Goal: Information Seeking & Learning: Learn about a topic

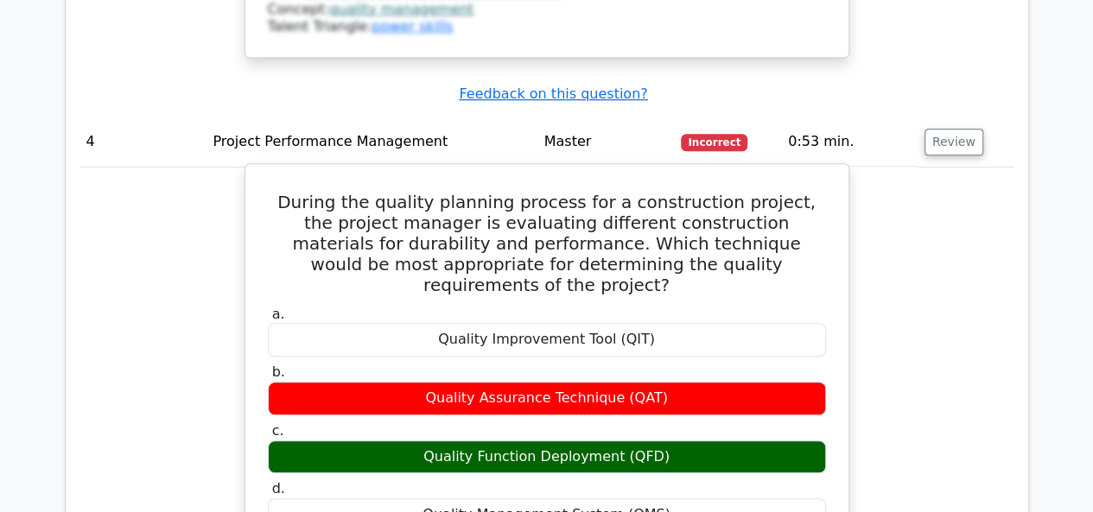
scroll to position [3628, 0]
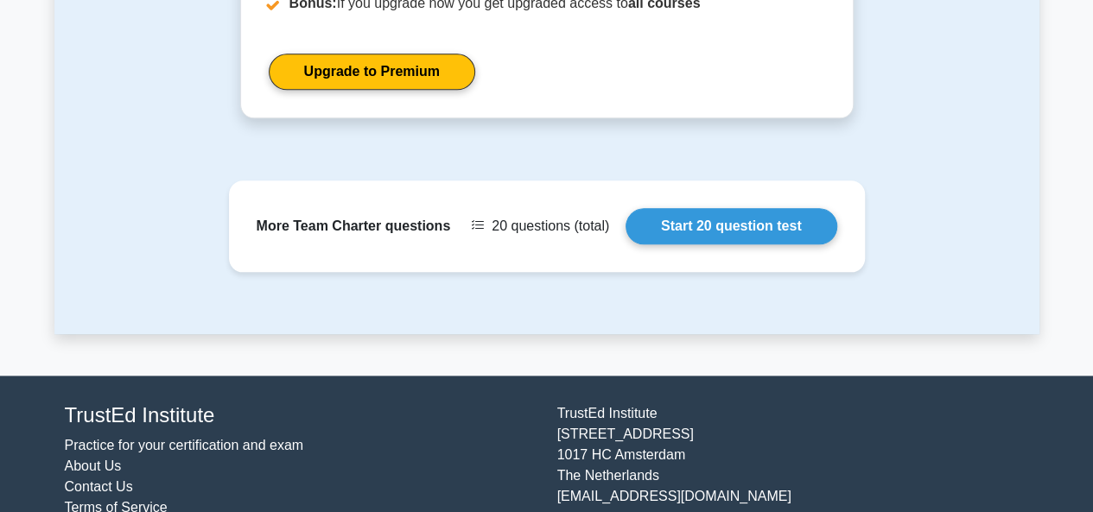
scroll to position [928, 0]
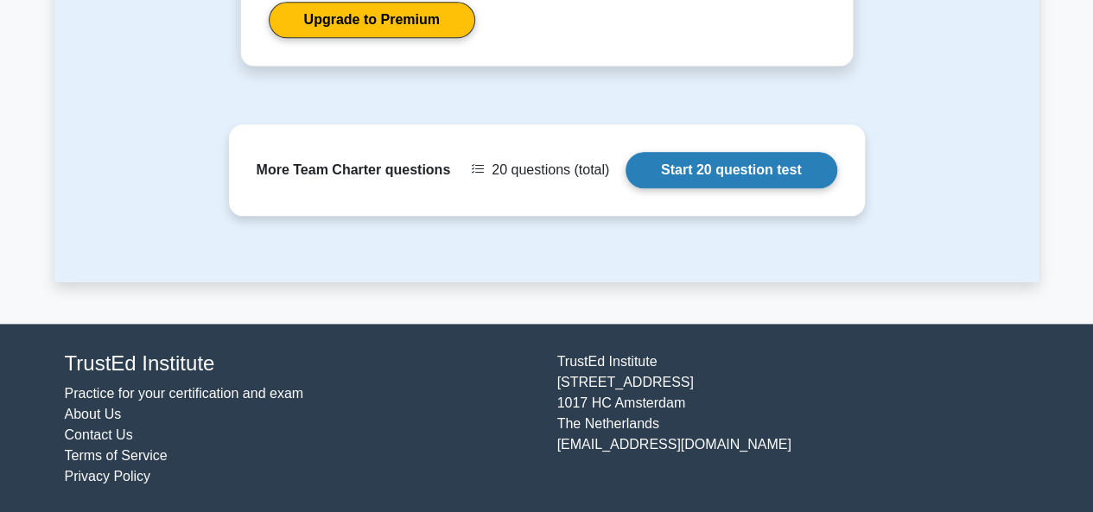
click at [703, 163] on link "Start 20 question test" at bounding box center [731, 170] width 212 height 36
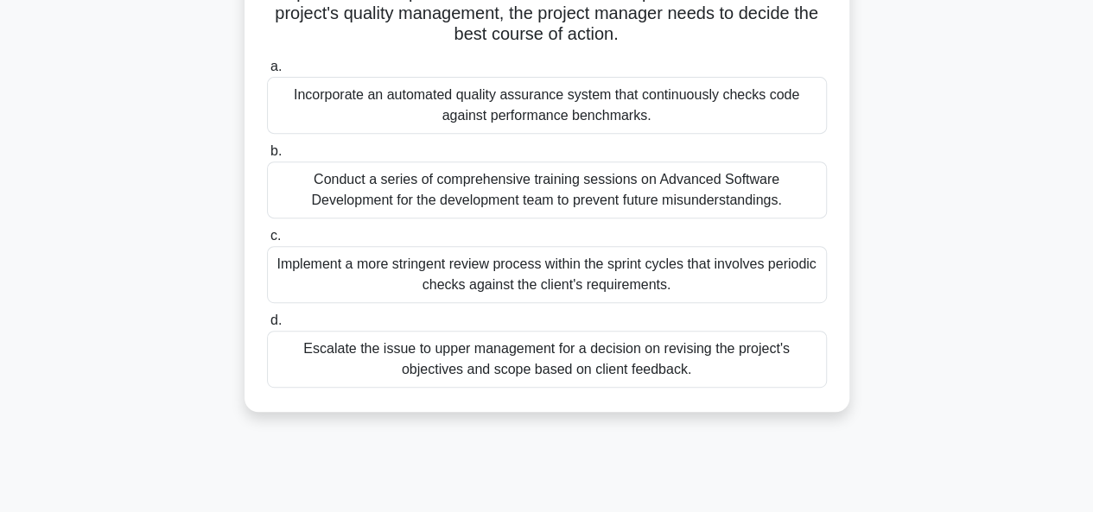
scroll to position [345, 0]
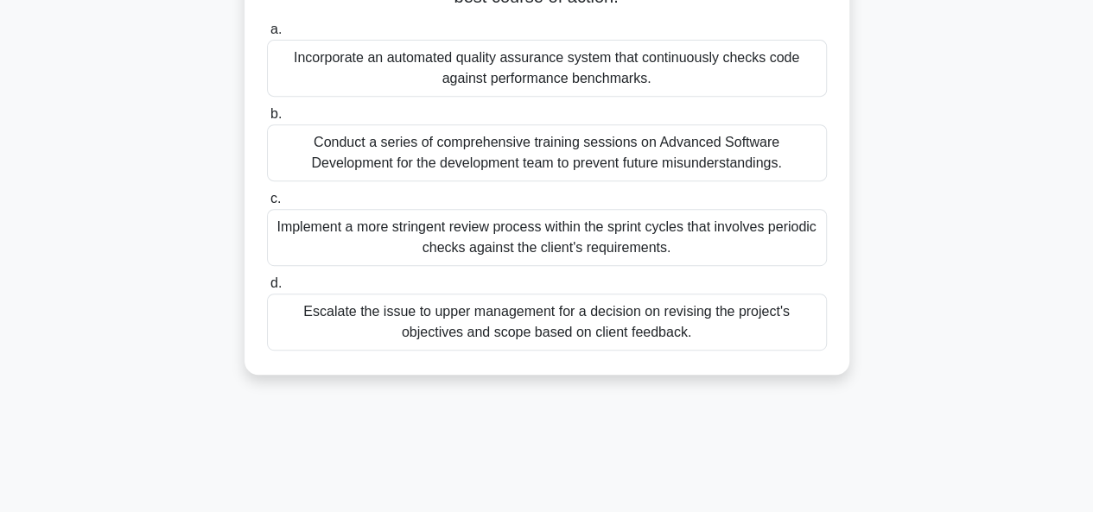
click at [552, 157] on div "Conduct a series of comprehensive training sessions on Advanced Software Develo…" at bounding box center [547, 152] width 560 height 57
click at [267, 120] on input "b. Conduct a series of comprehensive training sessions on Advanced Software Dev…" at bounding box center [267, 114] width 0 height 11
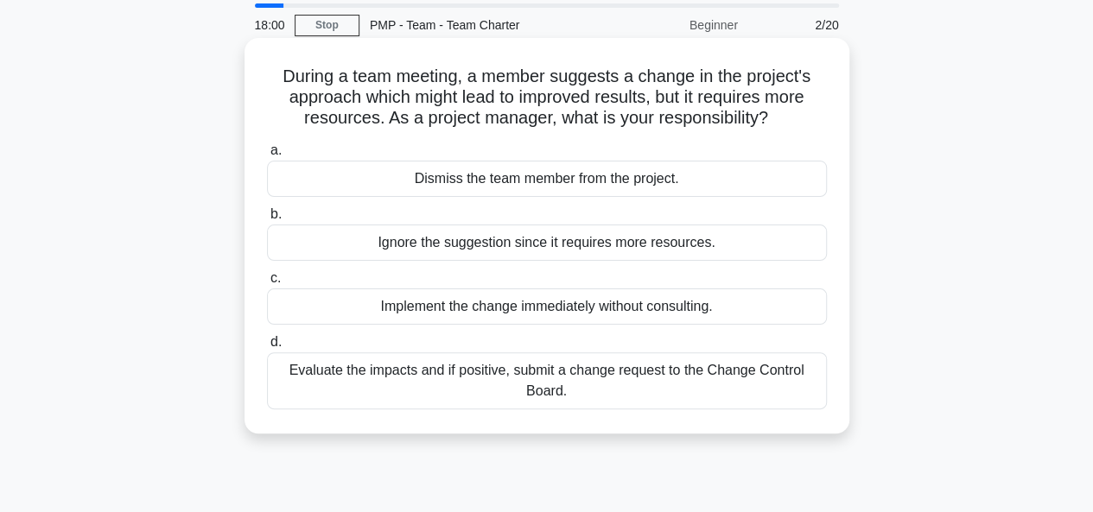
scroll to position [86, 0]
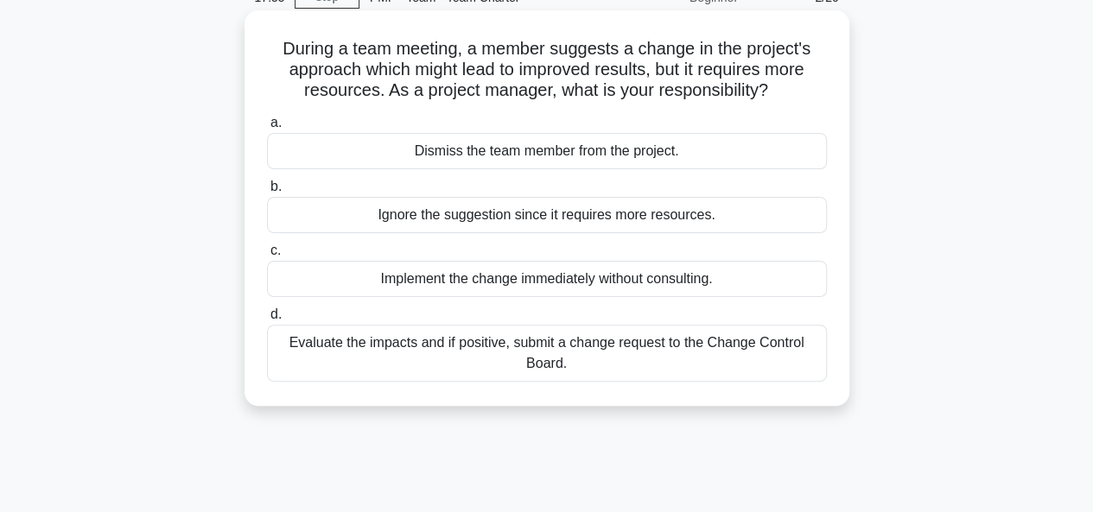
click at [480, 350] on div "Evaluate the impacts and if positive, submit a change request to the Change Con…" at bounding box center [547, 353] width 560 height 57
click at [267, 320] on input "d. Evaluate the impacts and if positive, submit a change request to the Change …" at bounding box center [267, 314] width 0 height 11
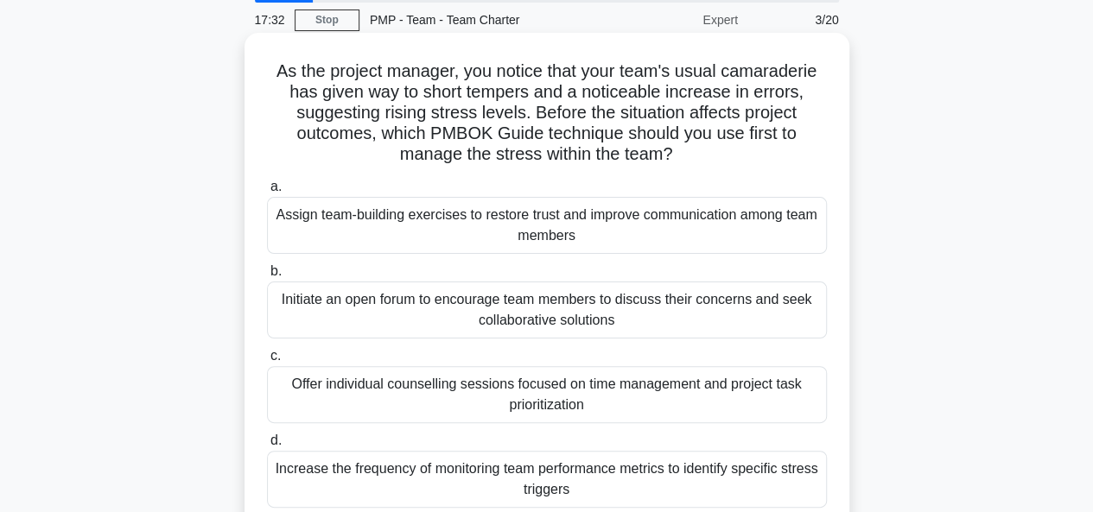
scroll to position [173, 0]
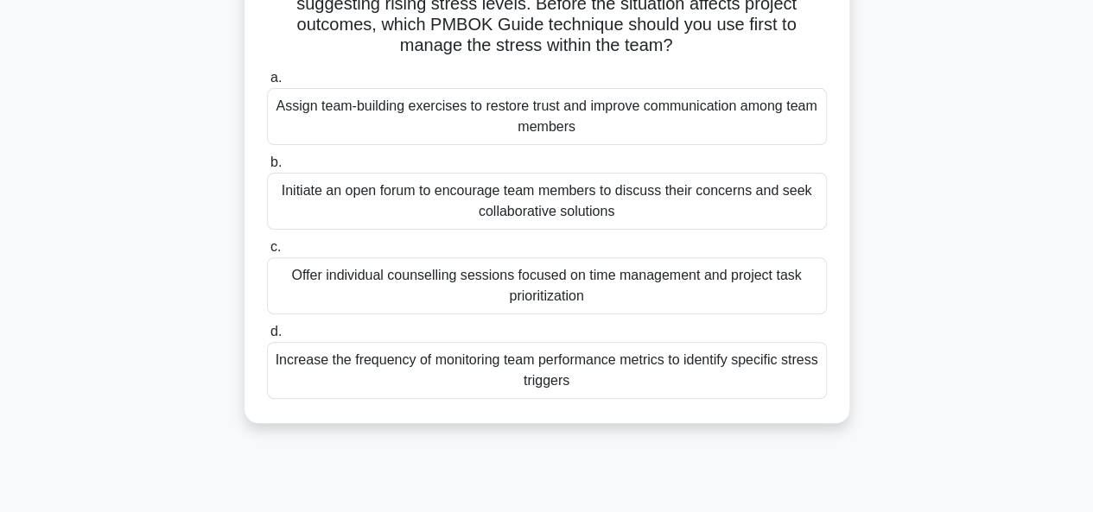
click at [521, 206] on div "Initiate an open forum to encourage team members to discuss their concerns and …" at bounding box center [547, 201] width 560 height 57
click at [267, 168] on input "b. Initiate an open forum to encourage team members to discuss their concerns a…" at bounding box center [267, 162] width 0 height 11
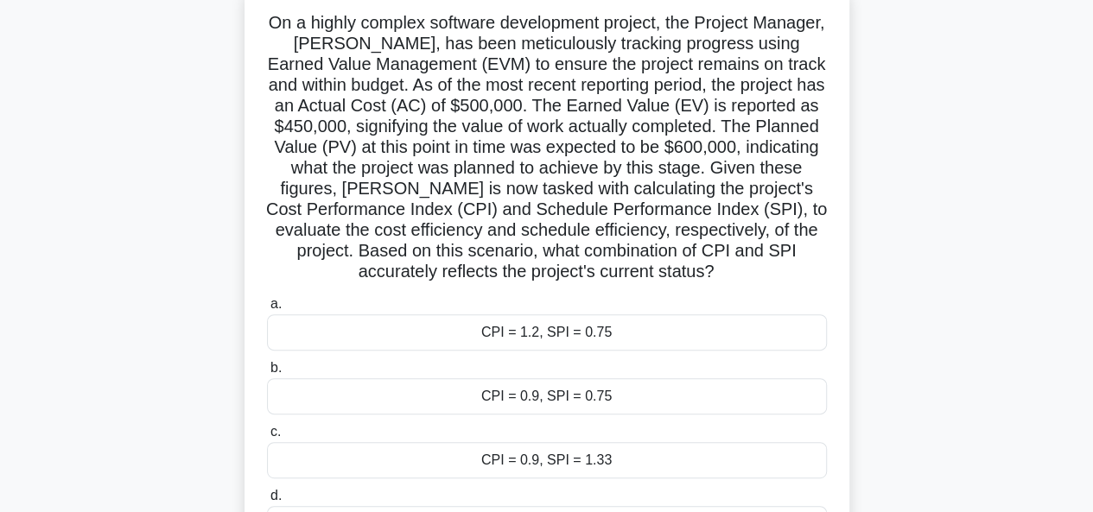
scroll to position [86, 0]
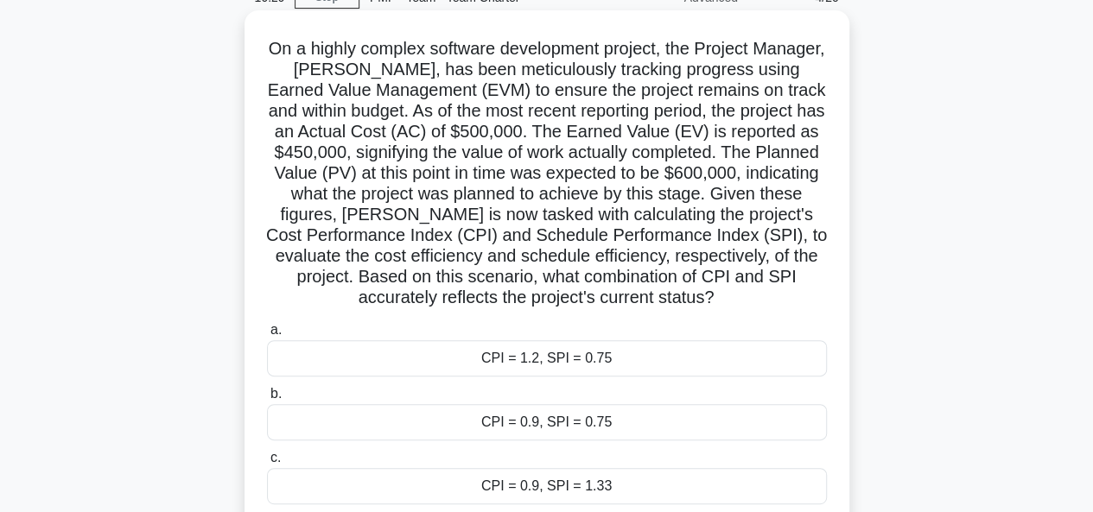
click at [562, 422] on div "CPI = 0.9, SPI = 0.75" at bounding box center [547, 422] width 560 height 36
click at [267, 400] on input "b. CPI = 0.9, SPI = 0.75" at bounding box center [267, 394] width 0 height 11
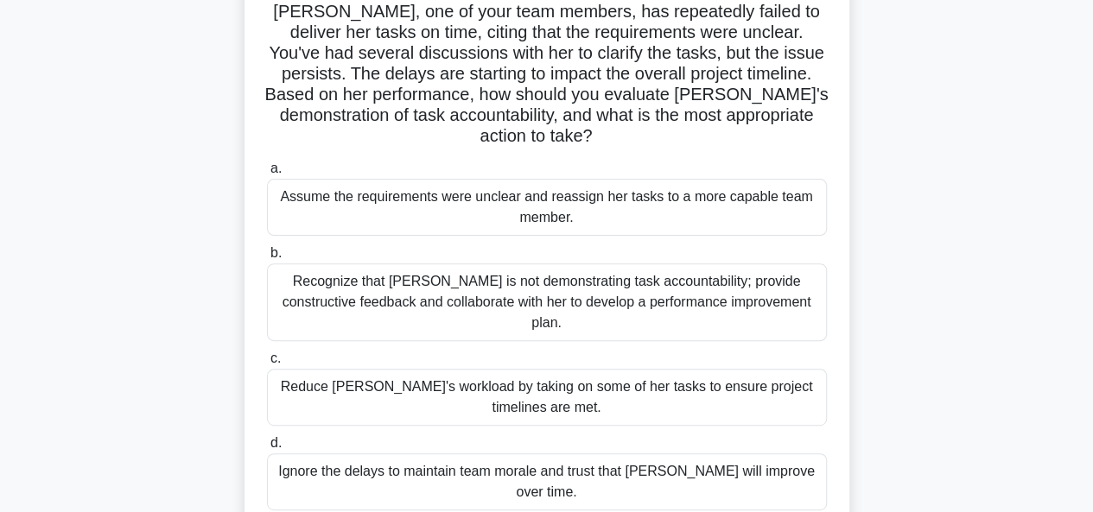
scroll to position [173, 0]
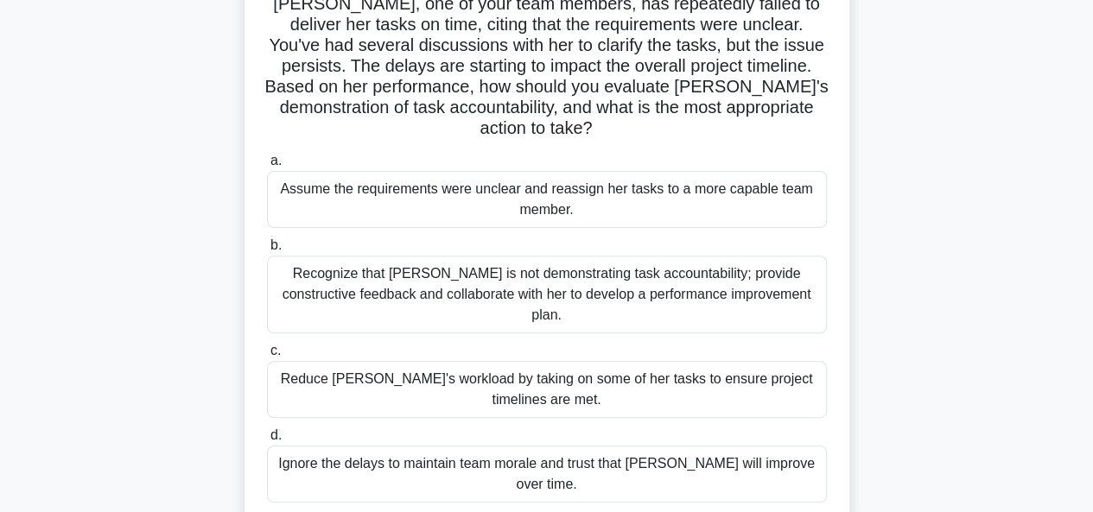
click at [540, 259] on div "Recognize that Jessica is not demonstrating task accountability; provide constr…" at bounding box center [547, 295] width 560 height 78
click at [267, 251] on input "b. Recognize that Jessica is not demonstrating task accountability; provide con…" at bounding box center [267, 245] width 0 height 11
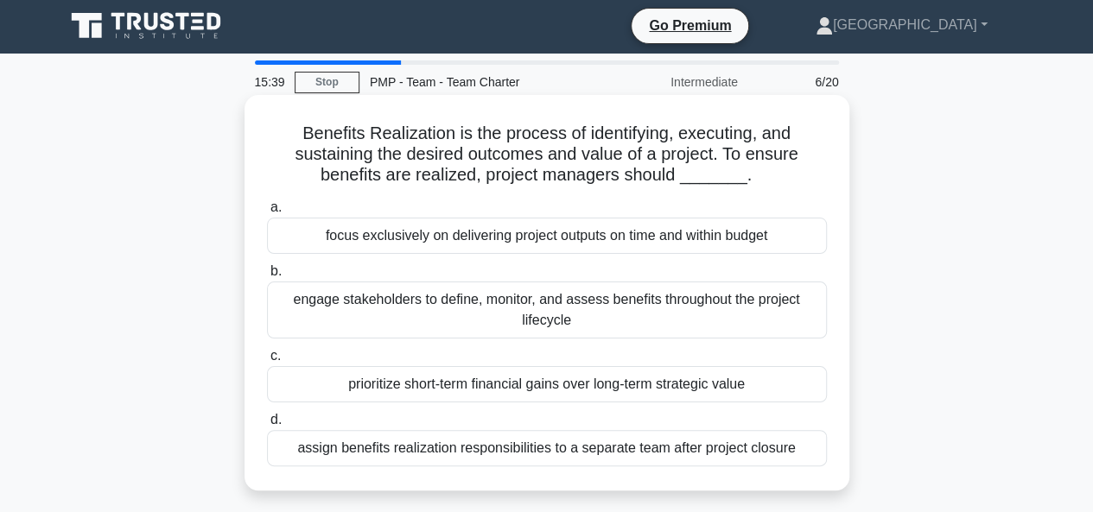
scroll to position [0, 0]
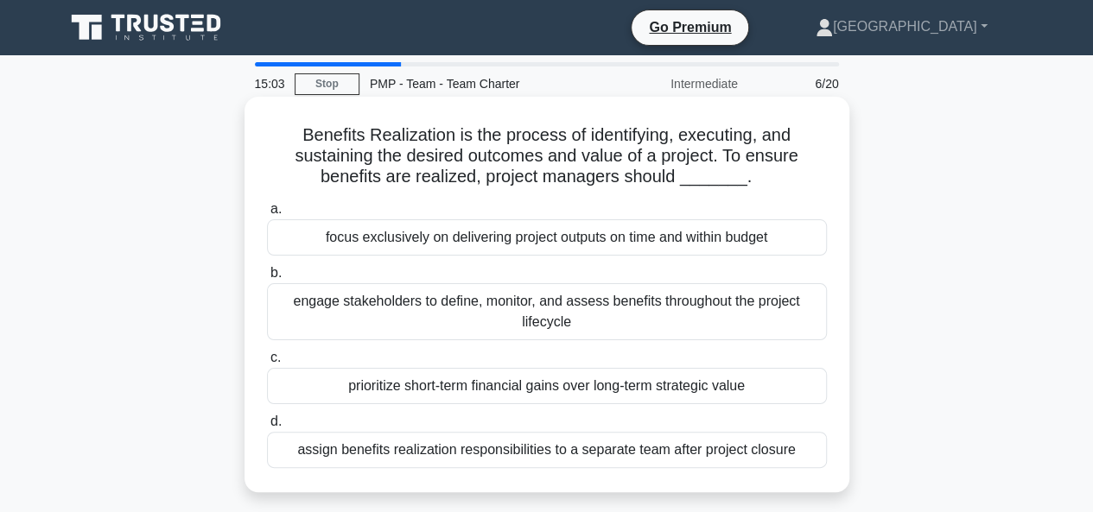
click at [525, 303] on div "engage stakeholders to define, monitor, and assess benefits throughout the proj…" at bounding box center [547, 311] width 560 height 57
click at [267, 279] on input "b. engage stakeholders to define, monitor, and assess benefits throughout the p…" at bounding box center [267, 273] width 0 height 11
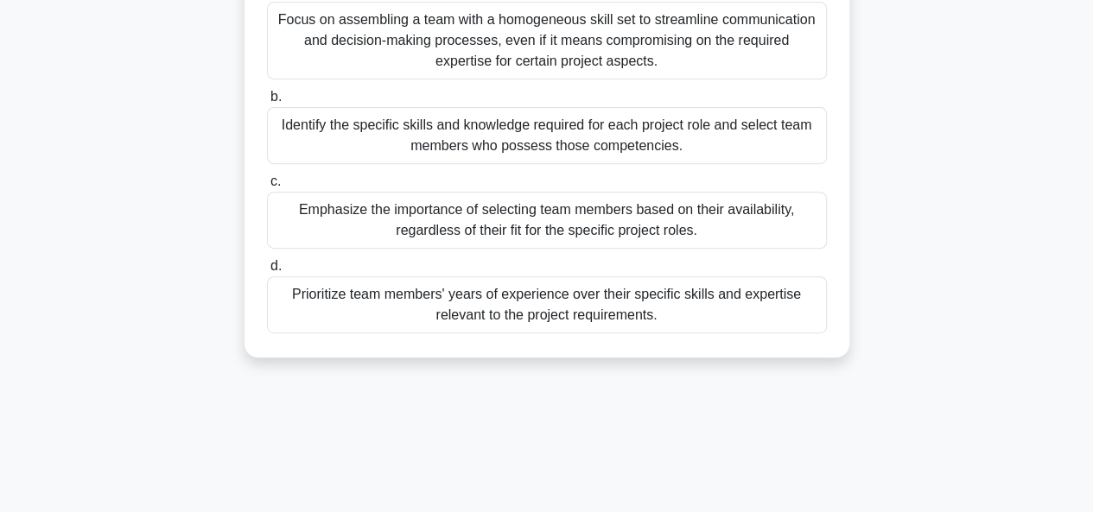
scroll to position [173, 0]
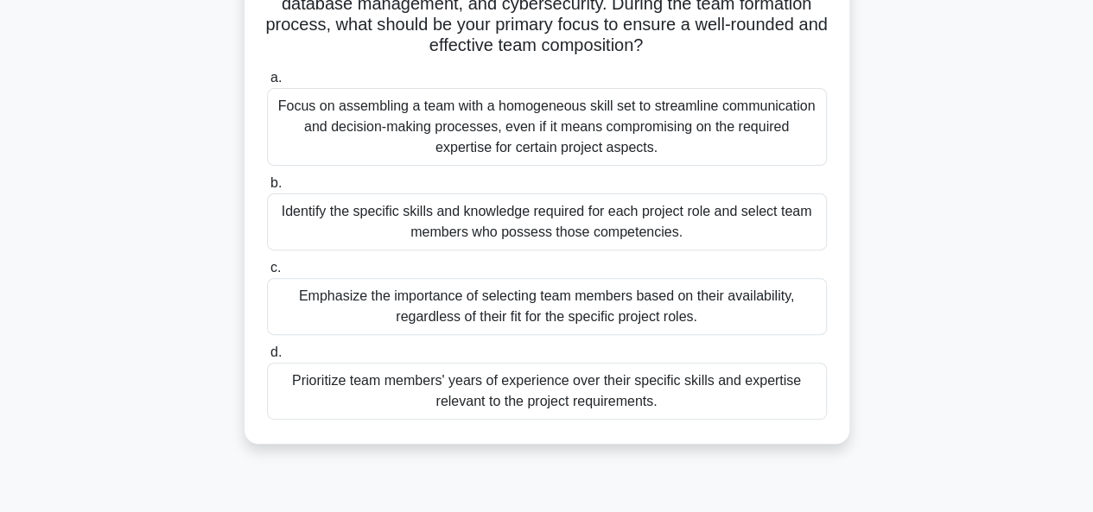
click at [523, 130] on div "Focus on assembling a team with a homogeneous skill set to streamline communica…" at bounding box center [547, 127] width 560 height 78
click at [267, 84] on input "a. Focus on assembling a team with a homogeneous skill set to streamline commun…" at bounding box center [267, 78] width 0 height 11
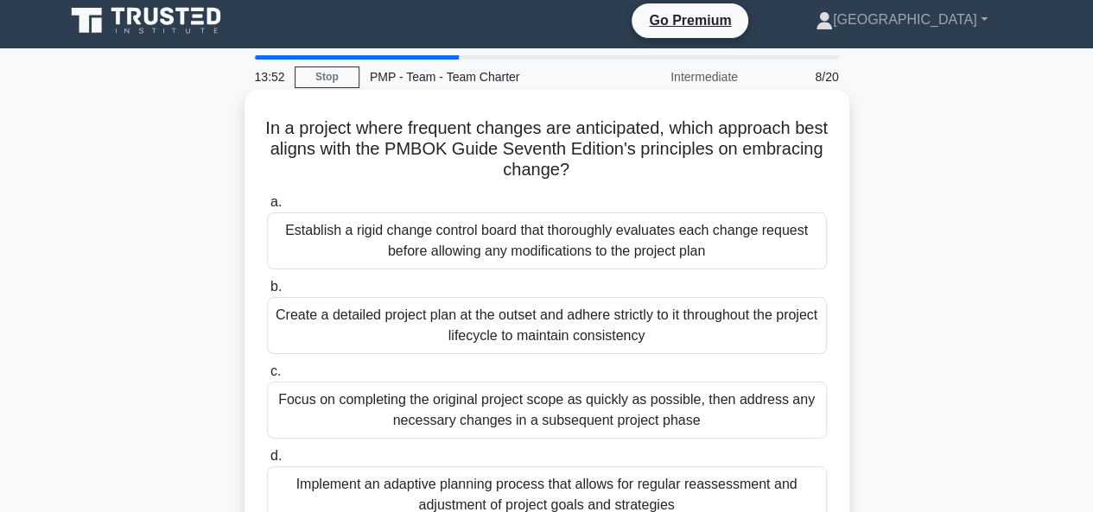
scroll to position [0, 0]
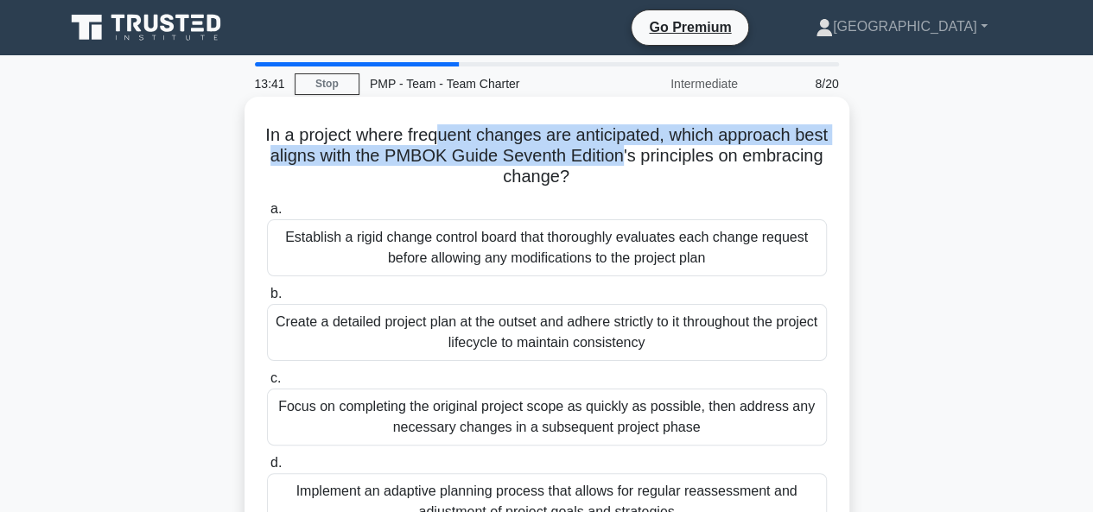
drag, startPoint x: 453, startPoint y: 124, endPoint x: 683, endPoint y: 153, distance: 231.6
click at [683, 153] on h5 "In a project where frequent changes are anticipated, which approach best aligns…" at bounding box center [546, 156] width 563 height 64
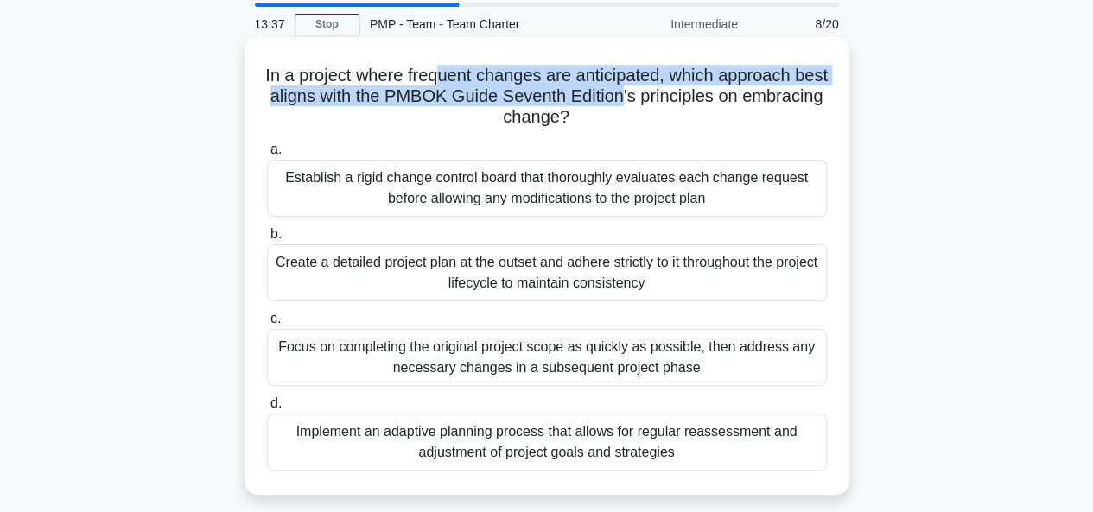
scroll to position [86, 0]
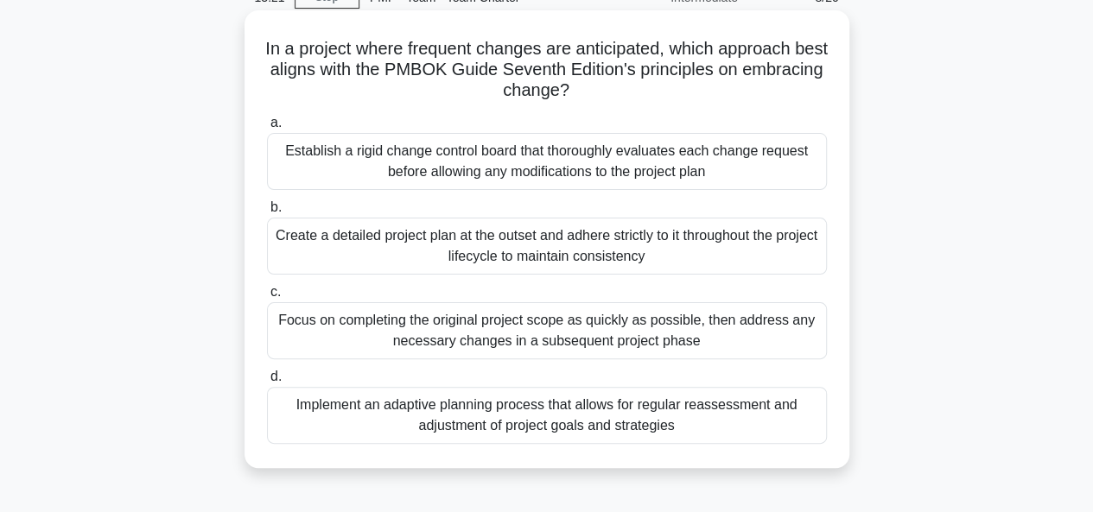
click at [524, 156] on div "Establish a rigid change control board that thoroughly evaluates each change re…" at bounding box center [547, 161] width 560 height 57
click at [267, 129] on input "a. Establish a rigid change control board that thoroughly evaluates each change…" at bounding box center [267, 122] width 0 height 11
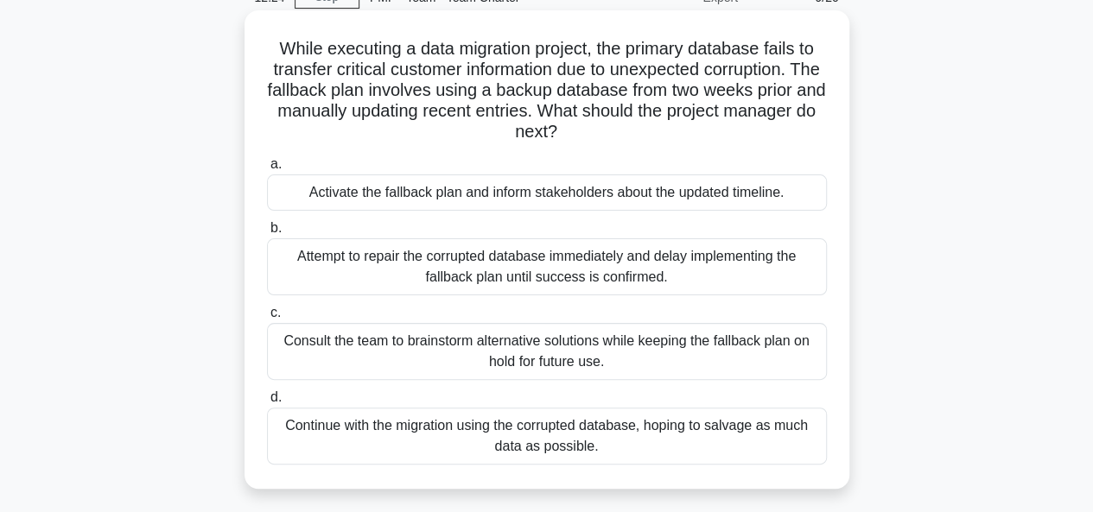
click at [491, 194] on div "Activate the fallback plan and inform stakeholders about the updated timeline." at bounding box center [547, 192] width 560 height 36
click at [267, 170] on input "a. Activate the fallback plan and inform stakeholders about the updated timelin…" at bounding box center [267, 164] width 0 height 11
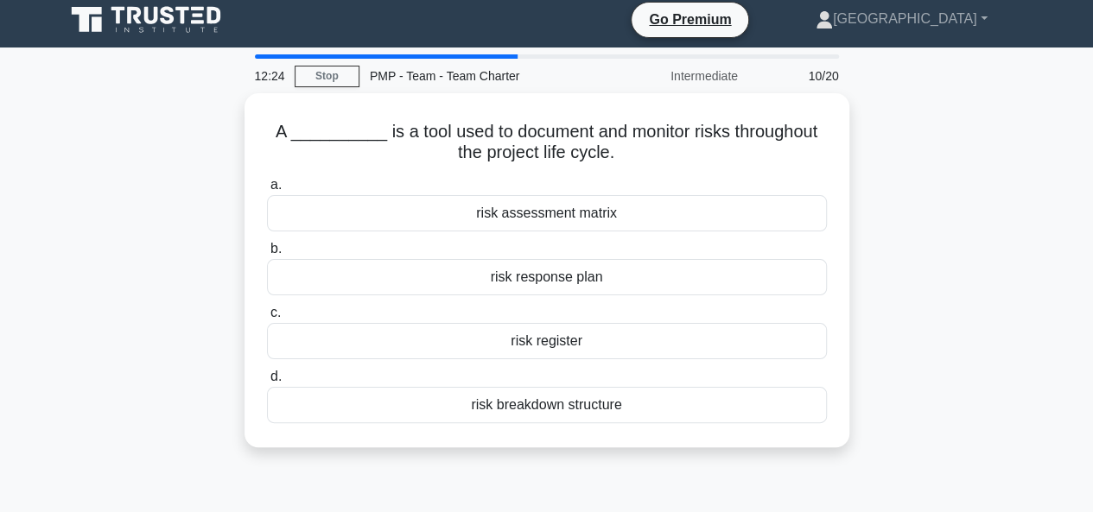
scroll to position [0, 0]
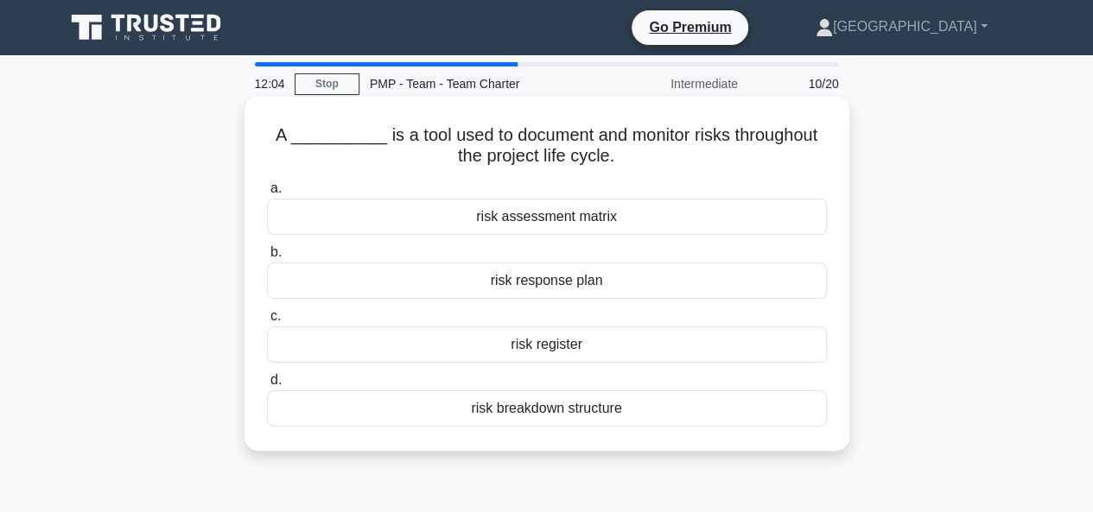
click at [541, 343] on div "risk register" at bounding box center [547, 344] width 560 height 36
click at [267, 322] on input "c. risk register" at bounding box center [267, 316] width 0 height 11
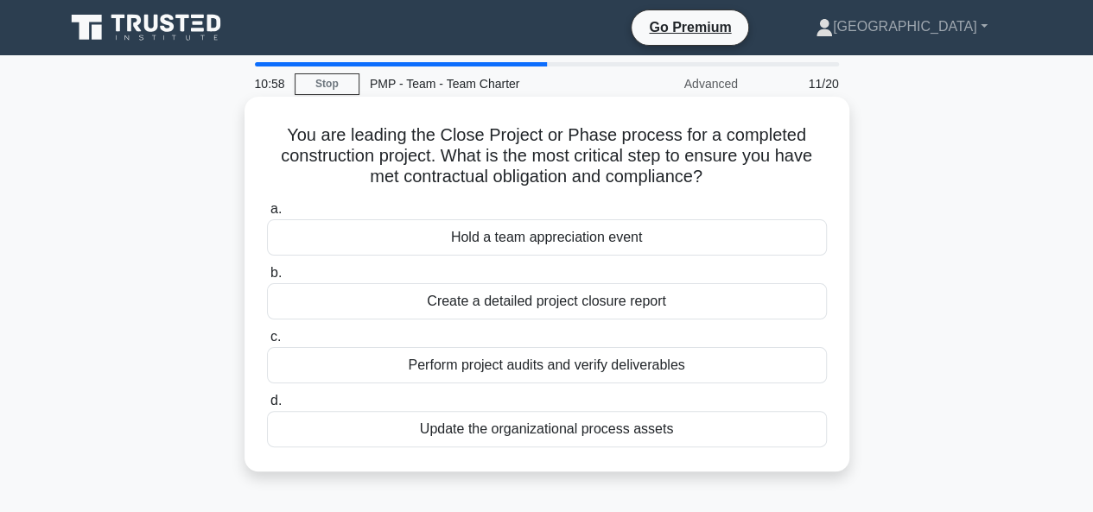
click at [530, 364] on div "Perform project audits and verify deliverables" at bounding box center [547, 365] width 560 height 36
click at [267, 343] on input "c. Perform project audits and verify deliverables" at bounding box center [267, 337] width 0 height 11
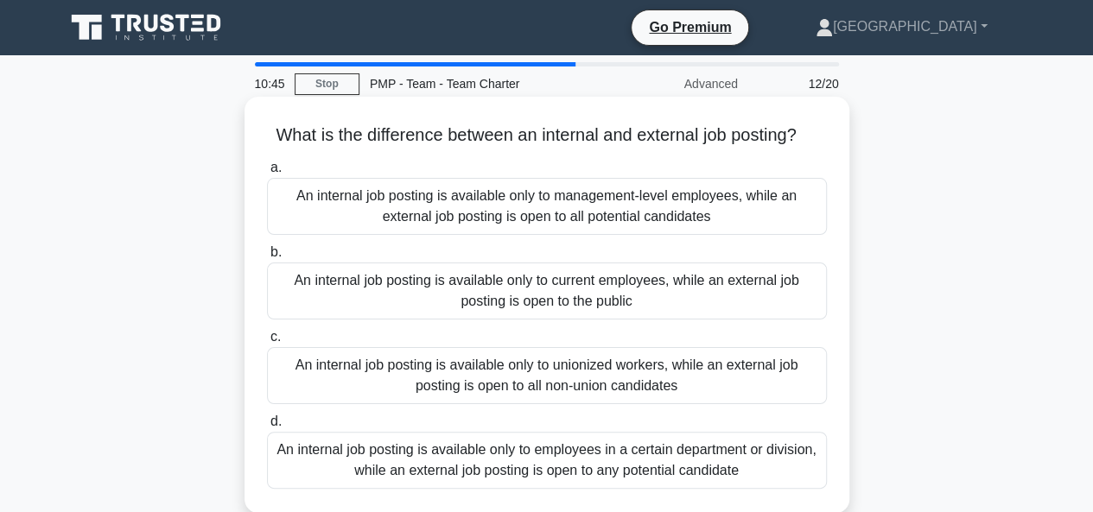
click at [534, 291] on div "An internal job posting is available only to current employees, while an extern…" at bounding box center [547, 291] width 560 height 57
click at [267, 258] on input "b. An internal job posting is available only to current employees, while an ext…" at bounding box center [267, 252] width 0 height 11
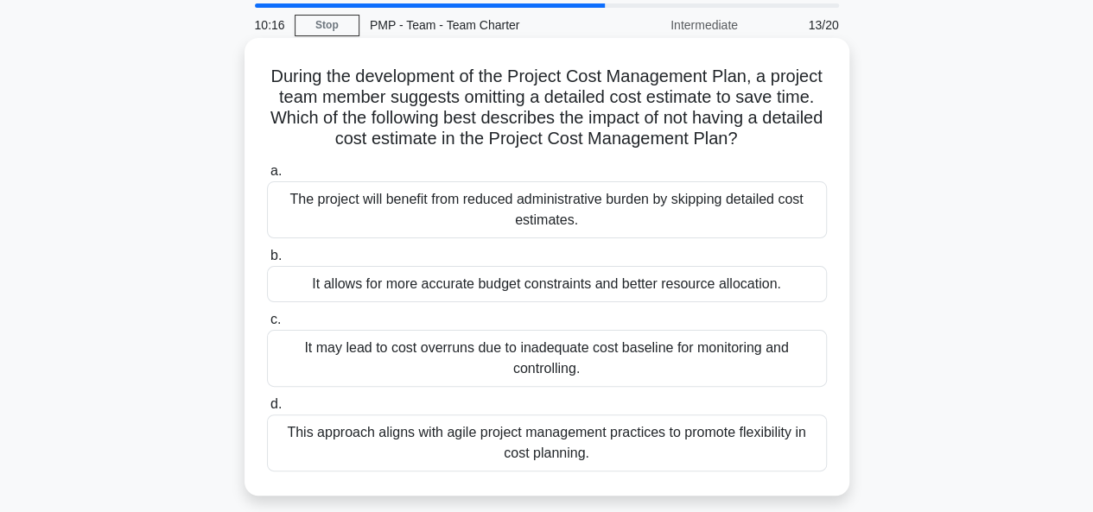
scroll to position [86, 0]
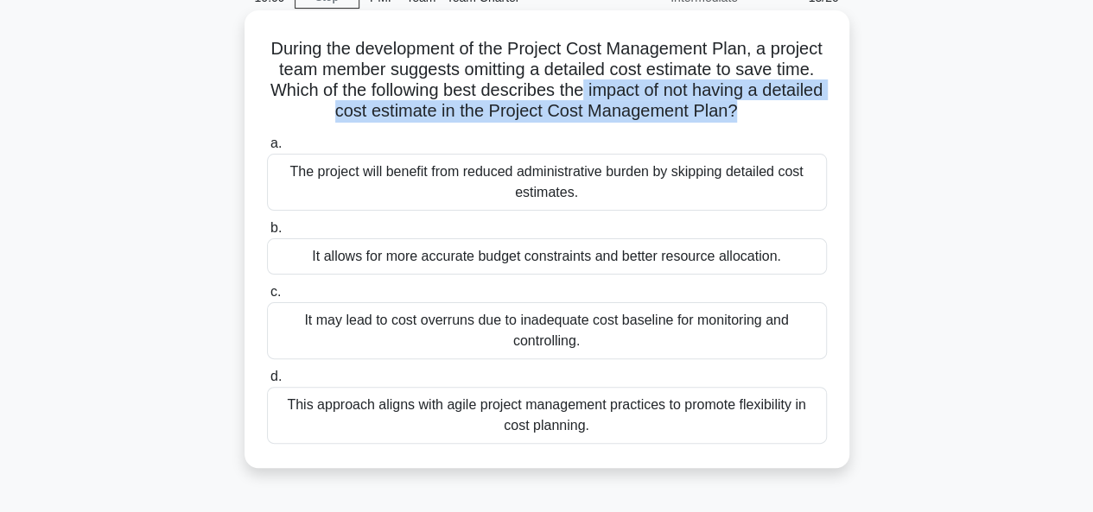
drag, startPoint x: 694, startPoint y: 86, endPoint x: 820, endPoint y: 115, distance: 129.3
click at [820, 115] on h5 "During the development of the Project Cost Management Plan, a project team memb…" at bounding box center [546, 80] width 563 height 85
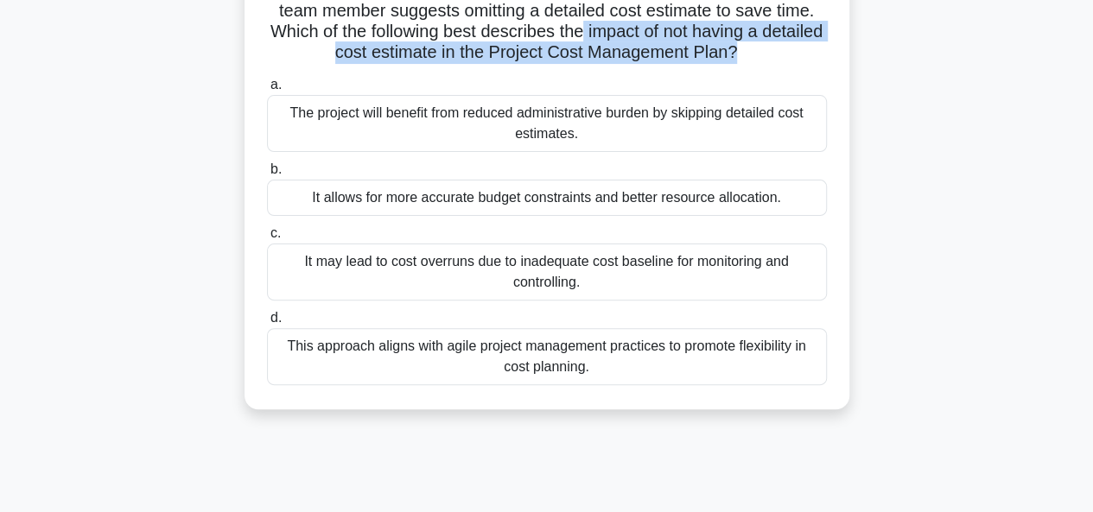
scroll to position [173, 0]
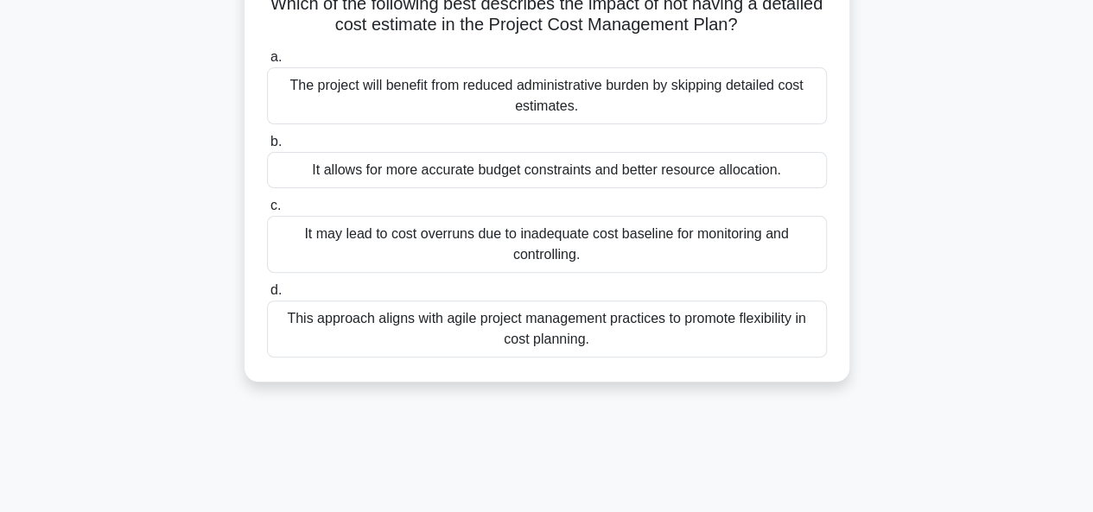
click at [448, 267] on div "It may lead to cost overruns due to inadequate cost baseline for monitoring and…" at bounding box center [547, 244] width 560 height 57
click at [267, 212] on input "c. It may lead to cost overruns due to inadequate cost baseline for monitoring …" at bounding box center [267, 205] width 0 height 11
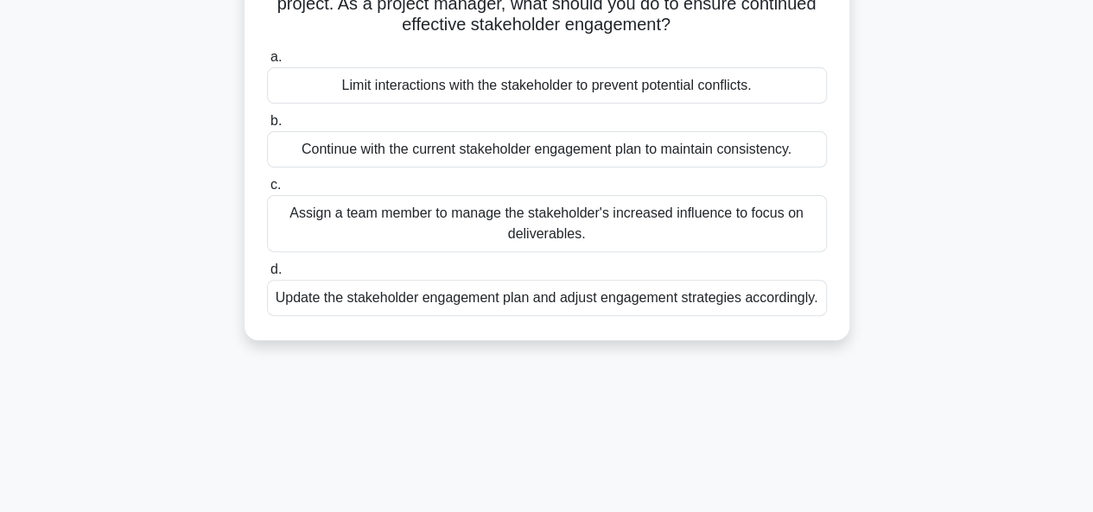
click at [428, 300] on div "Update the stakeholder engagement plan and adjust engagement strategies accordi…" at bounding box center [547, 298] width 560 height 36
click at [267, 276] on input "d. Update the stakeholder engagement plan and adjust engagement strategies acco…" at bounding box center [267, 269] width 0 height 11
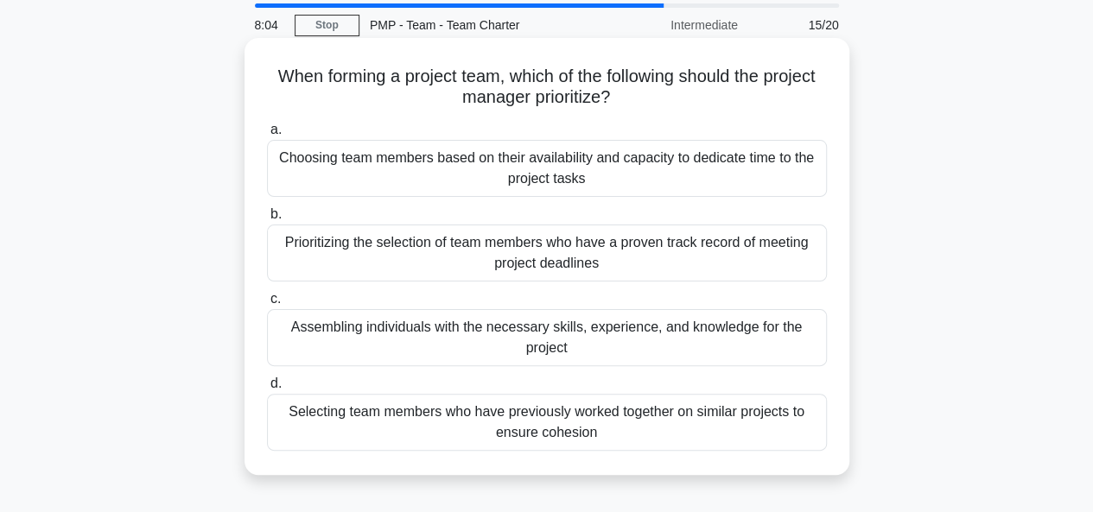
scroll to position [86, 0]
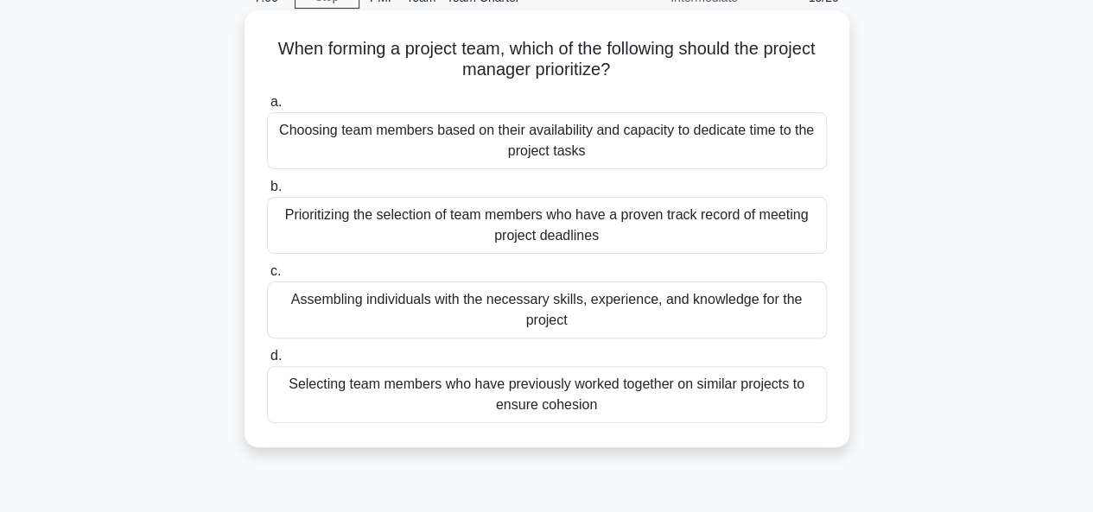
click at [549, 314] on div "Assembling individuals with the necessary skills, experience, and knowledge for…" at bounding box center [547, 310] width 560 height 57
click at [267, 277] on input "c. Assembling individuals with the necessary skills, experience, and knowledge …" at bounding box center [267, 271] width 0 height 11
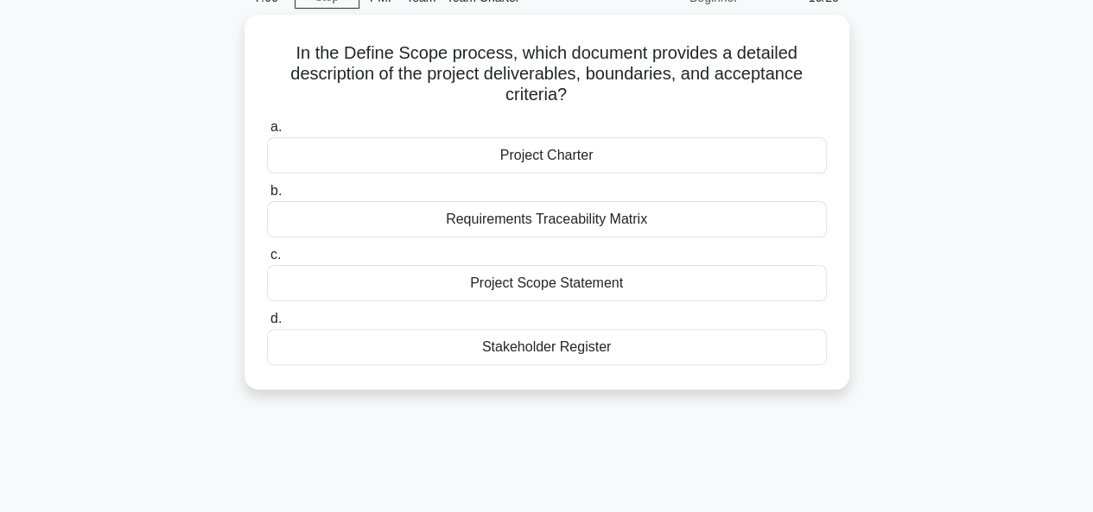
scroll to position [0, 0]
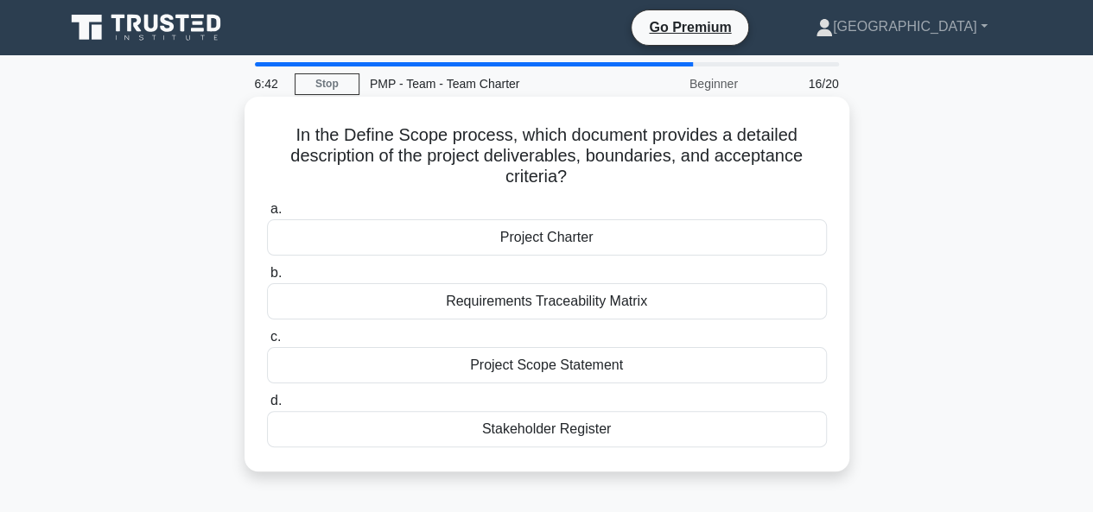
click at [534, 362] on div "Project Scope Statement" at bounding box center [547, 365] width 560 height 36
click at [267, 343] on input "c. Project Scope Statement" at bounding box center [267, 337] width 0 height 11
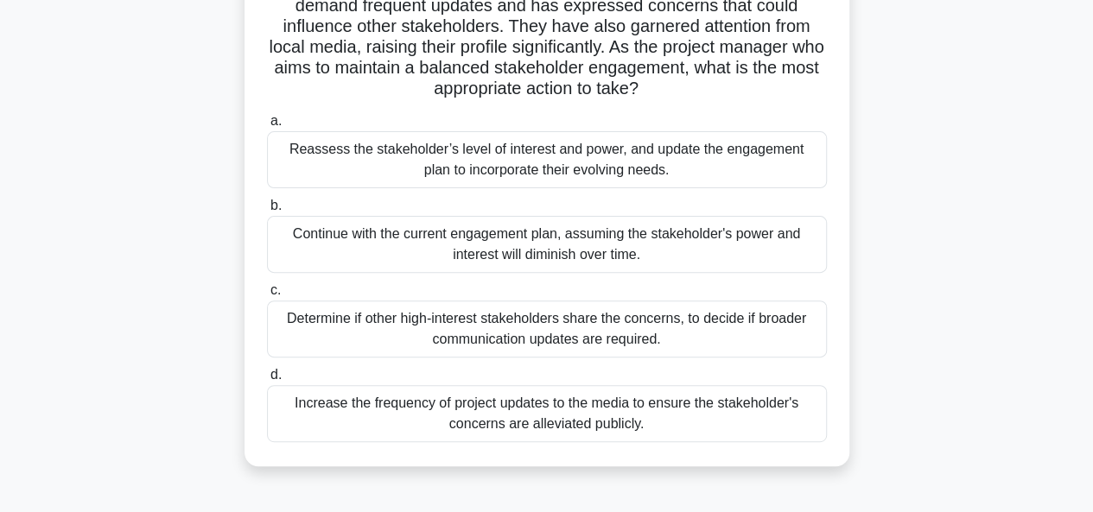
scroll to position [173, 0]
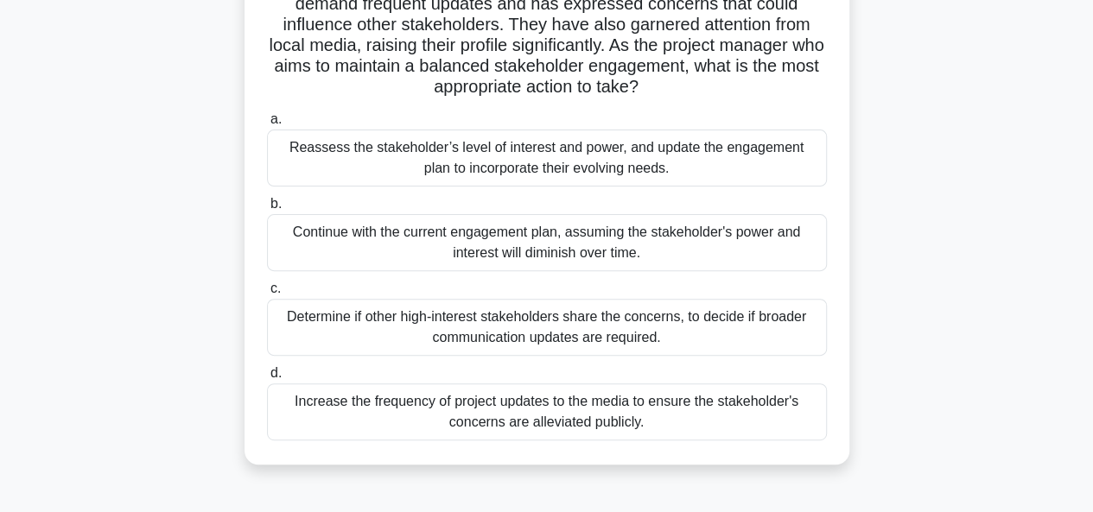
click at [499, 156] on div "Reassess the stakeholder’s level of interest and power, and update the engageme…" at bounding box center [547, 158] width 560 height 57
click at [267, 125] on input "a. Reassess the stakeholder’s level of interest and power, and update the engag…" at bounding box center [267, 119] width 0 height 11
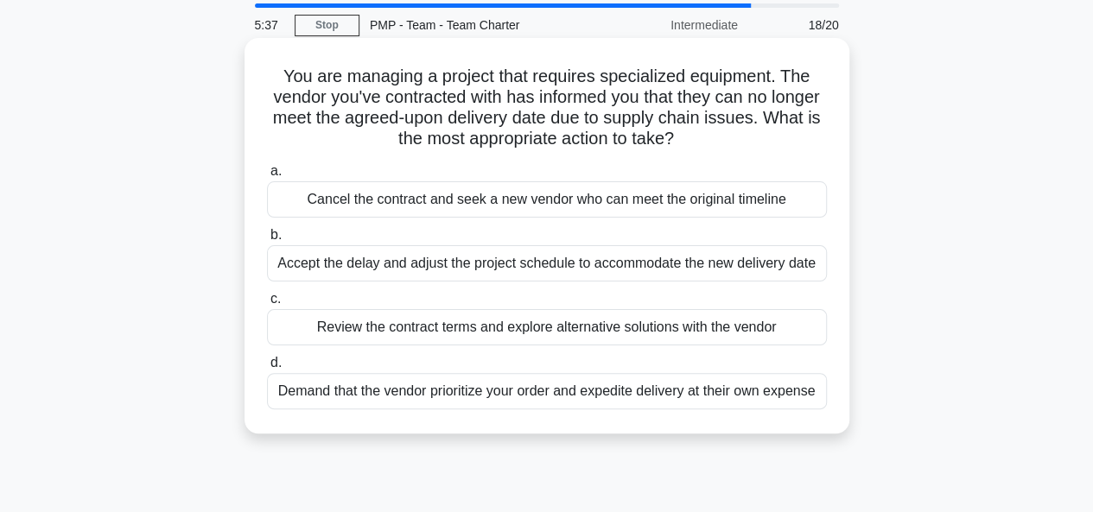
scroll to position [86, 0]
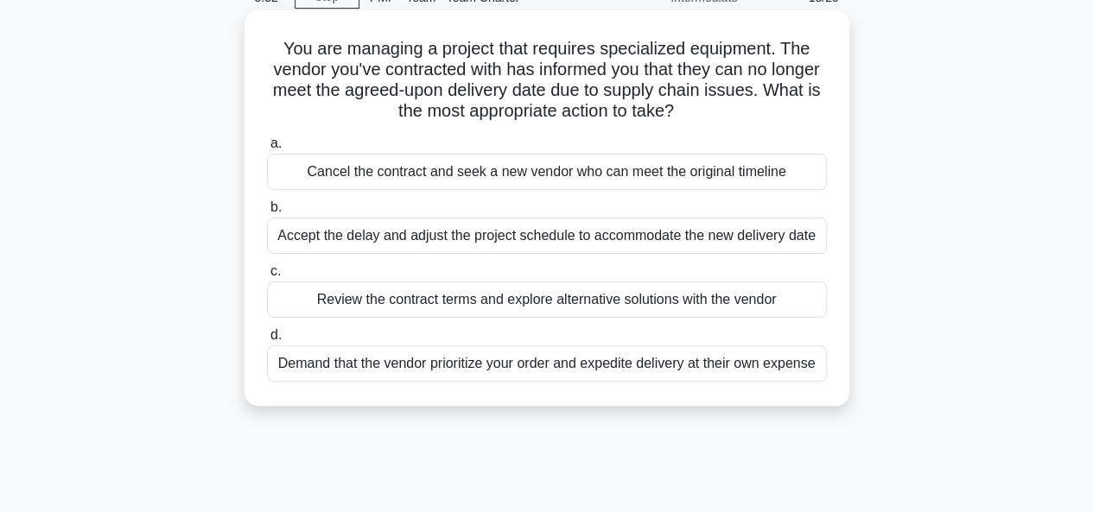
click at [553, 298] on div "Review the contract terms and explore alternative solutions with the vendor" at bounding box center [547, 300] width 560 height 36
click at [267, 277] on input "c. Review the contract terms and explore alternative solutions with the vendor" at bounding box center [267, 271] width 0 height 11
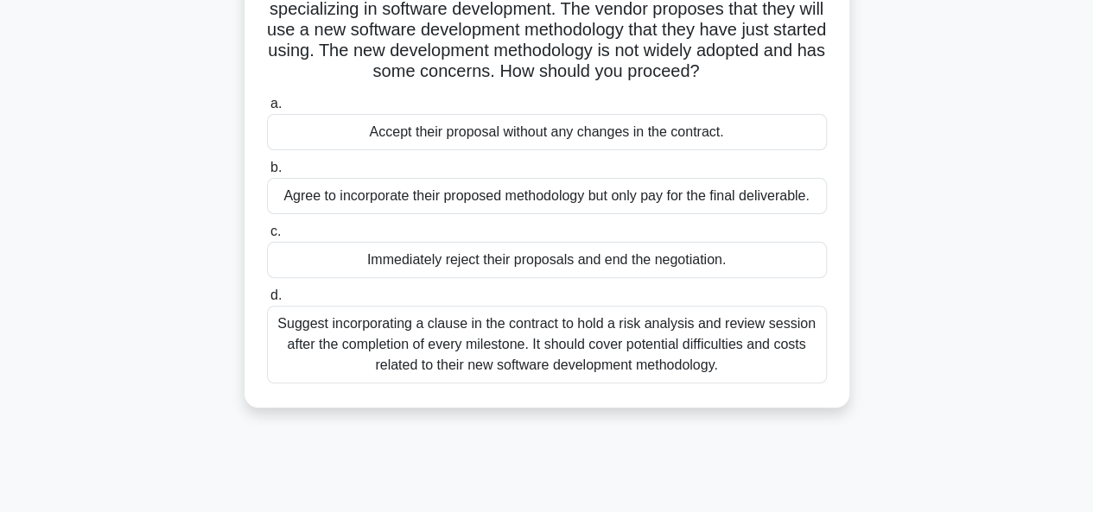
scroll to position [173, 0]
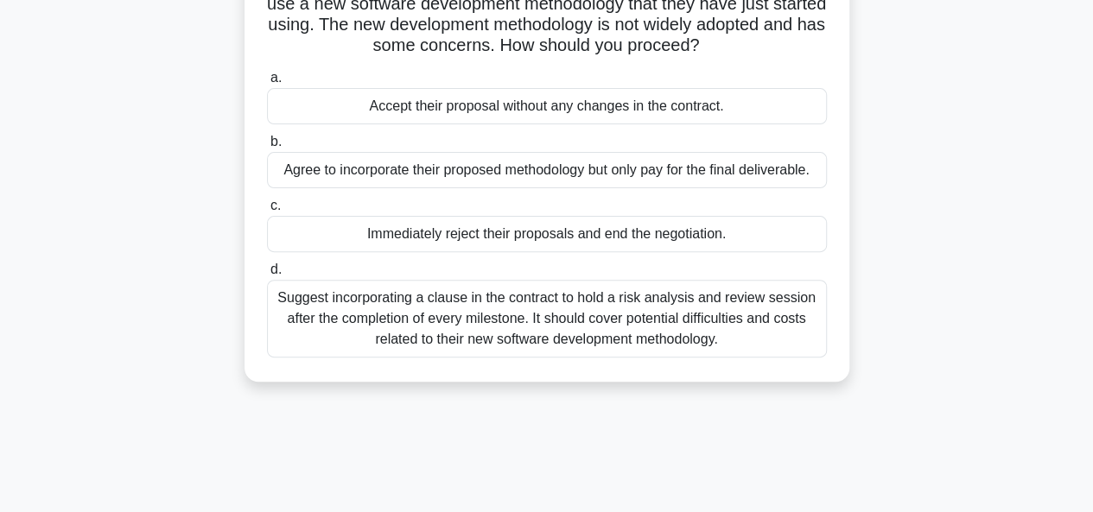
click at [527, 326] on div "Suggest incorporating a clause in the contract to hold a risk analysis and revi…" at bounding box center [547, 319] width 560 height 78
click at [267, 276] on input "d. Suggest incorporating a clause in the contract to hold a risk analysis and r…" at bounding box center [267, 269] width 0 height 11
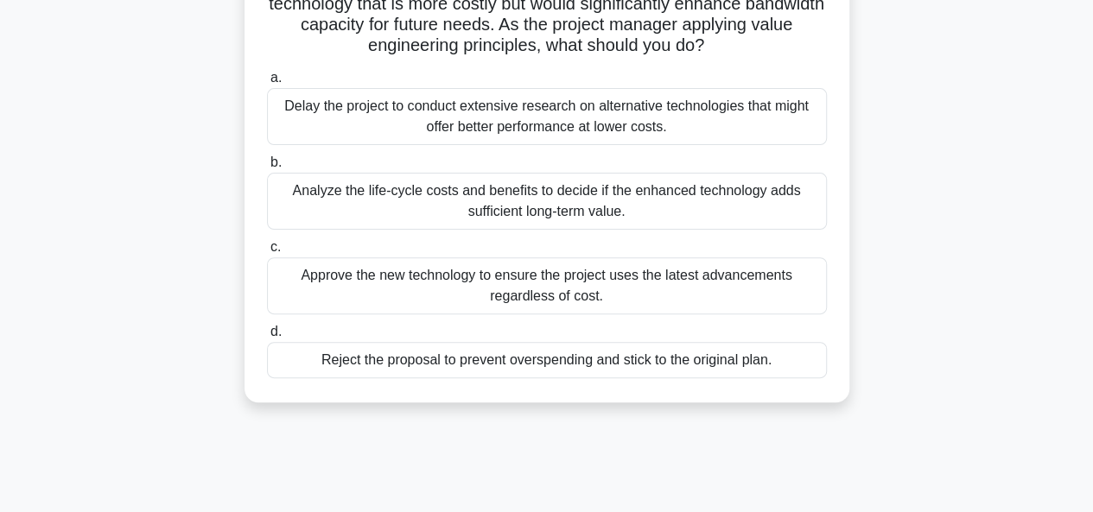
click at [554, 205] on div "Analyze the life-cycle costs and benefits to decide if the enhanced technology …" at bounding box center [547, 201] width 560 height 57
click at [267, 168] on input "b. Analyze the life-cycle costs and benefits to decide if the enhanced technolo…" at bounding box center [267, 162] width 0 height 11
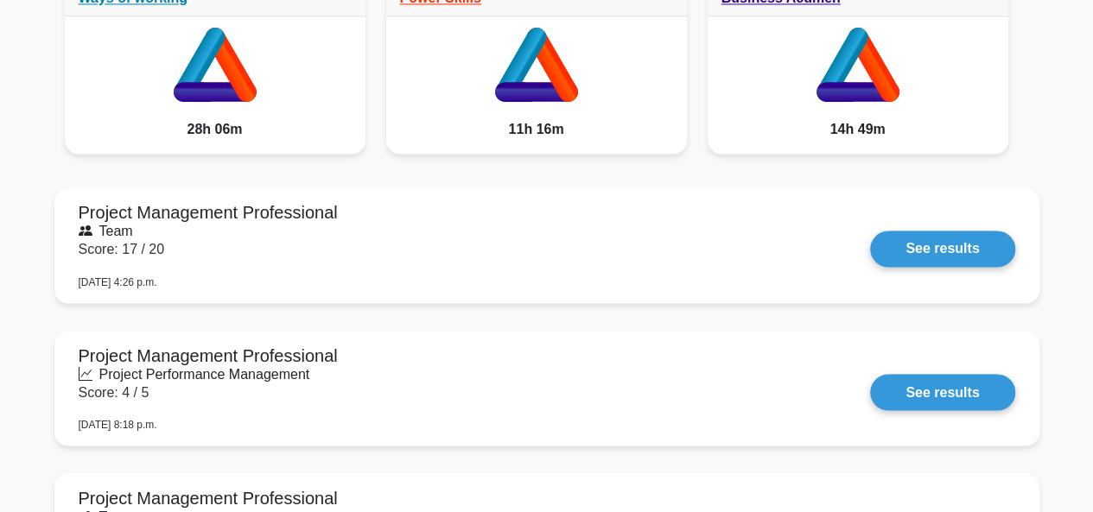
scroll to position [1209, 0]
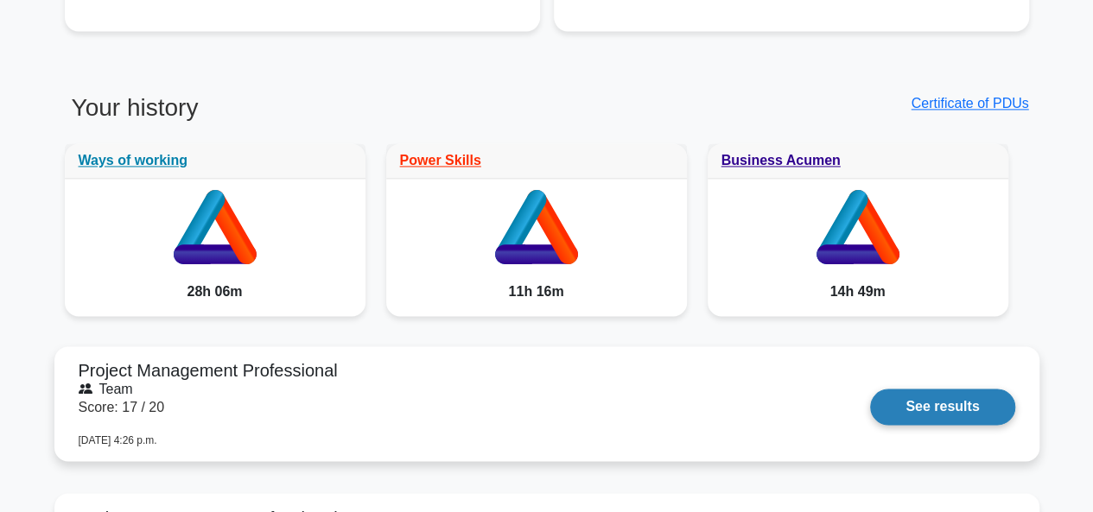
click at [928, 403] on link "See results" at bounding box center [942, 407] width 144 height 36
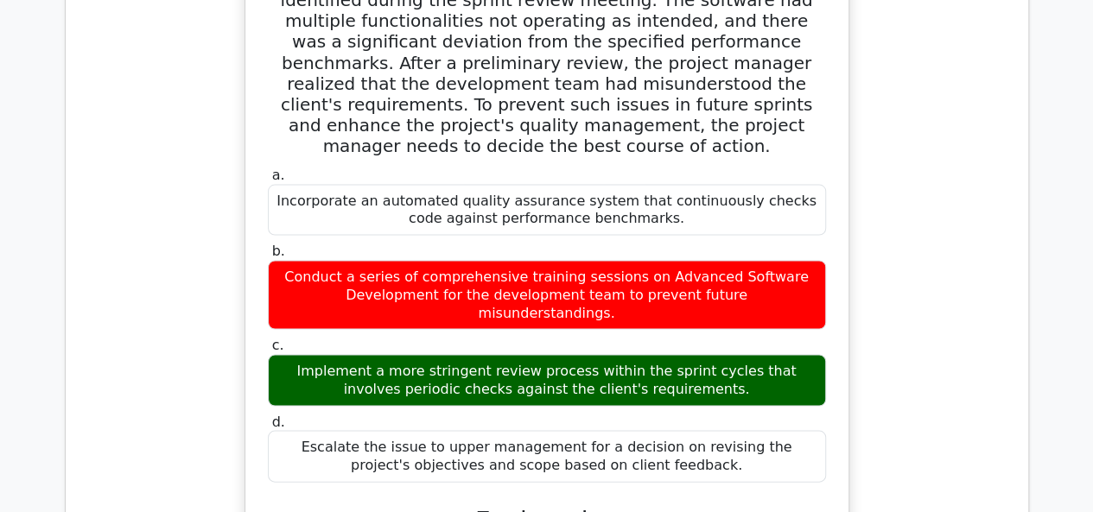
scroll to position [1555, 0]
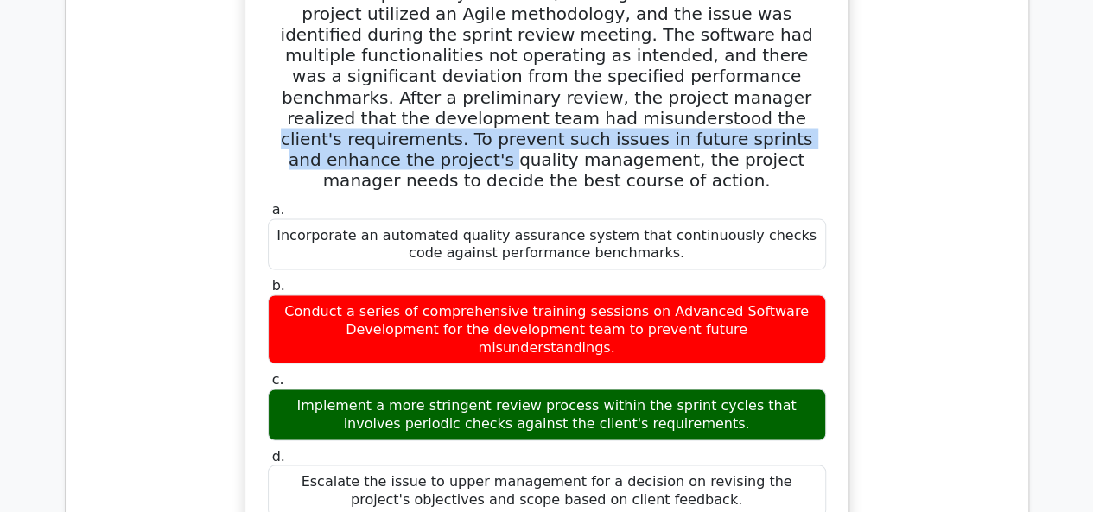
drag, startPoint x: 435, startPoint y: 111, endPoint x: 611, endPoint y: 126, distance: 175.9
click at [611, 126] on h5 "In a large software development project, the project manager was informed that …" at bounding box center [546, 65] width 561 height 249
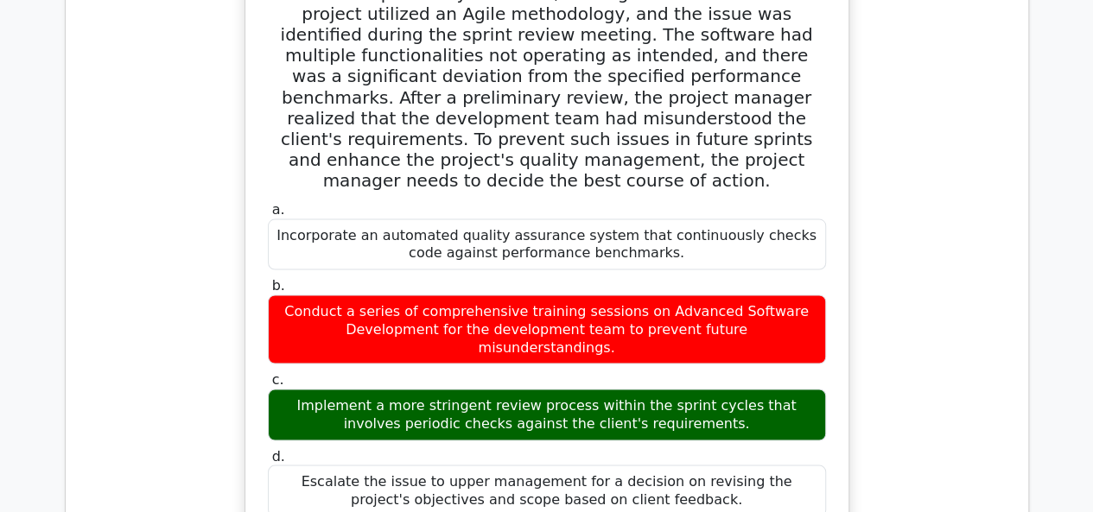
click at [475, 447] on label "d. Escalate the issue to upper management for a decision on revising the projec…" at bounding box center [547, 481] width 558 height 69
drag, startPoint x: 704, startPoint y: 374, endPoint x: 500, endPoint y: 353, distance: 204.9
click at [500, 389] on div "Implement a more stringent review process within the sprint cycles that involve…" at bounding box center [547, 415] width 558 height 52
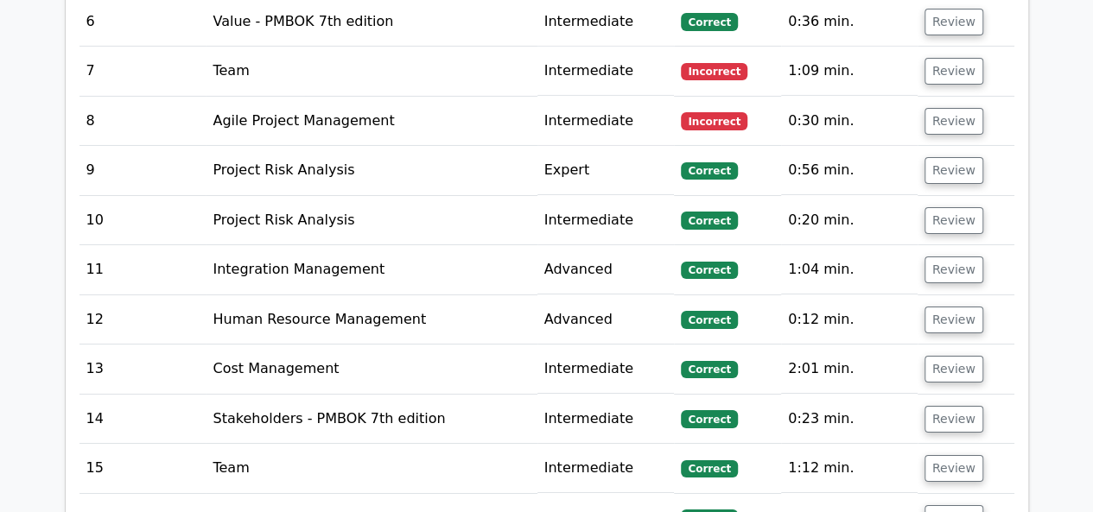
scroll to position [2591, 0]
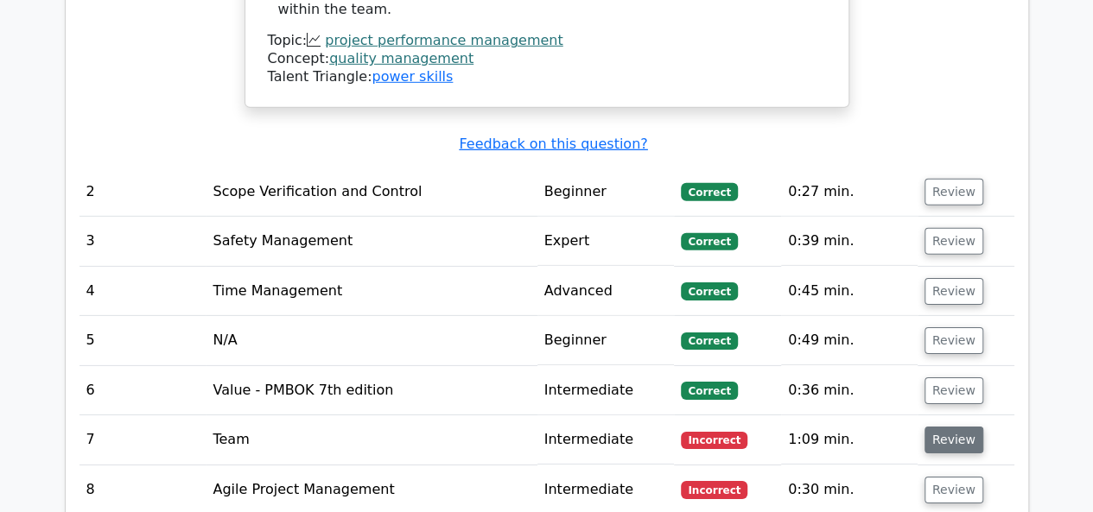
click at [952, 427] on button "Review" at bounding box center [953, 440] width 59 height 27
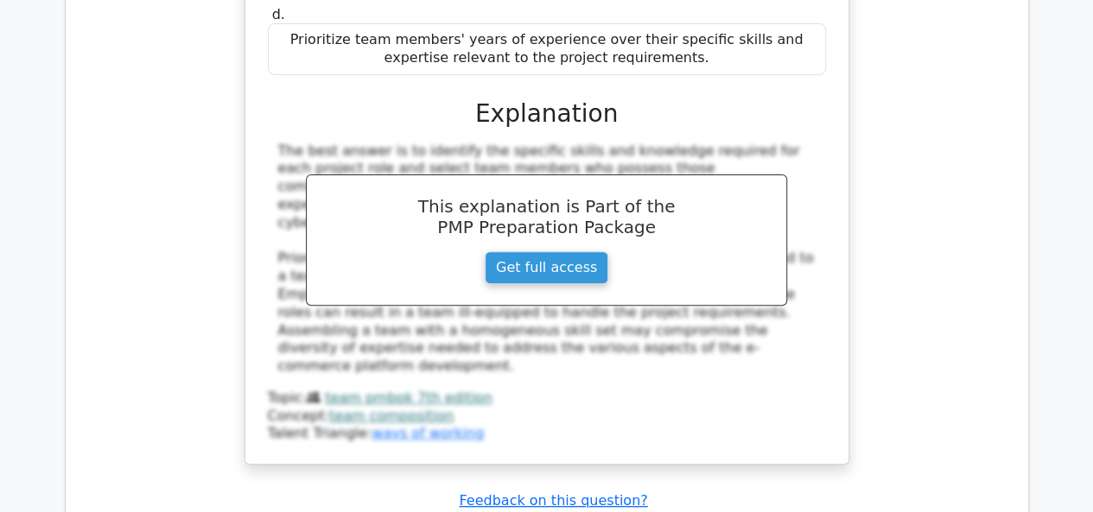
scroll to position [3541, 0]
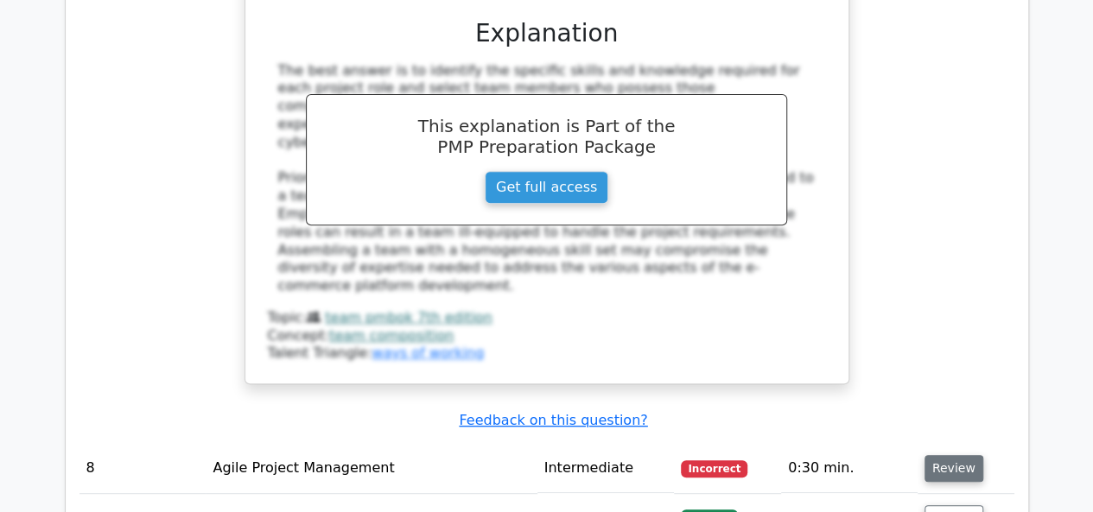
click at [954, 455] on button "Review" at bounding box center [953, 468] width 59 height 27
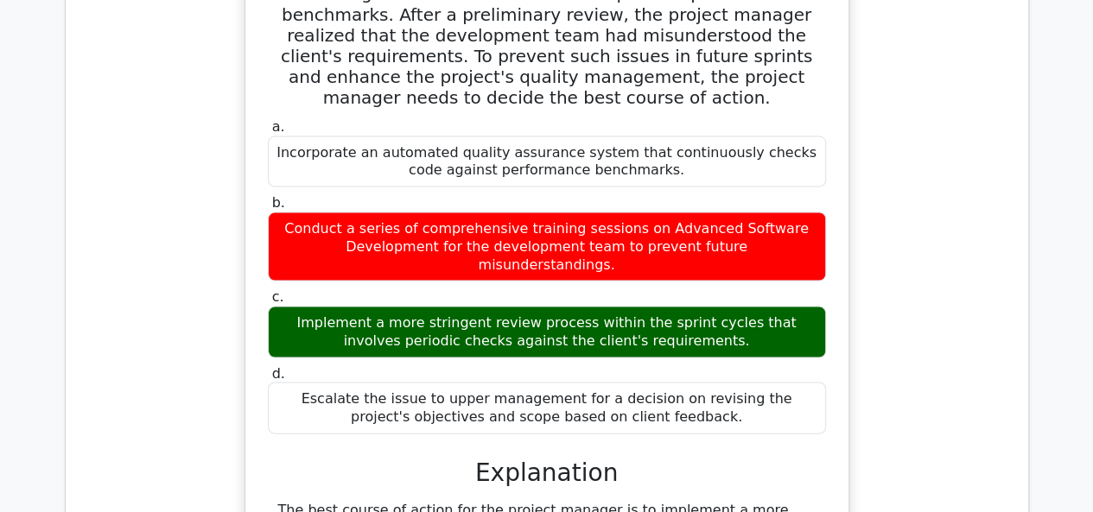
scroll to position [1641, 0]
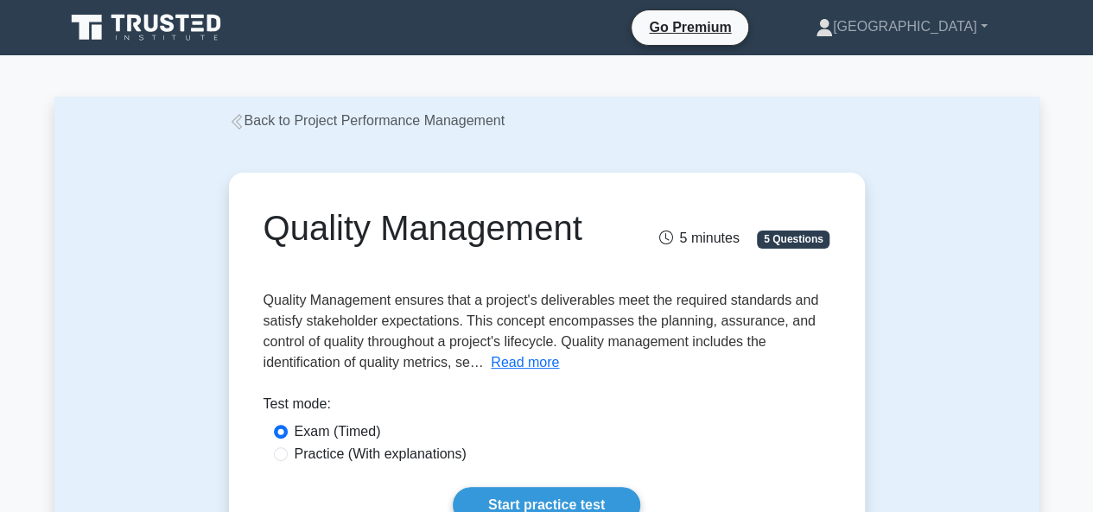
drag, startPoint x: 0, startPoint y: 0, endPoint x: 197, endPoint y: 265, distance: 330.3
click at [197, 265] on div "Quality Management 5 minutes 5 Questions Read more Importance:" at bounding box center [546, 365] width 985 height 468
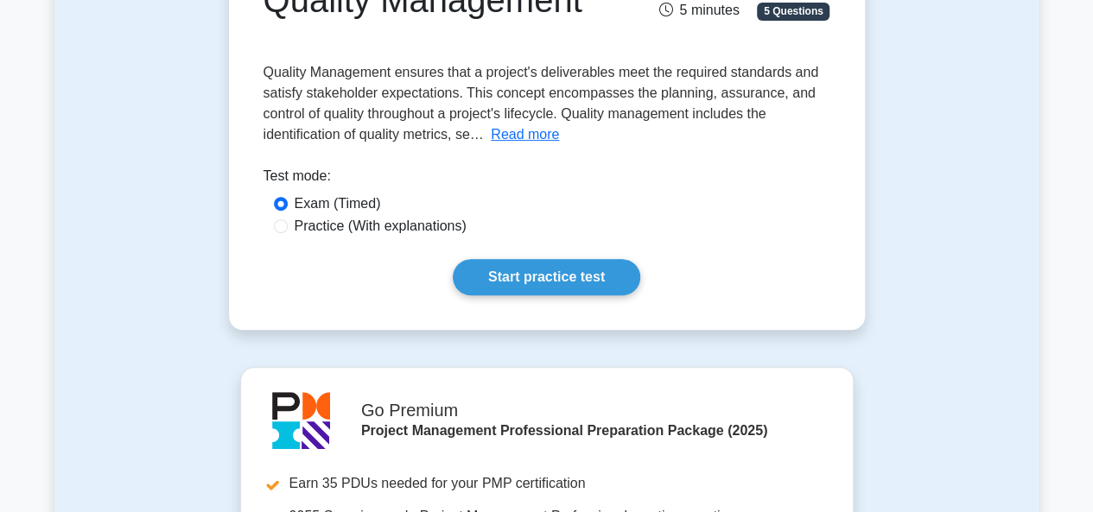
scroll to position [173, 0]
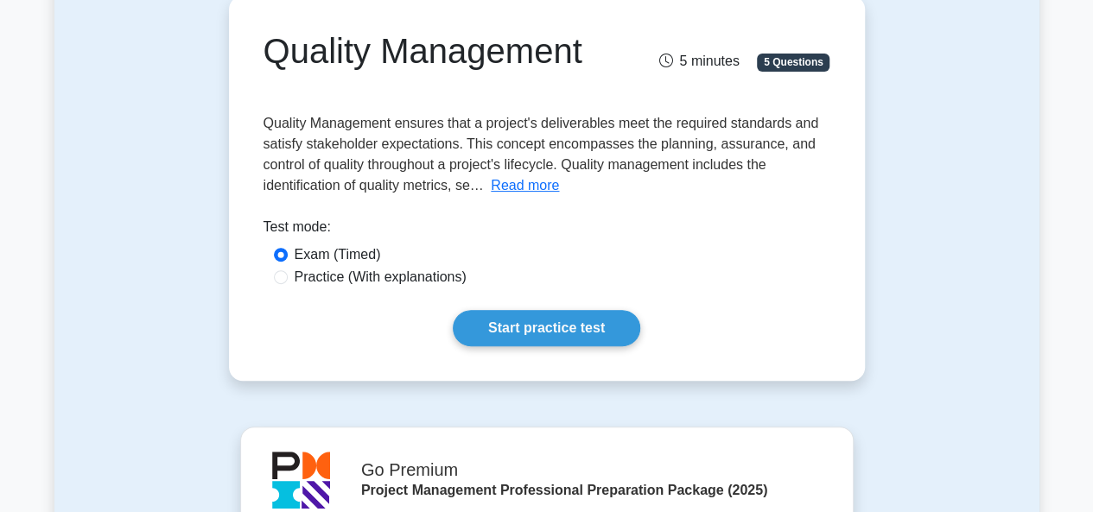
click at [511, 185] on button "Read more" at bounding box center [525, 185] width 68 height 21
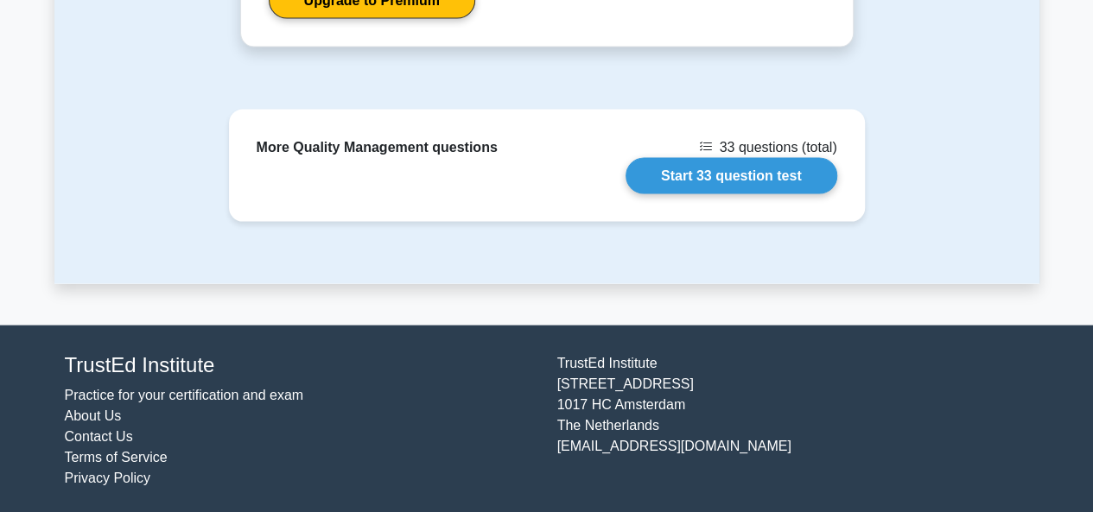
scroll to position [1717, 0]
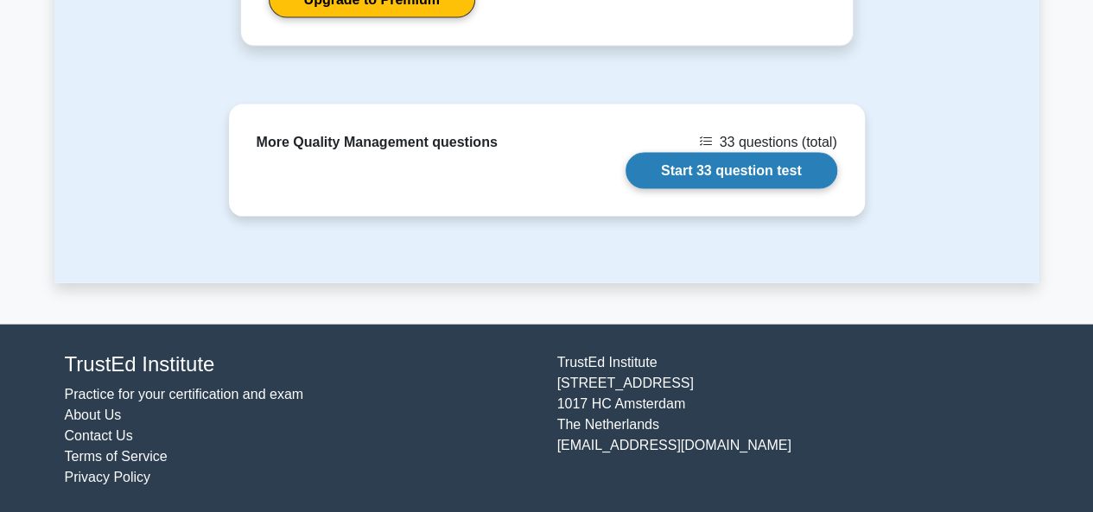
click at [743, 170] on link "Start 33 question test" at bounding box center [731, 171] width 212 height 36
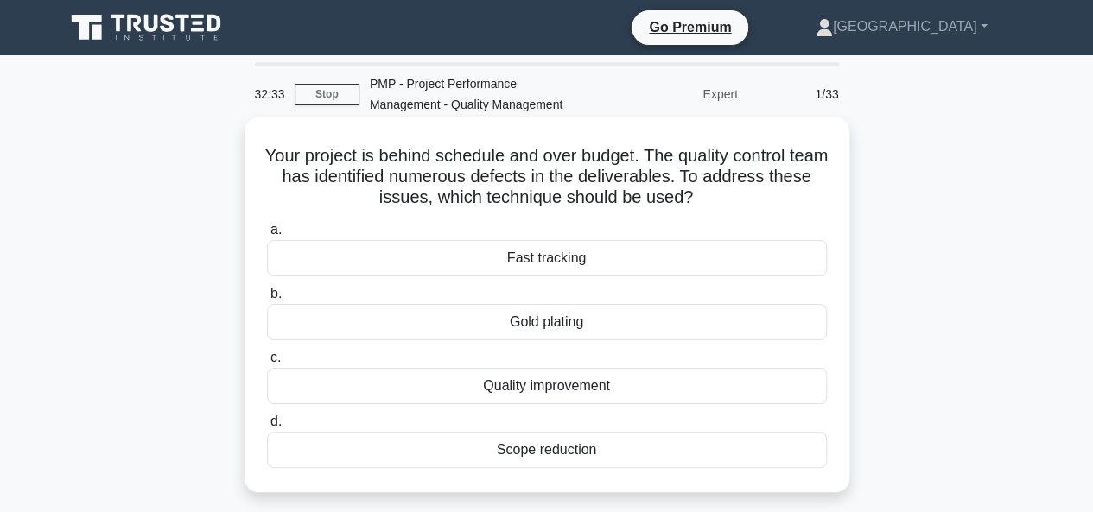
scroll to position [86, 0]
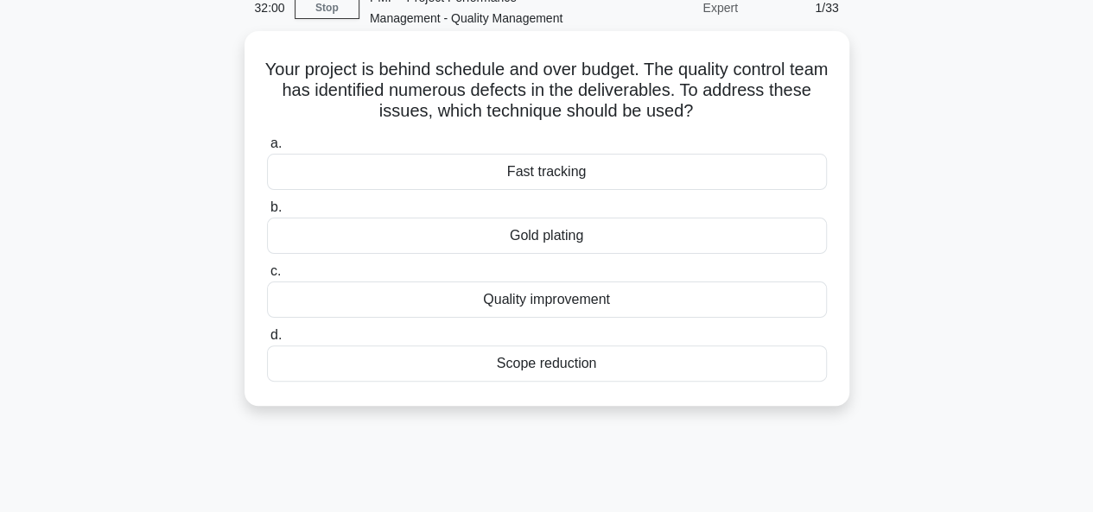
click at [521, 298] on div "Quality improvement" at bounding box center [547, 300] width 560 height 36
click at [267, 277] on input "c. Quality improvement" at bounding box center [267, 271] width 0 height 11
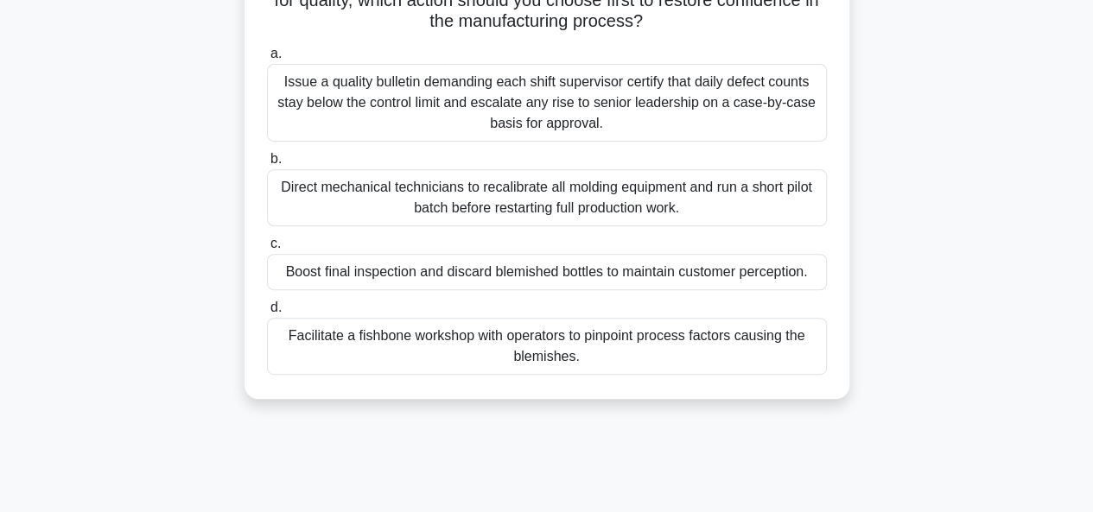
scroll to position [173, 0]
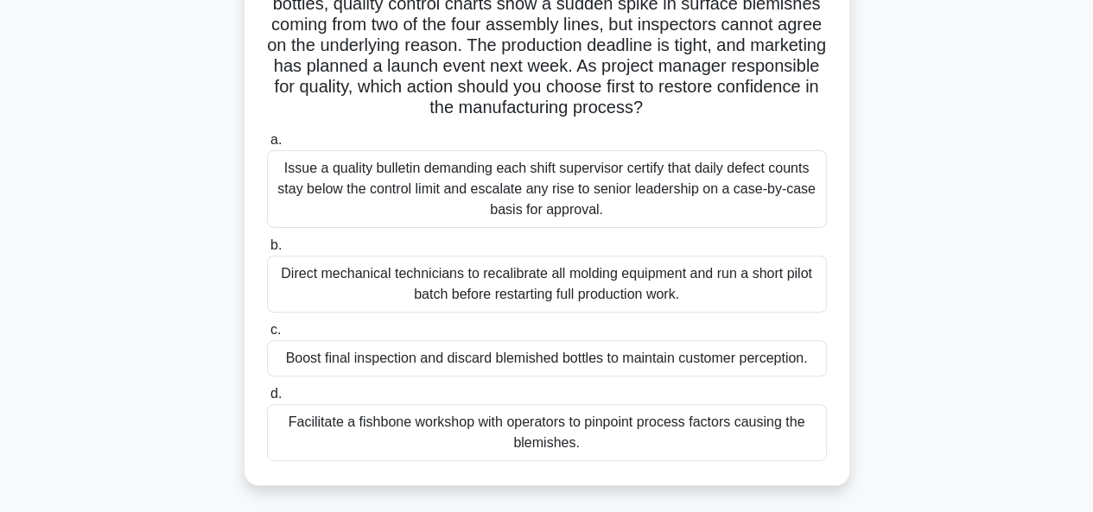
click at [508, 429] on div "Facilitate a fishbone workshop with operators to pinpoint process factors causi…" at bounding box center [547, 432] width 560 height 57
click at [267, 400] on input "d. Facilitate a fishbone workshop with operators to pinpoint process factors ca…" at bounding box center [267, 394] width 0 height 11
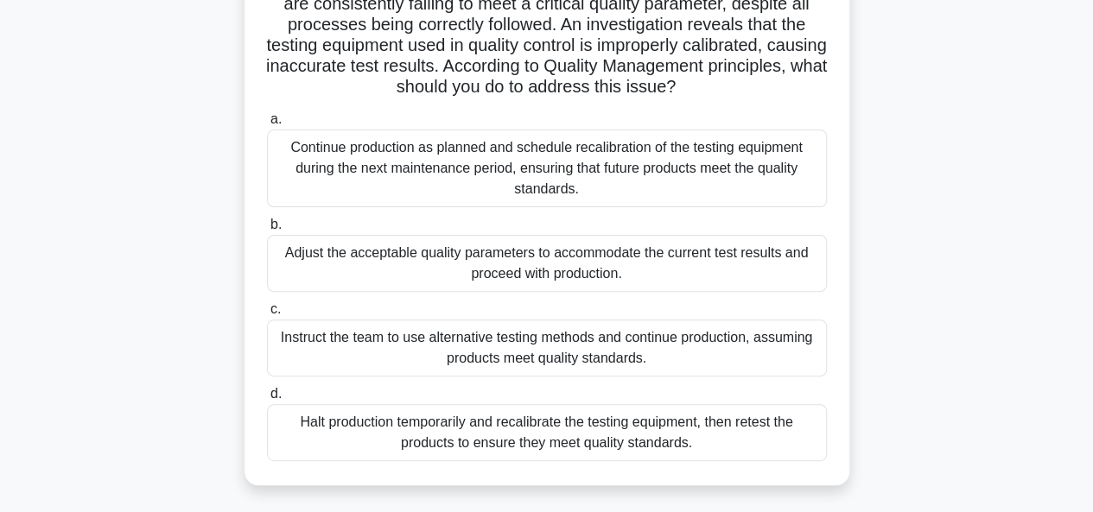
click at [504, 437] on div "Halt production temporarily and recalibrate the testing equipment, then retest …" at bounding box center [547, 432] width 560 height 57
click at [267, 400] on input "d. Halt production temporarily and recalibrate the testing equipment, then rete…" at bounding box center [267, 394] width 0 height 11
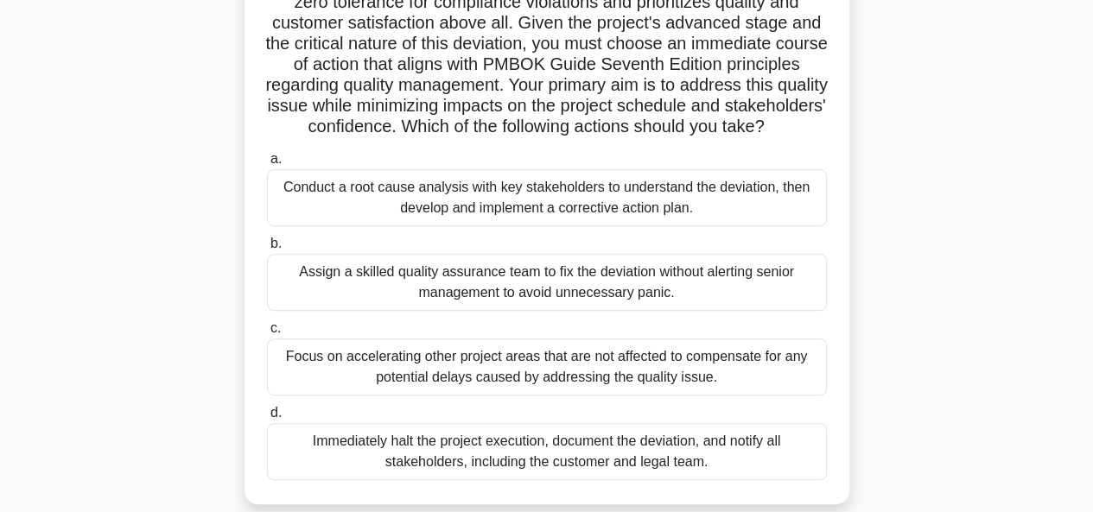
scroll to position [345, 0]
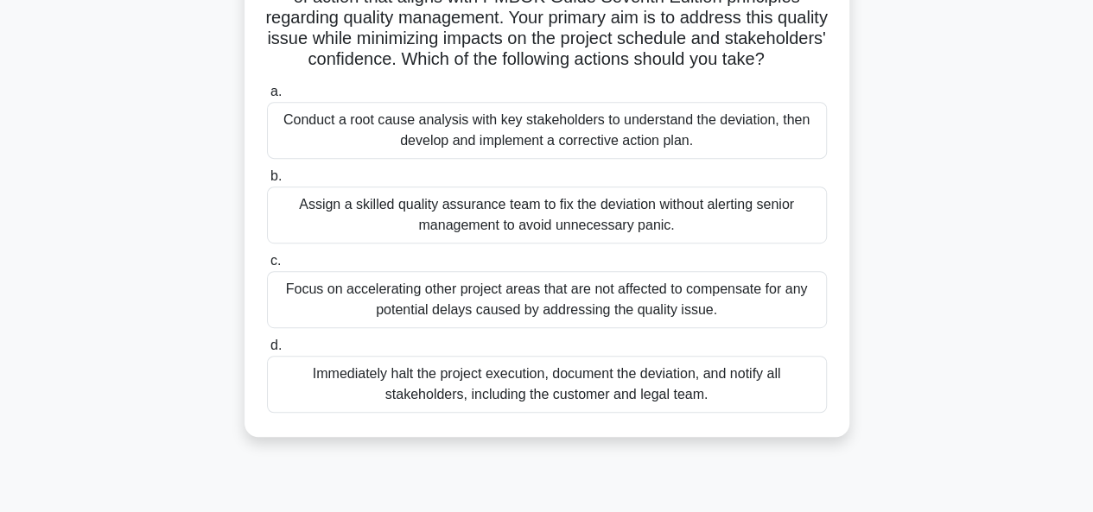
click at [488, 159] on div "Conduct a root cause analysis with key stakeholders to understand the deviation…" at bounding box center [547, 130] width 560 height 57
click at [267, 98] on input "a. Conduct a root cause analysis with key stakeholders to understand the deviat…" at bounding box center [267, 91] width 0 height 11
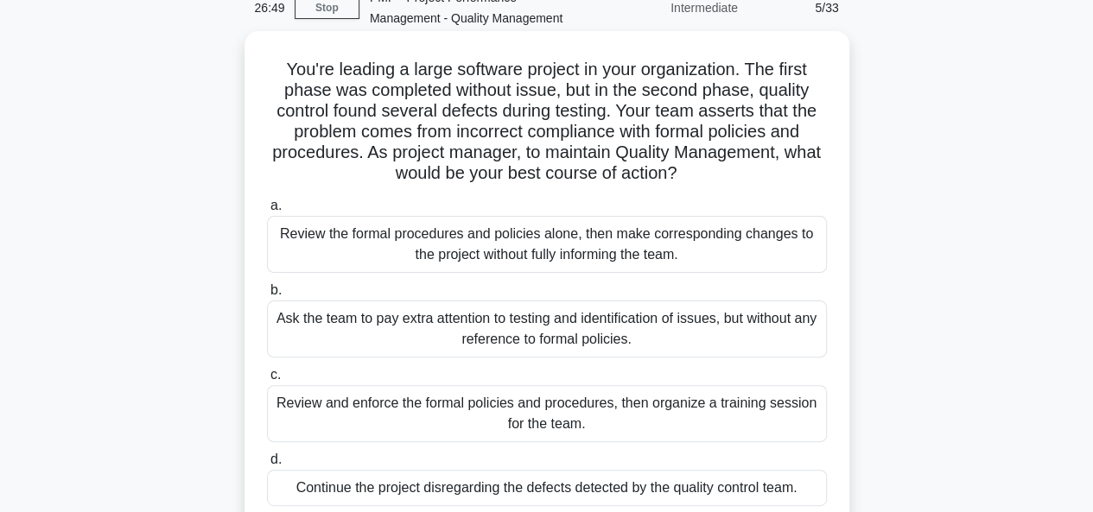
scroll to position [259, 0]
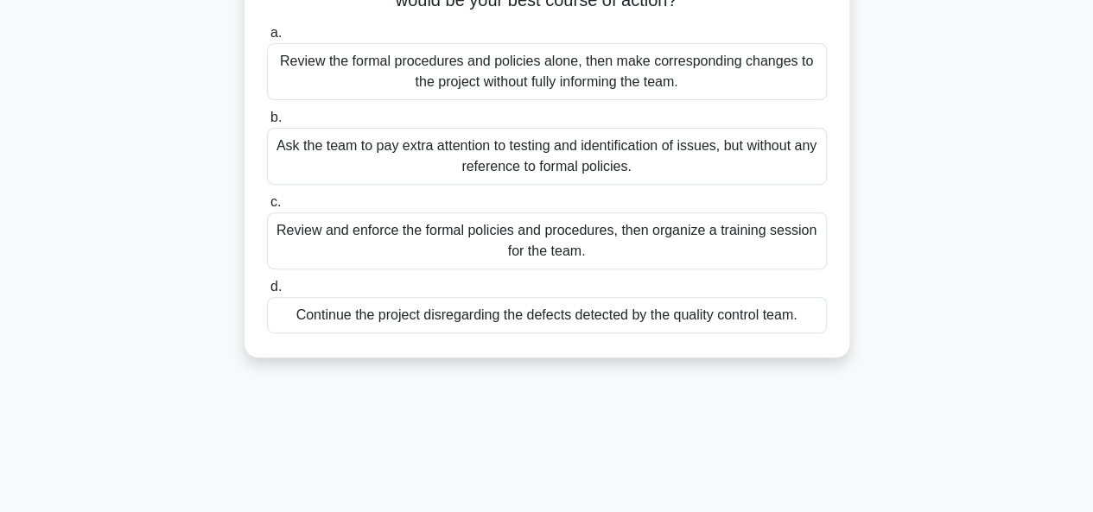
click at [389, 243] on div "Review and enforce the formal policies and procedures, then organize a training…" at bounding box center [547, 240] width 560 height 57
click at [267, 208] on input "c. Review and enforce the formal policies and procedures, then organize a train…" at bounding box center [267, 202] width 0 height 11
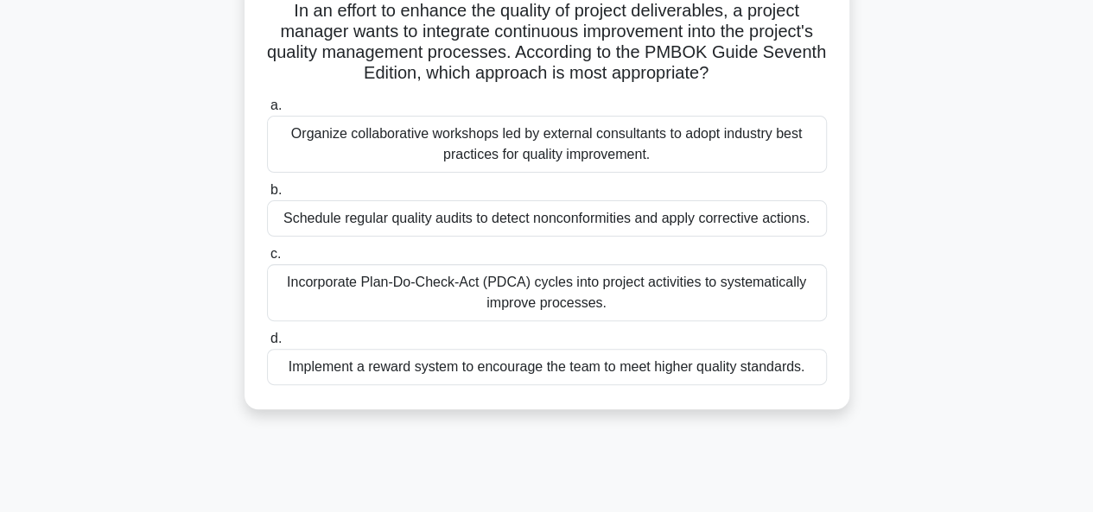
scroll to position [173, 0]
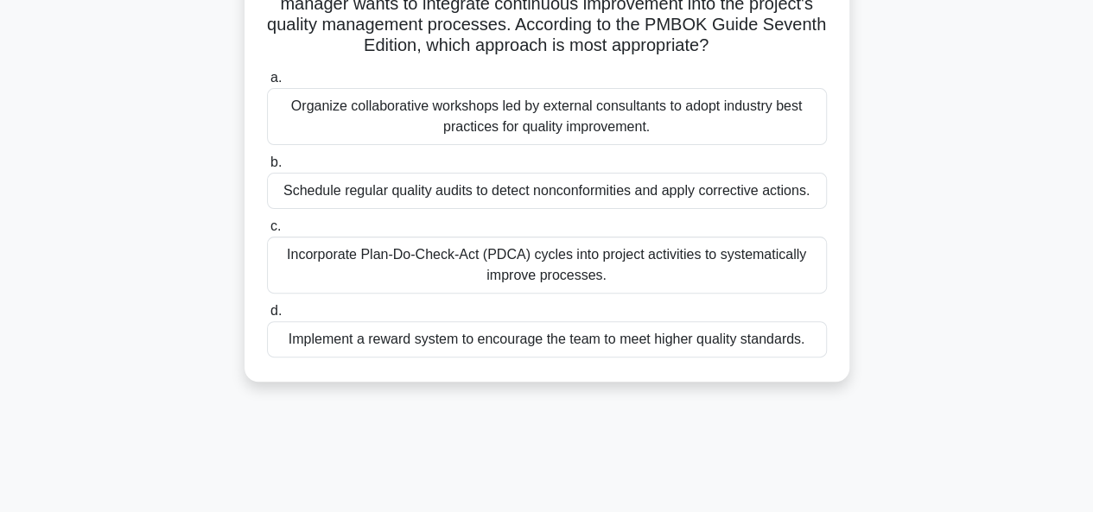
click at [539, 267] on div "Incorporate Plan-Do-Check-Act (PDCA) cycles into project activities to systemat…" at bounding box center [547, 265] width 560 height 57
click at [267, 232] on input "c. Incorporate Plan-Do-Check-Act (PDCA) cycles into project activities to syste…" at bounding box center [267, 226] width 0 height 11
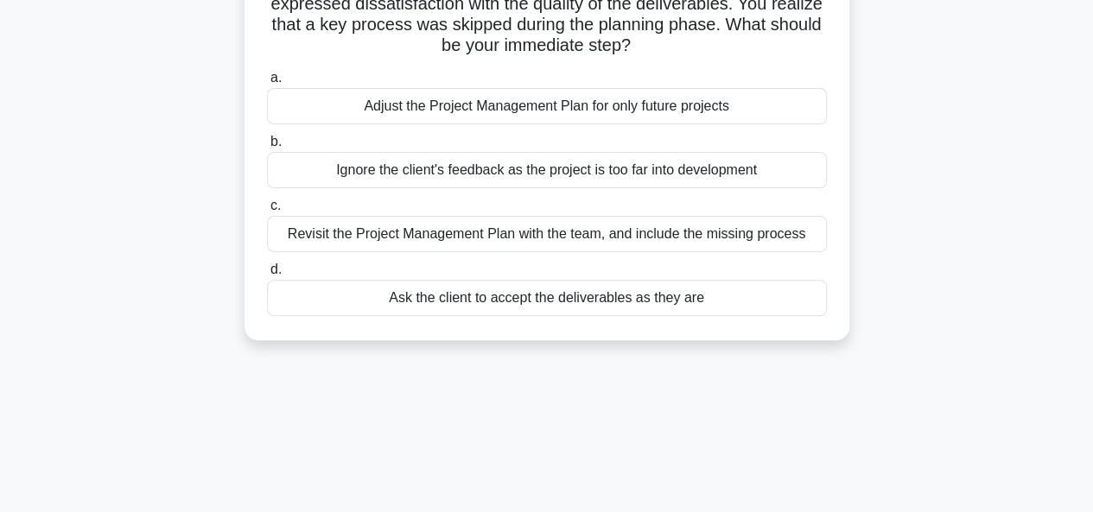
click at [515, 236] on div "Revisit the Project Management Plan with the team, and include the missing proc…" at bounding box center [547, 234] width 560 height 36
click at [499, 234] on div "Revisit the Project Management Plan with the team, and include the missing proc…" at bounding box center [547, 234] width 560 height 36
click at [267, 212] on input "c. Revisit the Project Management Plan with the team, and include the missing p…" at bounding box center [267, 205] width 0 height 11
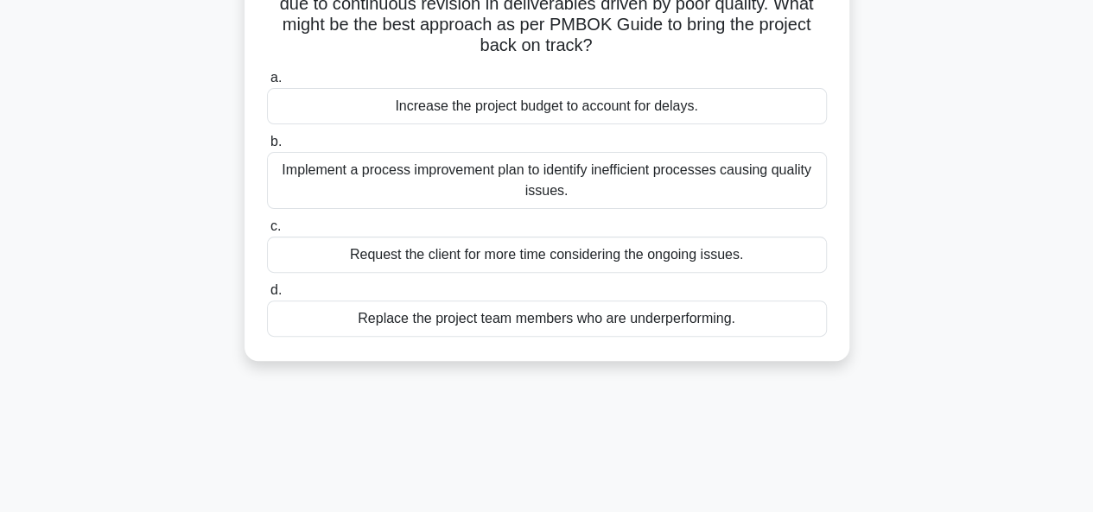
click at [505, 173] on div "Implement a process improvement plan to identify inefficient processes causing …" at bounding box center [547, 180] width 560 height 57
click at [267, 148] on input "b. Implement a process improvement plan to identify inefficient processes causi…" at bounding box center [267, 141] width 0 height 11
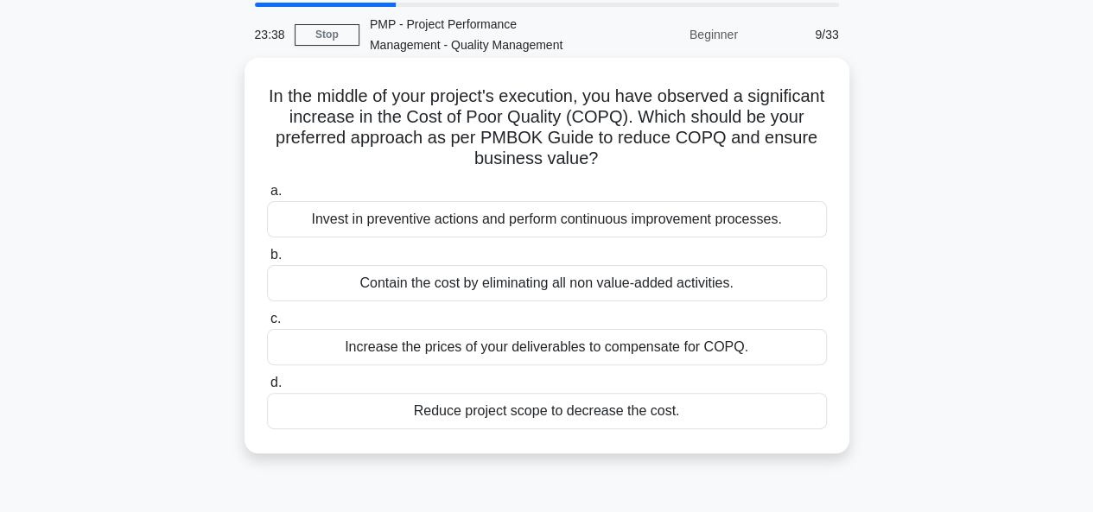
scroll to position [86, 0]
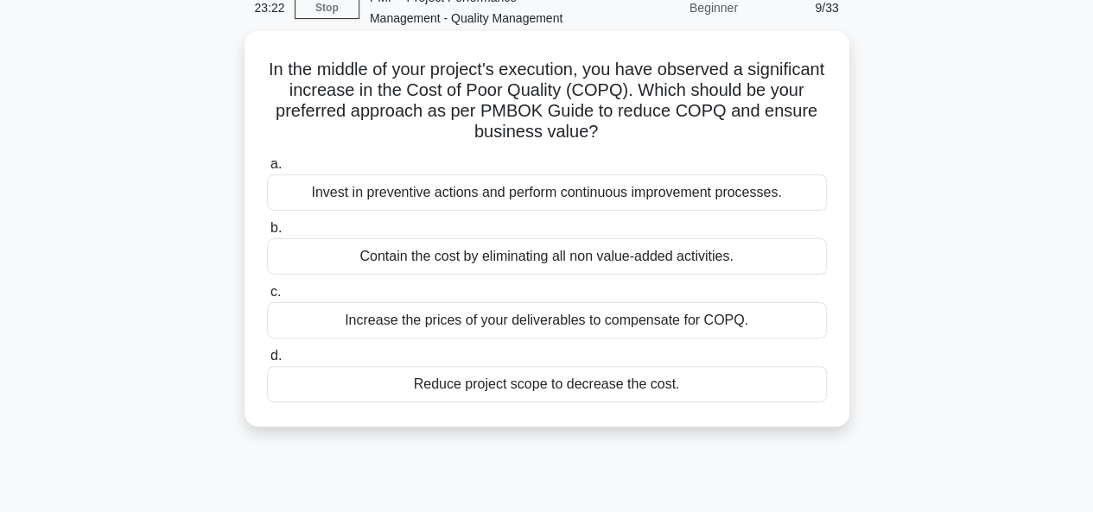
click at [525, 200] on div "Invest in preventive actions and perform continuous improvement processes." at bounding box center [547, 192] width 560 height 36
click at [267, 170] on input "a. Invest in preventive actions and perform continuous improvement processes." at bounding box center [267, 164] width 0 height 11
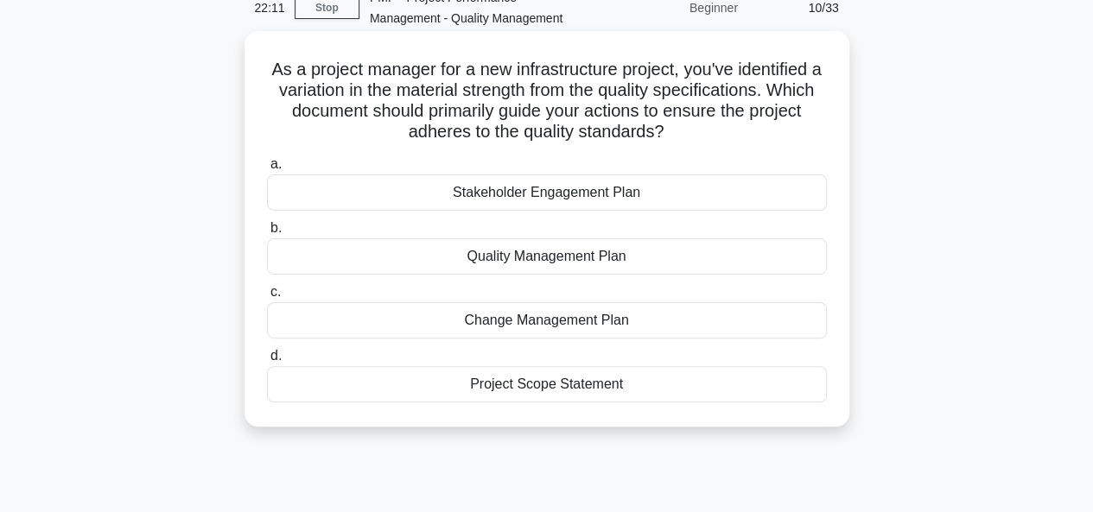
click at [535, 258] on div "Quality Management Plan" at bounding box center [547, 256] width 560 height 36
click at [267, 234] on input "b. Quality Management Plan" at bounding box center [267, 228] width 0 height 11
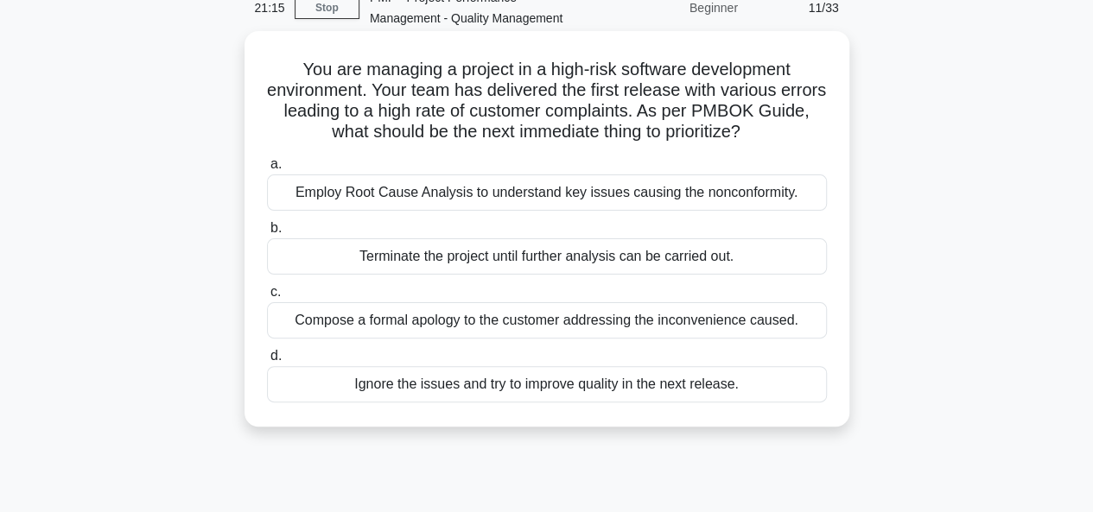
click at [505, 192] on div "Employ Root Cause Analysis to understand key issues causing the nonconformity." at bounding box center [547, 192] width 560 height 36
click at [267, 170] on input "a. Employ Root Cause Analysis to understand key issues causing the nonconformit…" at bounding box center [267, 164] width 0 height 11
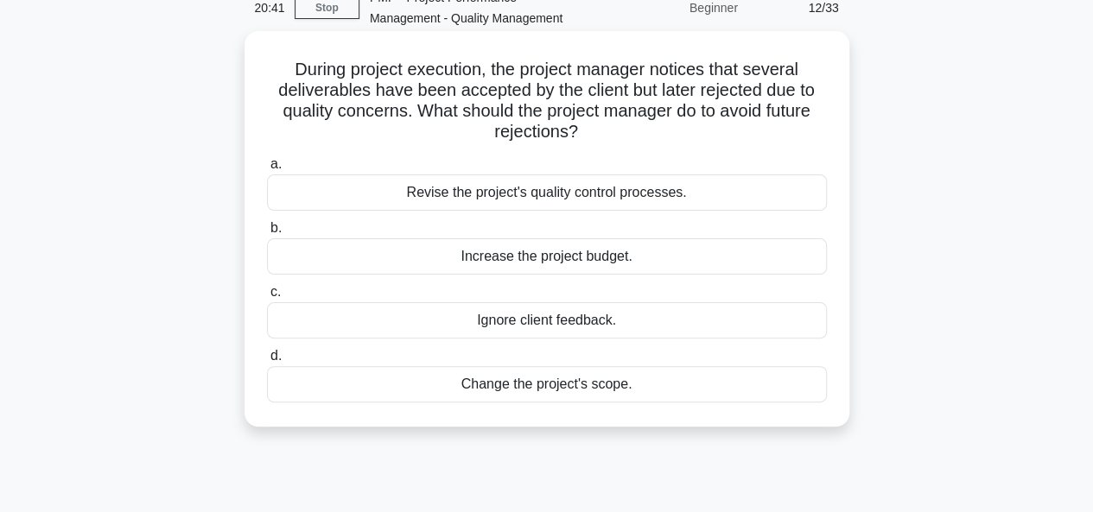
click at [513, 193] on div "Revise the project's quality control processes." at bounding box center [547, 192] width 560 height 36
click at [267, 170] on input "a. Revise the project's quality control processes." at bounding box center [267, 164] width 0 height 11
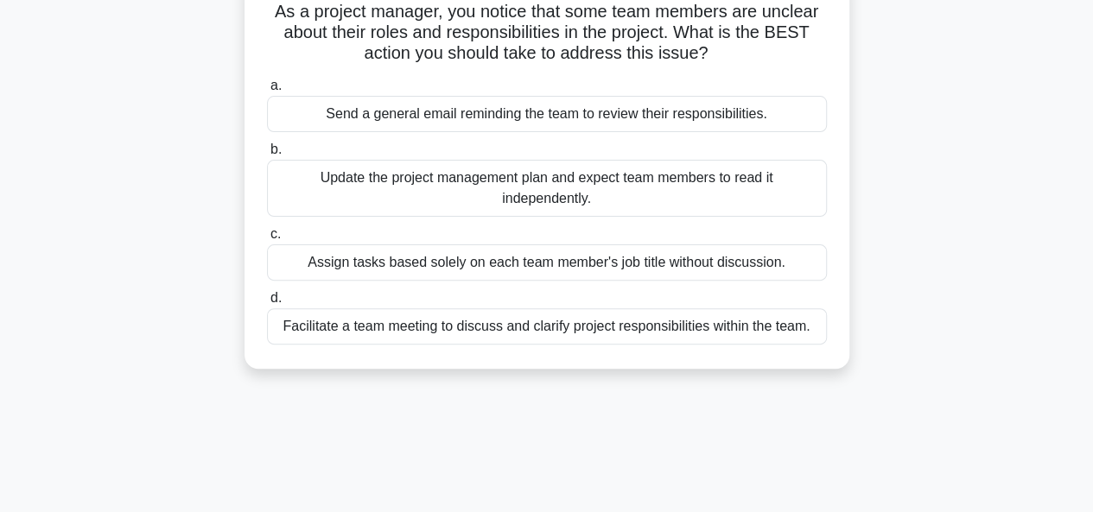
scroll to position [173, 0]
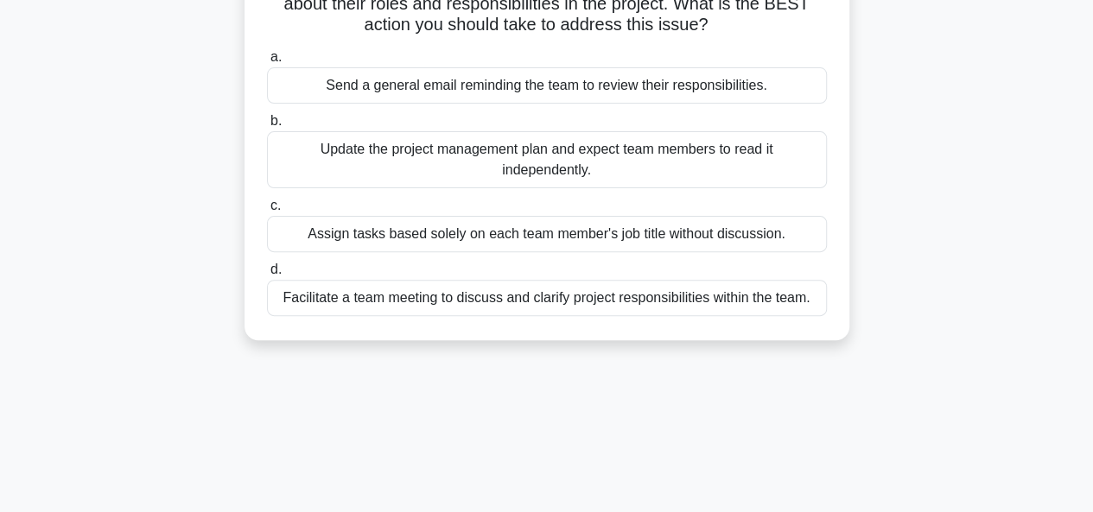
click at [534, 298] on div "Facilitate a team meeting to discuss and clarify project responsibilities withi…" at bounding box center [547, 298] width 560 height 36
click at [267, 276] on input "d. Facilitate a team meeting to discuss and clarify project responsibilities wi…" at bounding box center [267, 269] width 0 height 11
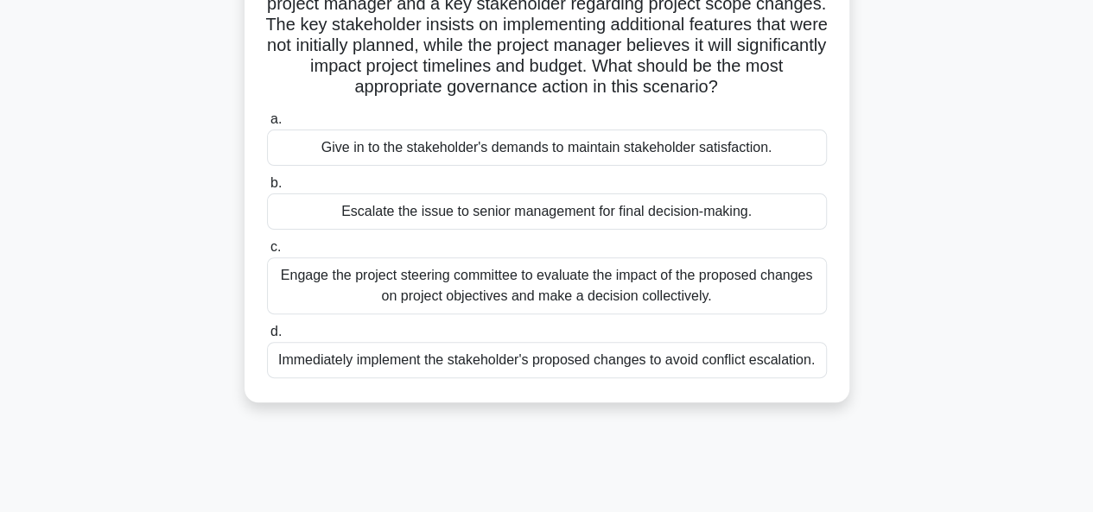
click at [485, 297] on div "Engage the project steering committee to evaluate the impact of the proposed ch…" at bounding box center [547, 285] width 560 height 57
click at [267, 253] on input "c. Engage the project steering committee to evaluate the impact of the proposed…" at bounding box center [267, 247] width 0 height 11
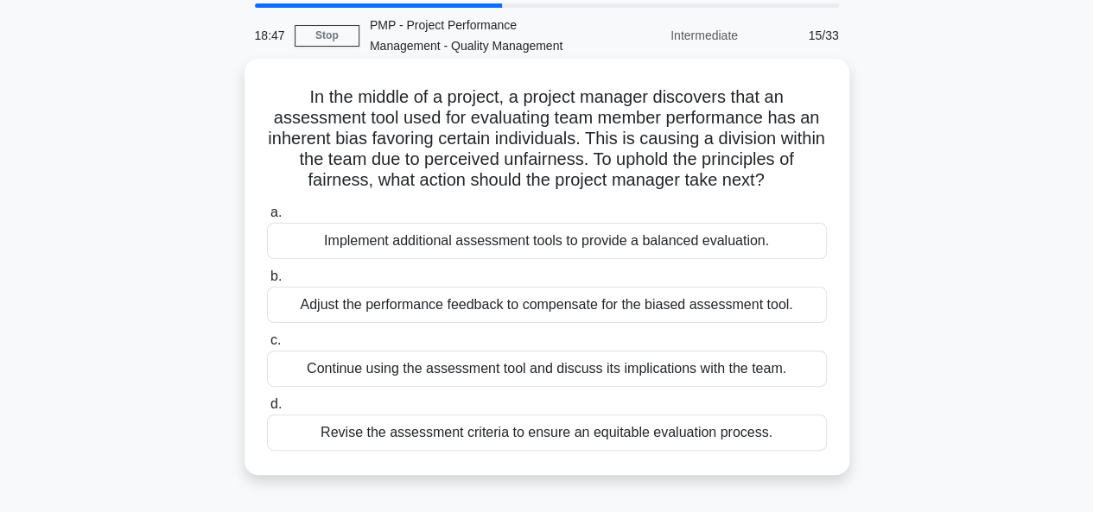
scroll to position [86, 0]
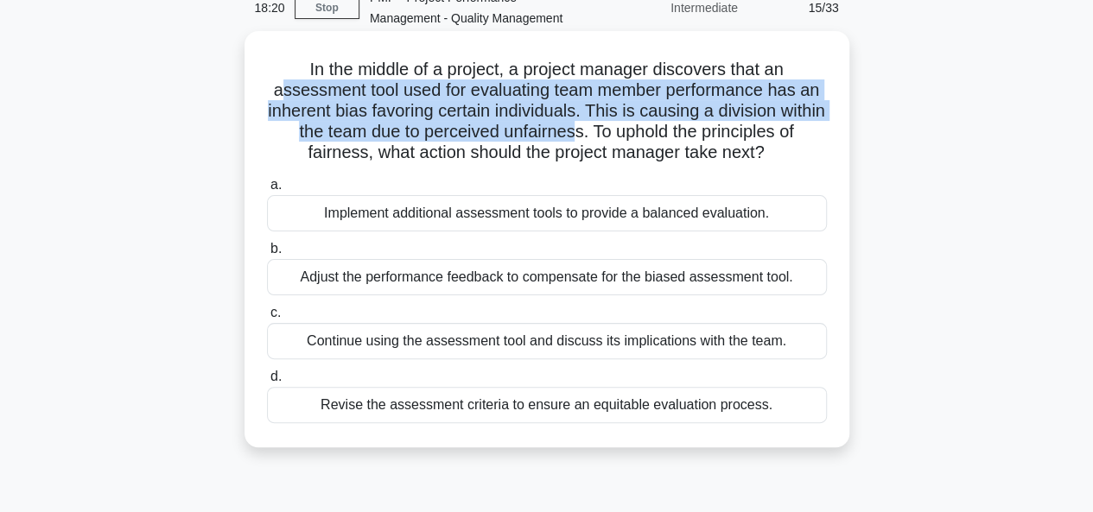
drag, startPoint x: 275, startPoint y: 94, endPoint x: 598, endPoint y: 129, distance: 324.9
click at [598, 129] on h5 "In the middle of a project, a project manager discovers that an assessment tool…" at bounding box center [546, 111] width 563 height 105
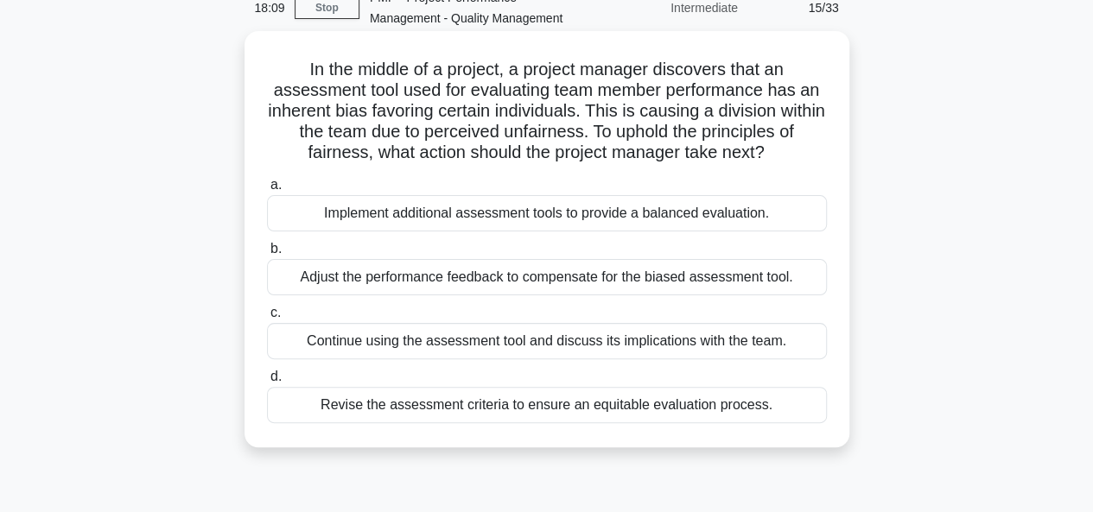
click at [529, 405] on div "Revise the assessment criteria to ensure an equitable evaluation process." at bounding box center [547, 405] width 560 height 36
click at [267, 383] on input "d. Revise the assessment criteria to ensure an equitable evaluation process." at bounding box center [267, 376] width 0 height 11
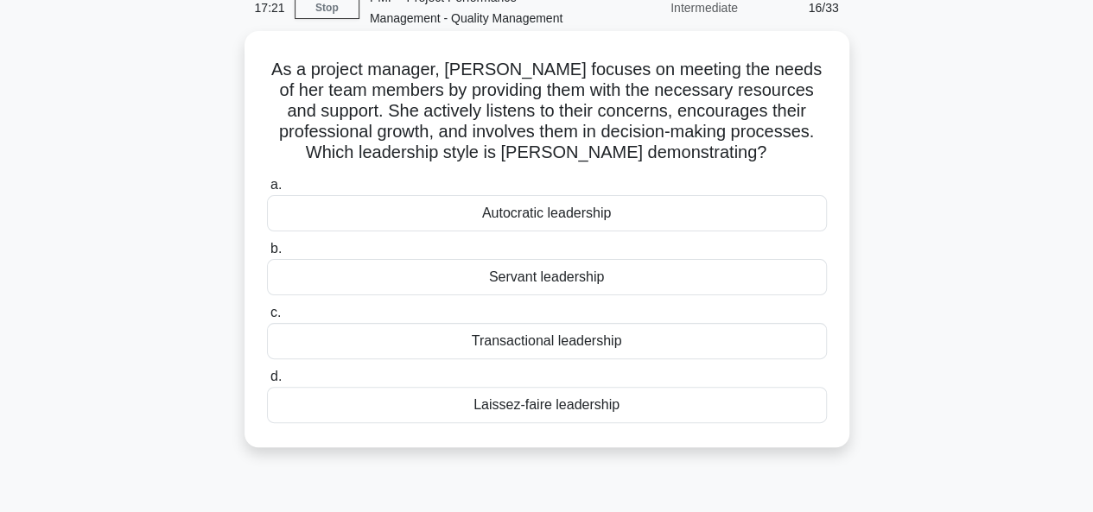
click at [511, 277] on div "Servant leadership" at bounding box center [547, 277] width 560 height 36
click at [267, 255] on input "b. Servant leadership" at bounding box center [267, 249] width 0 height 11
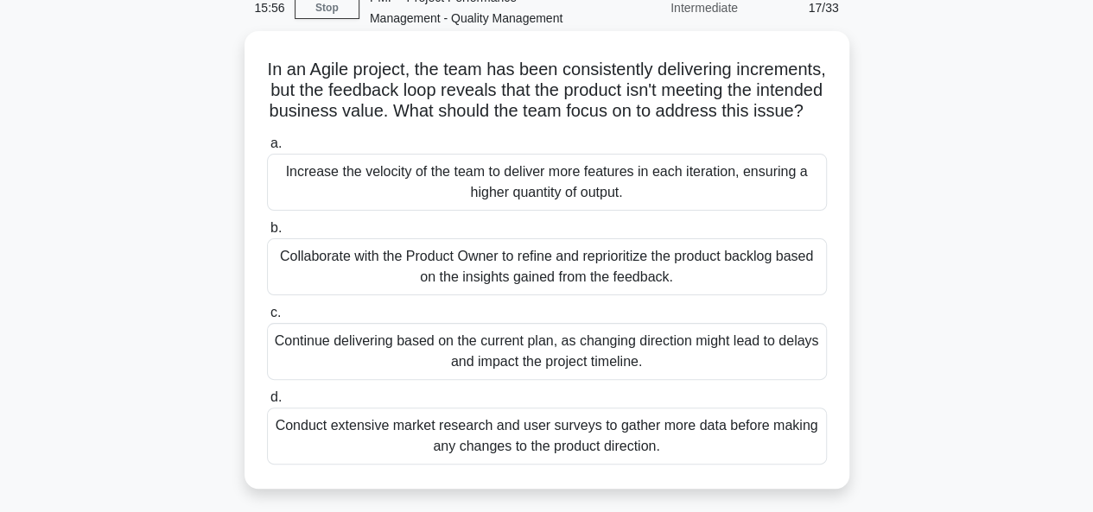
click at [521, 288] on div "Collaborate with the Product Owner to refine and reprioritize the product backl…" at bounding box center [547, 266] width 560 height 57
click at [512, 295] on div "Collaborate with the Product Owner to refine and reprioritize the product backl…" at bounding box center [547, 266] width 560 height 57
click at [267, 234] on input "b. Collaborate with the Product Owner to refine and reprioritize the product ba…" at bounding box center [267, 228] width 0 height 11
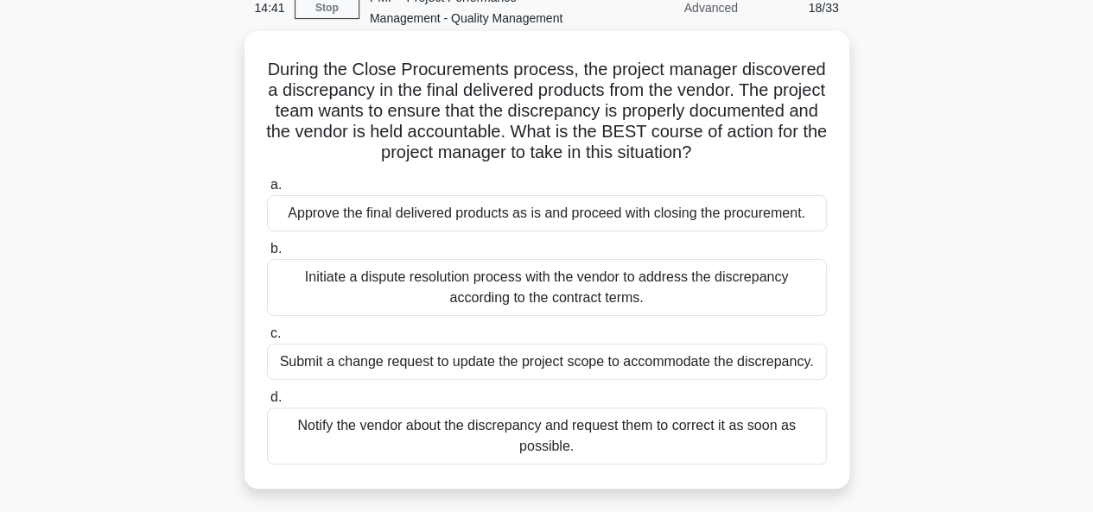
click at [525, 314] on div "Initiate a dispute resolution process with the vendor to address the discrepanc…" at bounding box center [547, 287] width 560 height 57
click at [267, 255] on input "b. Initiate a dispute resolution process with the vendor to address the discrep…" at bounding box center [267, 249] width 0 height 11
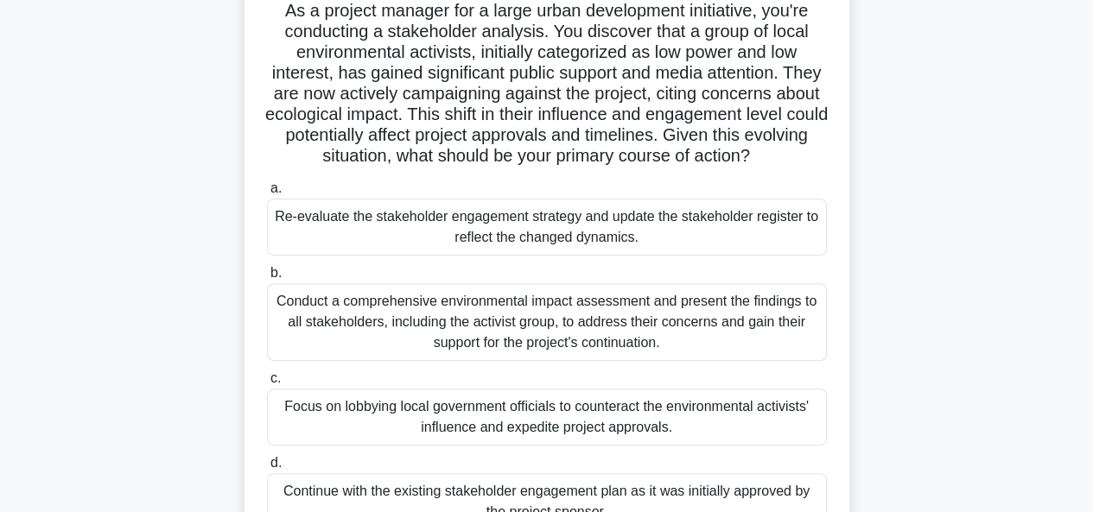
scroll to position [173, 0]
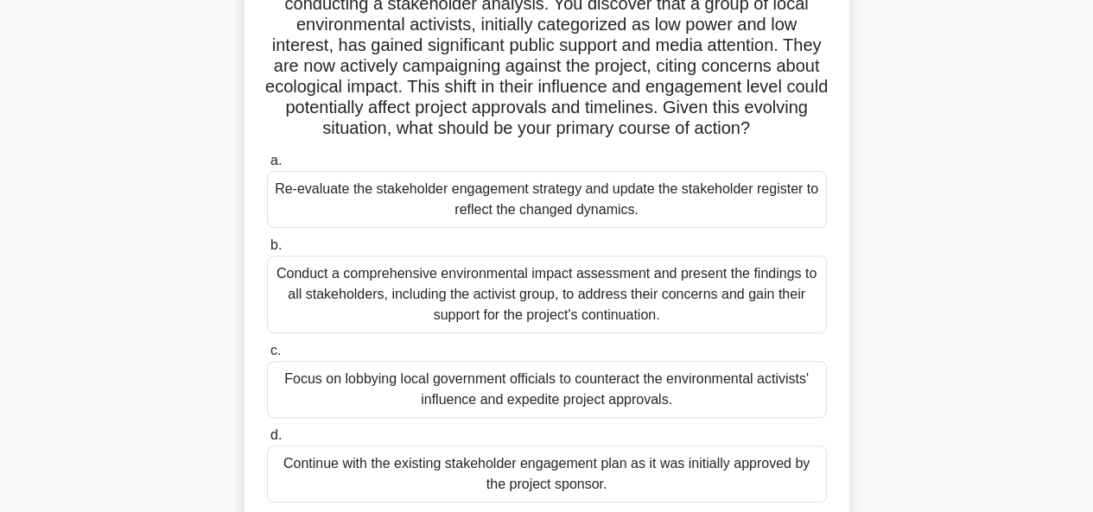
click at [530, 208] on div "Re-evaluate the stakeholder engagement strategy and update the stakeholder regi…" at bounding box center [547, 199] width 560 height 57
click at [267, 167] on input "a. Re-evaluate the stakeholder engagement strategy and update the stakeholder r…" at bounding box center [267, 160] width 0 height 11
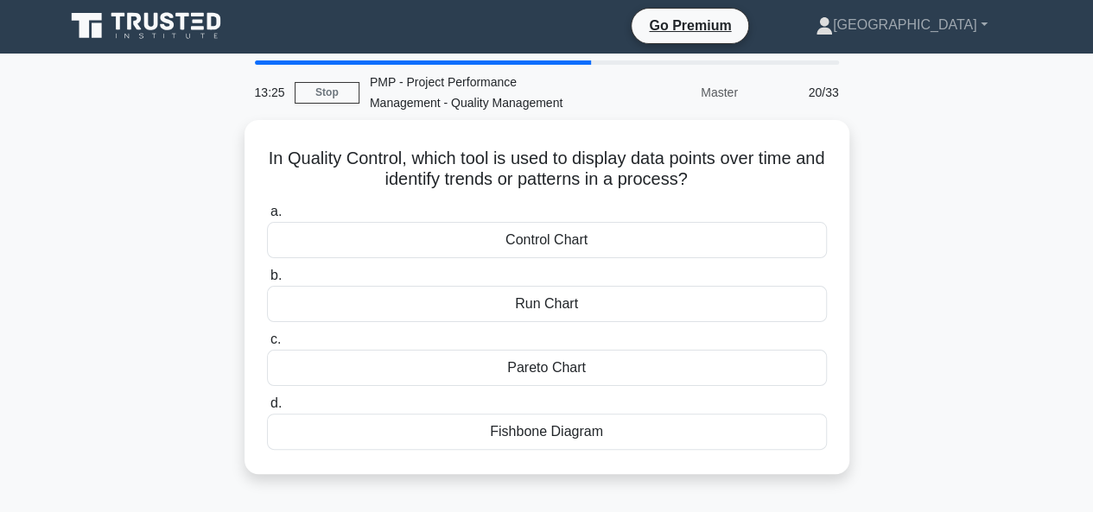
scroll to position [0, 0]
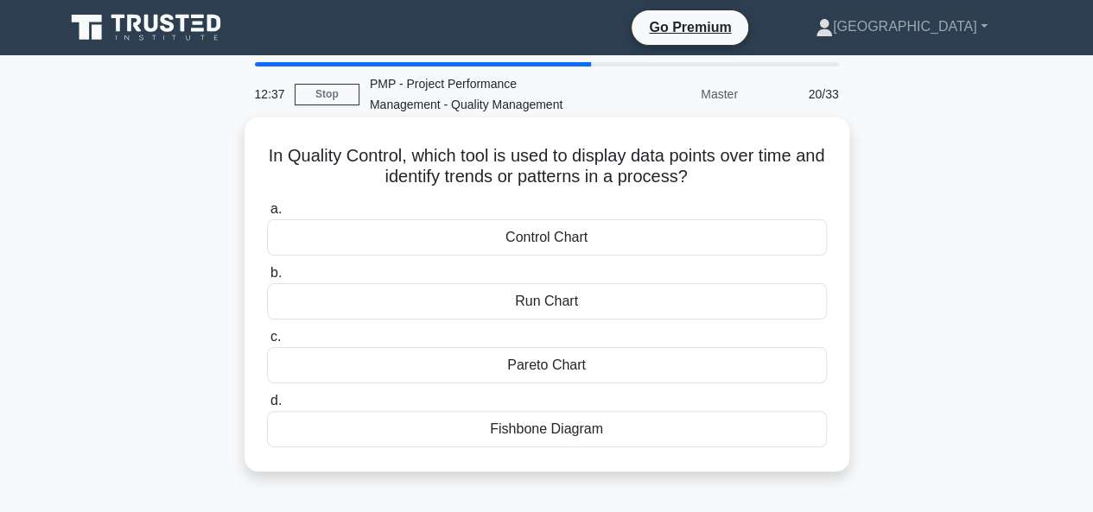
click at [545, 303] on div "Run Chart" at bounding box center [547, 301] width 560 height 36
click at [267, 279] on input "b. Run Chart" at bounding box center [267, 273] width 0 height 11
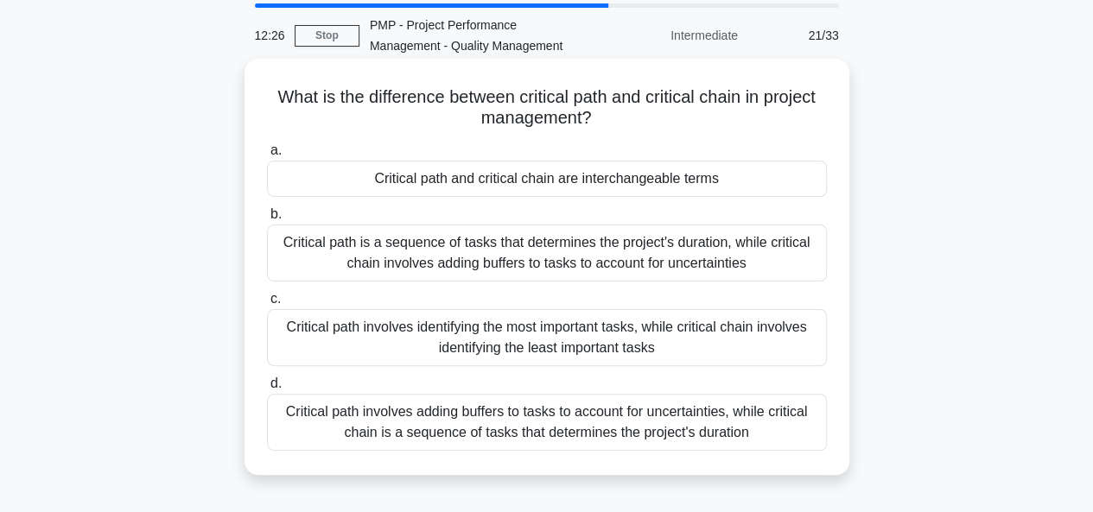
scroll to position [86, 0]
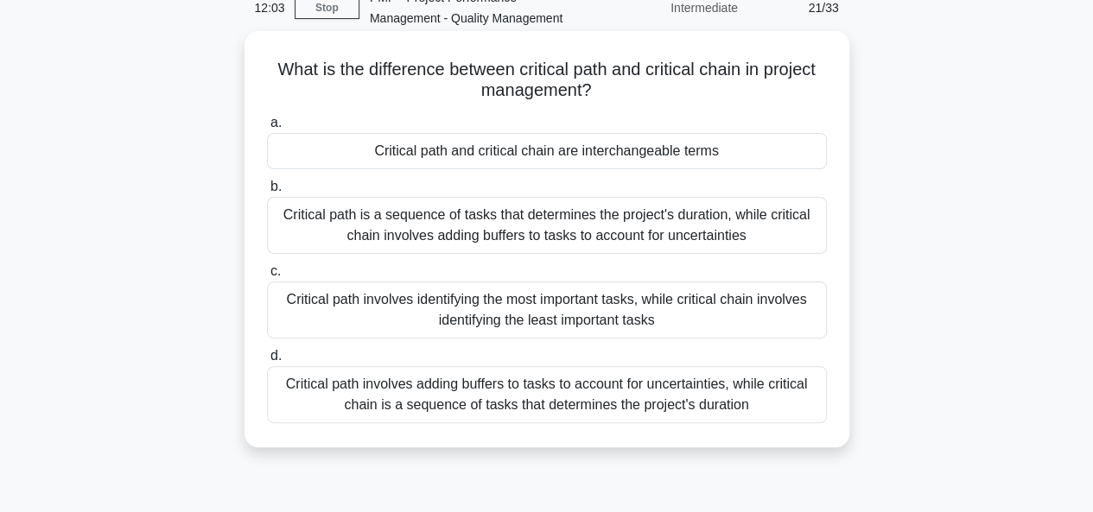
click at [383, 217] on div "Critical path is a sequence of tasks that determines the project's duration, wh…" at bounding box center [547, 225] width 560 height 57
click at [267, 193] on input "b. Critical path is a sequence of tasks that determines the project's duration,…" at bounding box center [267, 186] width 0 height 11
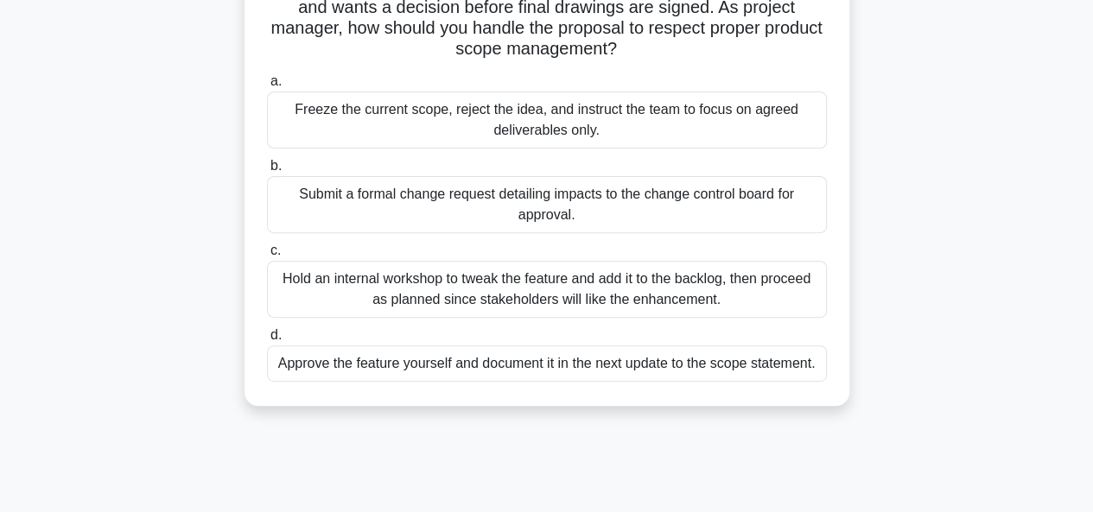
scroll to position [259, 0]
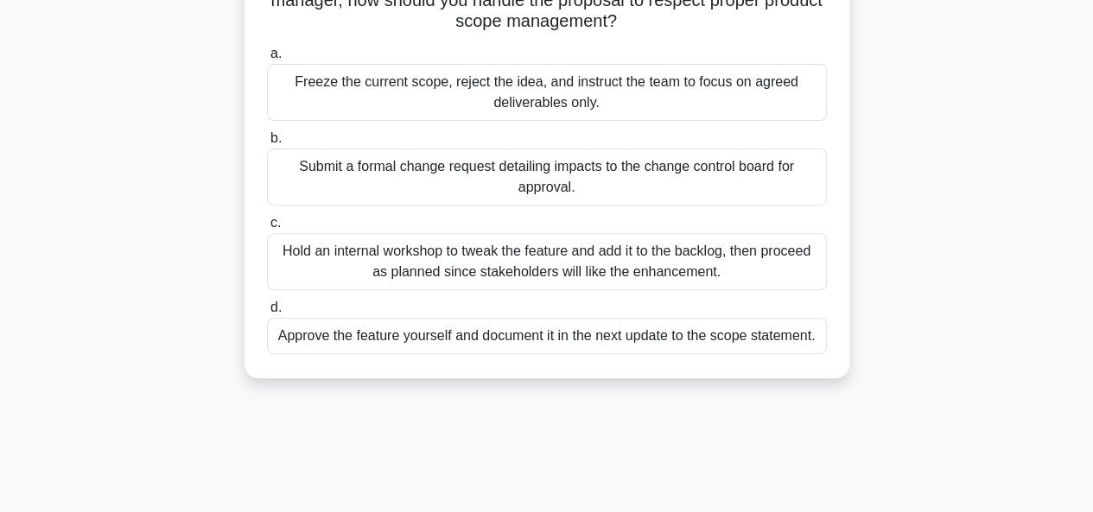
click at [529, 180] on div "Submit a formal change request detailing impacts to the change control board fo…" at bounding box center [547, 177] width 560 height 57
click at [267, 144] on input "b. Submit a formal change request detailing impacts to the change control board…" at bounding box center [267, 138] width 0 height 11
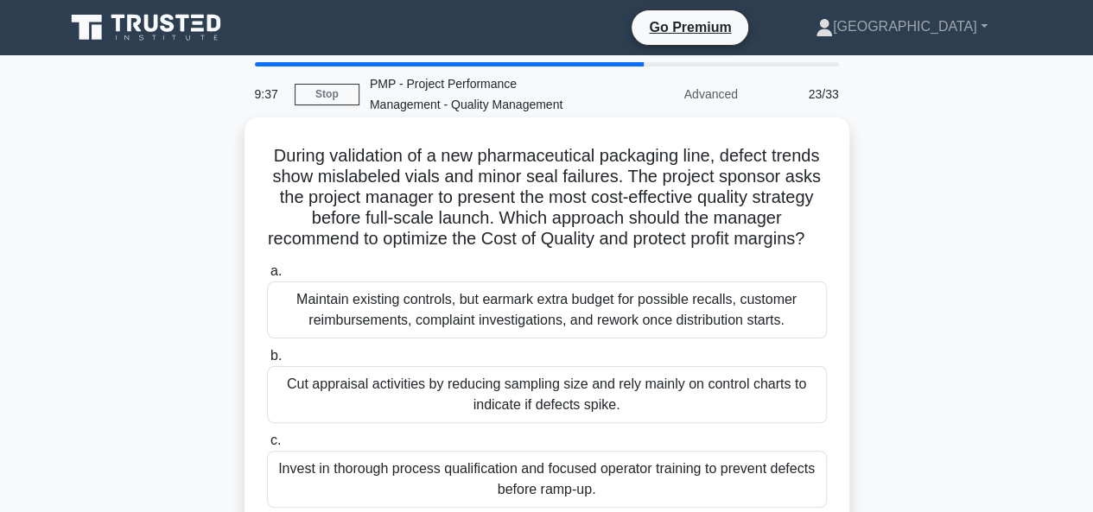
scroll to position [86, 0]
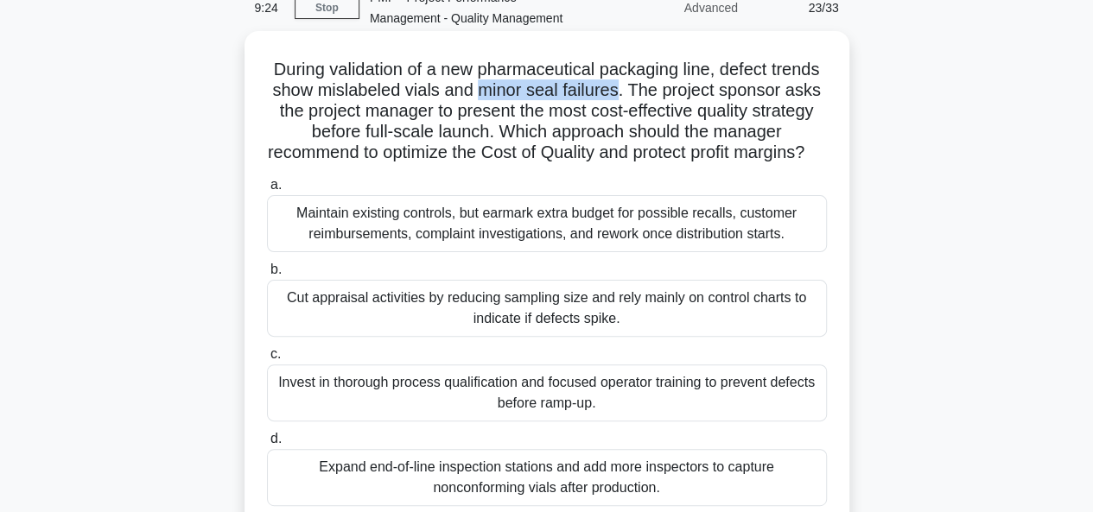
drag, startPoint x: 613, startPoint y: 95, endPoint x: 475, endPoint y: 108, distance: 138.8
click at [477, 87] on h5 "During validation of a new pharmaceutical packaging line, defect trends show mi…" at bounding box center [546, 111] width 563 height 105
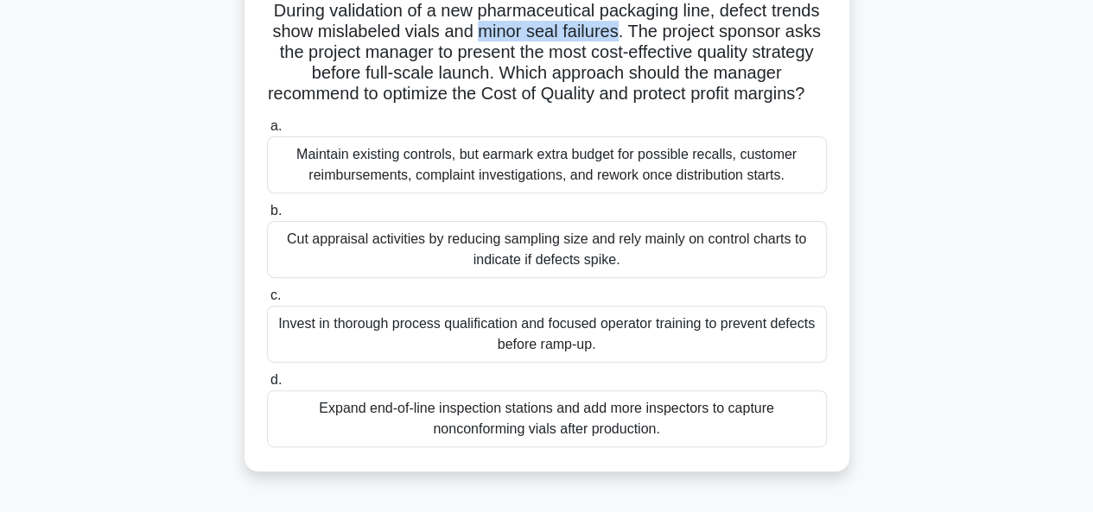
scroll to position [173, 0]
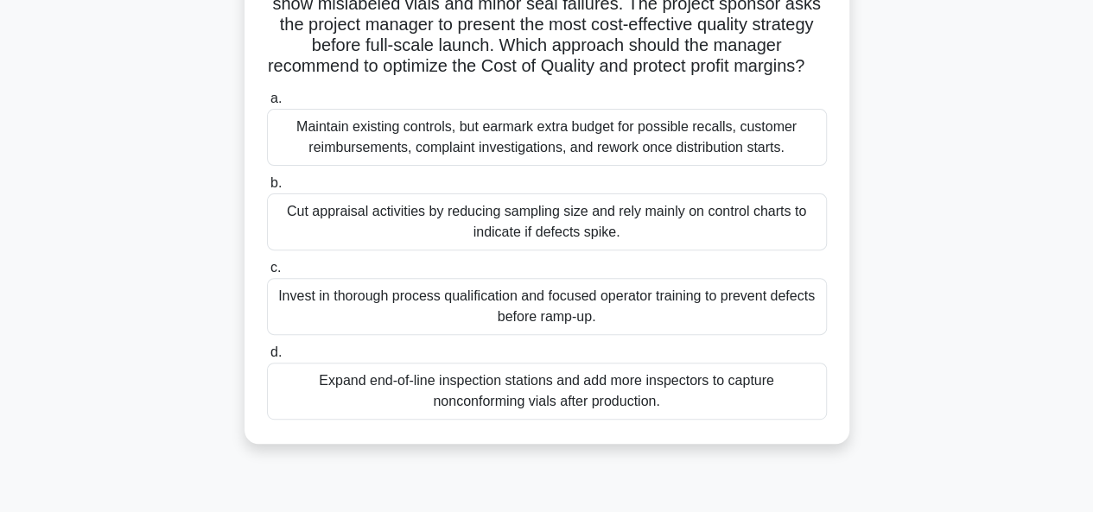
click at [494, 331] on div "Invest in thorough process qualification and focused operator training to preve…" at bounding box center [547, 306] width 560 height 57
click at [267, 274] on input "c. Invest in thorough process qualification and focused operator training to pr…" at bounding box center [267, 268] width 0 height 11
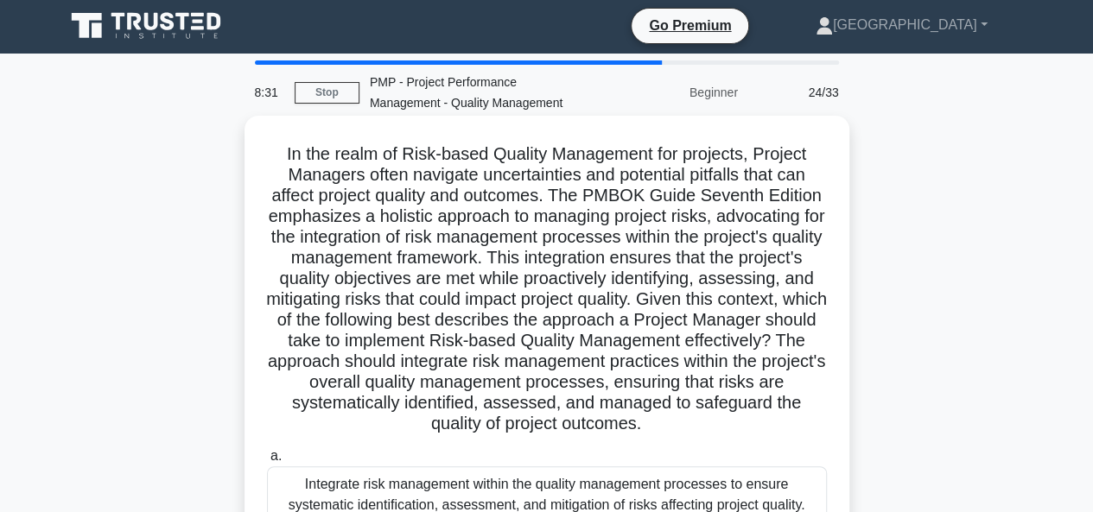
scroll to position [0, 0]
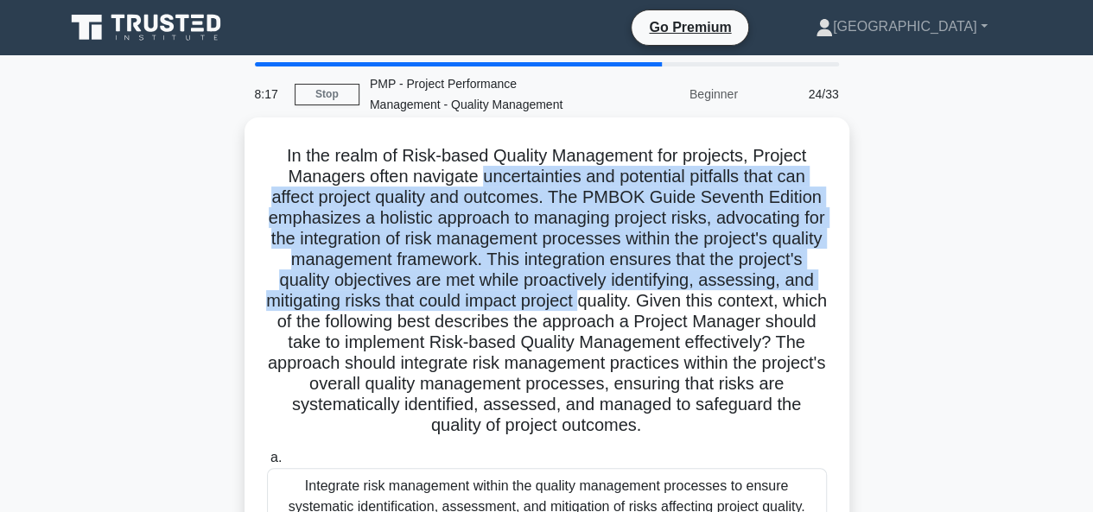
drag, startPoint x: 476, startPoint y: 181, endPoint x: 719, endPoint y: 301, distance: 270.4
click at [719, 301] on h5 "In the realm of Risk-based Quality Management for projects, Project Managers of…" at bounding box center [546, 291] width 563 height 292
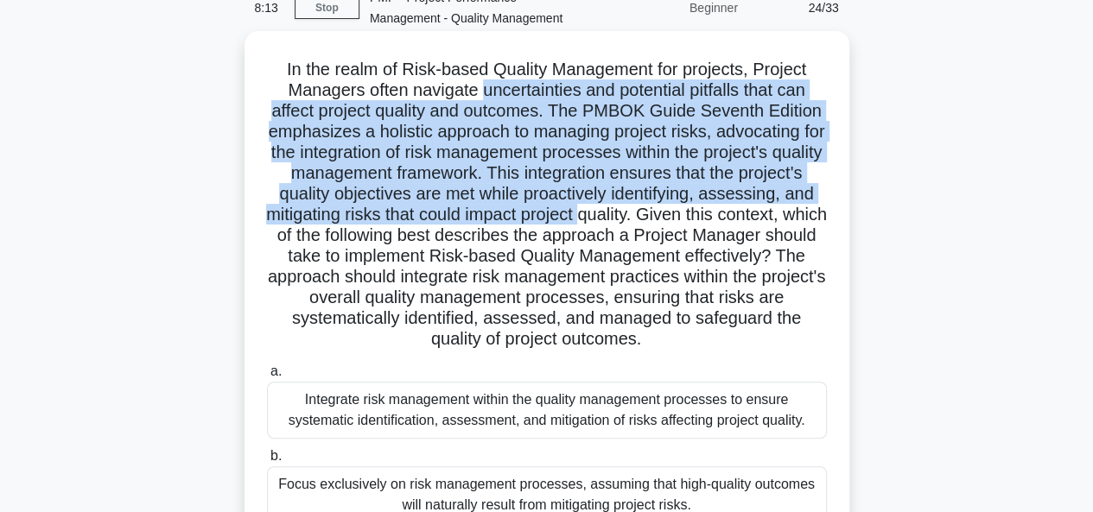
scroll to position [173, 0]
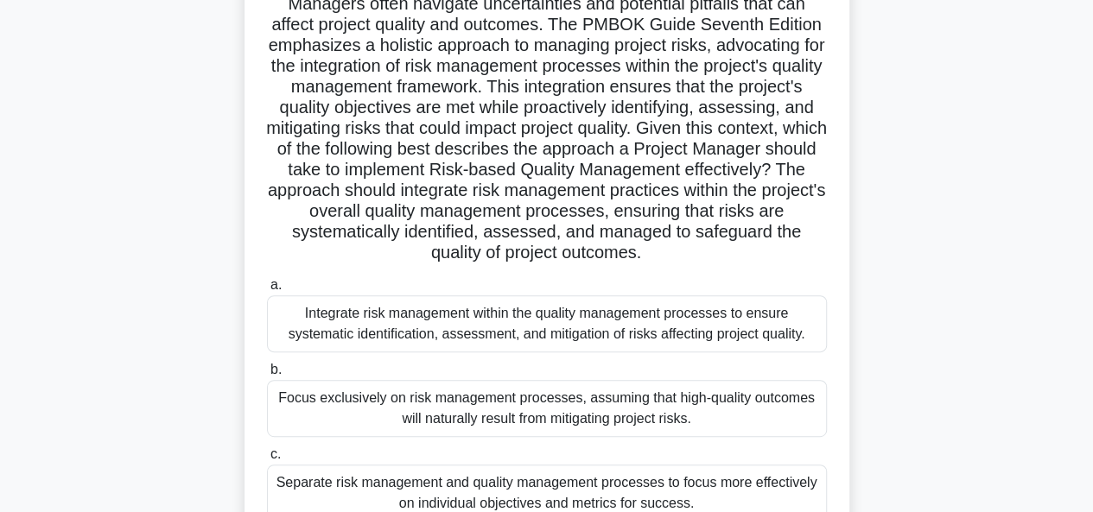
click at [474, 178] on h5 "In the realm of Risk-based Quality Management for projects, Project Managers of…" at bounding box center [546, 118] width 563 height 292
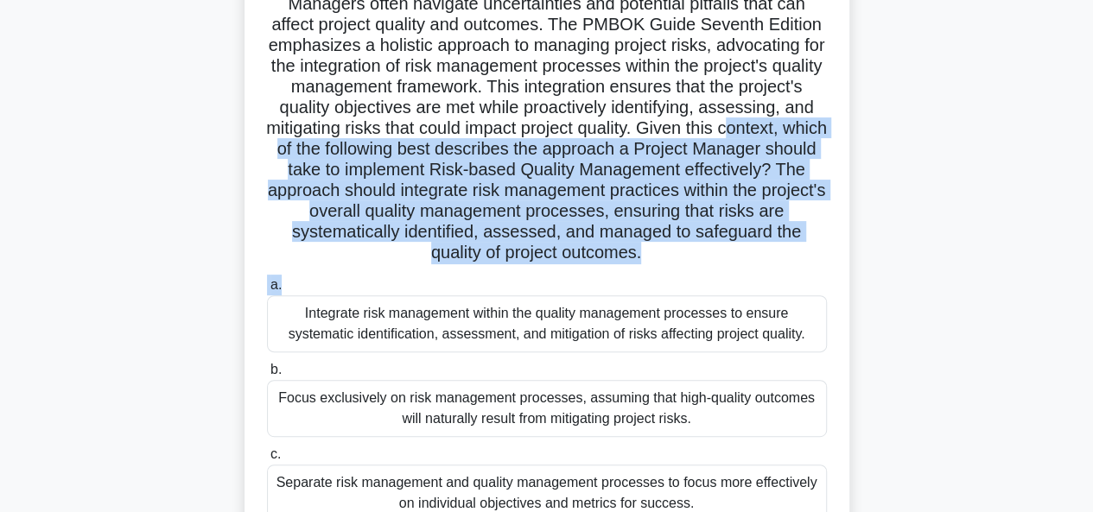
drag, startPoint x: 328, startPoint y: 154, endPoint x: 776, endPoint y: 270, distance: 463.2
click at [776, 270] on div "In the realm of Risk-based Quality Management for projects, Project Managers of…" at bounding box center [546, 288] width 591 height 672
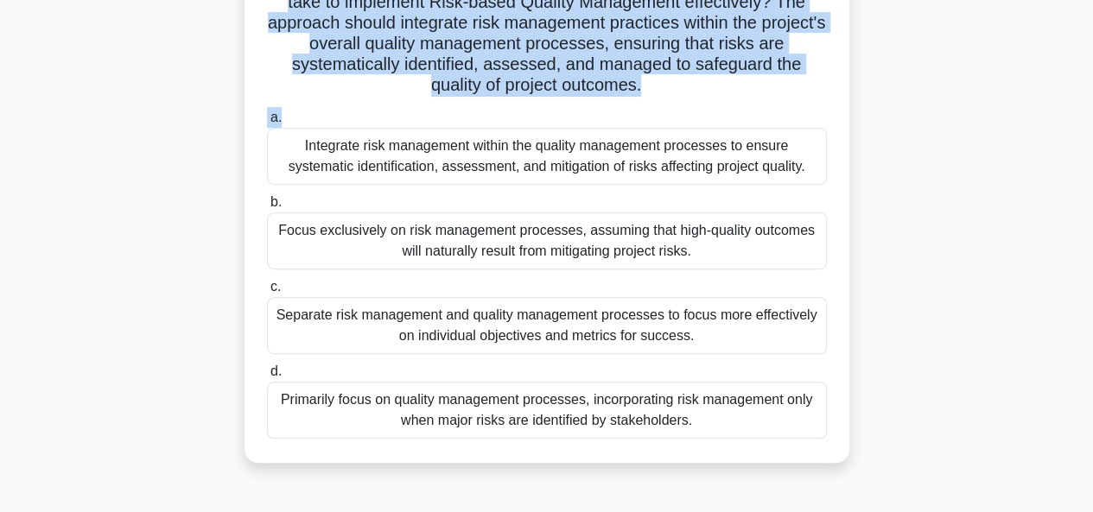
scroll to position [345, 0]
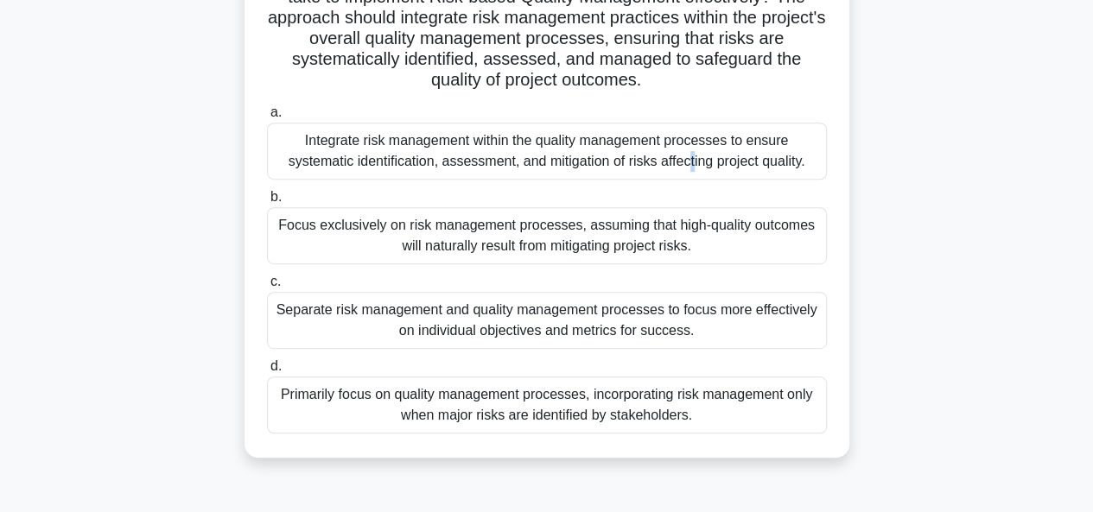
click at [517, 150] on div "Integrate risk management within the quality management processes to ensure sys…" at bounding box center [547, 151] width 560 height 57
click at [284, 141] on div "Integrate risk management within the quality management processes to ensure sys…" at bounding box center [547, 151] width 560 height 57
click at [267, 118] on input "a. Integrate risk management within the quality management processes to ensure …" at bounding box center [267, 112] width 0 height 11
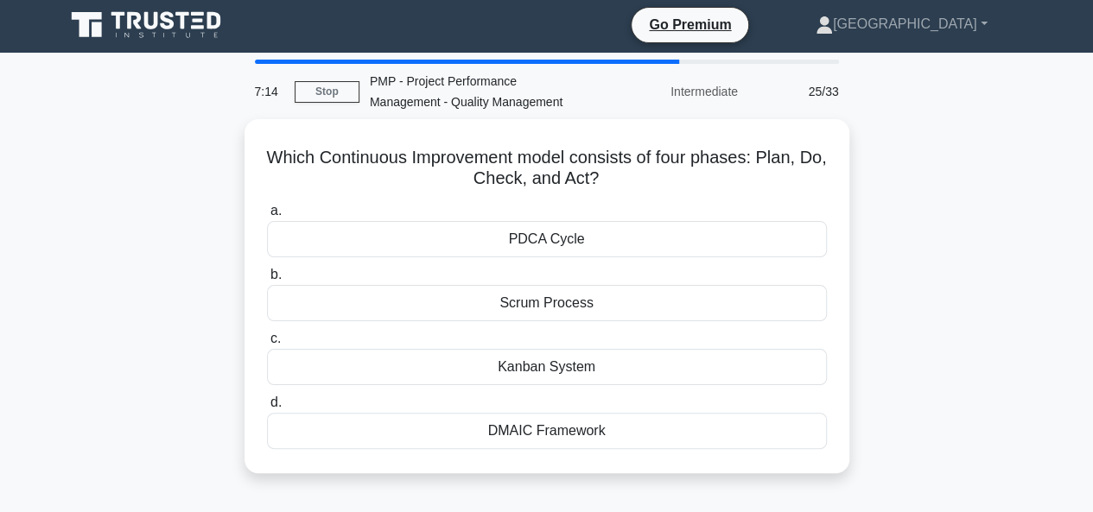
scroll to position [0, 0]
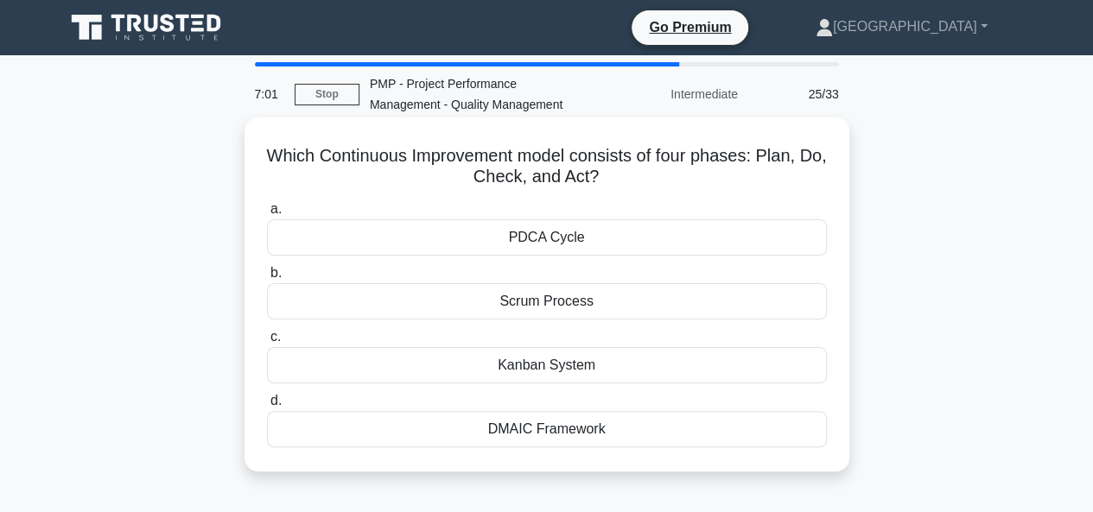
click at [529, 237] on div "PDCA Cycle" at bounding box center [547, 237] width 560 height 36
click at [267, 215] on input "a. PDCA Cycle" at bounding box center [267, 209] width 0 height 11
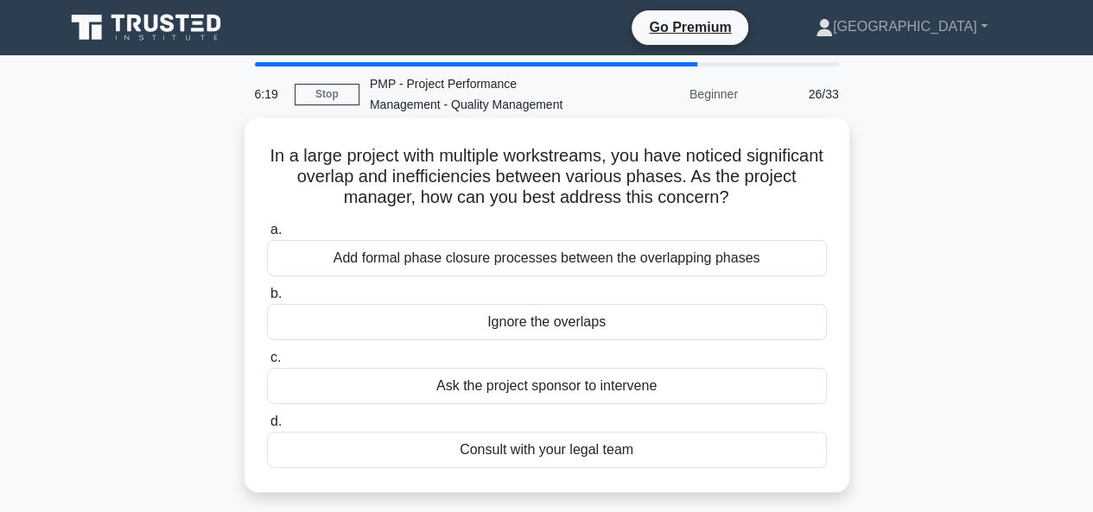
click at [529, 447] on div "Consult with your legal team" at bounding box center [547, 450] width 560 height 36
click at [267, 428] on input "d. Consult with your legal team" at bounding box center [267, 421] width 0 height 11
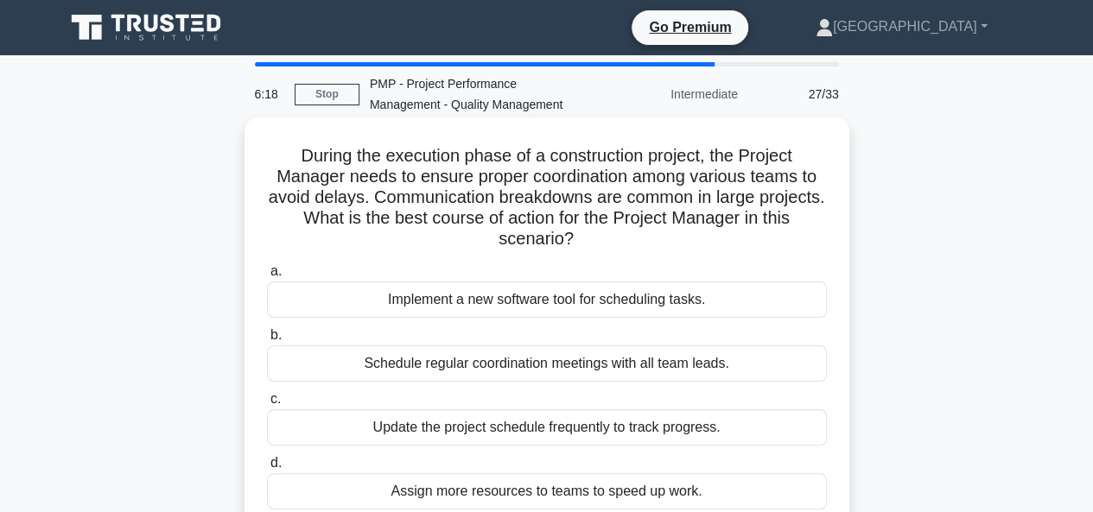
scroll to position [86, 0]
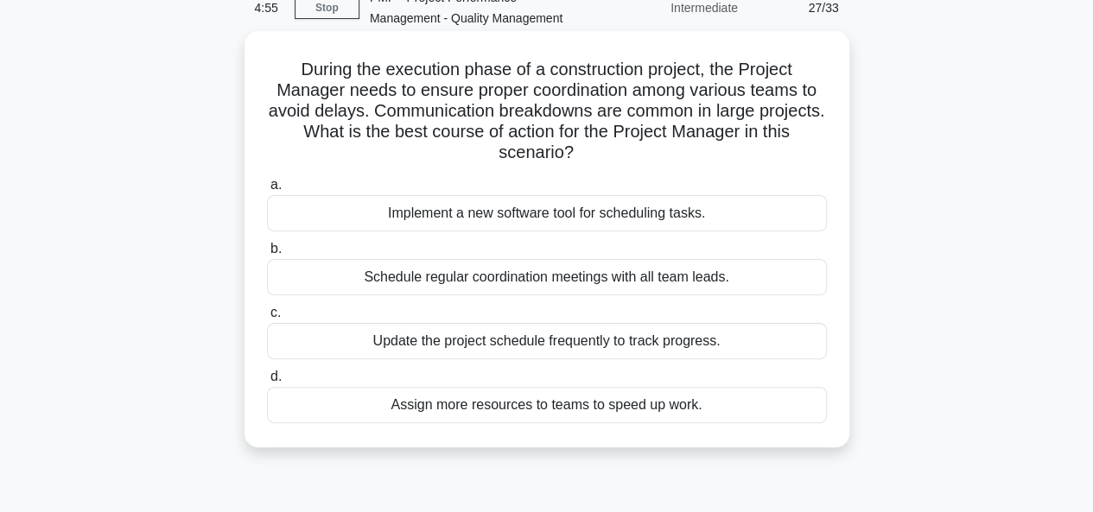
click at [501, 278] on div "Schedule regular coordination meetings with all team leads." at bounding box center [547, 277] width 560 height 36
click at [267, 255] on input "b. Schedule regular coordination meetings with all team leads." at bounding box center [267, 249] width 0 height 11
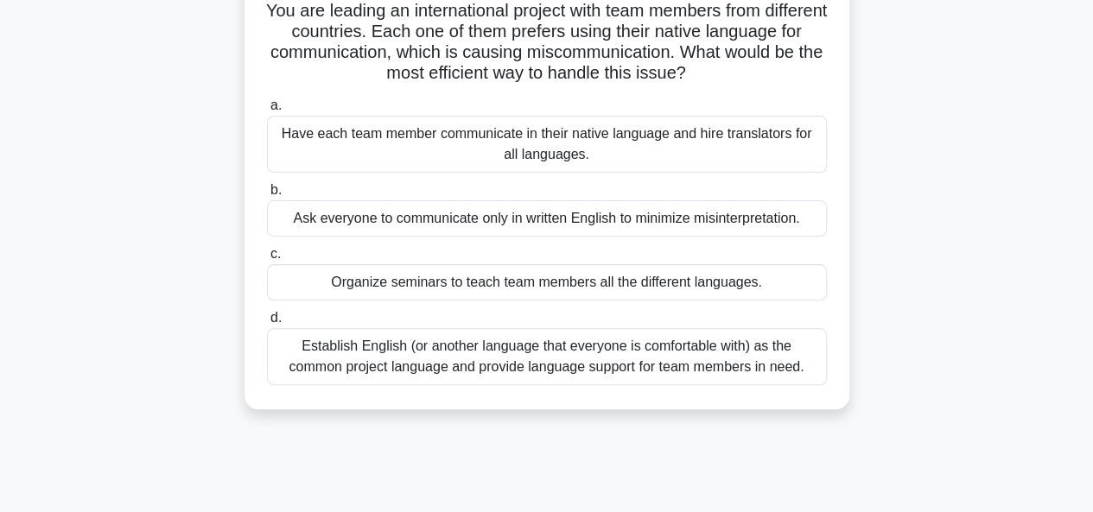
scroll to position [173, 0]
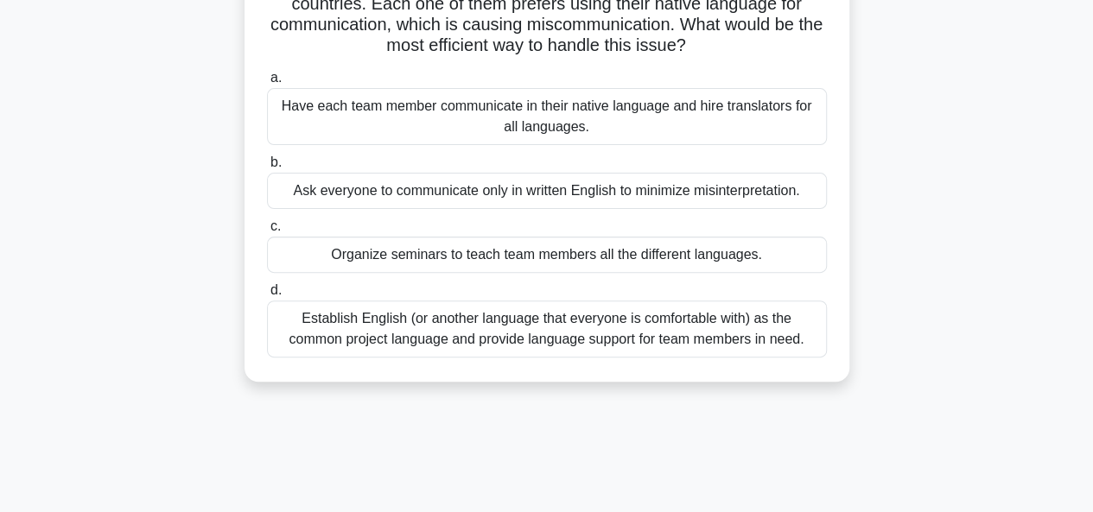
click at [484, 326] on div "Establish English (or another language that everyone is comfortable with) as th…" at bounding box center [547, 329] width 560 height 57
click at [267, 296] on input "d. Establish English (or another language that everyone is comfortable with) as…" at bounding box center [267, 290] width 0 height 11
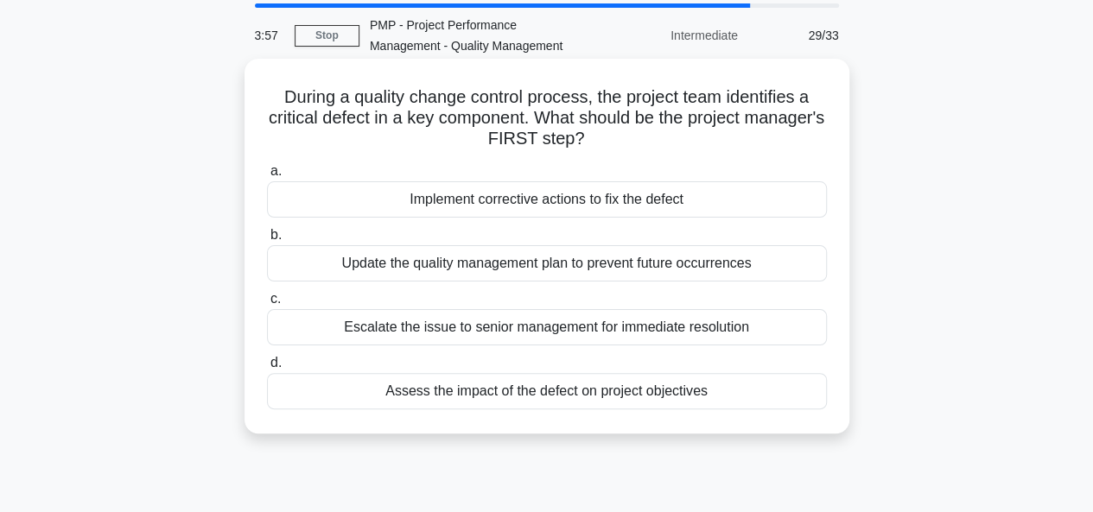
scroll to position [86, 0]
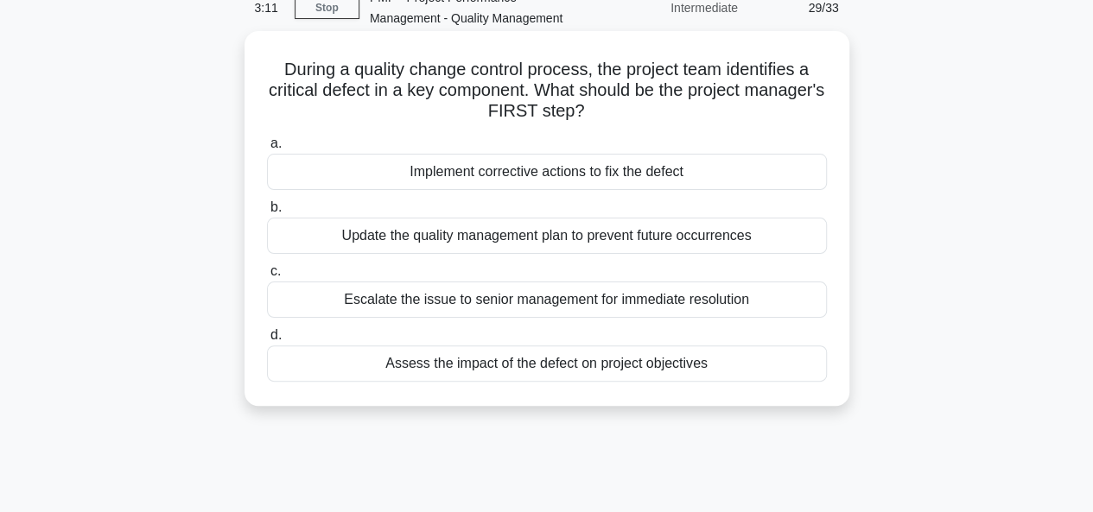
click at [485, 362] on div "Assess the impact of the defect on project objectives" at bounding box center [547, 363] width 560 height 36
click at [267, 341] on input "d. Assess the impact of the defect on project objectives" at bounding box center [267, 335] width 0 height 11
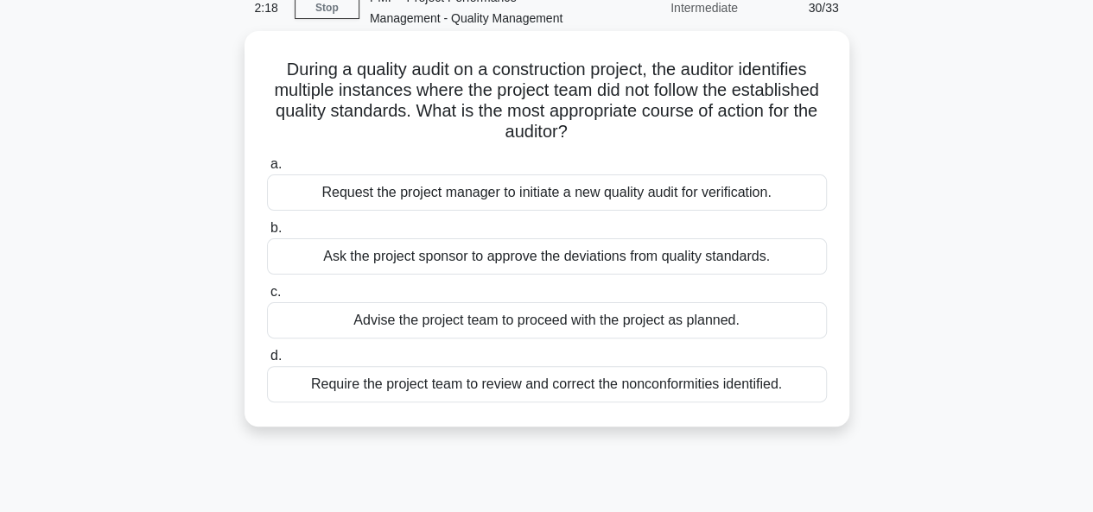
click at [523, 189] on div "Request the project manager to initiate a new quality audit for verification." at bounding box center [547, 192] width 560 height 36
click at [267, 170] on input "a. Request the project manager to initiate a new quality audit for verification." at bounding box center [267, 164] width 0 height 11
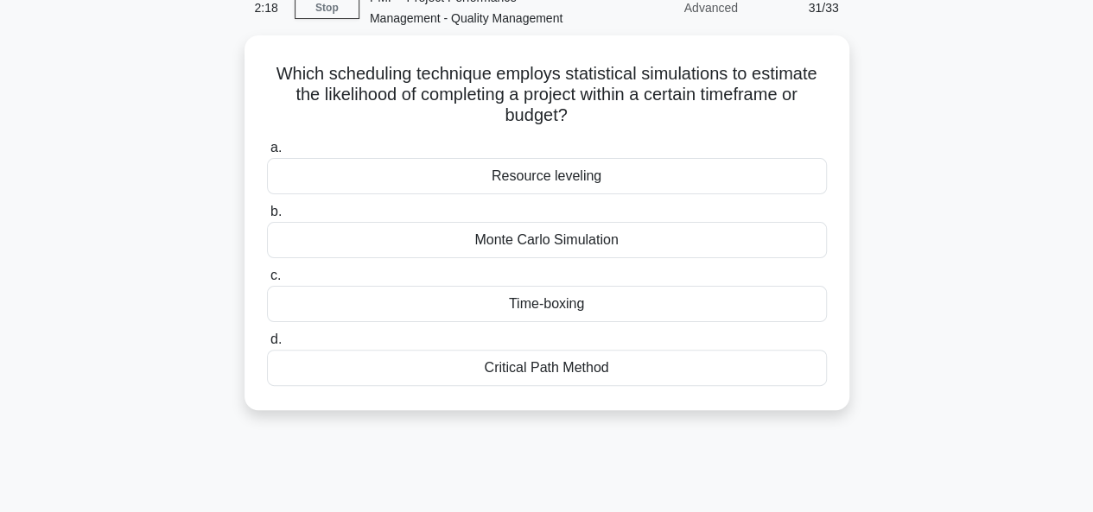
scroll to position [0, 0]
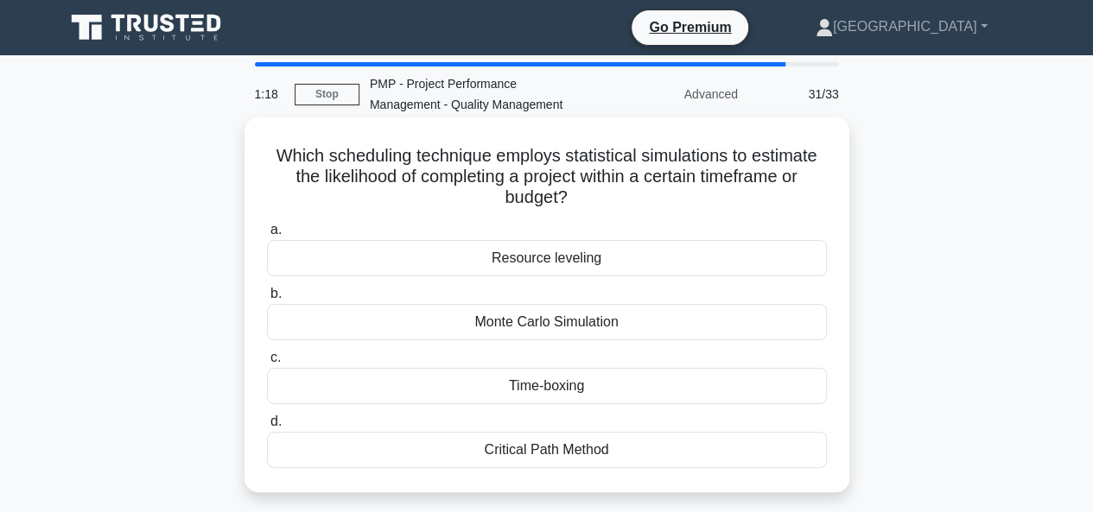
click at [541, 320] on div "Monte Carlo Simulation" at bounding box center [547, 322] width 560 height 36
click at [267, 300] on input "b. Monte Carlo Simulation" at bounding box center [267, 293] width 0 height 11
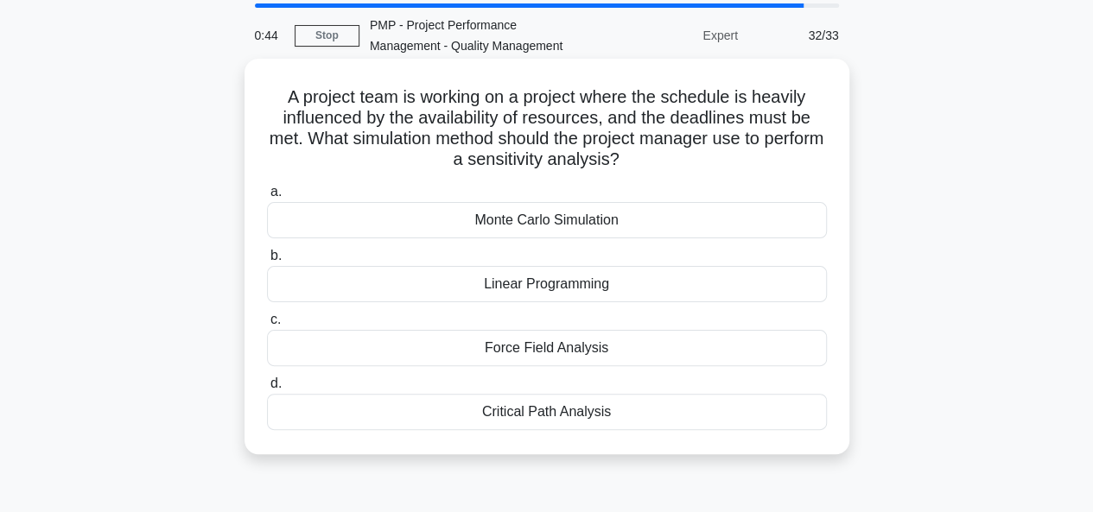
scroll to position [86, 0]
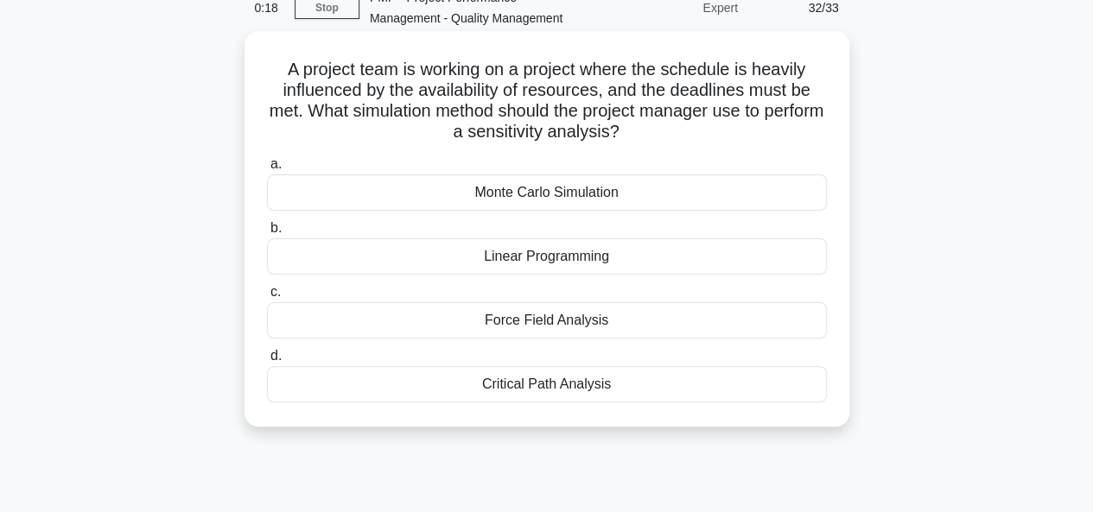
click at [525, 321] on div "Force Field Analysis" at bounding box center [547, 320] width 560 height 36
click at [267, 298] on input "c. Force Field Analysis" at bounding box center [267, 292] width 0 height 11
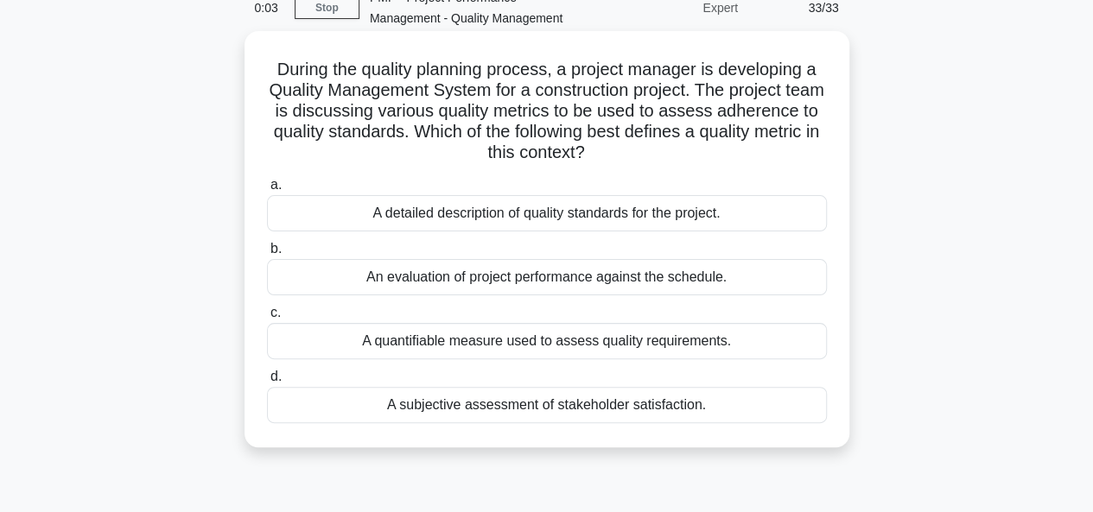
click at [501, 341] on div "A quantifiable measure used to assess quality requirements." at bounding box center [547, 341] width 560 height 36
click at [267, 319] on input "c. A quantifiable measure used to assess quality requirements." at bounding box center [267, 312] width 0 height 11
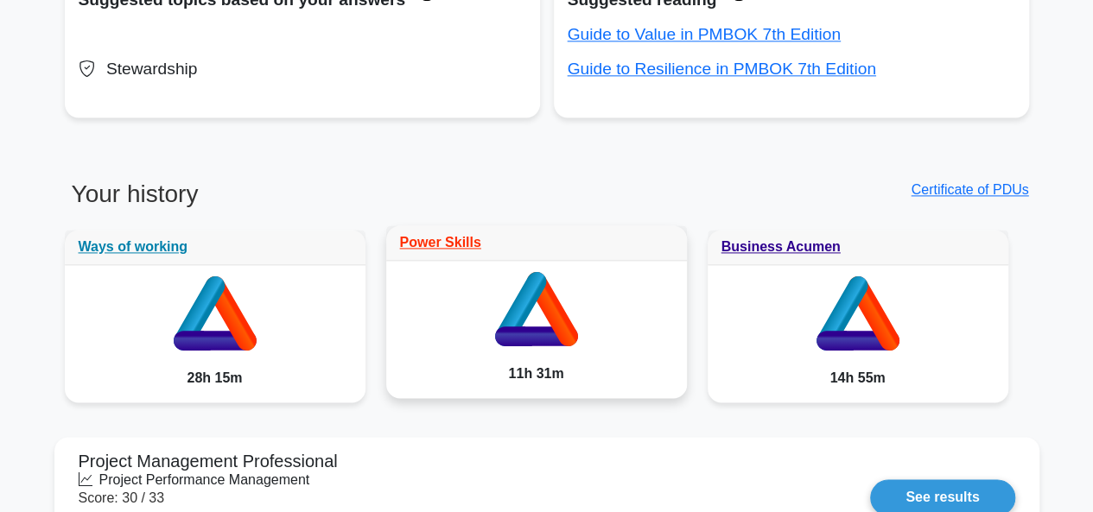
scroll to position [1209, 0]
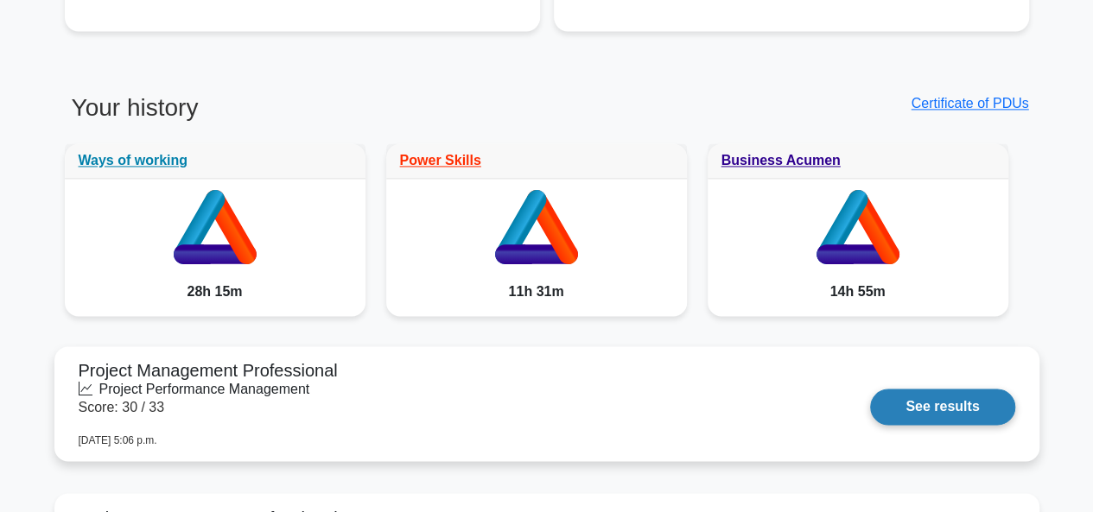
click at [940, 405] on link "See results" at bounding box center [942, 407] width 144 height 36
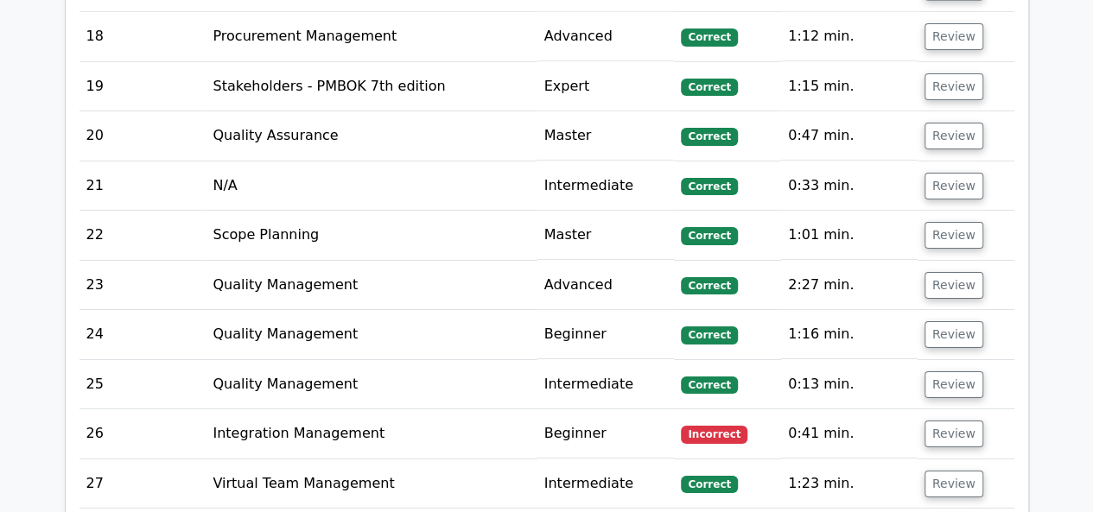
scroll to position [3109, 0]
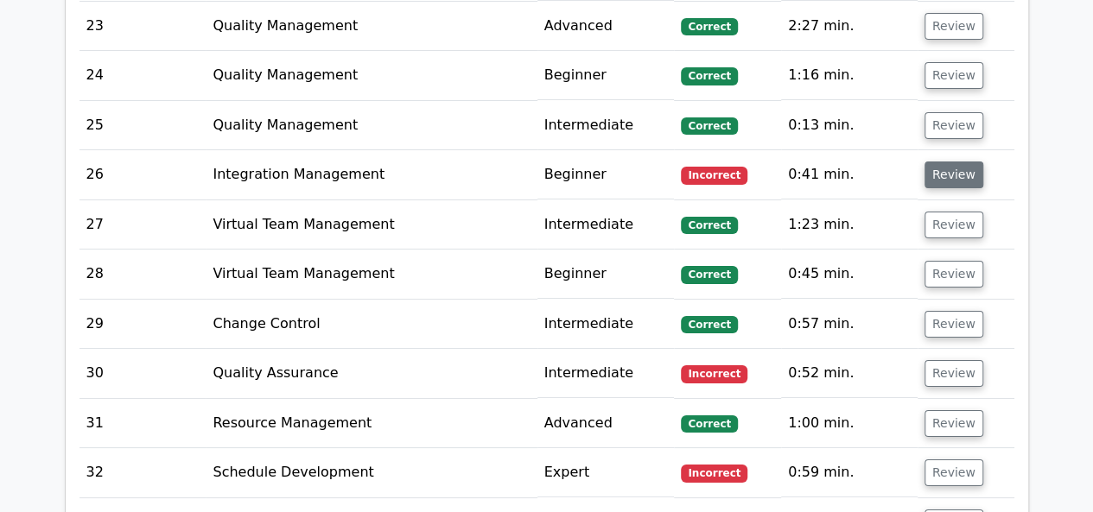
click at [957, 162] on button "Review" at bounding box center [953, 175] width 59 height 27
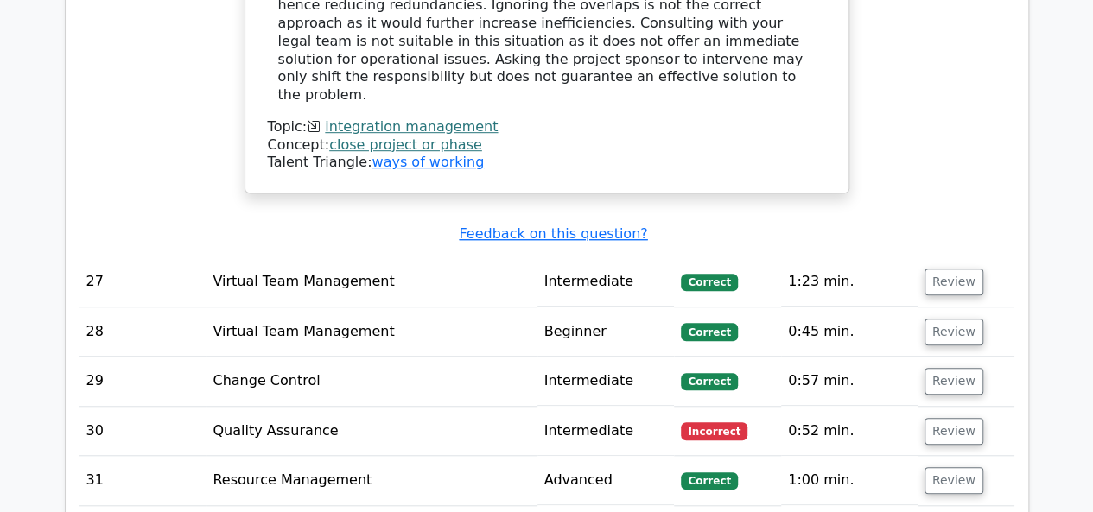
scroll to position [3887, 0]
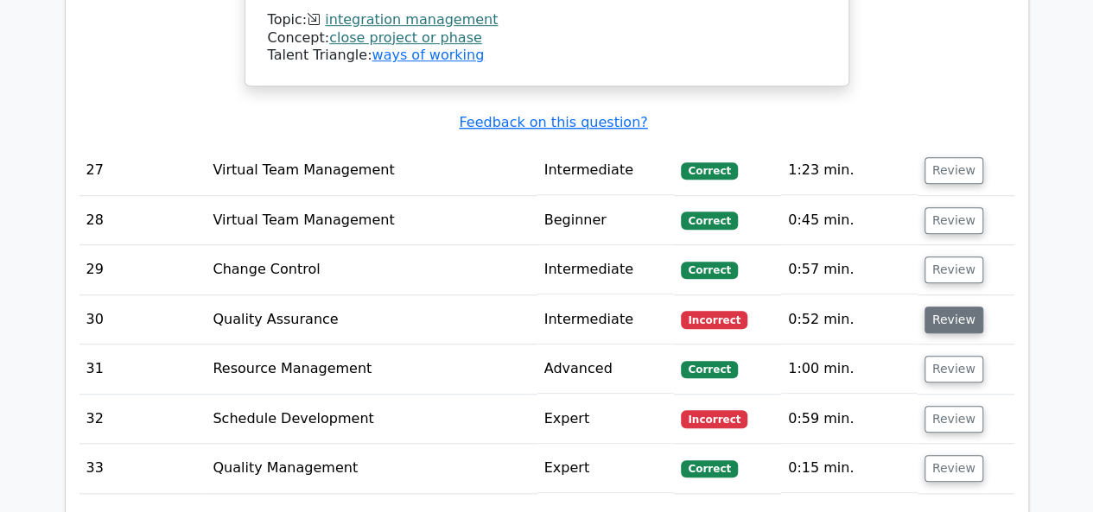
click at [938, 307] on button "Review" at bounding box center [953, 320] width 59 height 27
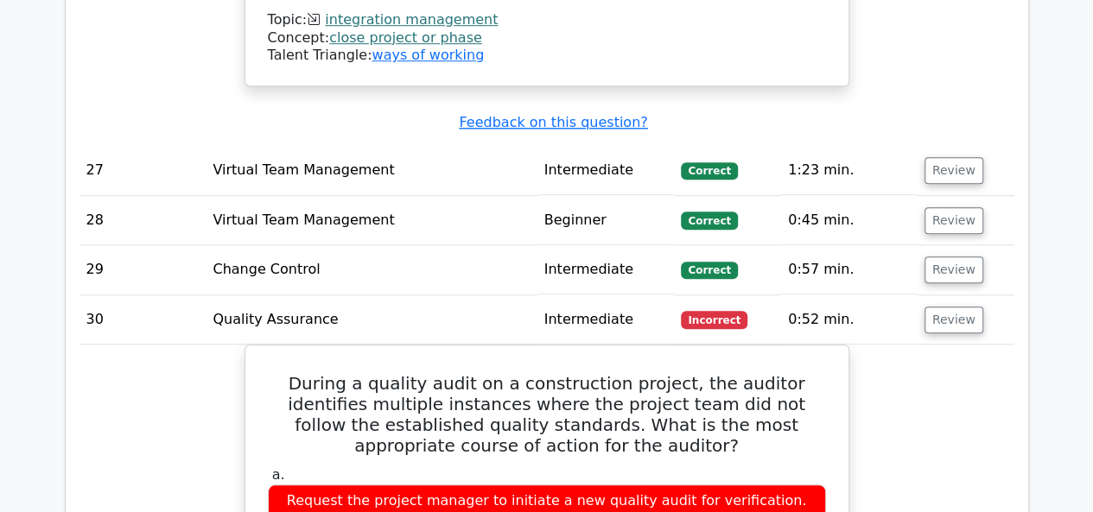
scroll to position [4059, 0]
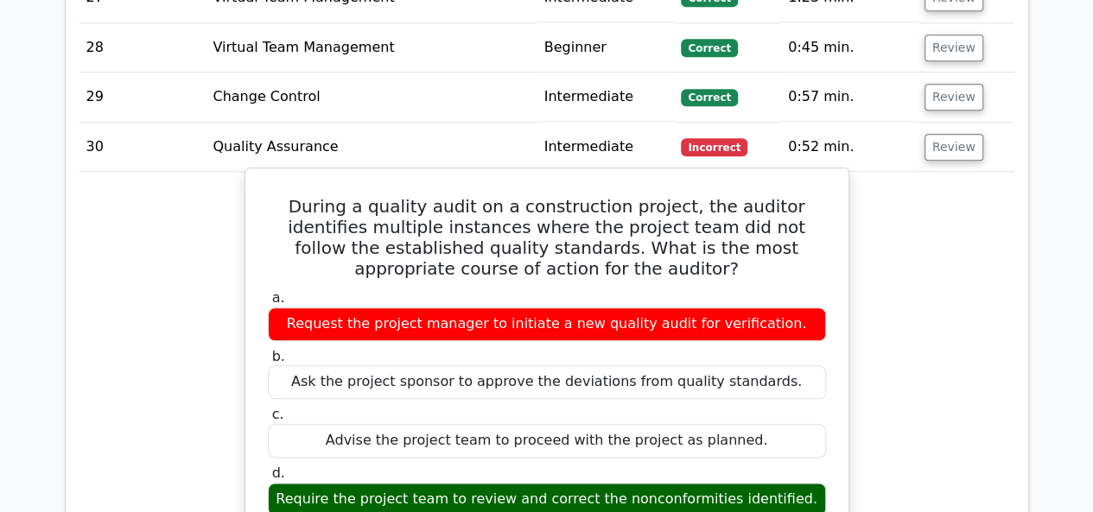
click at [518, 483] on div "Require the project team to review and correct the nonconformities identified." at bounding box center [547, 500] width 558 height 34
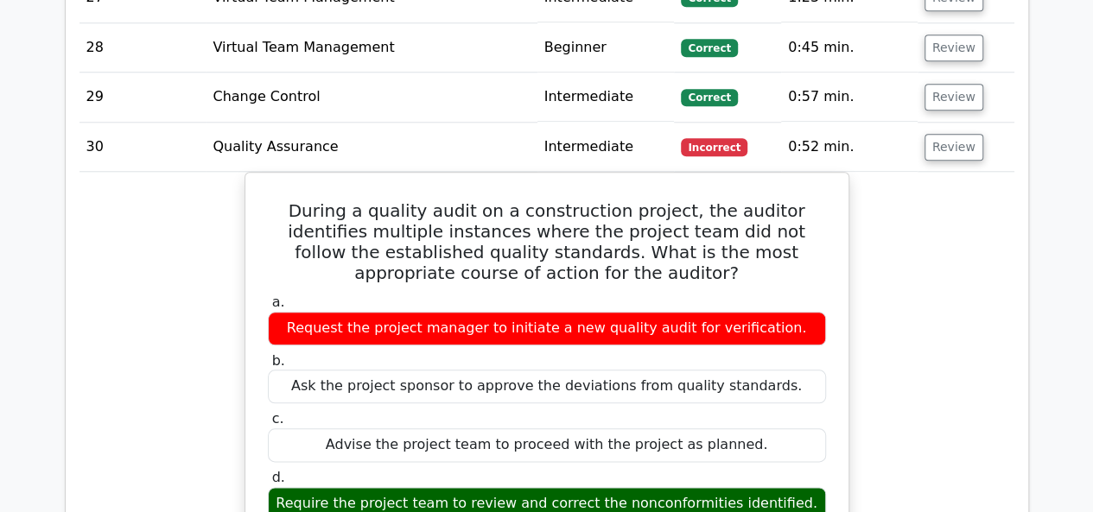
drag, startPoint x: 789, startPoint y: 410, endPoint x: 235, endPoint y: 390, distance: 554.9
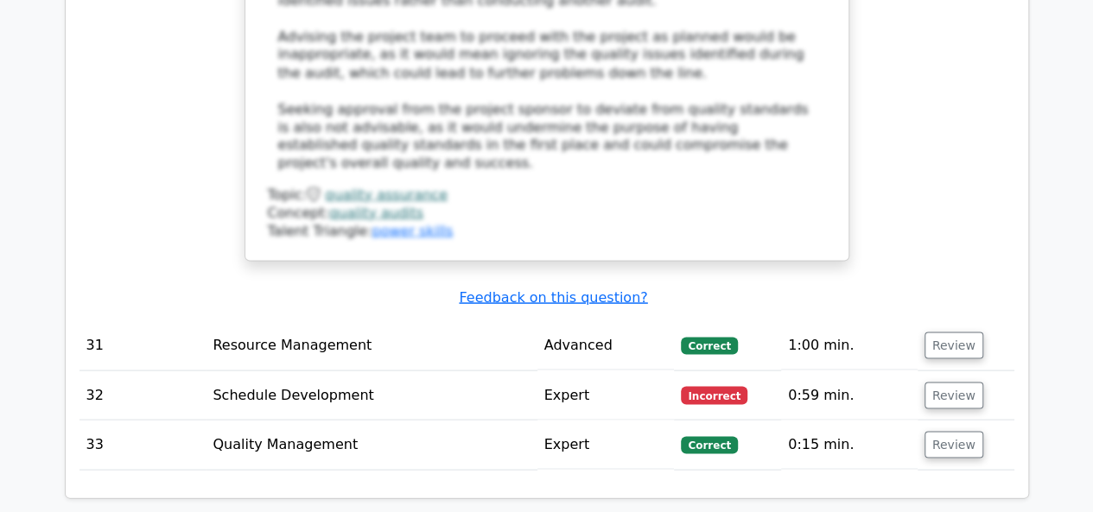
scroll to position [5009, 0]
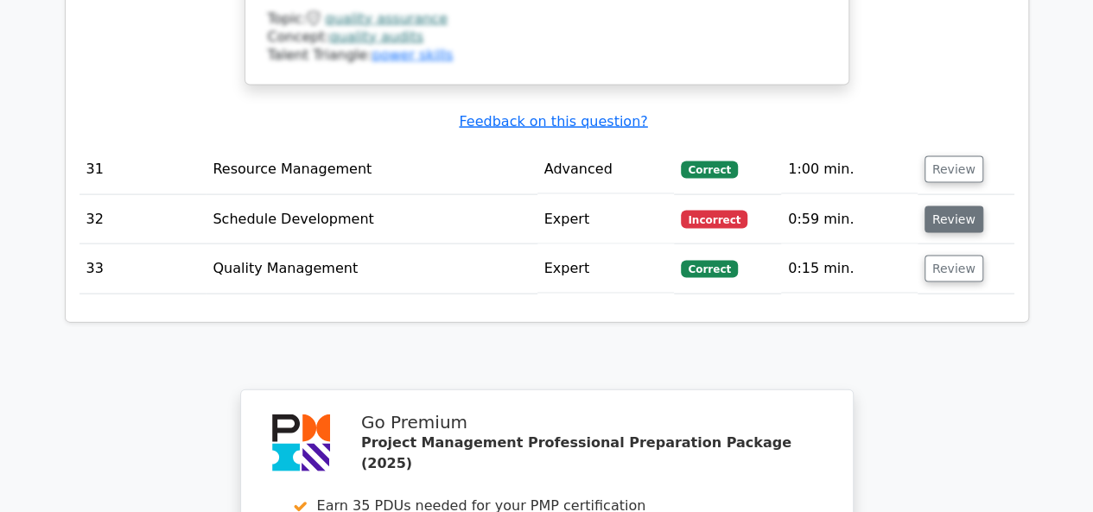
click at [950, 206] on button "Review" at bounding box center [953, 219] width 59 height 27
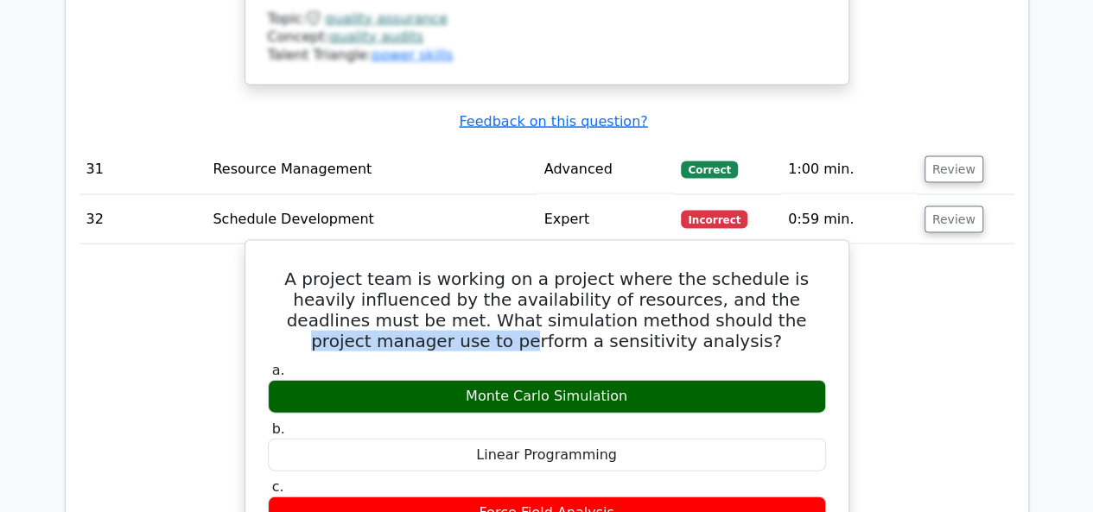
drag, startPoint x: 446, startPoint y: 215, endPoint x: 614, endPoint y: 206, distance: 168.6
click at [614, 269] on h5 "A project team is working on a project where the schedule is heavily influenced…" at bounding box center [546, 310] width 561 height 83
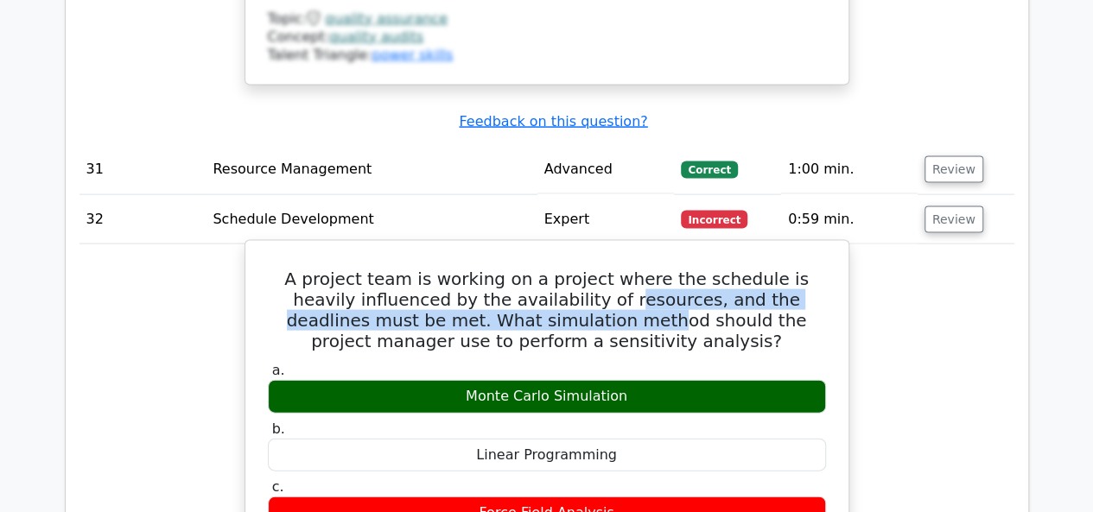
drag, startPoint x: 514, startPoint y: 200, endPoint x: 535, endPoint y: 192, distance: 23.3
click at [535, 269] on h5 "A project team is working on a project where the schedule is heavily influenced…" at bounding box center [546, 310] width 561 height 83
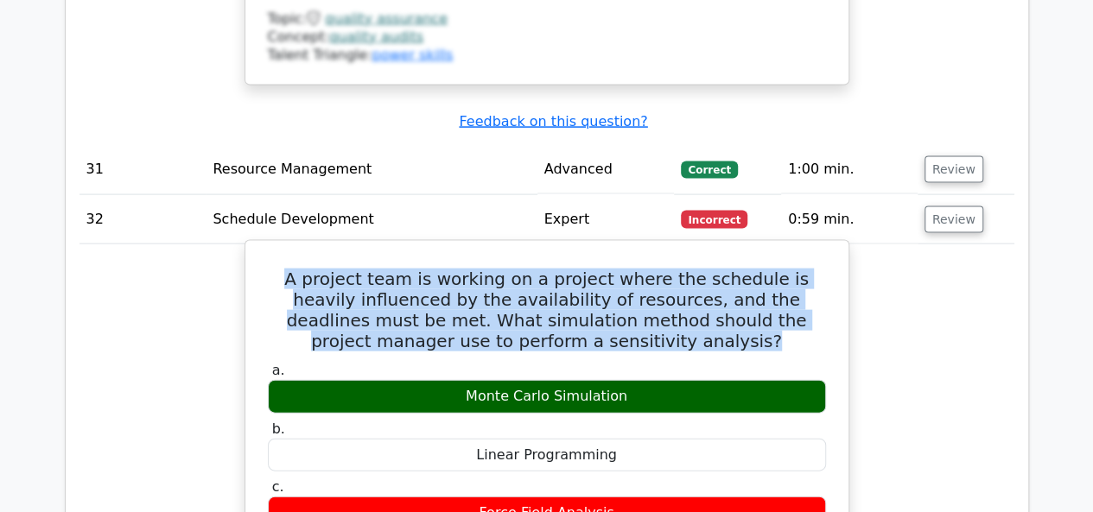
drag, startPoint x: 665, startPoint y: 225, endPoint x: 283, endPoint y: 149, distance: 389.3
click at [283, 269] on h5 "A project team is working on a project where the schedule is heavily influenced…" at bounding box center [546, 310] width 561 height 83
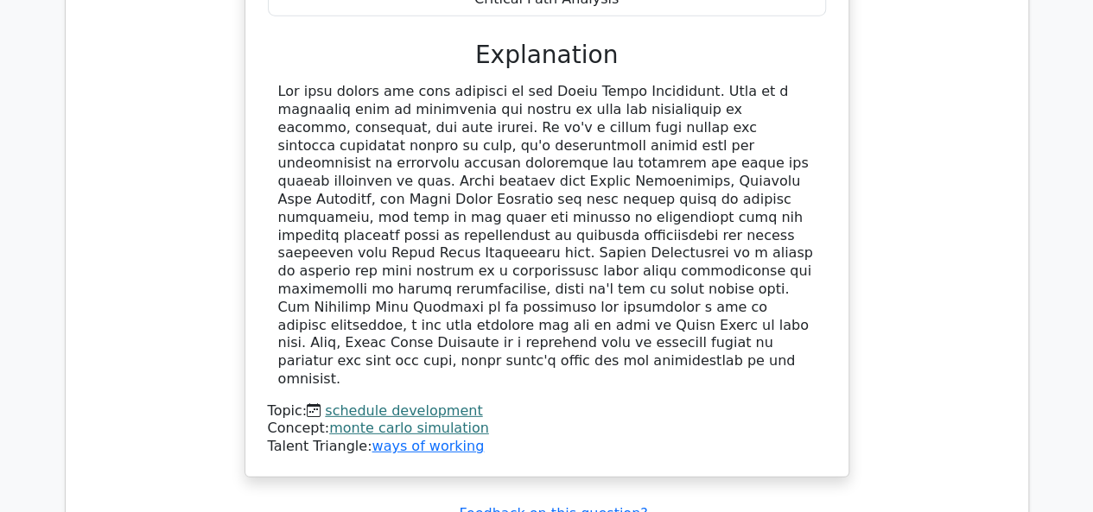
scroll to position [5700, 0]
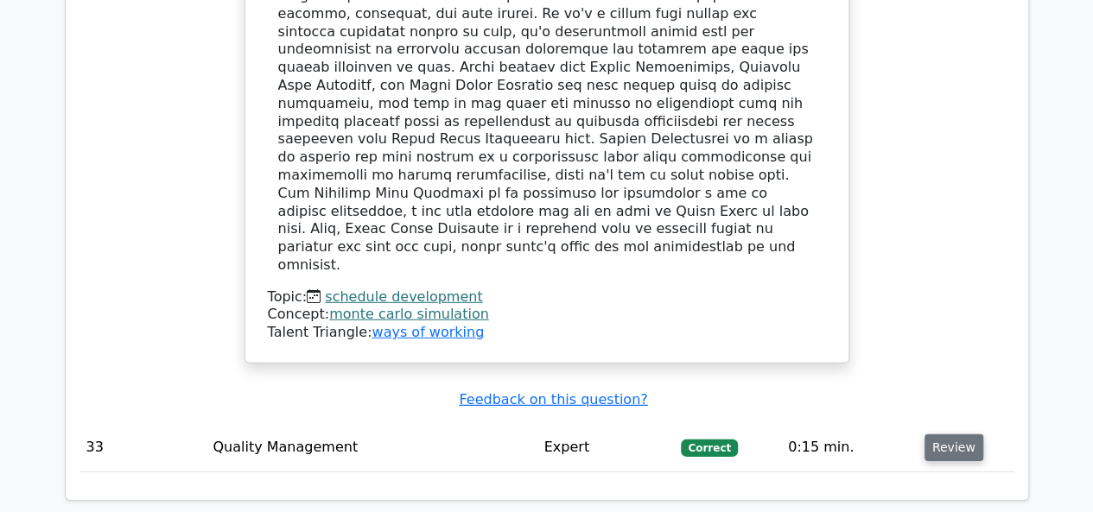
click at [941, 434] on button "Review" at bounding box center [953, 447] width 59 height 27
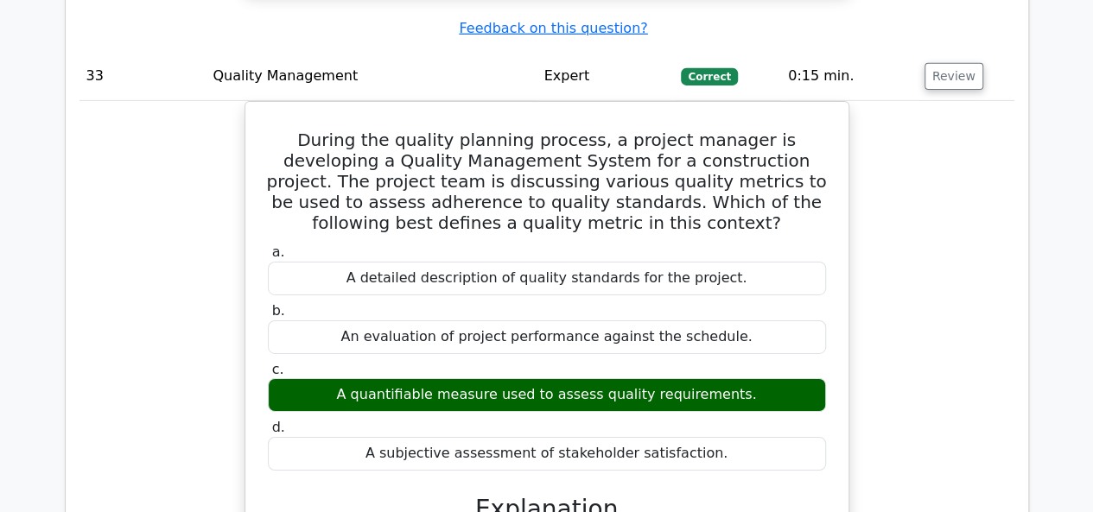
scroll to position [5960, 0]
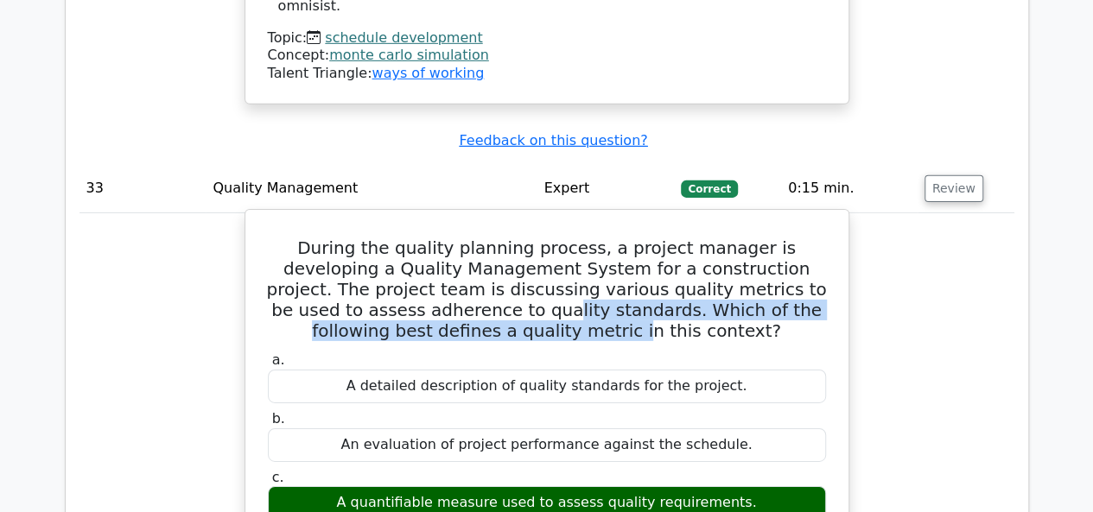
drag, startPoint x: 546, startPoint y: 158, endPoint x: 411, endPoint y: 144, distance: 135.4
click at [411, 238] on h5 "During the quality planning process, a project manager is developing a Quality …" at bounding box center [546, 290] width 561 height 104
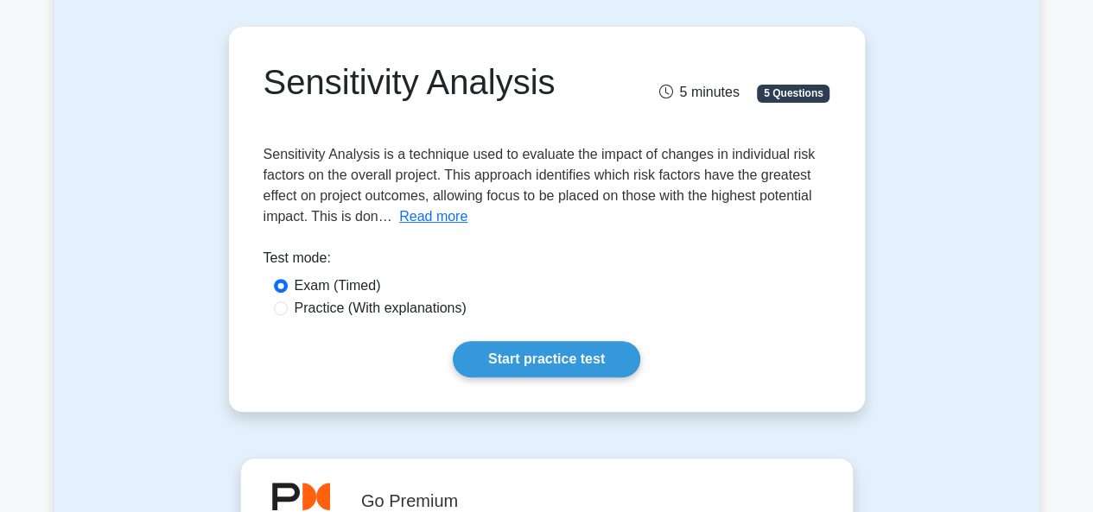
scroll to position [173, 0]
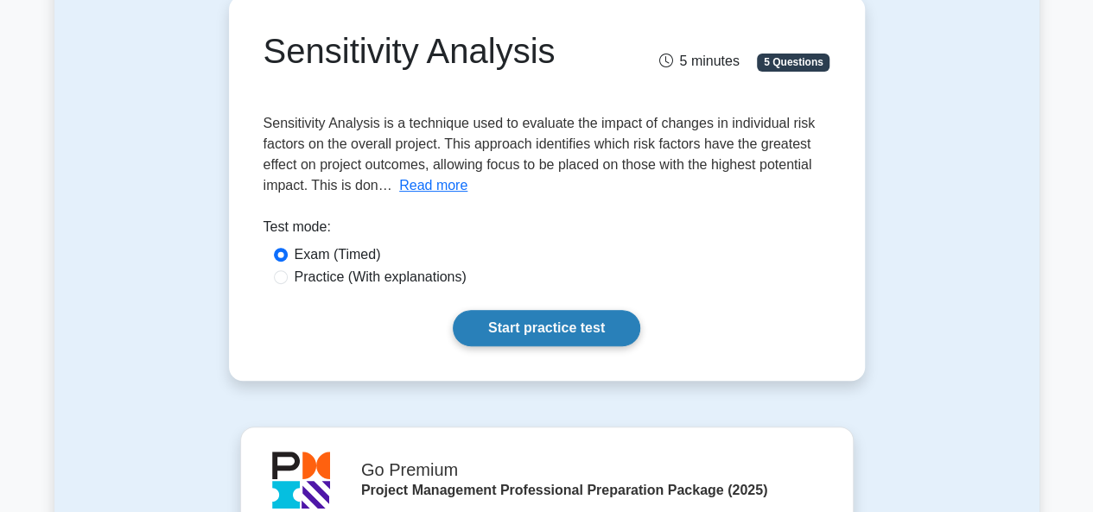
click at [525, 322] on link "Start practice test" at bounding box center [546, 328] width 187 height 36
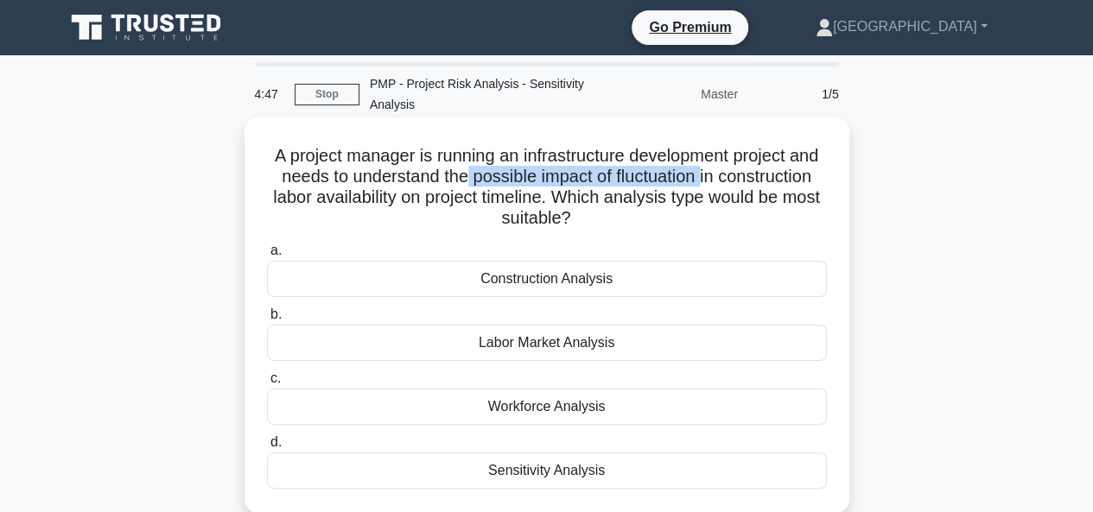
drag, startPoint x: 776, startPoint y: 181, endPoint x: 531, endPoint y: 185, distance: 244.5
click at [531, 185] on h5 "A project manager is running an infrastructure development project and needs to…" at bounding box center [546, 187] width 563 height 85
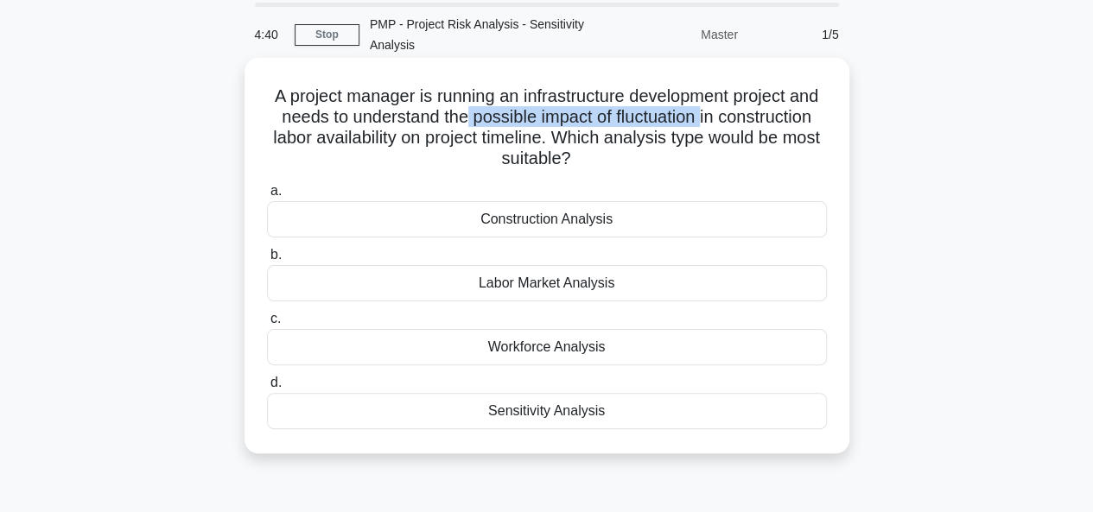
scroll to position [86, 0]
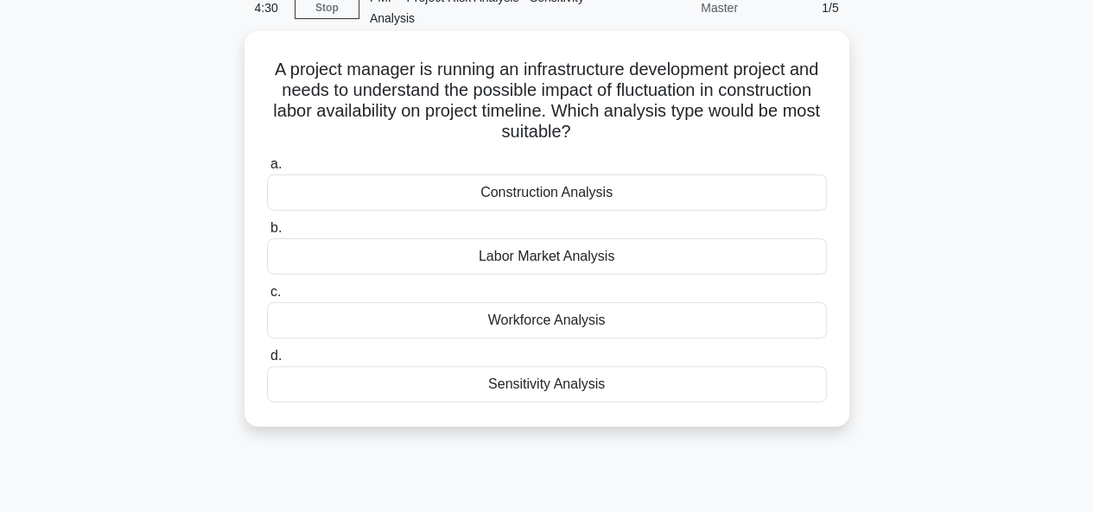
click at [530, 388] on div "Sensitivity Analysis" at bounding box center [547, 384] width 560 height 36
click at [267, 362] on input "d. Sensitivity Analysis" at bounding box center [267, 356] width 0 height 11
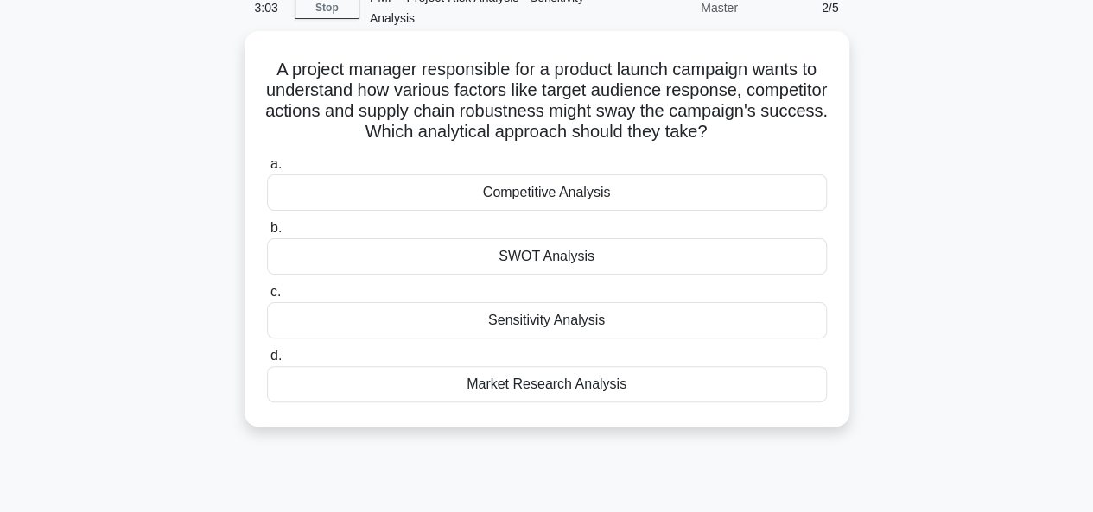
click at [539, 257] on div "SWOT Analysis" at bounding box center [547, 256] width 560 height 36
click at [267, 234] on input "b. SWOT Analysis" at bounding box center [267, 228] width 0 height 11
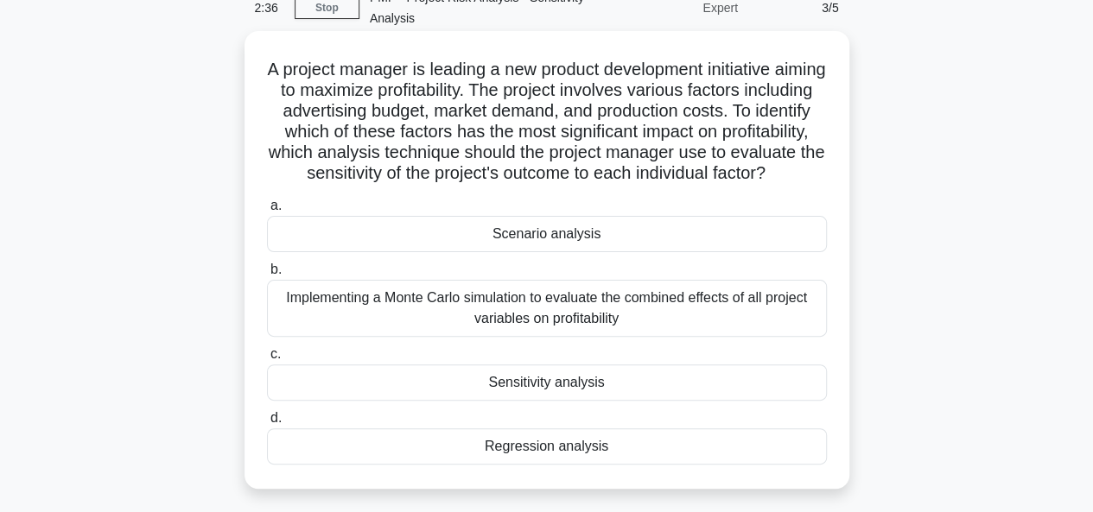
scroll to position [173, 0]
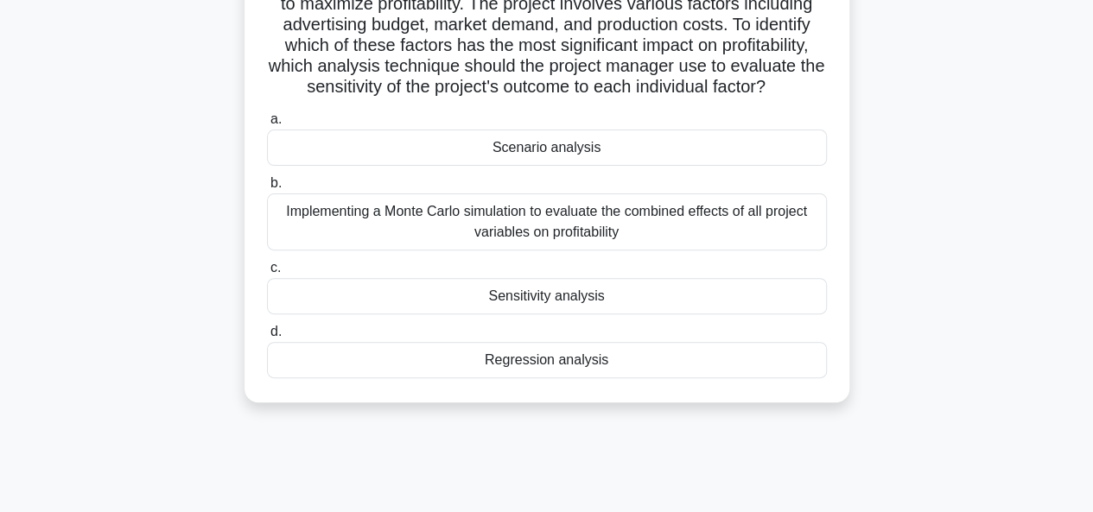
click at [552, 239] on div "Implementing a Monte Carlo simulation to evaluate the combined effects of all p…" at bounding box center [547, 221] width 560 height 57
click at [267, 189] on input "b. Implementing a Monte Carlo simulation to evaluate the combined effects of al…" at bounding box center [267, 183] width 0 height 11
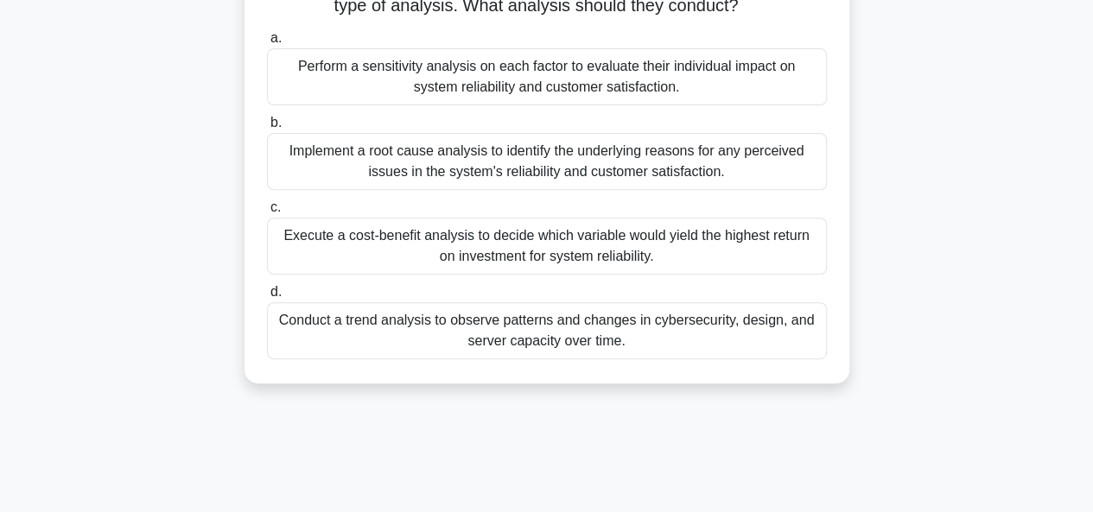
scroll to position [259, 0]
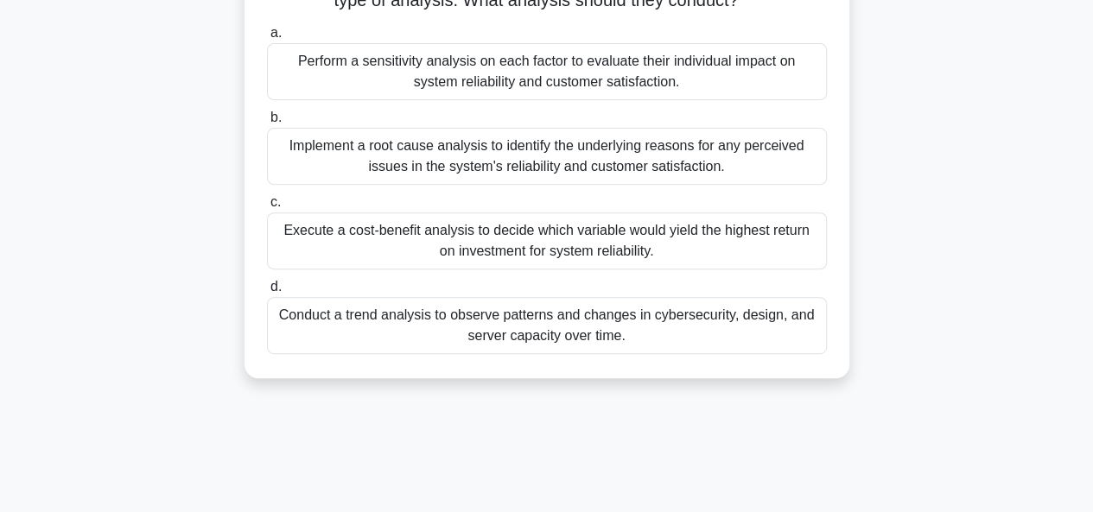
click at [513, 92] on div "Perform a sensitivity analysis on each factor to evaluate their individual impa…" at bounding box center [547, 71] width 560 height 57
click at [267, 39] on input "a. Perform a sensitivity analysis on each factor to evaluate their individual i…" at bounding box center [267, 33] width 0 height 11
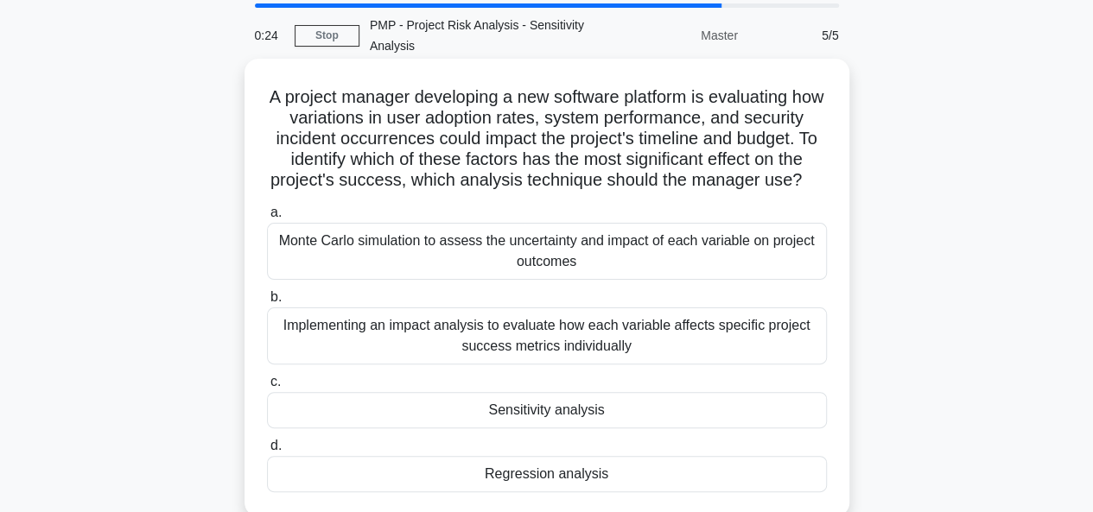
scroll to position [86, 0]
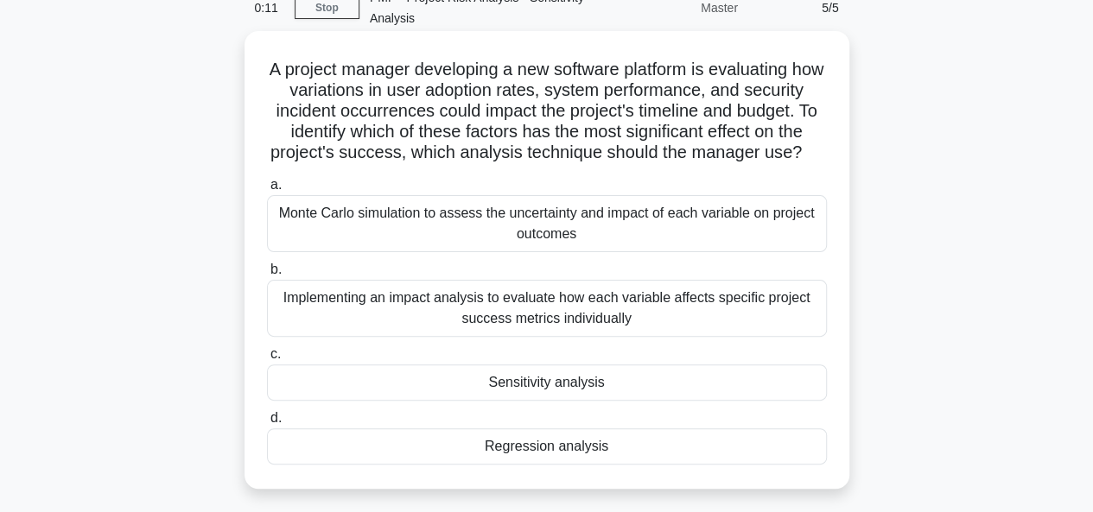
click at [523, 385] on div "Sensitivity analysis" at bounding box center [547, 382] width 560 height 36
click at [267, 360] on input "c. Sensitivity analysis" at bounding box center [267, 354] width 0 height 11
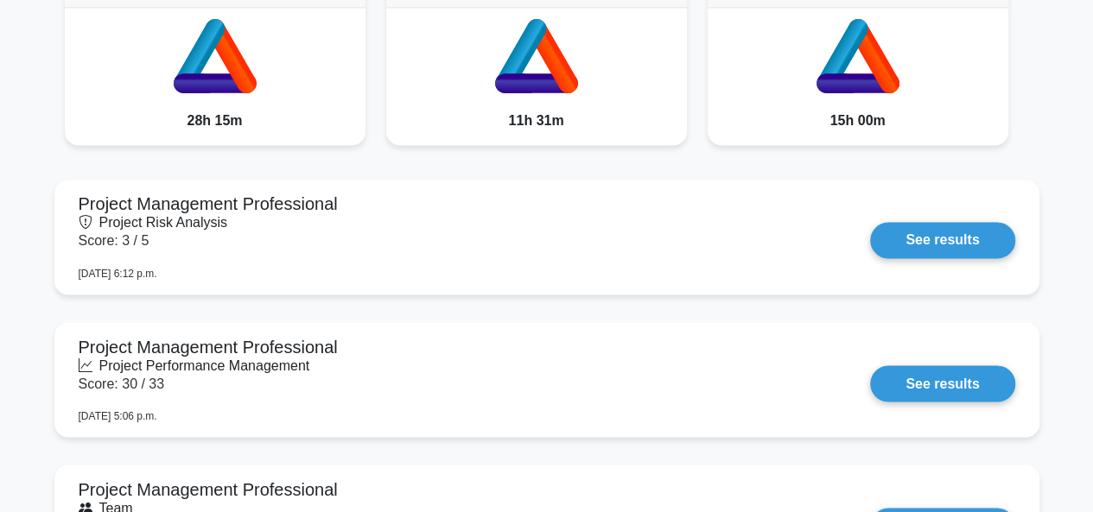
scroll to position [1382, 0]
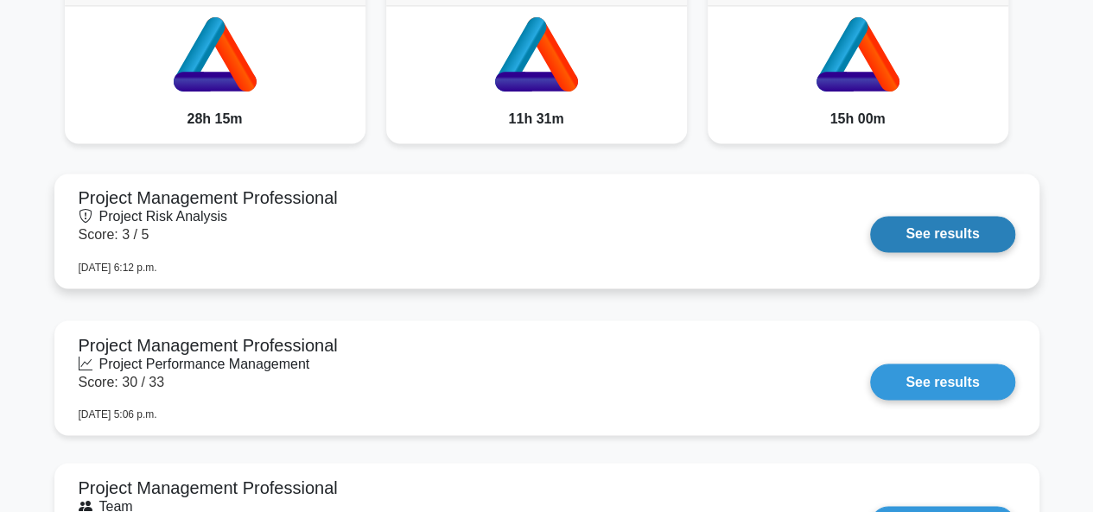
click at [952, 230] on link "See results" at bounding box center [942, 234] width 144 height 36
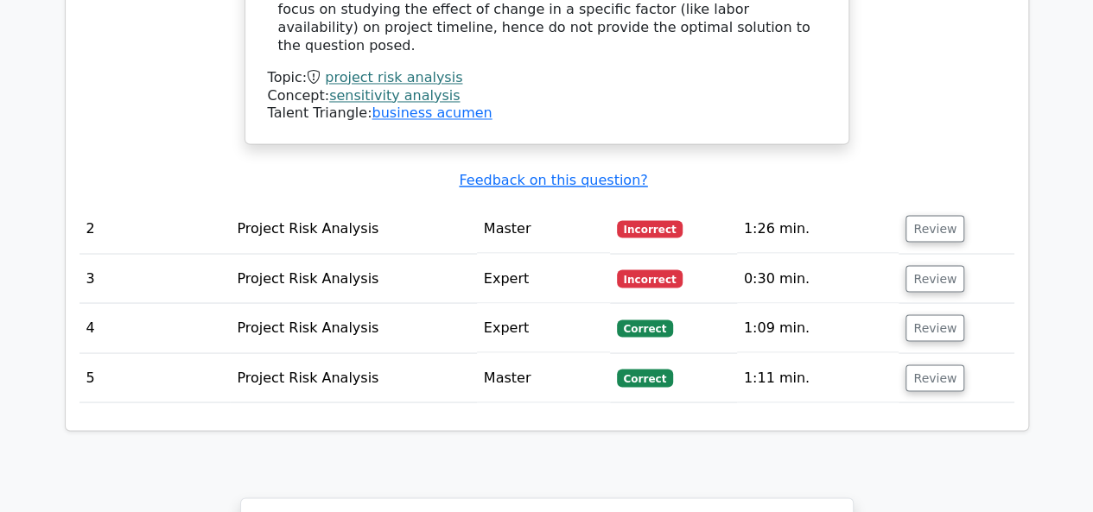
scroll to position [1468, 0]
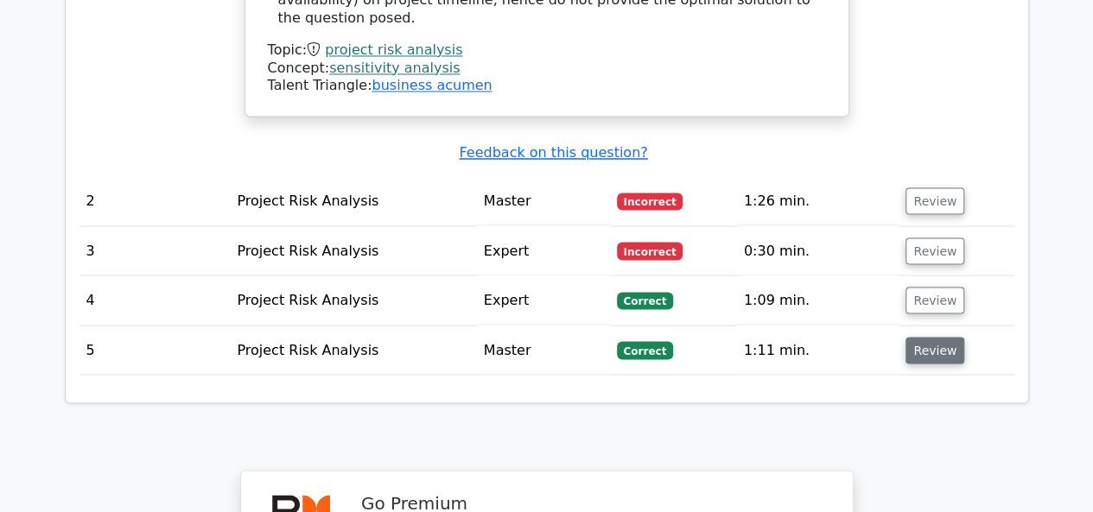
click at [928, 337] on button "Review" at bounding box center [934, 350] width 59 height 27
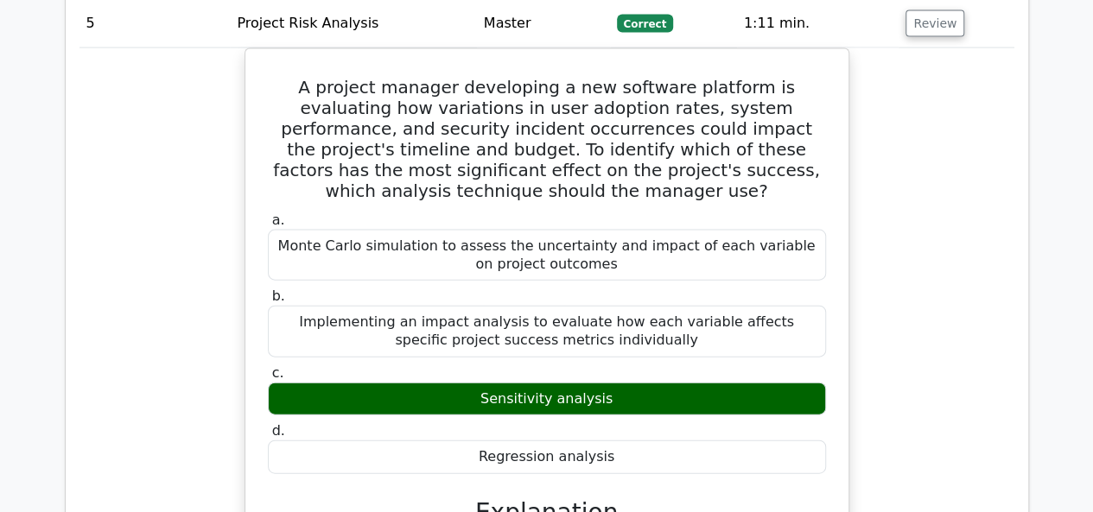
scroll to position [1814, 0]
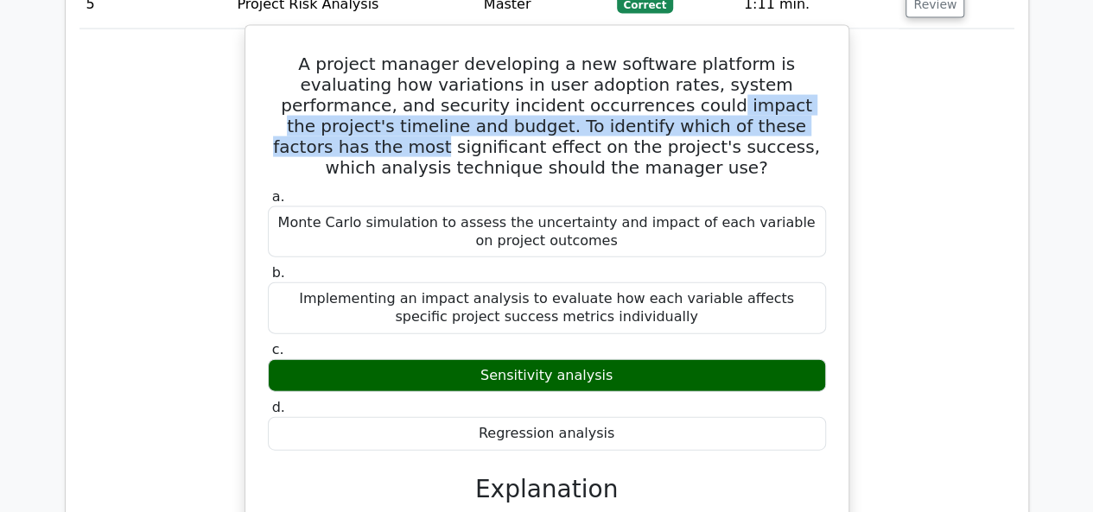
drag, startPoint x: 554, startPoint y: 80, endPoint x: 719, endPoint y: 103, distance: 166.5
click at [719, 103] on h5 "A project manager developing a new software platform is evaluating how variatio…" at bounding box center [546, 116] width 561 height 124
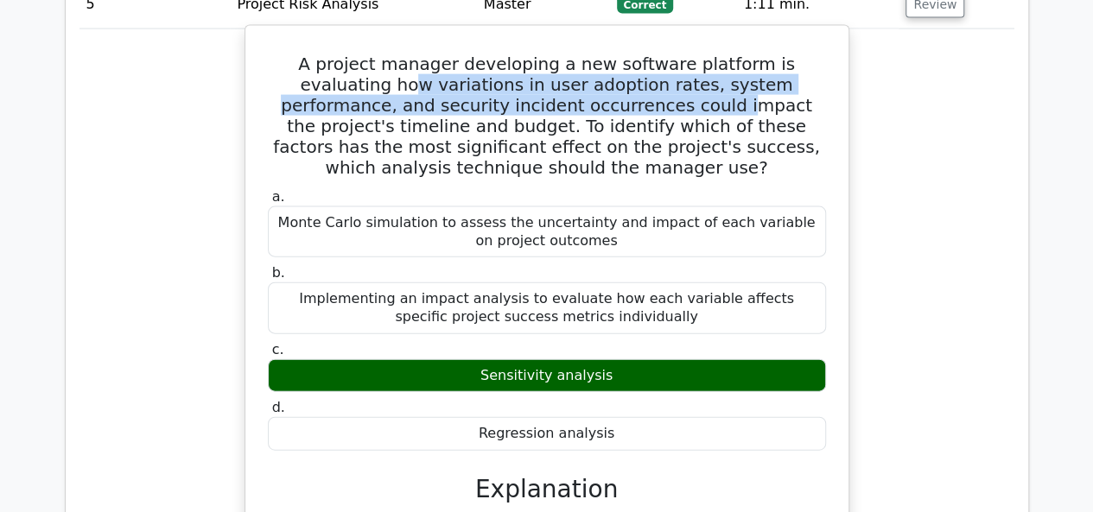
drag, startPoint x: 317, startPoint y: 66, endPoint x: 568, endPoint y: 86, distance: 252.1
click at [568, 86] on h5 "A project manager developing a new software platform is evaluating how variatio…" at bounding box center [546, 116] width 561 height 124
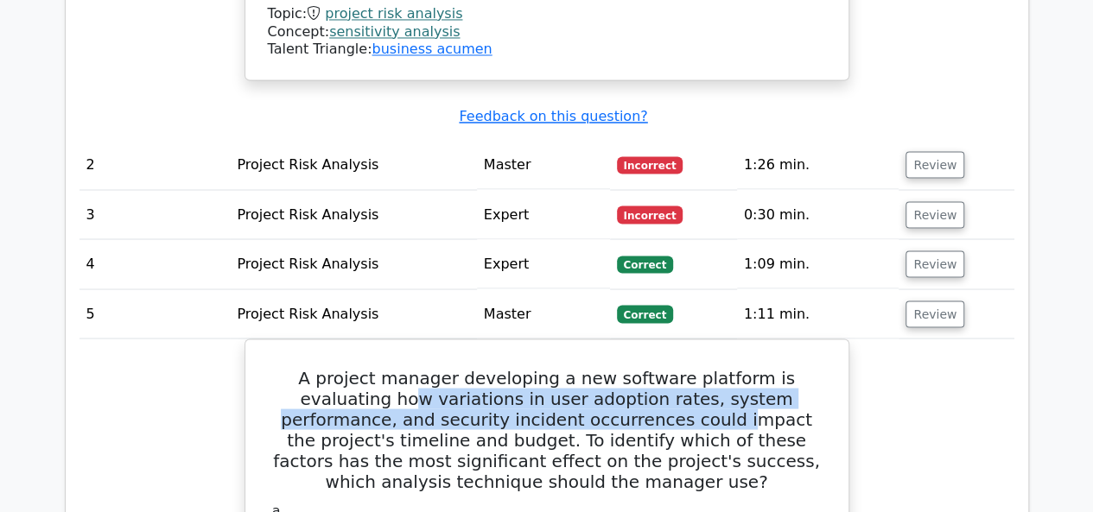
scroll to position [1468, 0]
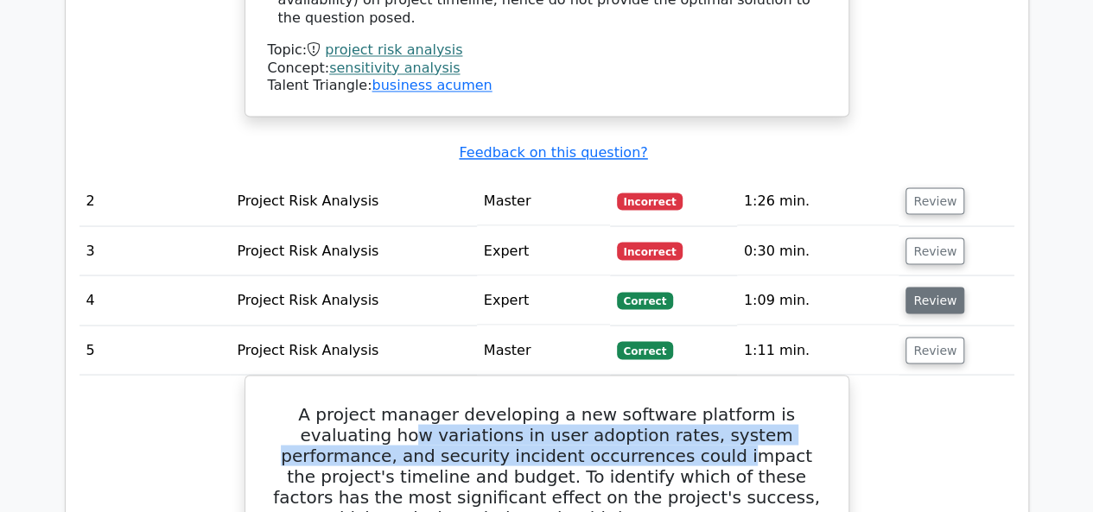
click at [925, 287] on button "Review" at bounding box center [934, 300] width 59 height 27
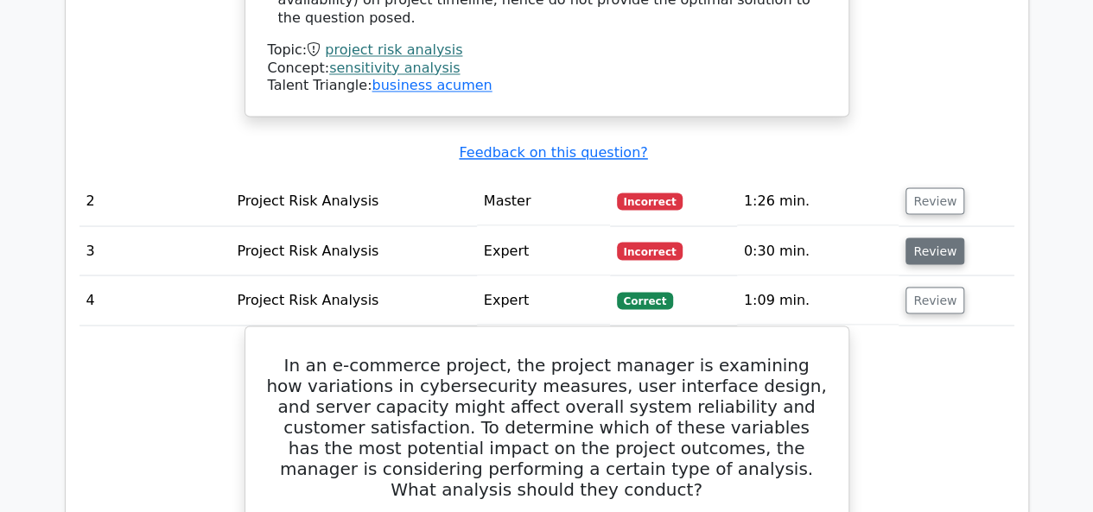
click at [921, 238] on button "Review" at bounding box center [934, 251] width 59 height 27
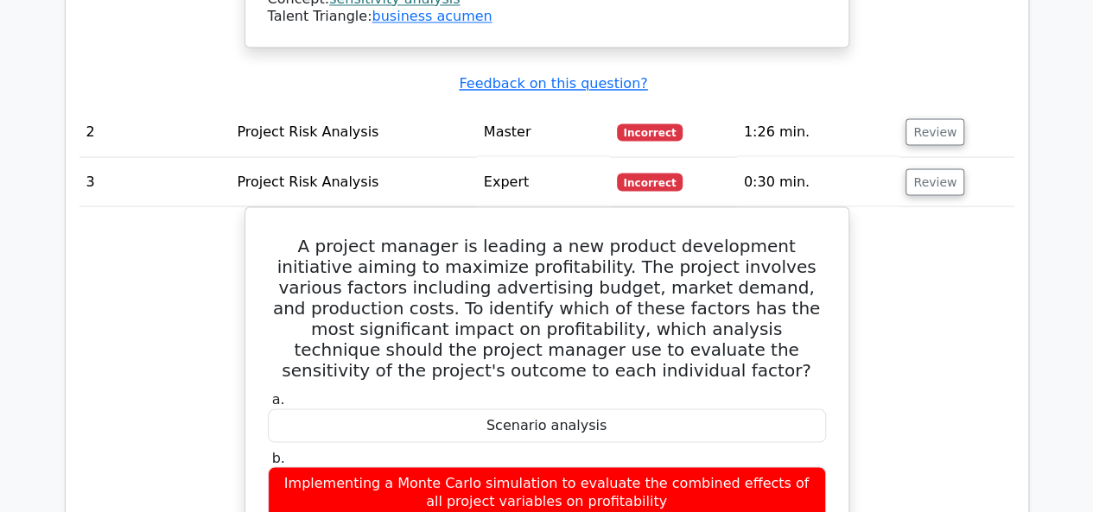
scroll to position [1641, 0]
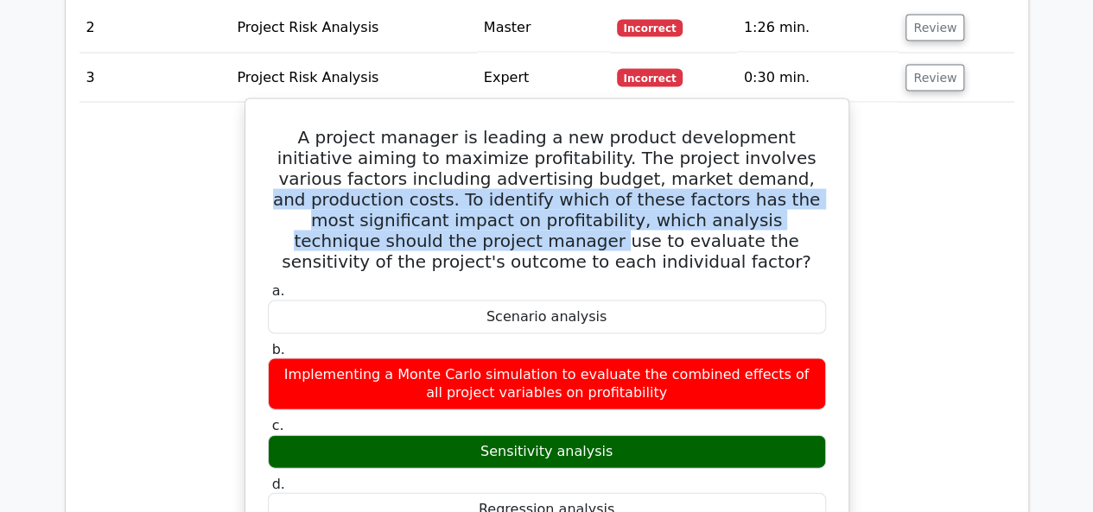
drag, startPoint x: 632, startPoint y: 164, endPoint x: 788, endPoint y: 196, distance: 158.7
click at [794, 191] on h5 "A project manager is leading a new product development initiative aiming to max…" at bounding box center [546, 199] width 561 height 145
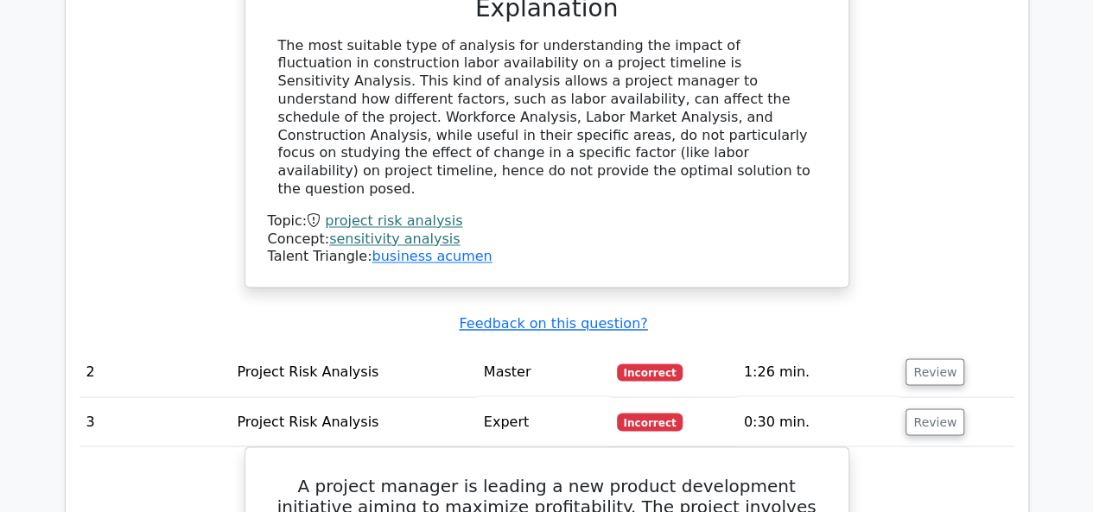
scroll to position [1296, 0]
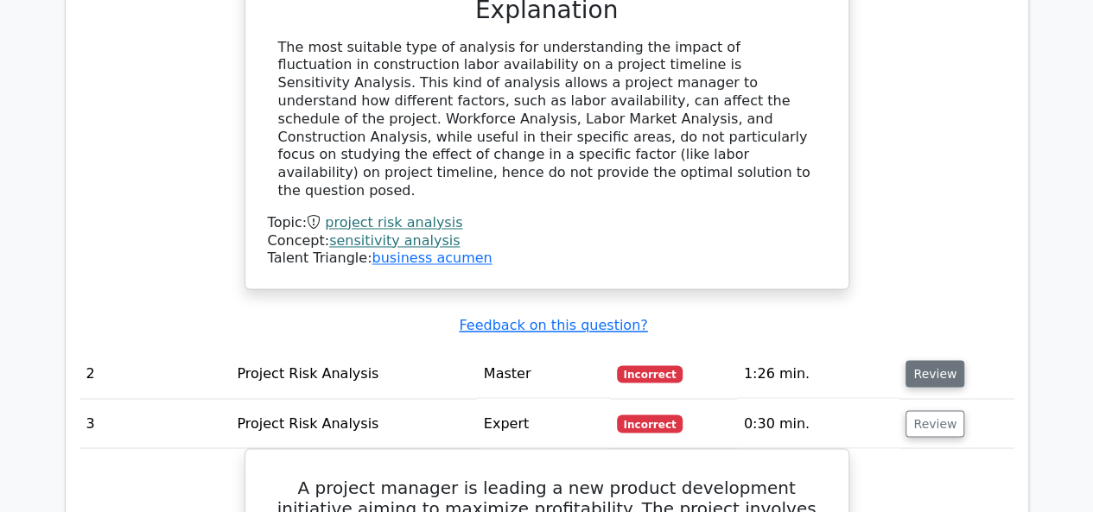
click at [935, 360] on button "Review" at bounding box center [934, 373] width 59 height 27
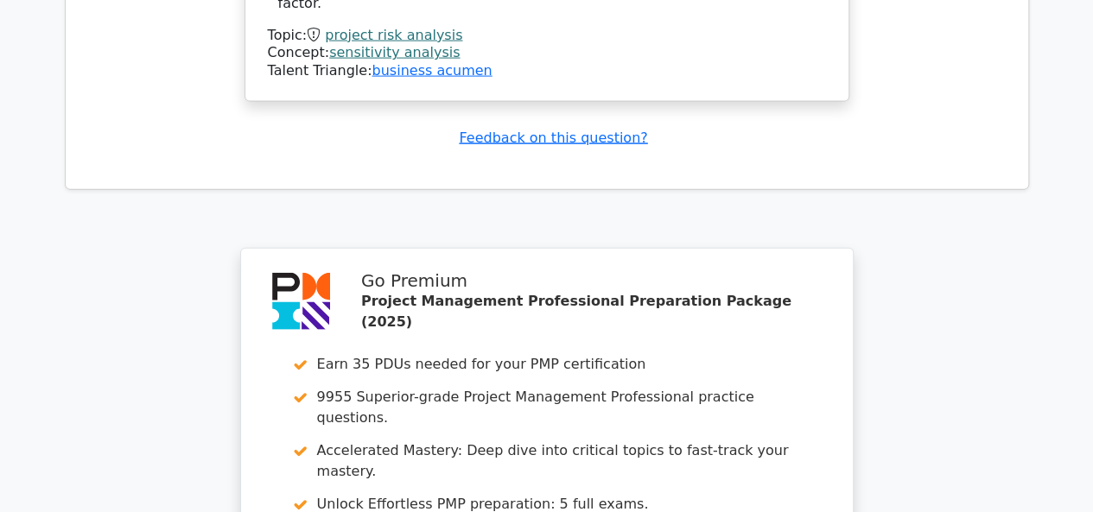
scroll to position [5448, 0]
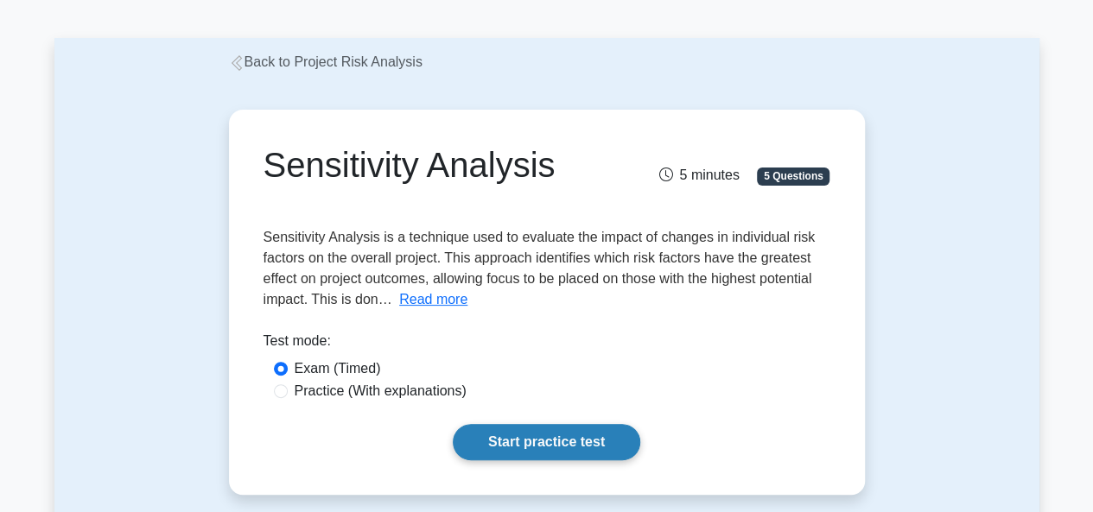
scroll to position [86, 0]
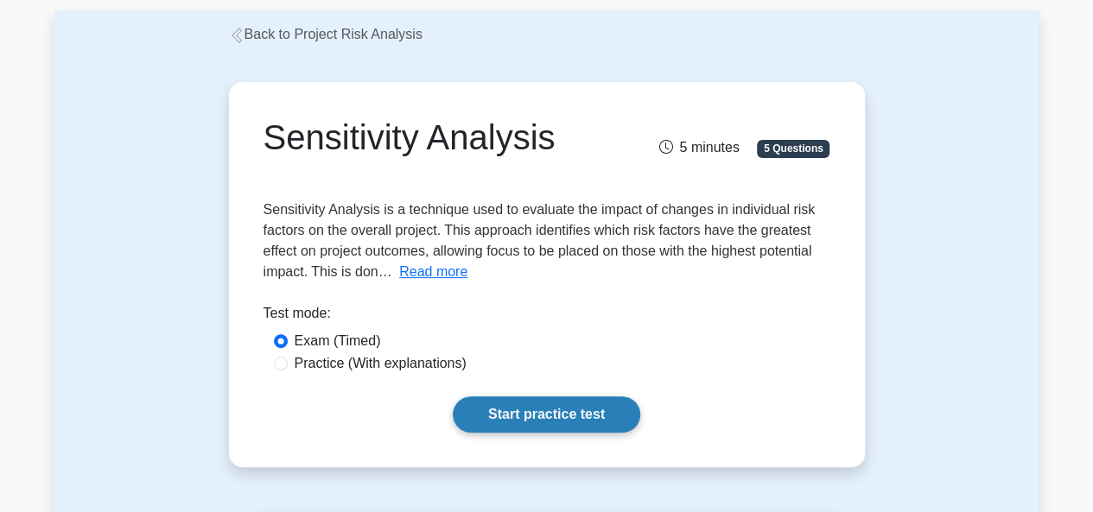
click at [535, 415] on link "Start practice test" at bounding box center [546, 414] width 187 height 36
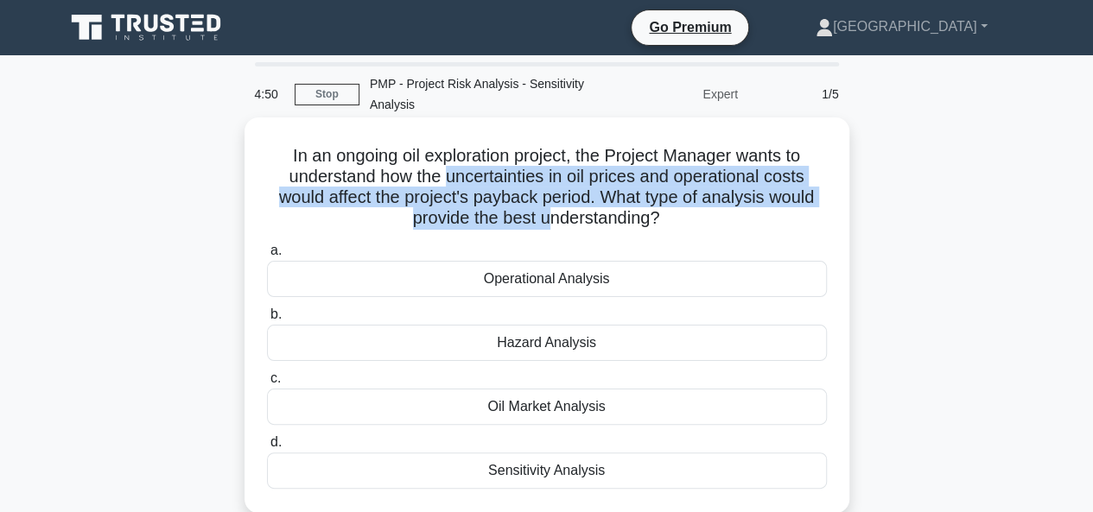
drag, startPoint x: 446, startPoint y: 176, endPoint x: 548, endPoint y: 212, distance: 107.9
click at [548, 212] on h5 "In an ongoing oil exploration project, the Project Manager wants to understand …" at bounding box center [546, 187] width 563 height 85
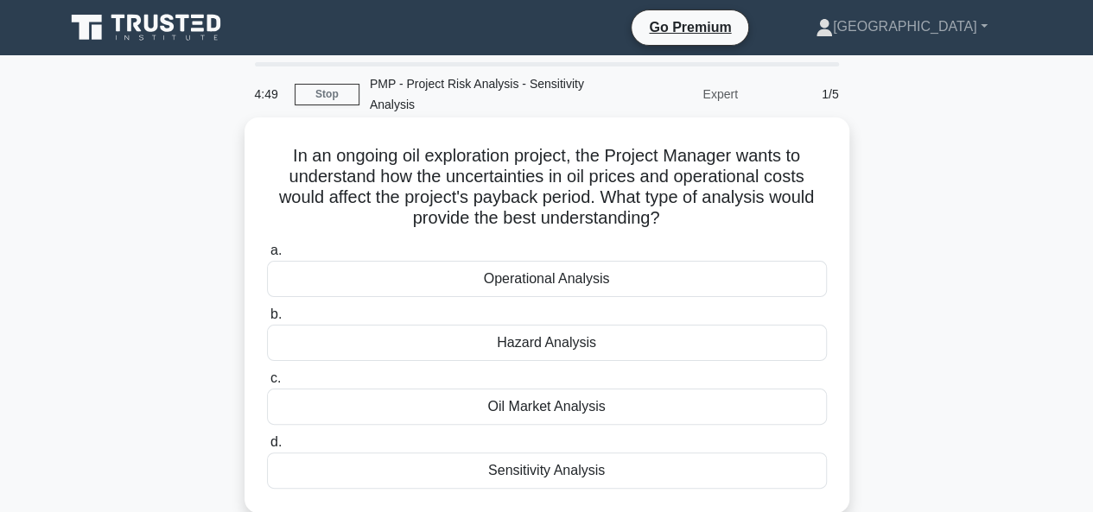
click at [527, 476] on div "Sensitivity Analysis" at bounding box center [547, 471] width 560 height 36
click at [267, 448] on input "d. Sensitivity Analysis" at bounding box center [267, 442] width 0 height 11
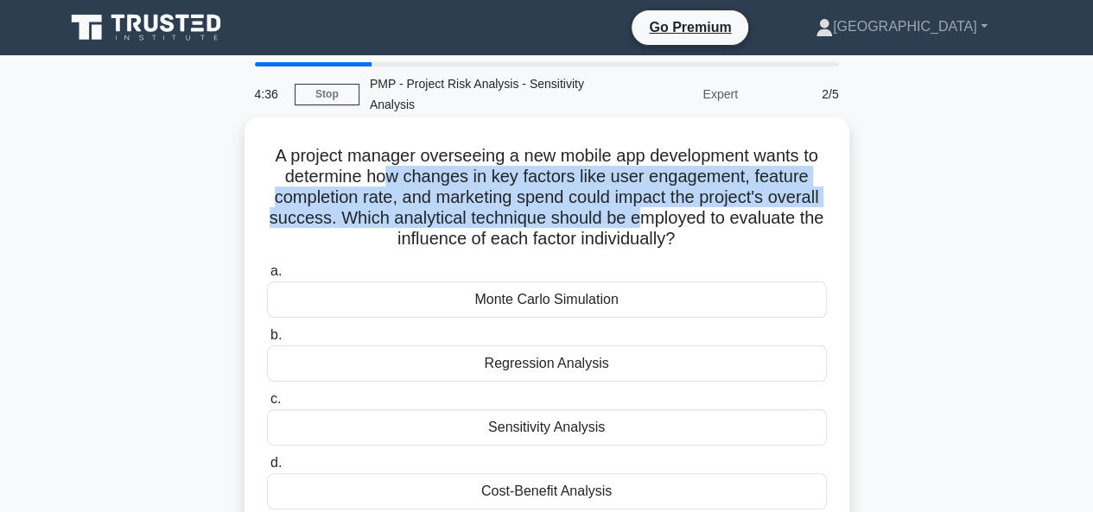
drag, startPoint x: 384, startPoint y: 179, endPoint x: 713, endPoint y: 220, distance: 331.7
click at [713, 220] on h5 "A project manager overseeing a new mobile app development wants to determine ho…" at bounding box center [546, 197] width 563 height 105
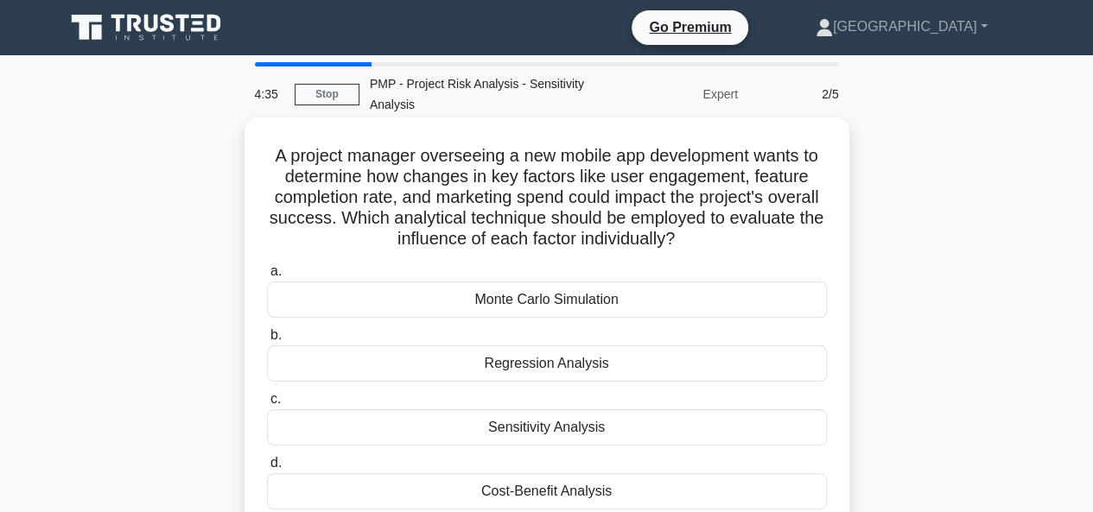
click at [516, 429] on div "Sensitivity Analysis" at bounding box center [547, 427] width 560 height 36
click at [267, 405] on input "c. Sensitivity Analysis" at bounding box center [267, 399] width 0 height 11
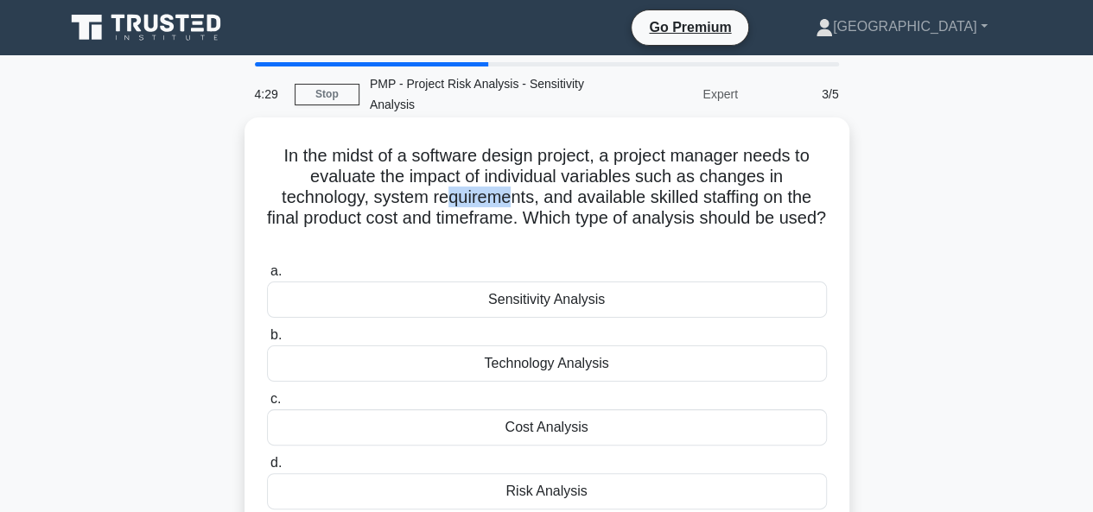
drag, startPoint x: 442, startPoint y: 192, endPoint x: 509, endPoint y: 188, distance: 66.6
click at [509, 188] on h5 "In the midst of a software design project, a project manager needs to evaluate …" at bounding box center [546, 197] width 563 height 105
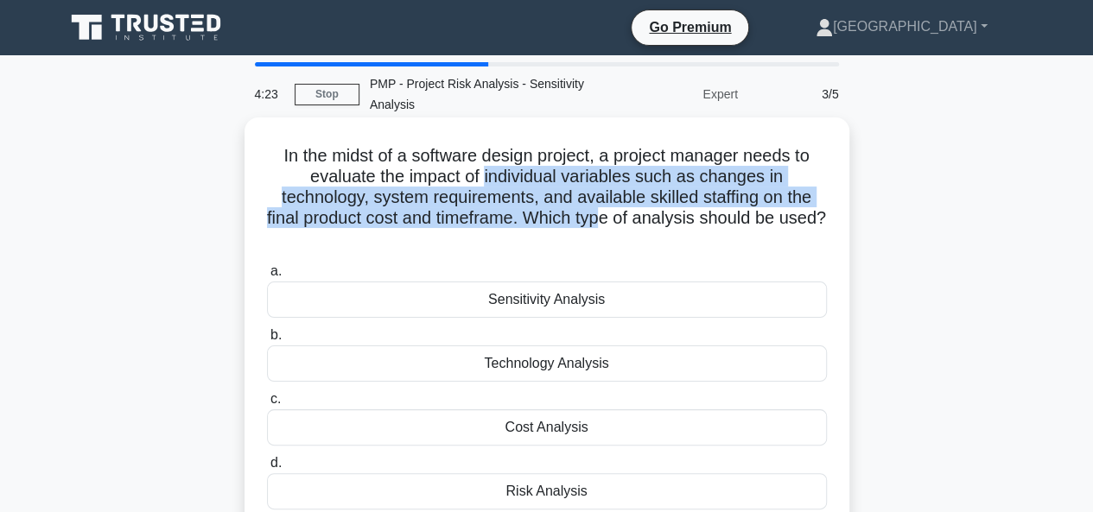
drag, startPoint x: 485, startPoint y: 172, endPoint x: 632, endPoint y: 219, distance: 154.1
click at [632, 219] on h5 "In the midst of a software design project, a project manager needs to evaluate …" at bounding box center [546, 197] width 563 height 105
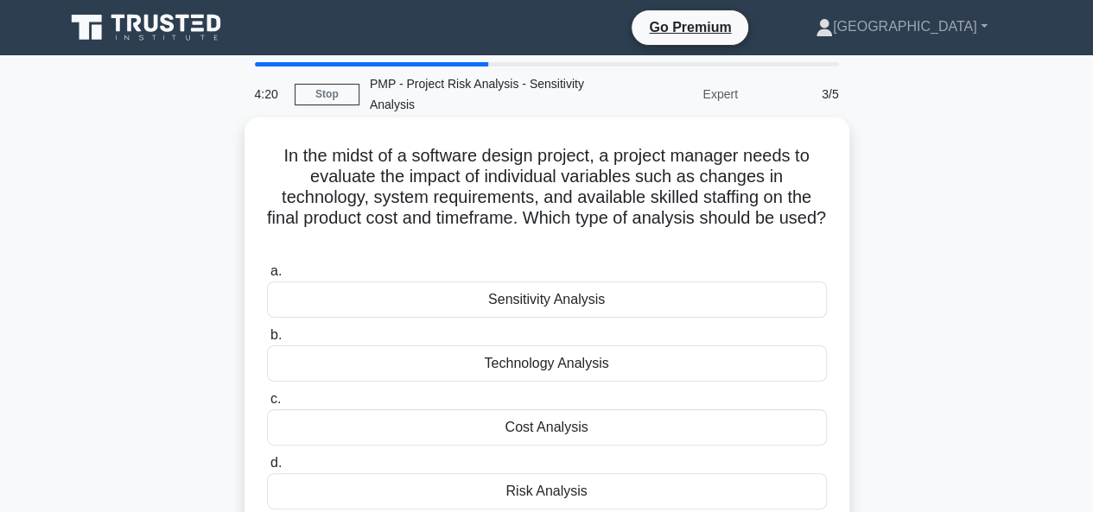
click at [529, 301] on div "Sensitivity Analysis" at bounding box center [547, 300] width 560 height 36
click at [267, 277] on input "a. Sensitivity Analysis" at bounding box center [267, 271] width 0 height 11
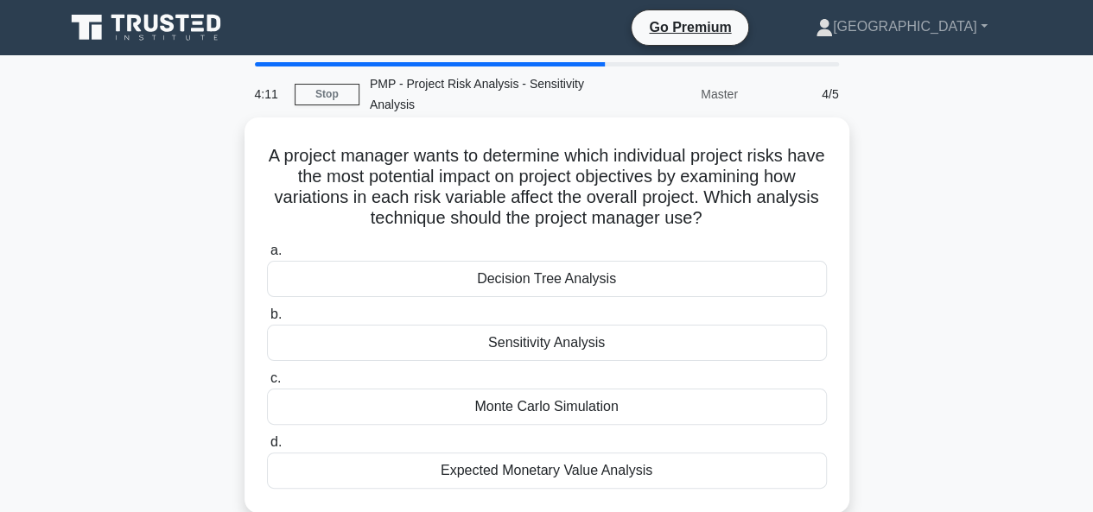
click at [480, 179] on h5 "A project manager wants to determine which individual project risks have the mo…" at bounding box center [546, 187] width 563 height 85
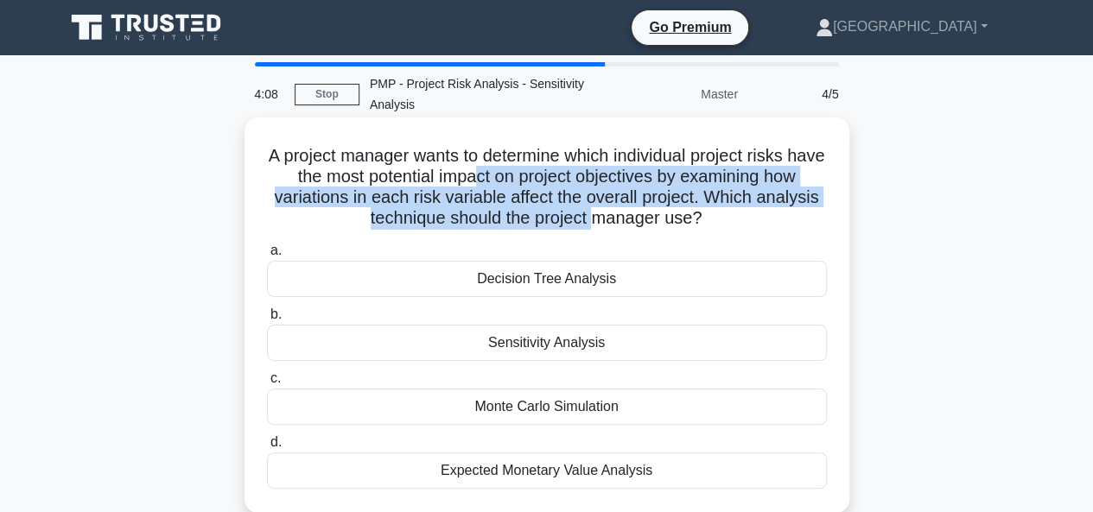
drag, startPoint x: 518, startPoint y: 196, endPoint x: 596, endPoint y: 217, distance: 80.4
click at [596, 217] on h5 "A project manager wants to determine which individual project risks have the mo…" at bounding box center [546, 187] width 563 height 85
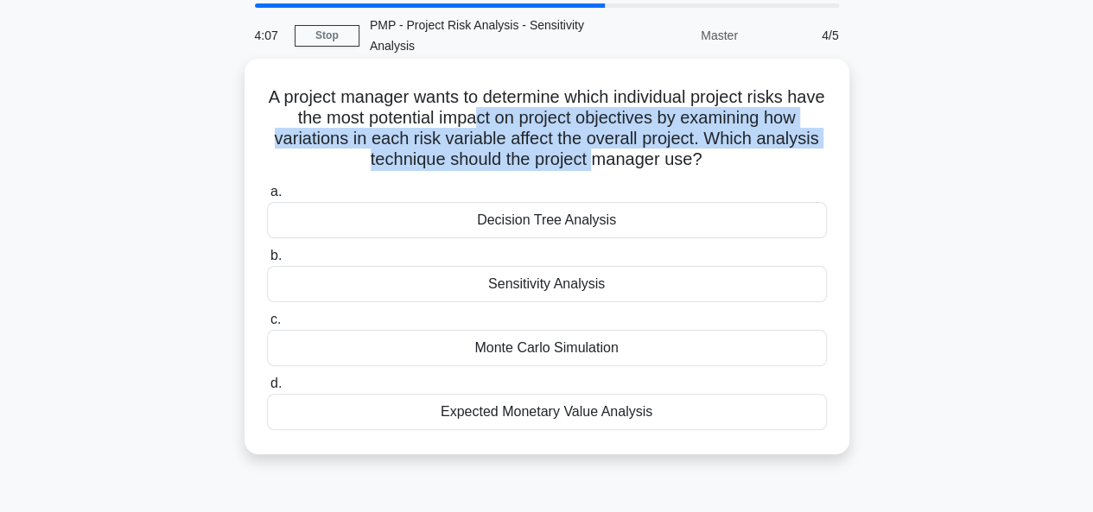
scroll to position [86, 0]
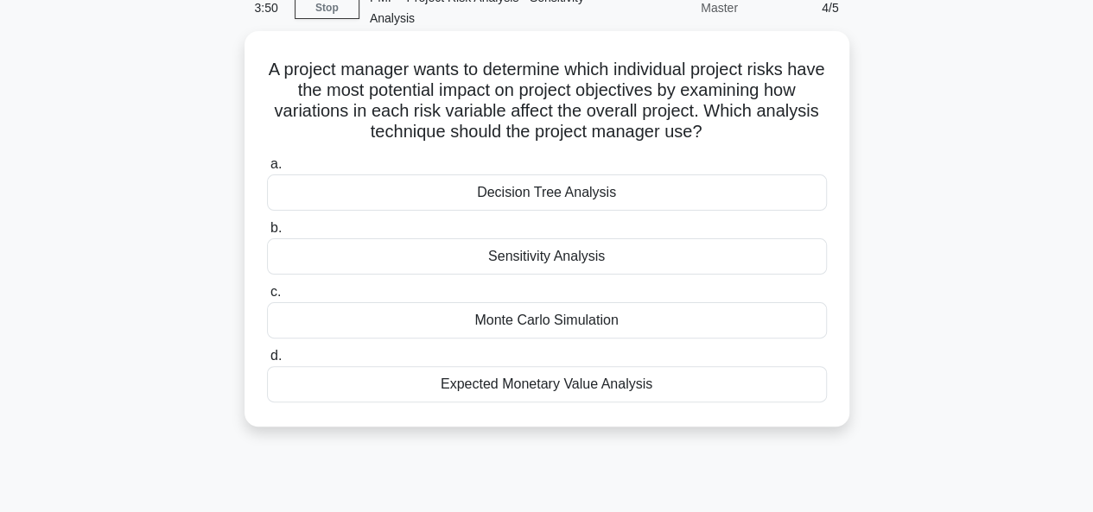
click at [488, 252] on div "Sensitivity Analysis" at bounding box center [547, 256] width 560 height 36
click at [267, 234] on input "b. Sensitivity Analysis" at bounding box center [267, 228] width 0 height 11
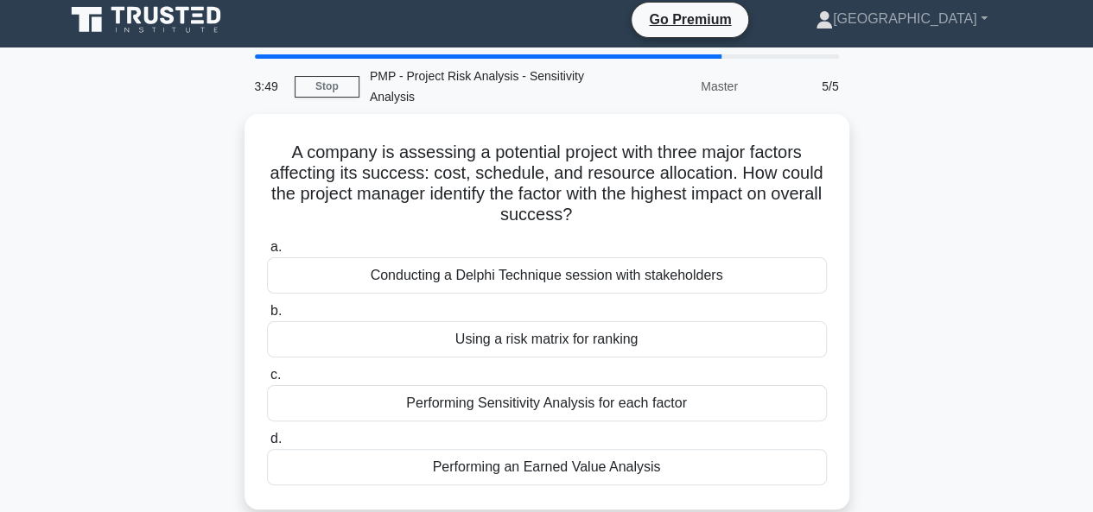
scroll to position [0, 0]
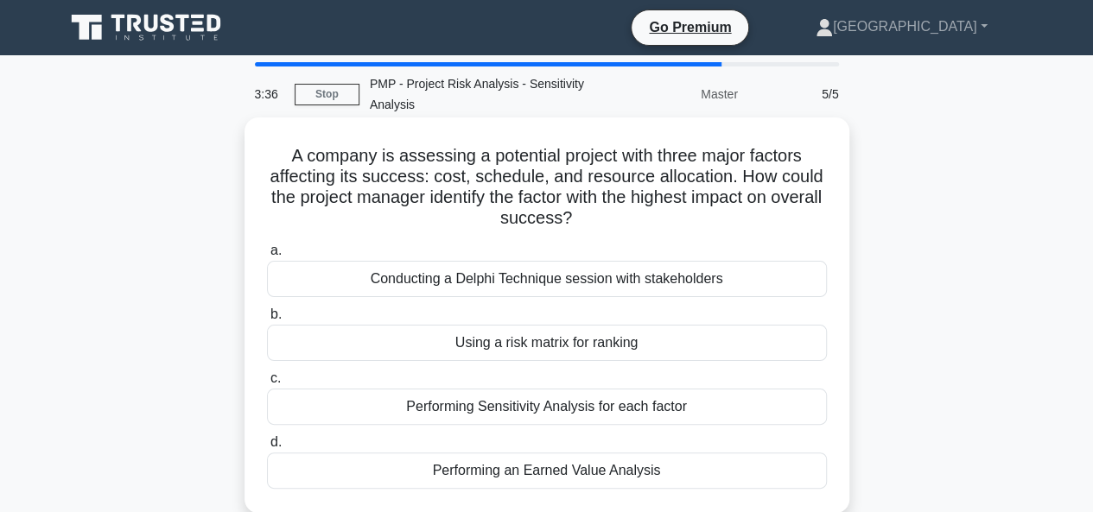
drag, startPoint x: 599, startPoint y: 222, endPoint x: 527, endPoint y: 191, distance: 78.9
click at [527, 191] on h5 "A company is assessing a potential project with three major factors affecting i…" at bounding box center [546, 187] width 563 height 85
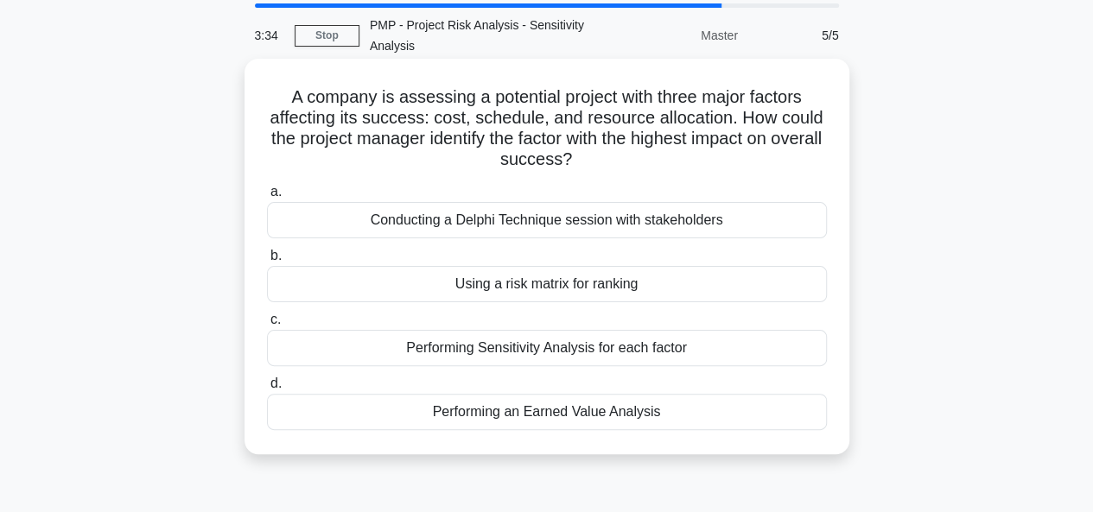
scroll to position [86, 0]
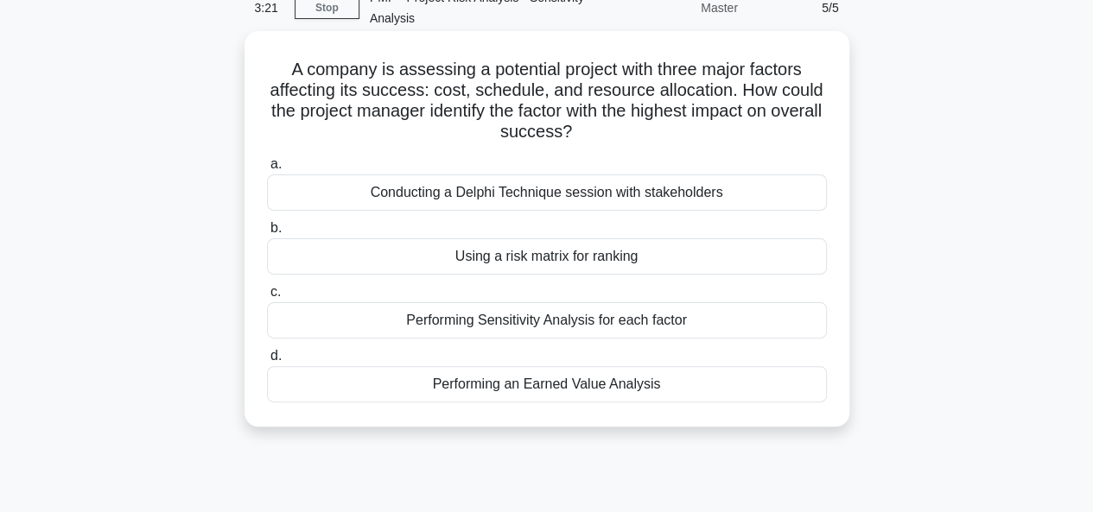
click at [539, 322] on div "Performing Sensitivity Analysis for each factor" at bounding box center [547, 320] width 560 height 36
click at [267, 298] on input "c. Performing Sensitivity Analysis for each factor" at bounding box center [267, 292] width 0 height 11
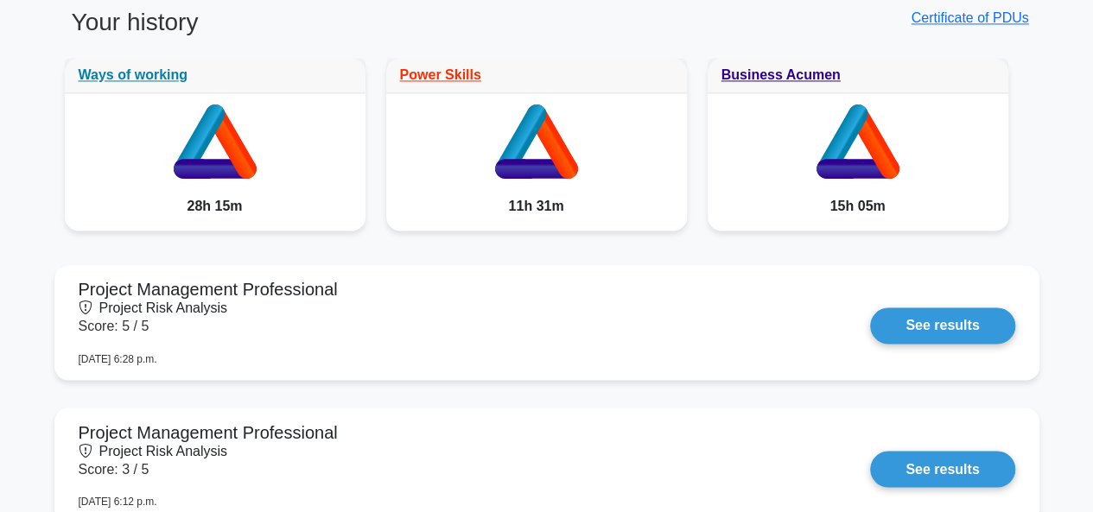
scroll to position [1296, 0]
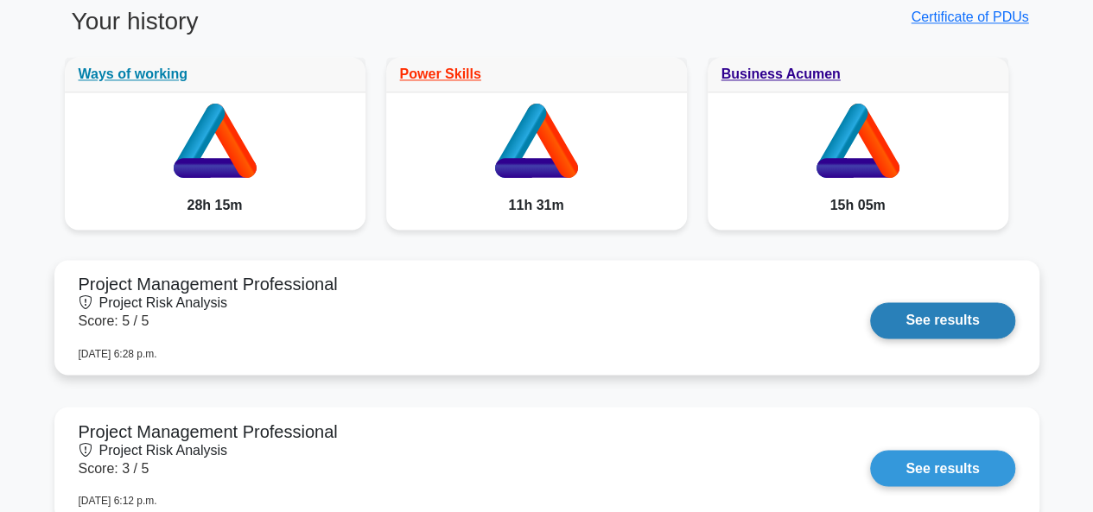
click at [928, 313] on link "See results" at bounding box center [942, 320] width 144 height 36
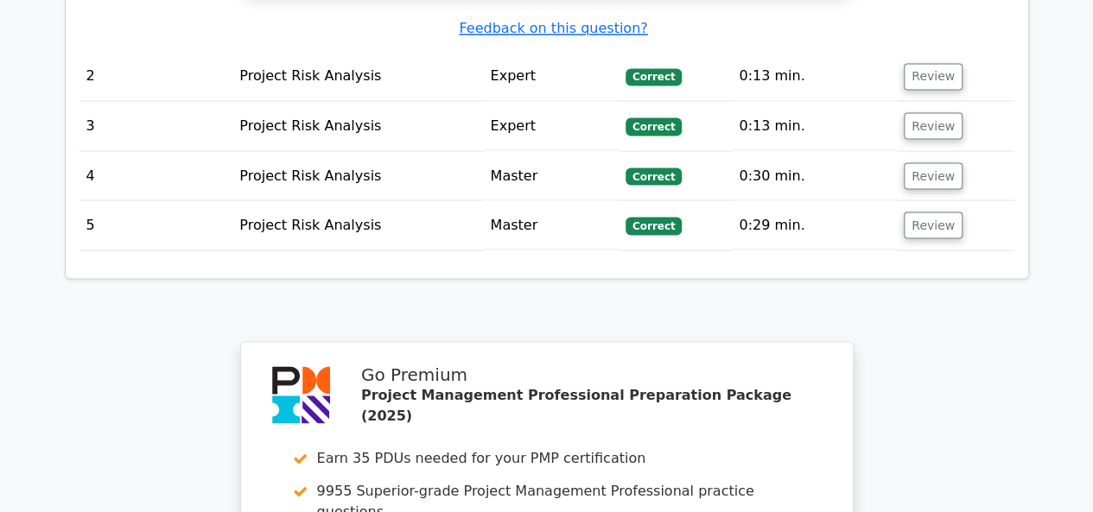
scroll to position [1381, 0]
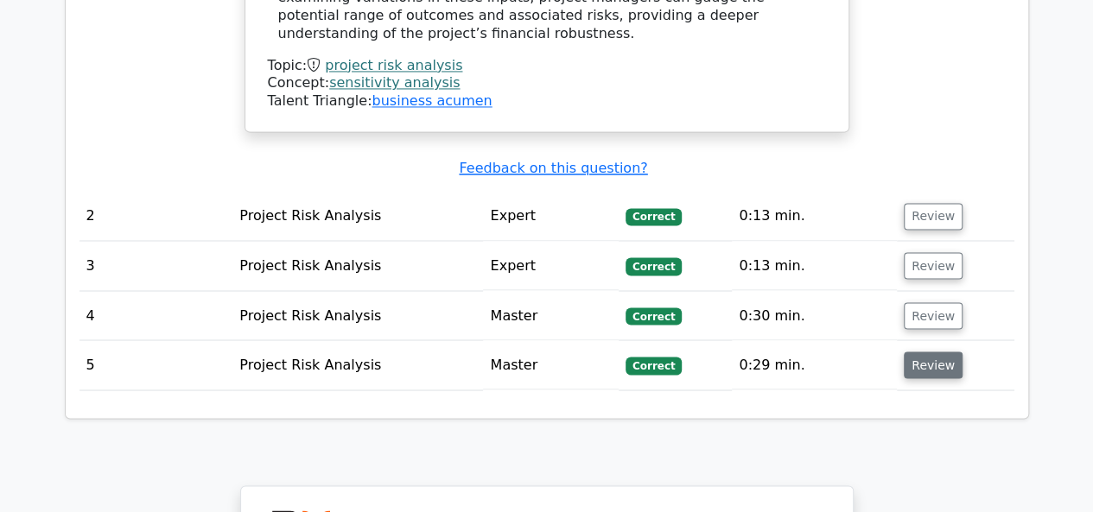
click at [909, 352] on button "Review" at bounding box center [932, 365] width 59 height 27
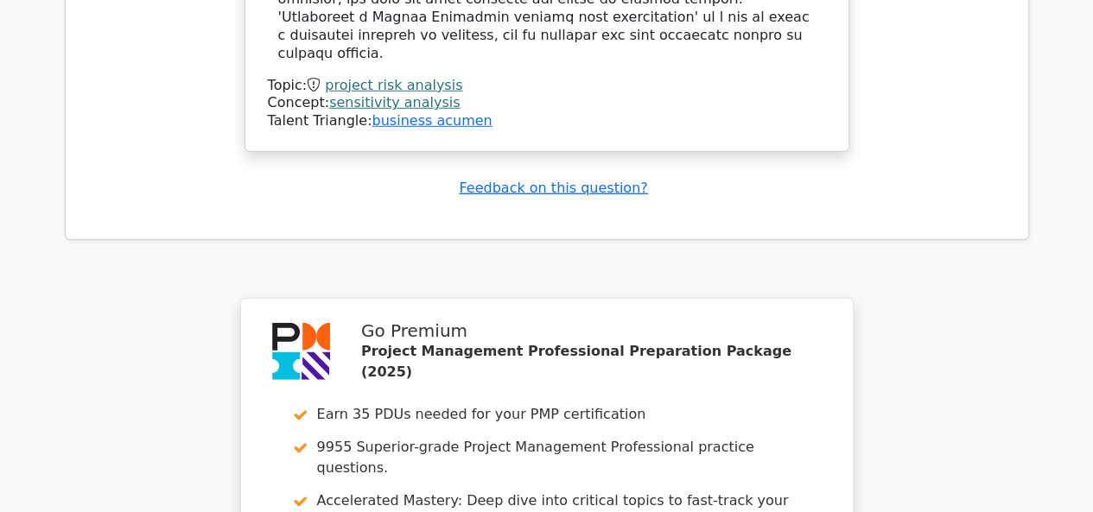
scroll to position [2761, 0]
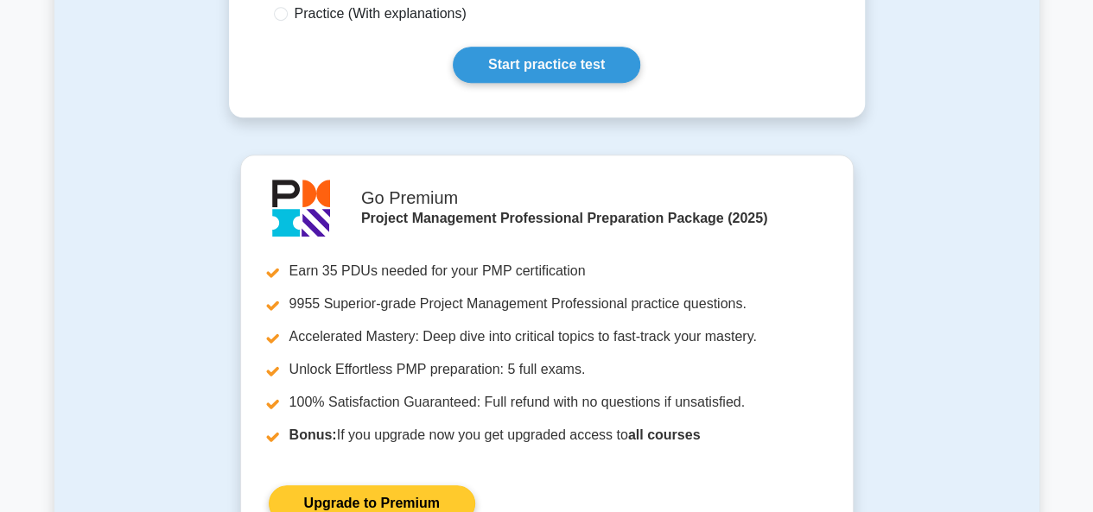
scroll to position [864, 0]
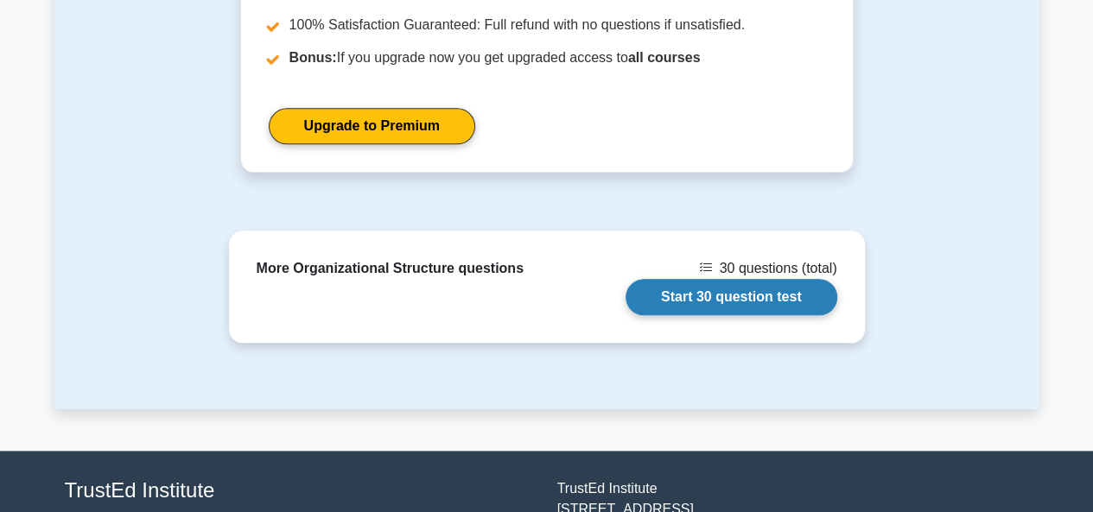
click at [684, 294] on link "Start 30 question test" at bounding box center [731, 297] width 212 height 36
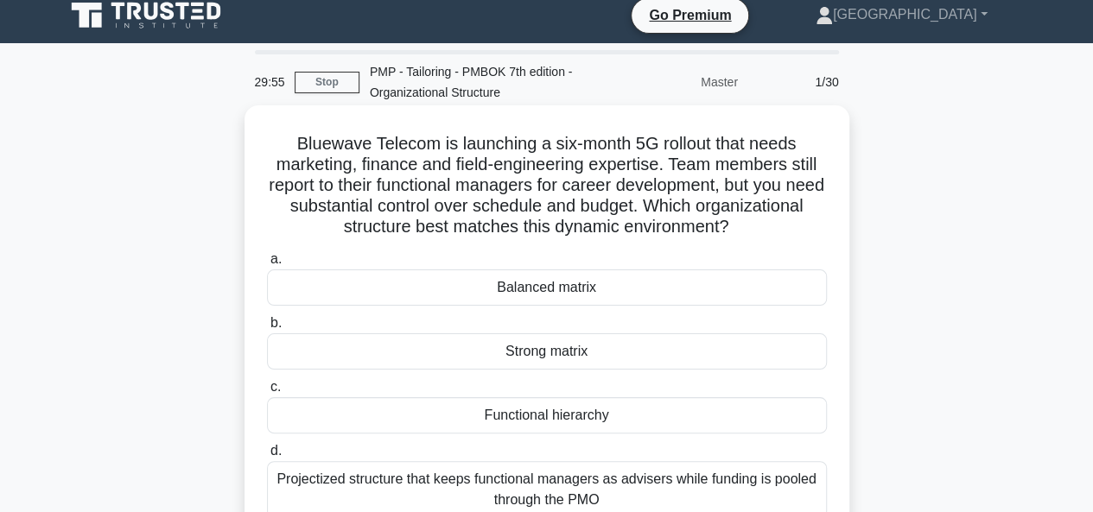
scroll to position [86, 0]
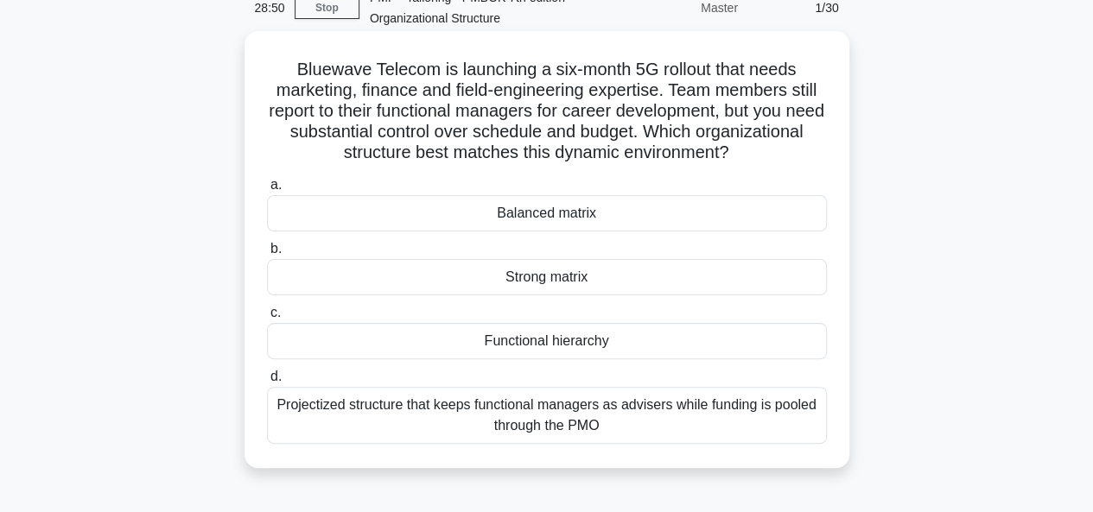
click at [526, 413] on div "Projectized structure that keeps functional managers as advisers while funding …" at bounding box center [547, 415] width 560 height 57
click at [267, 383] on input "d. Projectized structure that keeps functional managers as advisers while fundi…" at bounding box center [267, 376] width 0 height 11
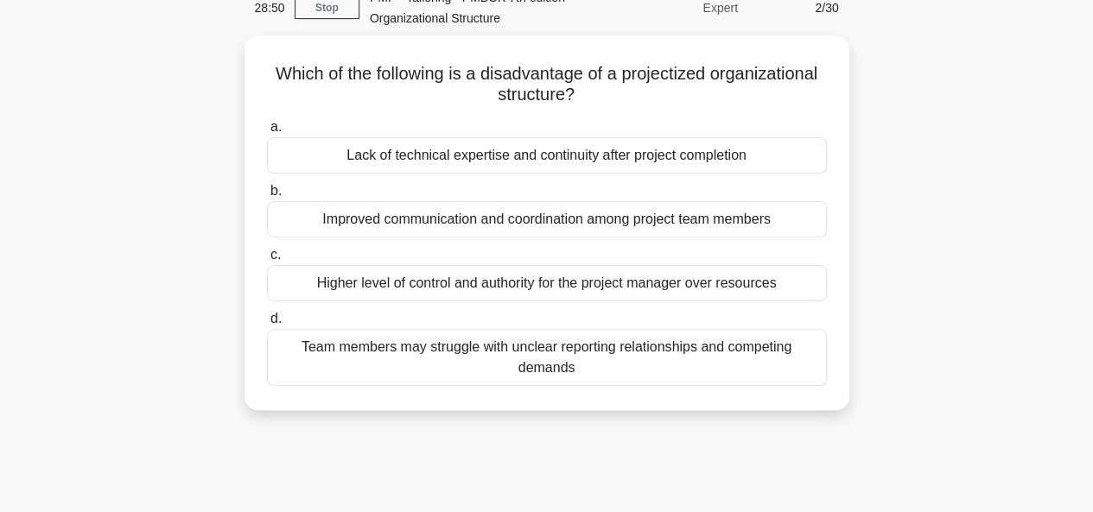
scroll to position [0, 0]
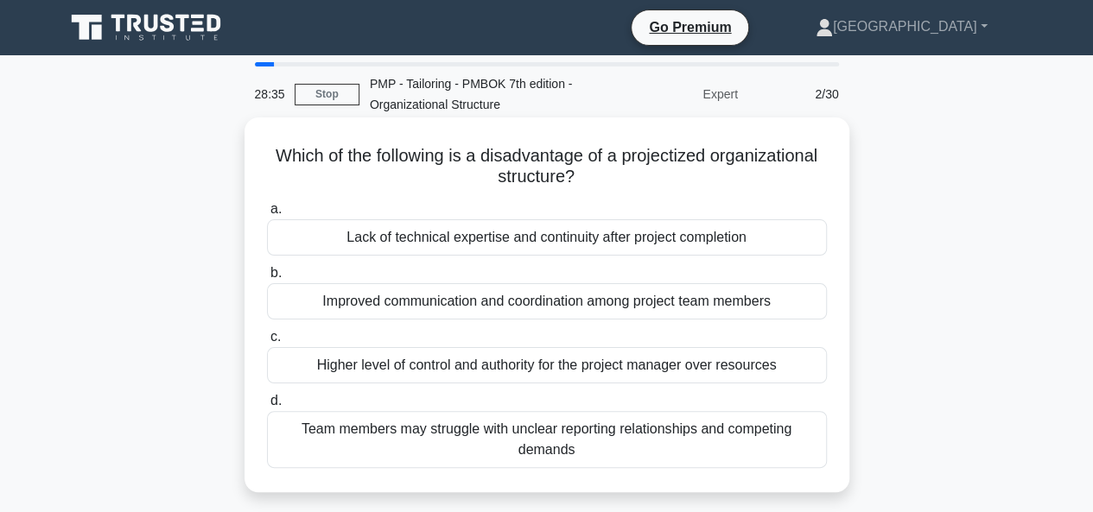
drag, startPoint x: 428, startPoint y: 168, endPoint x: 596, endPoint y: 174, distance: 167.7
click at [596, 174] on h5 "Which of the following is a disadvantage of a projectized organizational struct…" at bounding box center [546, 166] width 563 height 43
click at [484, 241] on div "Lack of technical expertise and continuity after project completion" at bounding box center [547, 237] width 560 height 36
click at [267, 215] on input "a. Lack of technical expertise and continuity after project completion" at bounding box center [267, 209] width 0 height 11
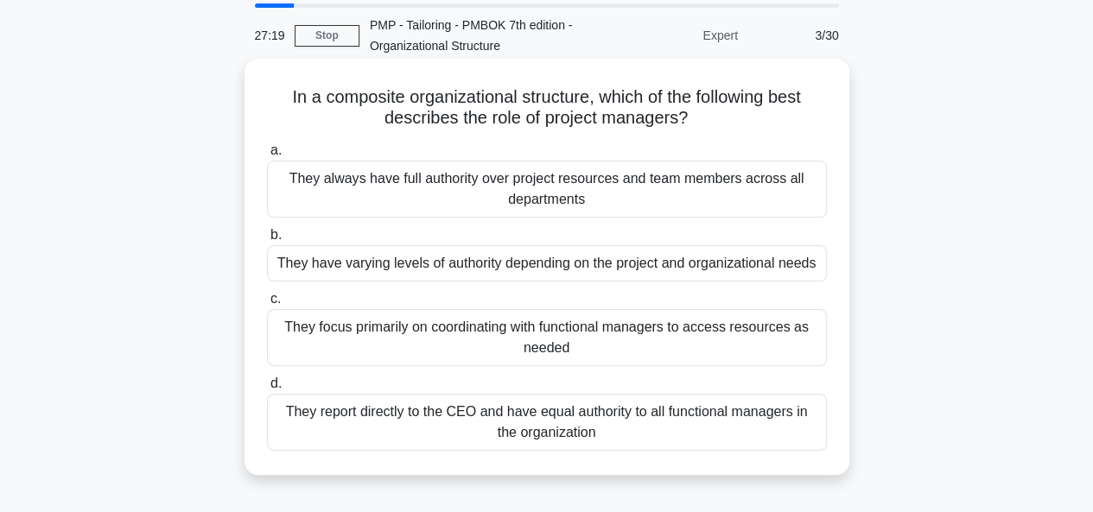
scroll to position [86, 0]
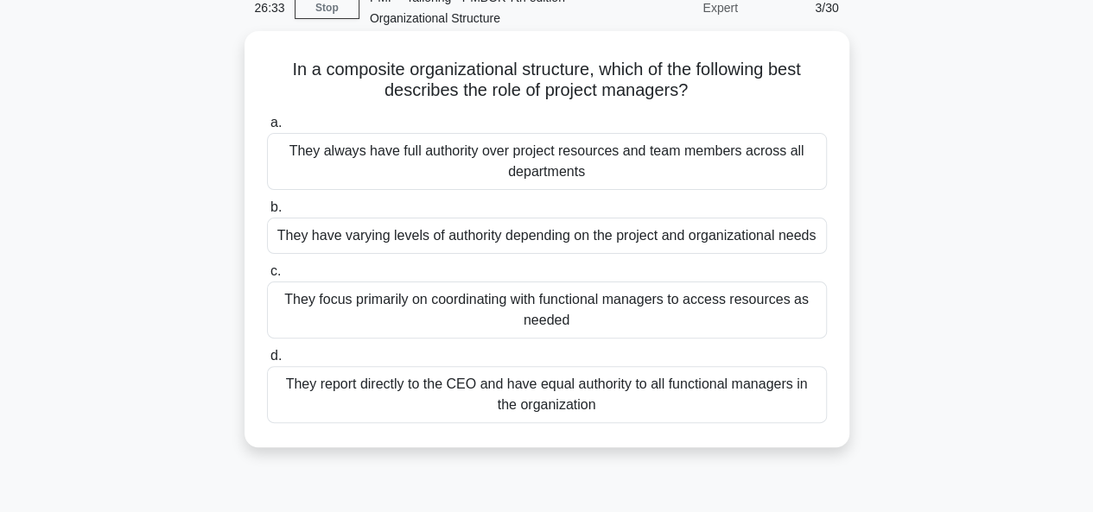
click at [537, 394] on div "They report directly to the CEO and have equal authority to all functional mana…" at bounding box center [547, 394] width 560 height 57
click at [267, 362] on input "d. They report directly to the CEO and have equal authority to all functional m…" at bounding box center [267, 356] width 0 height 11
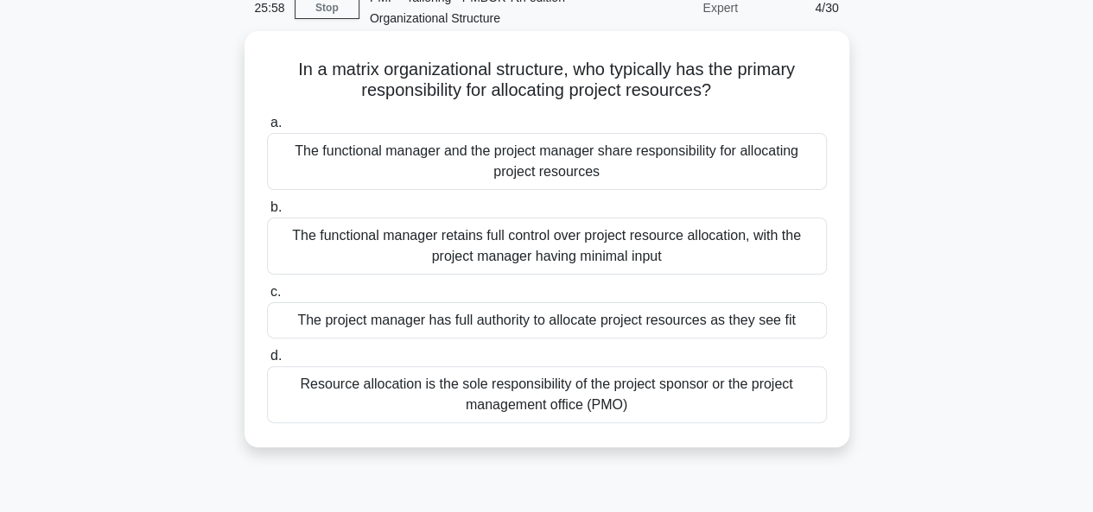
click at [510, 167] on div "The functional manager and the project manager share responsibility for allocat…" at bounding box center [547, 161] width 560 height 57
click at [267, 129] on input "a. The functional manager and the project manager share responsibility for allo…" at bounding box center [267, 122] width 0 height 11
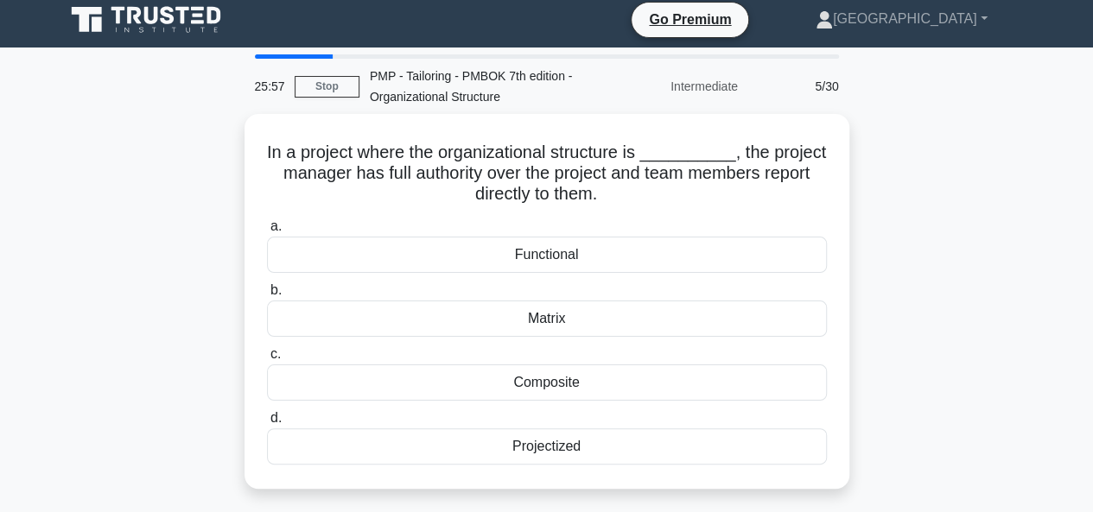
scroll to position [0, 0]
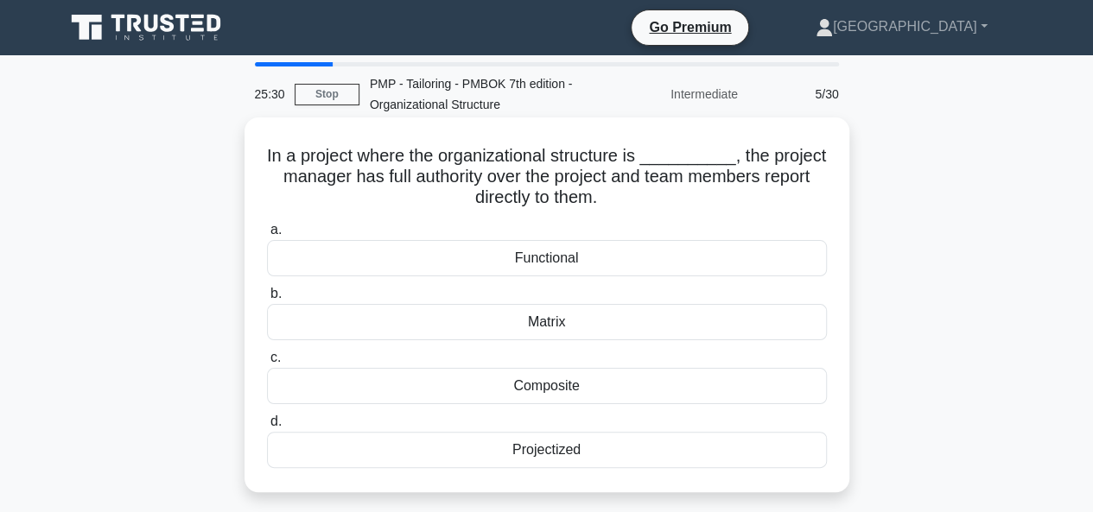
click at [535, 453] on div "Projectized" at bounding box center [547, 450] width 560 height 36
click at [267, 428] on input "d. Projectized" at bounding box center [267, 421] width 0 height 11
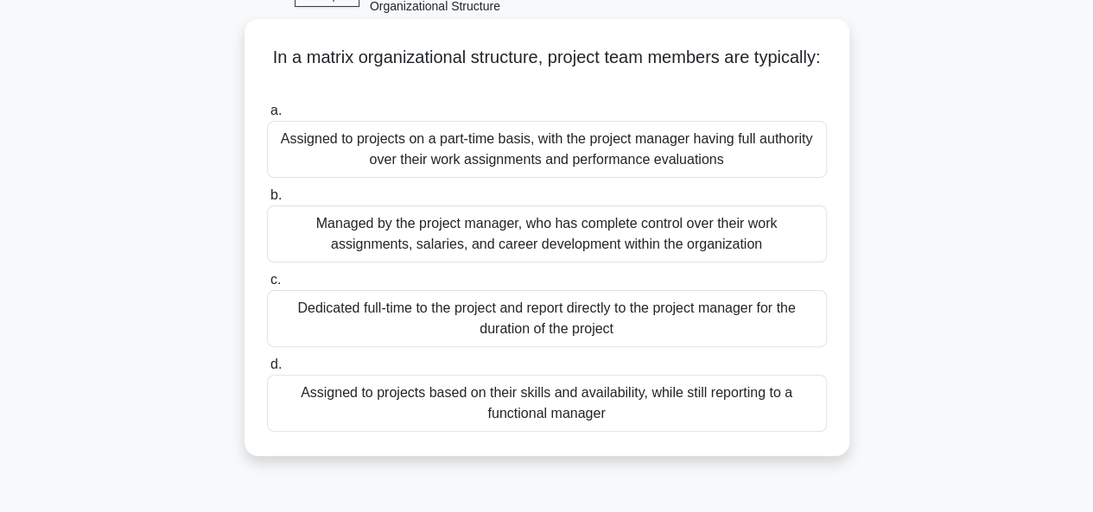
scroll to position [173, 0]
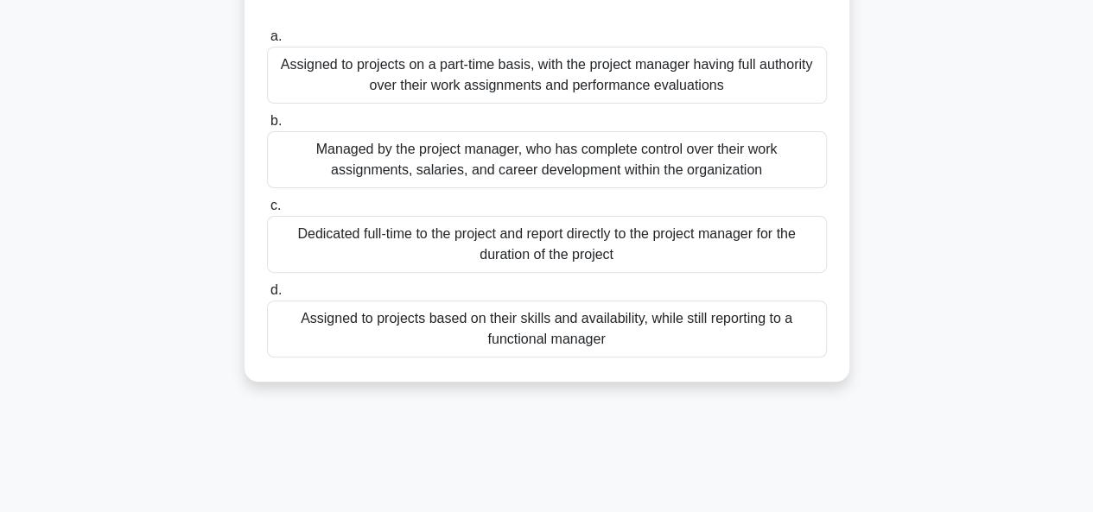
click at [537, 328] on div "Assigned to projects based on their skills and availability, while still report…" at bounding box center [547, 329] width 560 height 57
click at [267, 296] on input "d. Assigned to projects based on their skills and availability, while still rep…" at bounding box center [267, 290] width 0 height 11
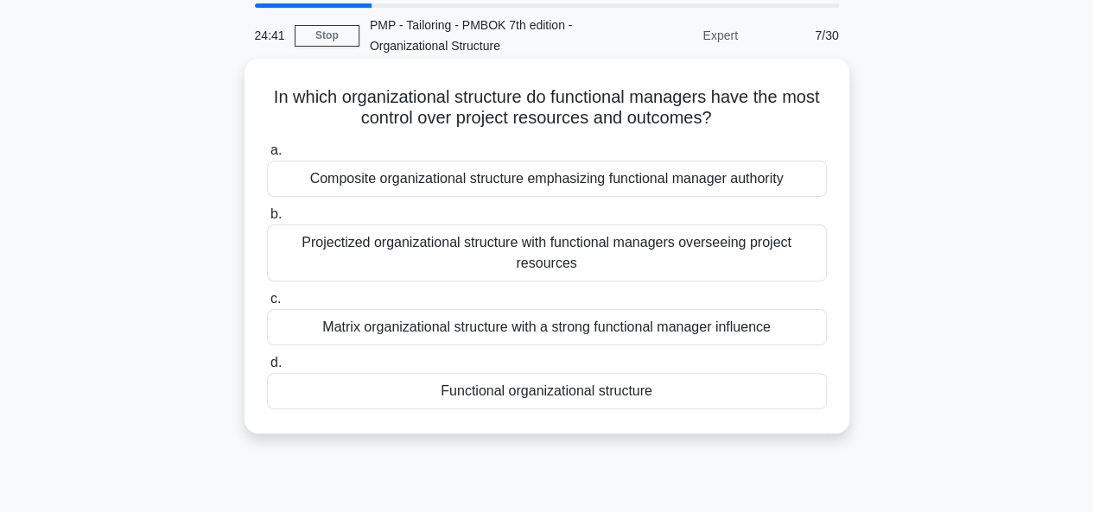
scroll to position [86, 0]
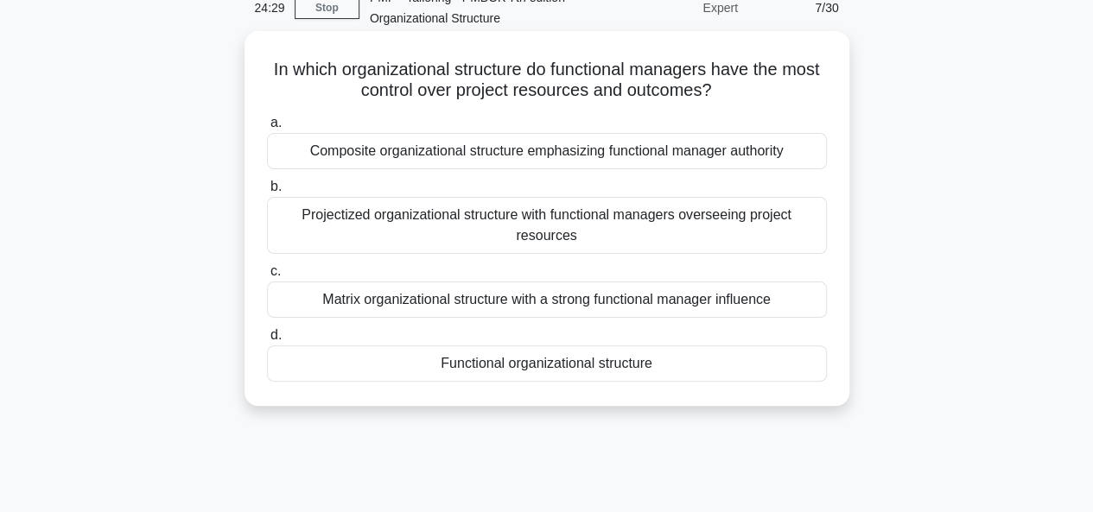
click at [477, 301] on div "Matrix organizational structure with a strong functional manager influence" at bounding box center [547, 300] width 560 height 36
click at [267, 277] on input "c. Matrix organizational structure with a strong functional manager influence" at bounding box center [267, 271] width 0 height 11
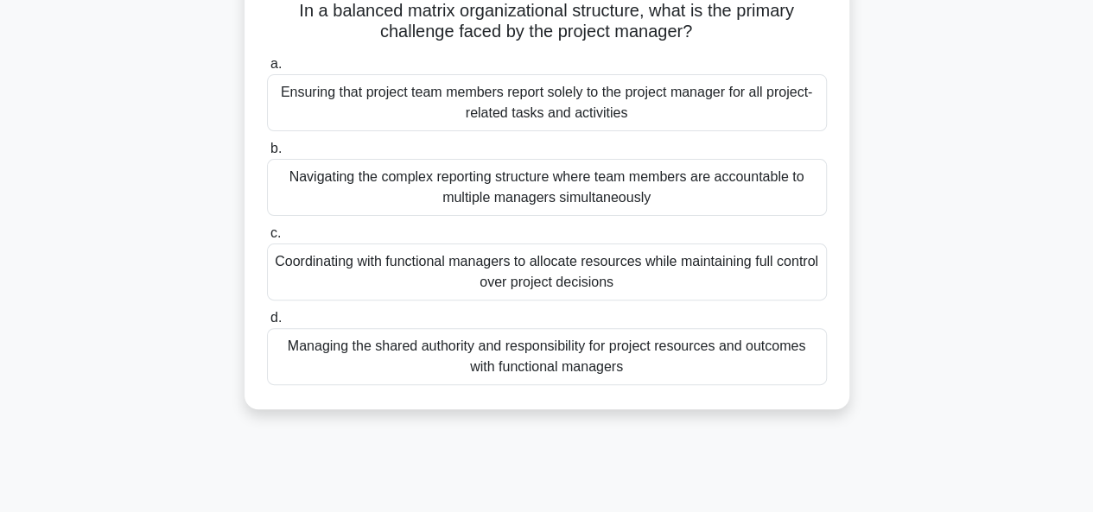
scroll to position [173, 0]
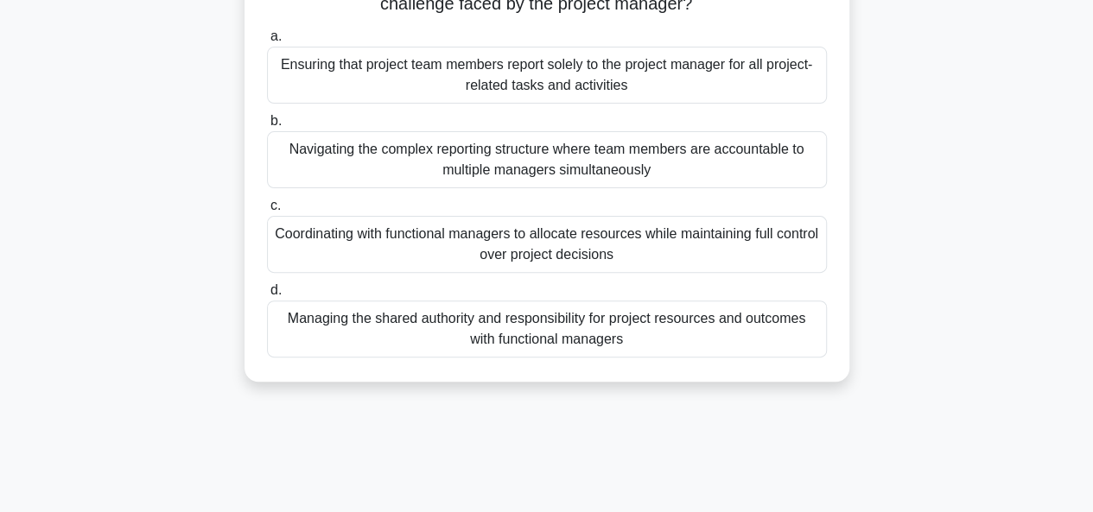
click at [510, 248] on div "Coordinating with functional managers to allocate resources while maintaining f…" at bounding box center [547, 244] width 560 height 57
click at [465, 257] on div "Coordinating with functional managers to allocate resources while maintaining f…" at bounding box center [547, 244] width 560 height 57
click at [267, 212] on input "c. Coordinating with functional managers to allocate resources while maintainin…" at bounding box center [267, 205] width 0 height 11
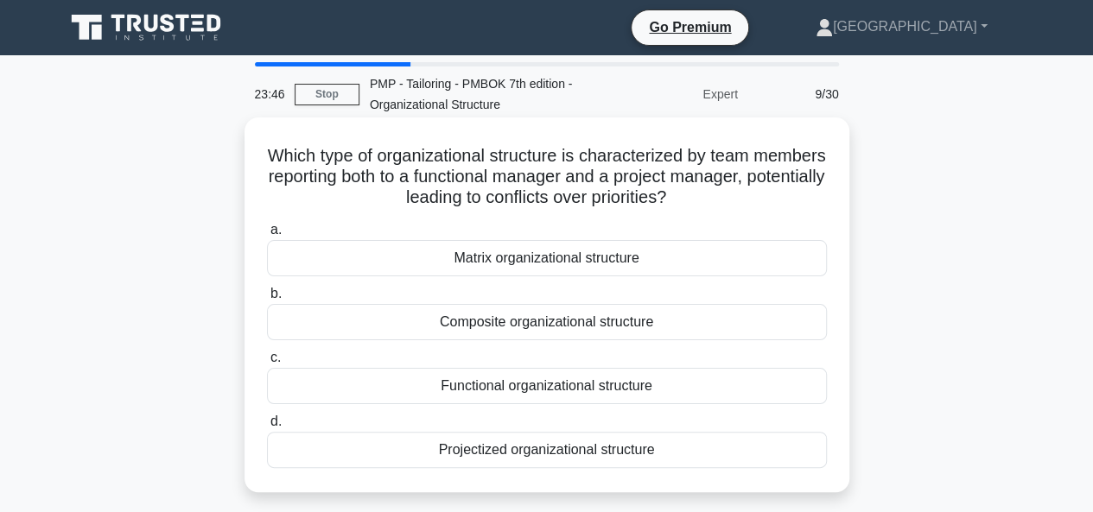
scroll to position [86, 0]
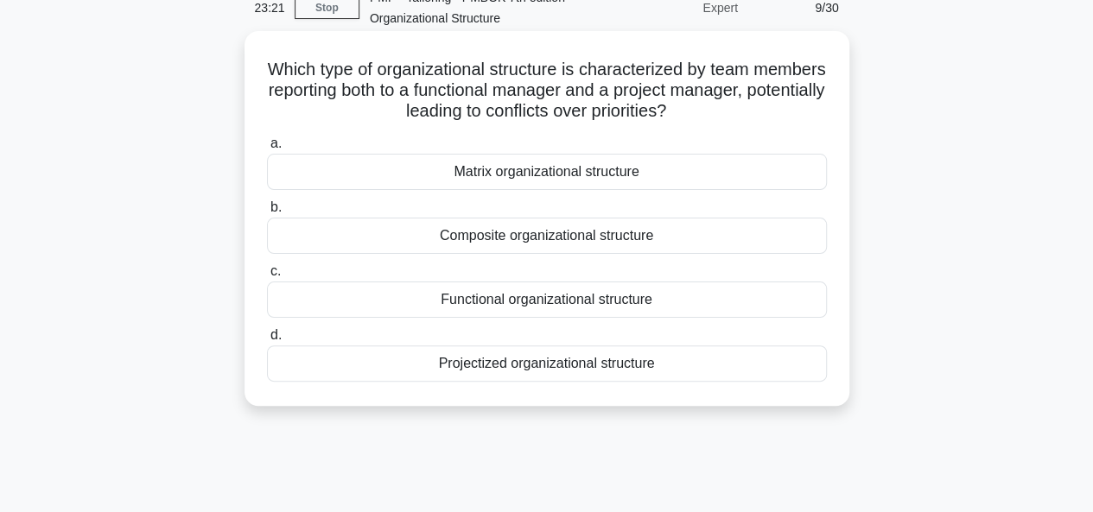
click at [499, 172] on div "Matrix organizational structure" at bounding box center [547, 172] width 560 height 36
click at [267, 149] on input "a. Matrix organizational structure" at bounding box center [267, 143] width 0 height 11
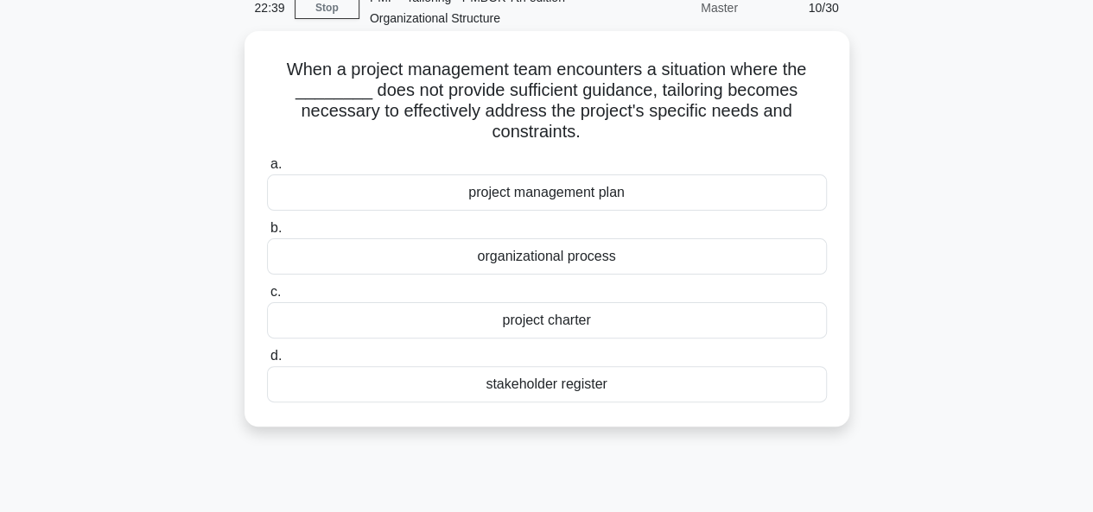
click at [543, 189] on div "project management plan" at bounding box center [547, 192] width 560 height 36
click at [267, 170] on input "a. project management plan" at bounding box center [267, 164] width 0 height 11
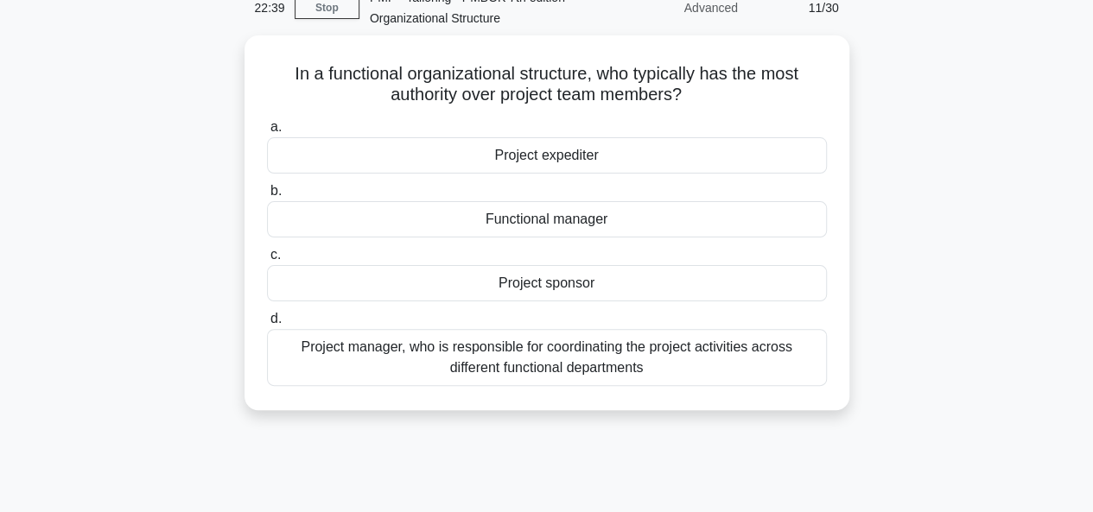
scroll to position [0, 0]
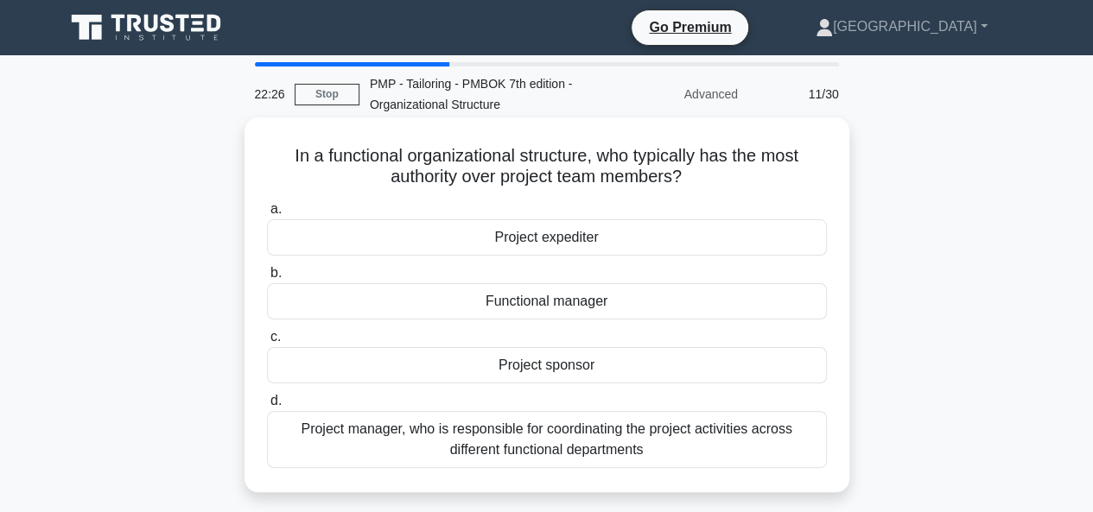
click at [490, 299] on div "Functional manager" at bounding box center [547, 301] width 560 height 36
click at [267, 279] on input "b. Functional manager" at bounding box center [267, 273] width 0 height 11
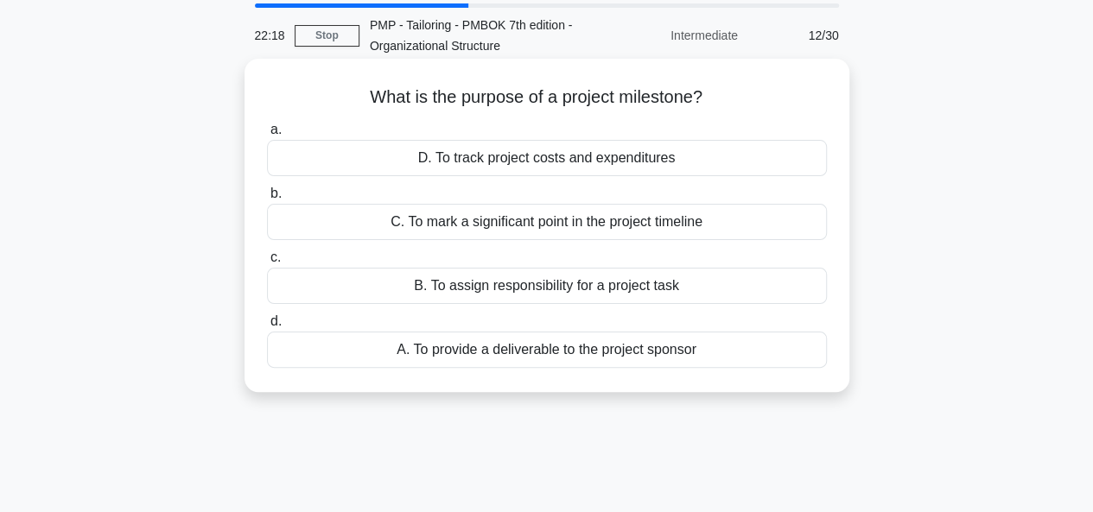
scroll to position [86, 0]
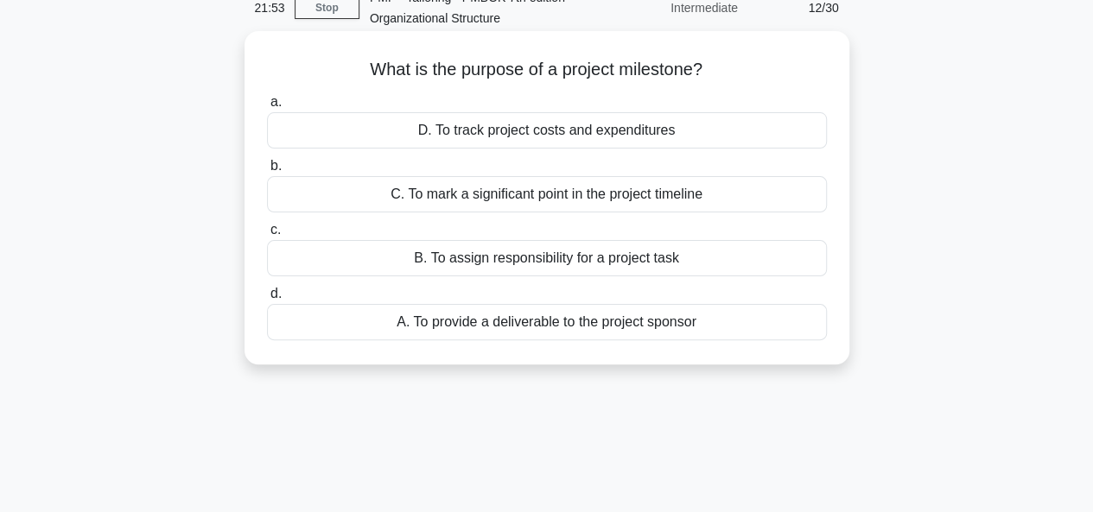
click at [520, 325] on div "A. To provide a deliverable to the project sponsor" at bounding box center [547, 322] width 560 height 36
click at [267, 300] on input "d. A. To provide a deliverable to the project sponsor" at bounding box center [267, 293] width 0 height 11
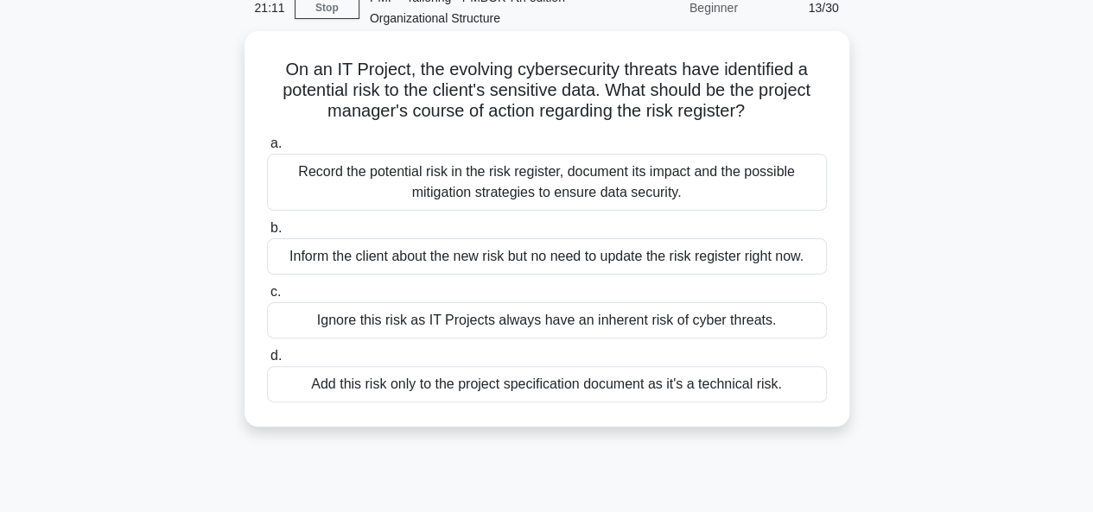
click at [468, 175] on div "Record the potential risk in the risk register, document its impact and the pos…" at bounding box center [547, 182] width 560 height 57
click at [267, 149] on input "a. Record the potential risk in the risk register, document its impact and the …" at bounding box center [267, 143] width 0 height 11
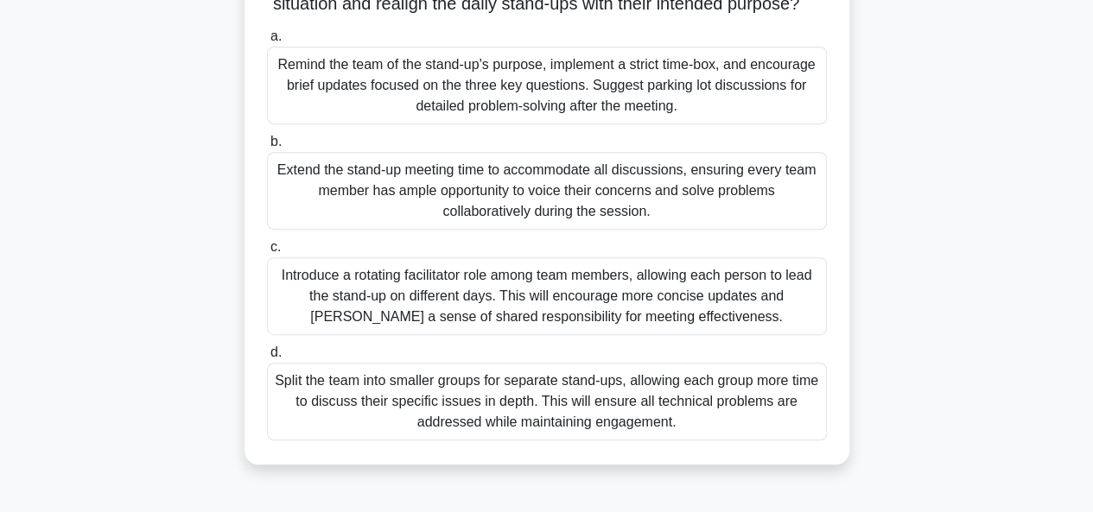
scroll to position [345, 0]
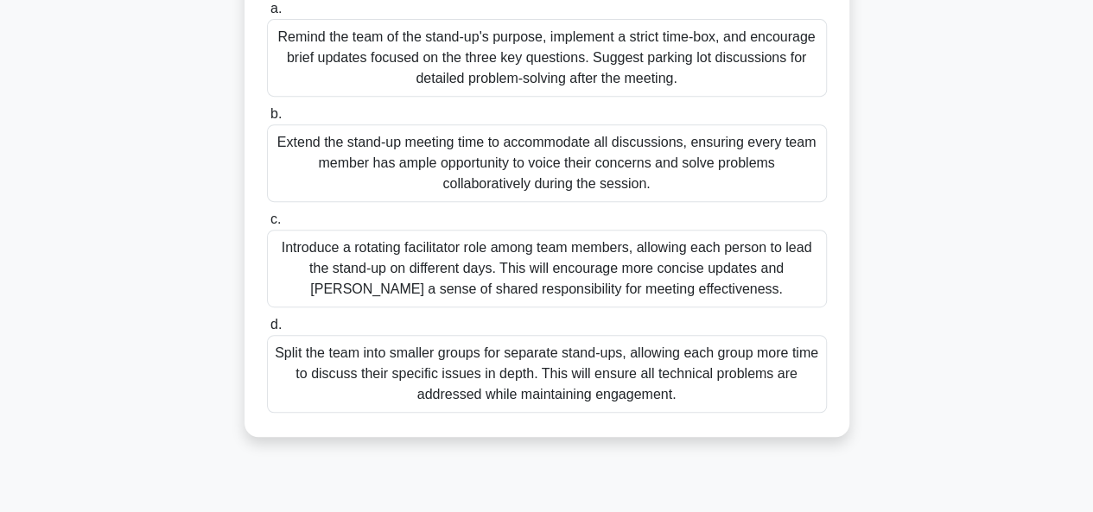
click at [521, 299] on div "Introduce a rotating facilitator role among team members, allowing each person …" at bounding box center [547, 269] width 560 height 78
click at [267, 225] on input "c. Introduce a rotating facilitator role among team members, allowing each pers…" at bounding box center [267, 219] width 0 height 11
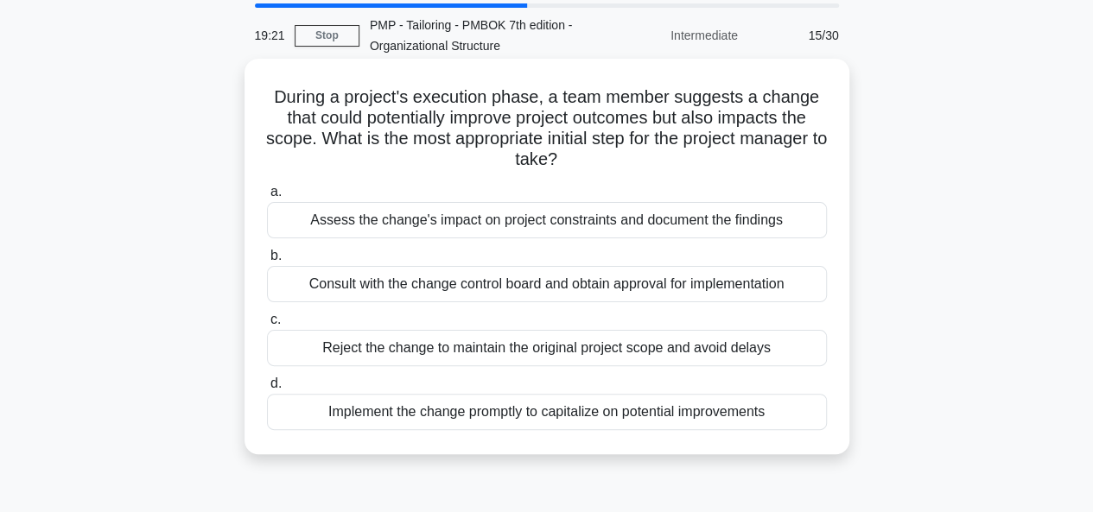
scroll to position [86, 0]
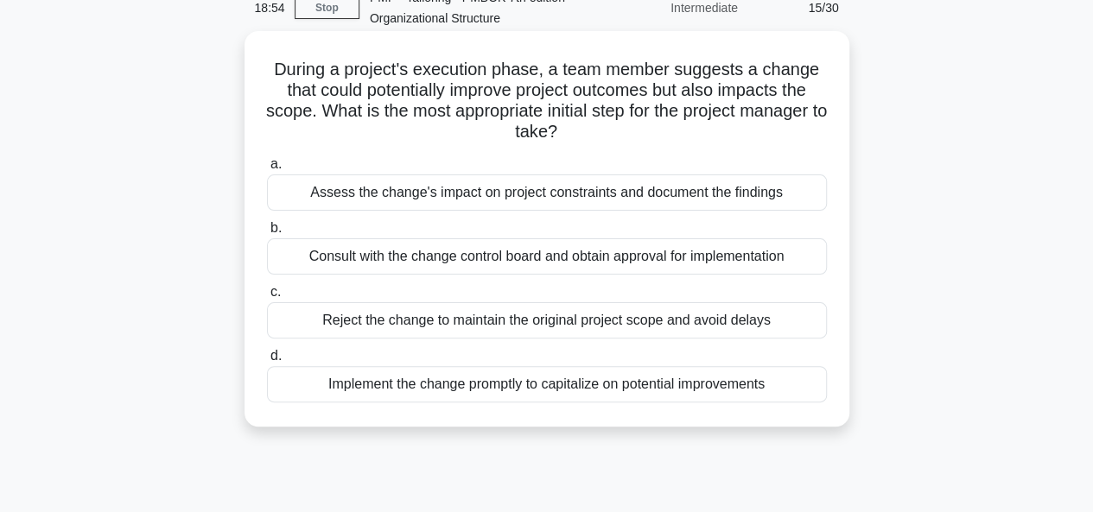
click at [568, 260] on div "Consult with the change control board and obtain approval for implementation" at bounding box center [547, 256] width 560 height 36
click at [267, 234] on input "b. Consult with the change control board and obtain approval for implementation" at bounding box center [267, 228] width 0 height 11
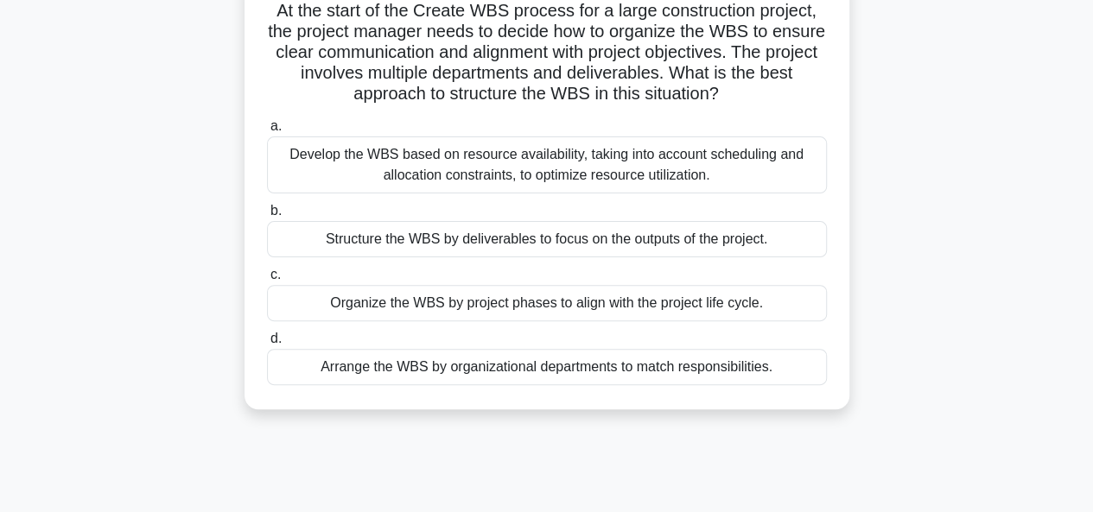
scroll to position [173, 0]
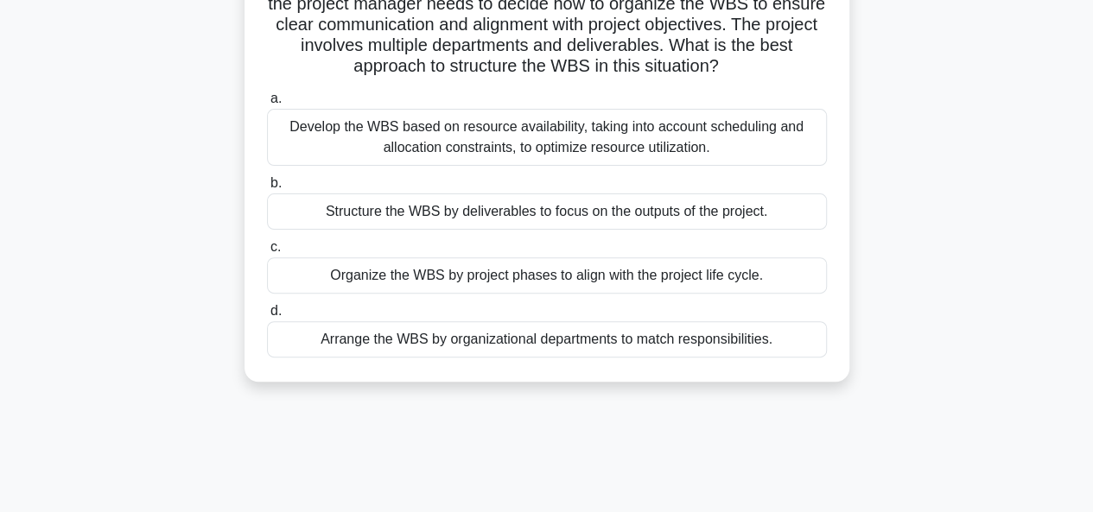
click at [521, 137] on div "Develop the WBS based on resource availability, taking into account scheduling …" at bounding box center [547, 137] width 560 height 57
click at [267, 105] on input "a. Develop the WBS based on resource availability, taking into account scheduli…" at bounding box center [267, 98] width 0 height 11
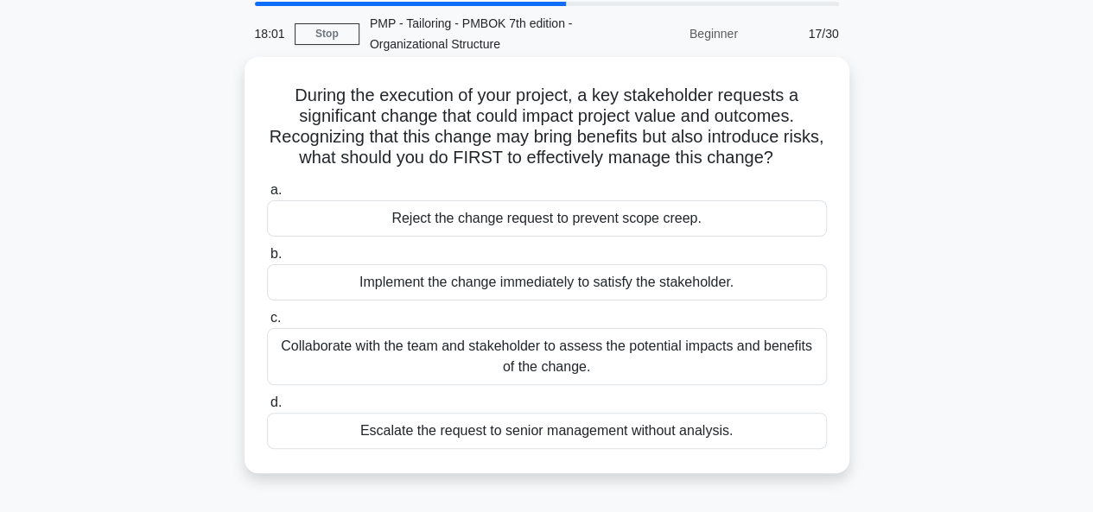
scroll to position [86, 0]
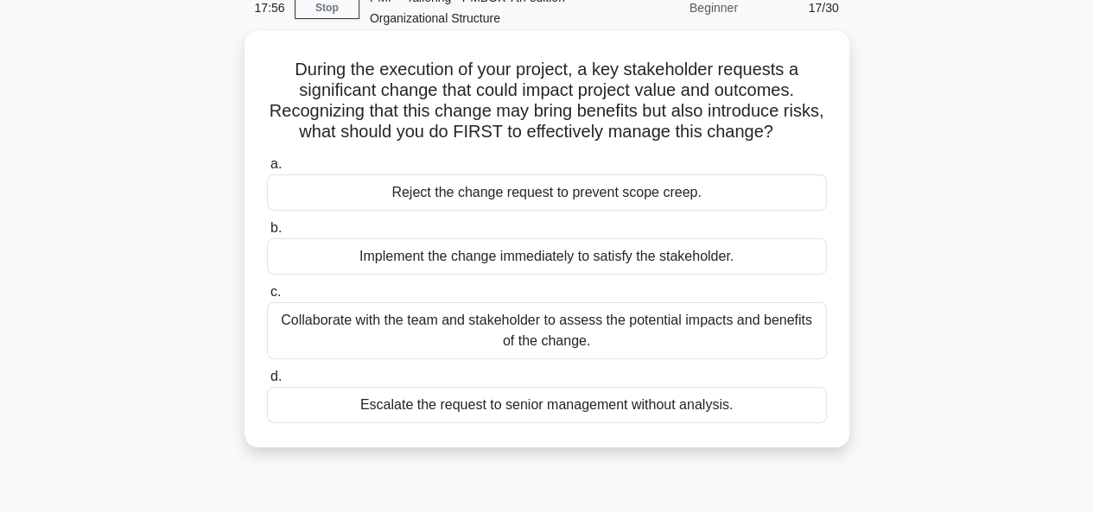
click at [518, 332] on div "Collaborate with the team and stakeholder to assess the potential impacts and b…" at bounding box center [547, 330] width 560 height 57
click at [267, 298] on input "c. Collaborate with the team and stakeholder to assess the potential impacts an…" at bounding box center [267, 292] width 0 height 11
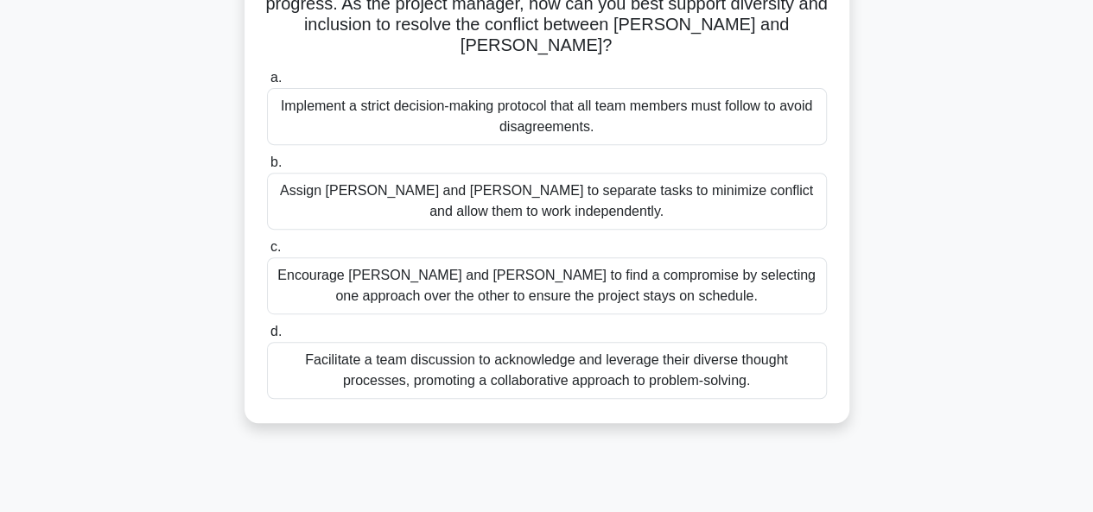
scroll to position [345, 0]
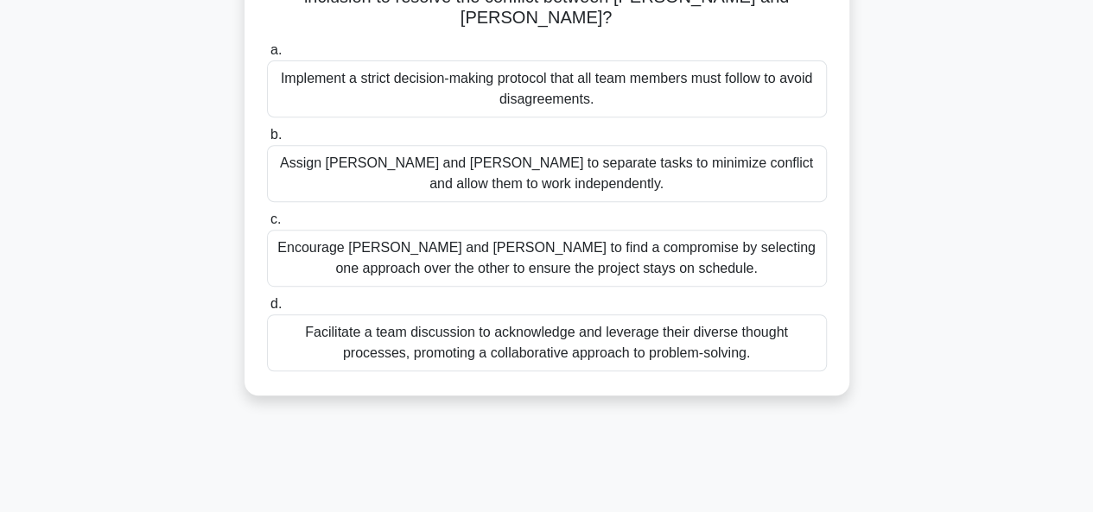
click at [542, 327] on div "Facilitate a team discussion to acknowledge and leverage their diverse thought …" at bounding box center [547, 342] width 560 height 57
click at [267, 310] on input "d. Facilitate a team discussion to acknowledge and leverage their diverse thoug…" at bounding box center [267, 304] width 0 height 11
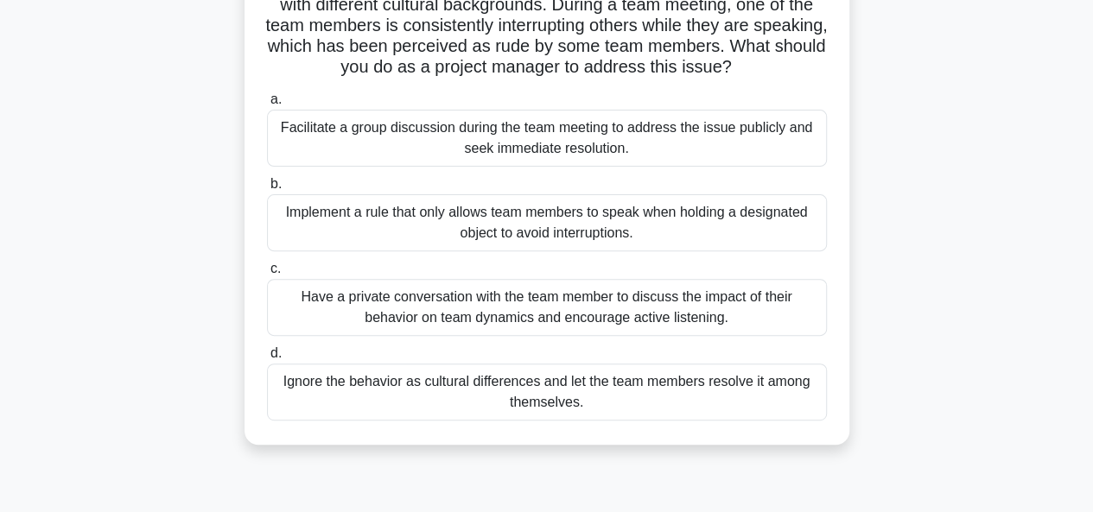
scroll to position [173, 0]
click at [537, 139] on div "Facilitate a group discussion during the team meeting to address the issue publ…" at bounding box center [547, 137] width 560 height 57
click at [267, 105] on input "a. Facilitate a group discussion during the team meeting to address the issue p…" at bounding box center [267, 98] width 0 height 11
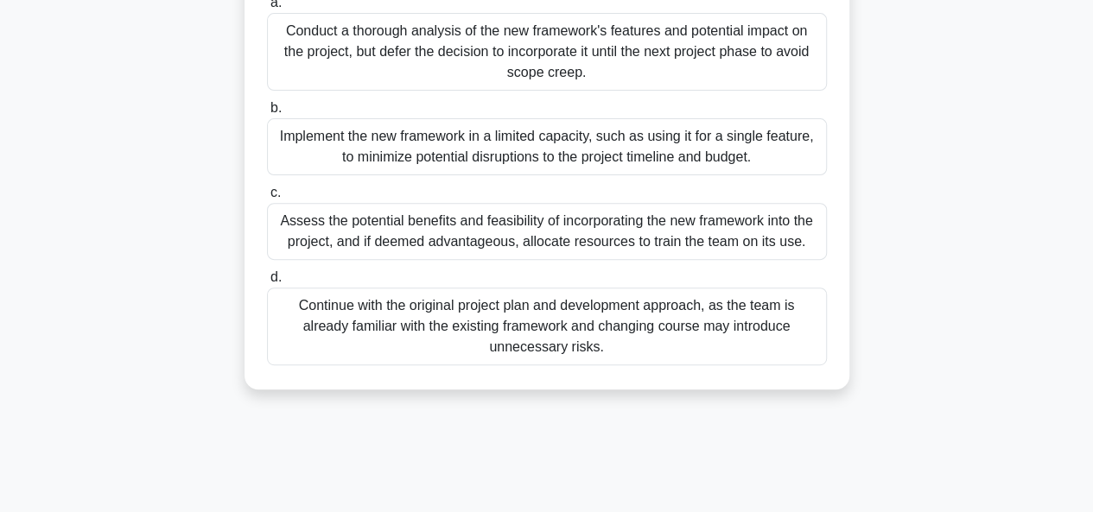
scroll to position [259, 0]
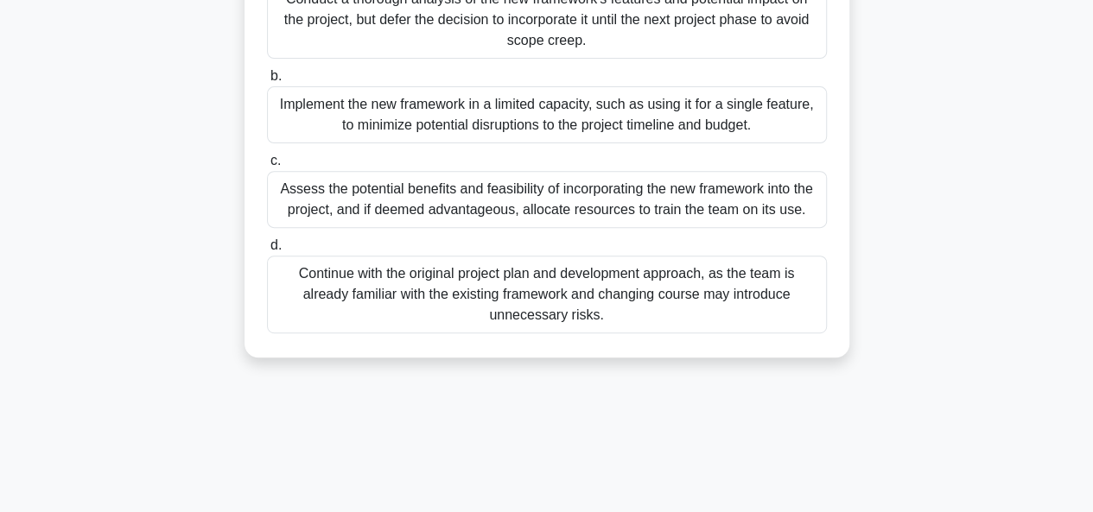
click at [491, 206] on div "Assess the potential benefits and feasibility of incorporating the new framewor…" at bounding box center [547, 199] width 560 height 57
click at [267, 167] on input "c. Assess the potential benefits and feasibility of incorporating the new frame…" at bounding box center [267, 160] width 0 height 11
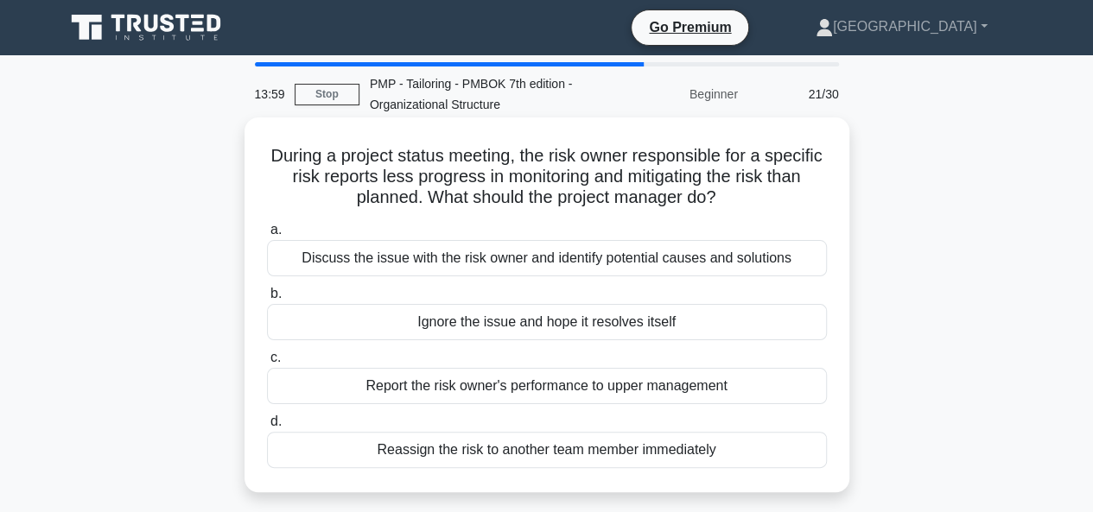
scroll to position [86, 0]
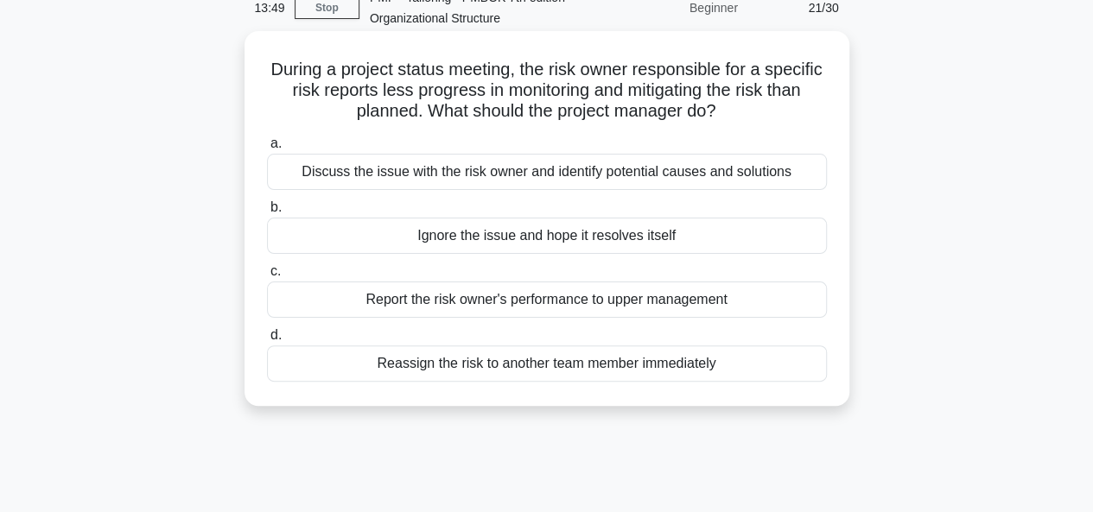
click at [501, 168] on div "Discuss the issue with the risk owner and identify potential causes and solutio…" at bounding box center [547, 172] width 560 height 36
click at [267, 149] on input "a. Discuss the issue with the risk owner and identify potential causes and solu…" at bounding box center [267, 143] width 0 height 11
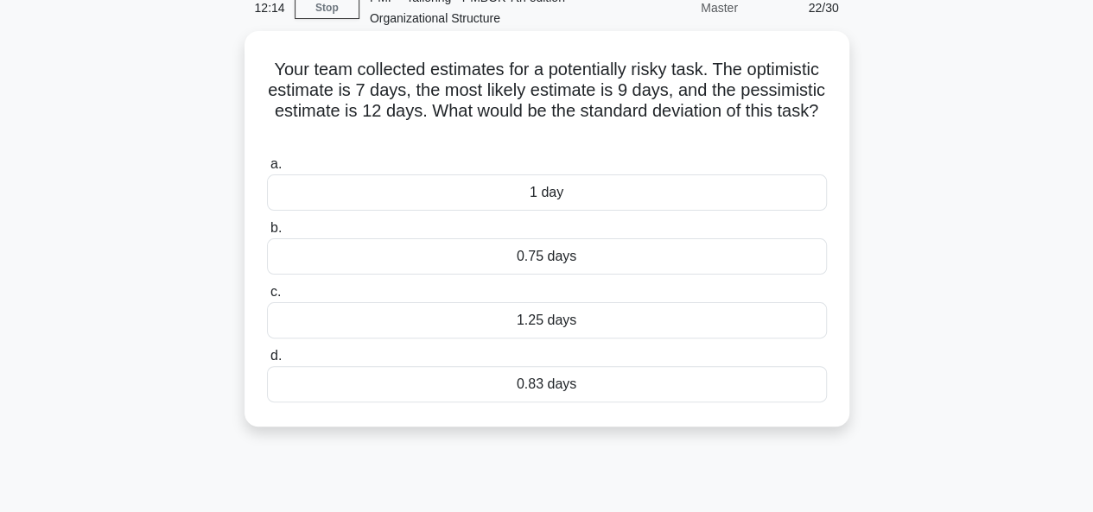
click at [468, 385] on div "0.83 days" at bounding box center [547, 384] width 560 height 36
click at [267, 362] on input "d. 0.83 days" at bounding box center [267, 356] width 0 height 11
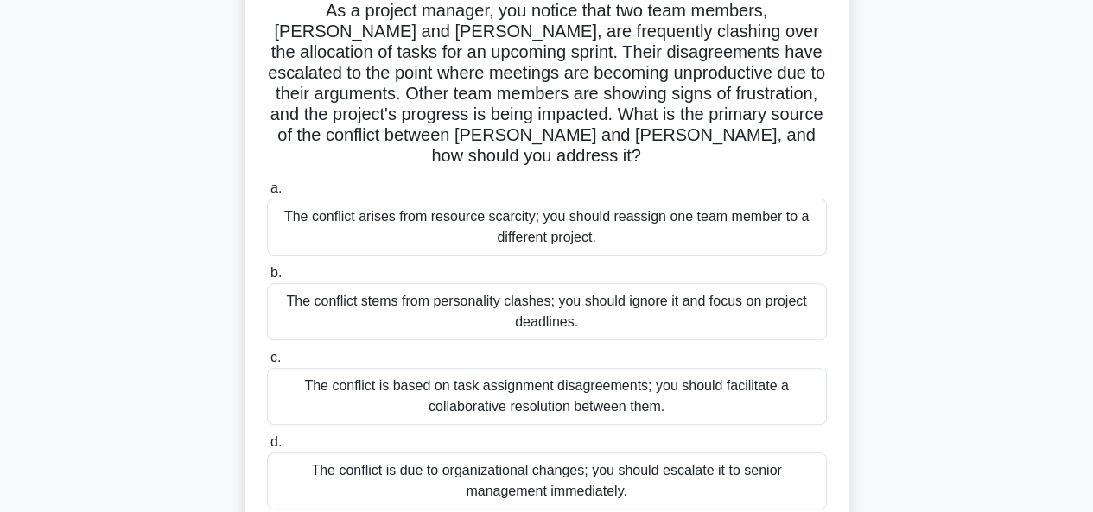
scroll to position [173, 0]
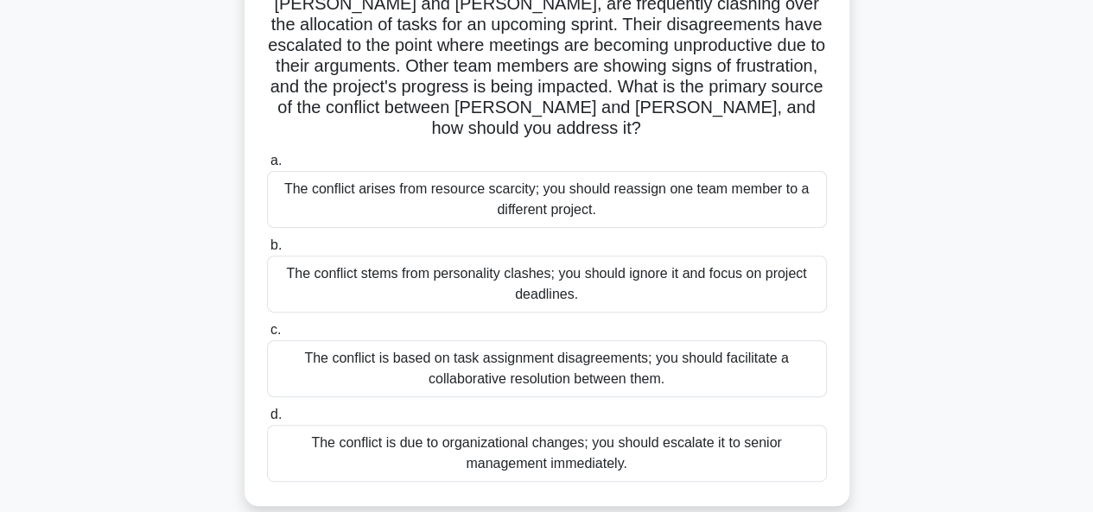
click at [508, 353] on div "The conflict is based on task assignment disagreements; you should facilitate a…" at bounding box center [547, 368] width 560 height 57
click at [267, 336] on input "c. The conflict is based on task assignment disagreements; you should facilitat…" at bounding box center [267, 330] width 0 height 11
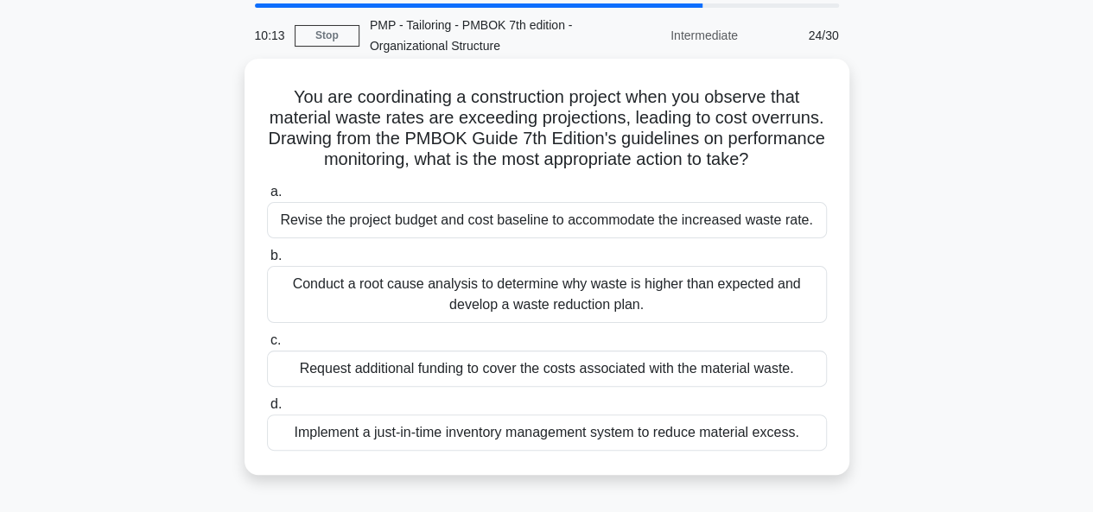
scroll to position [86, 0]
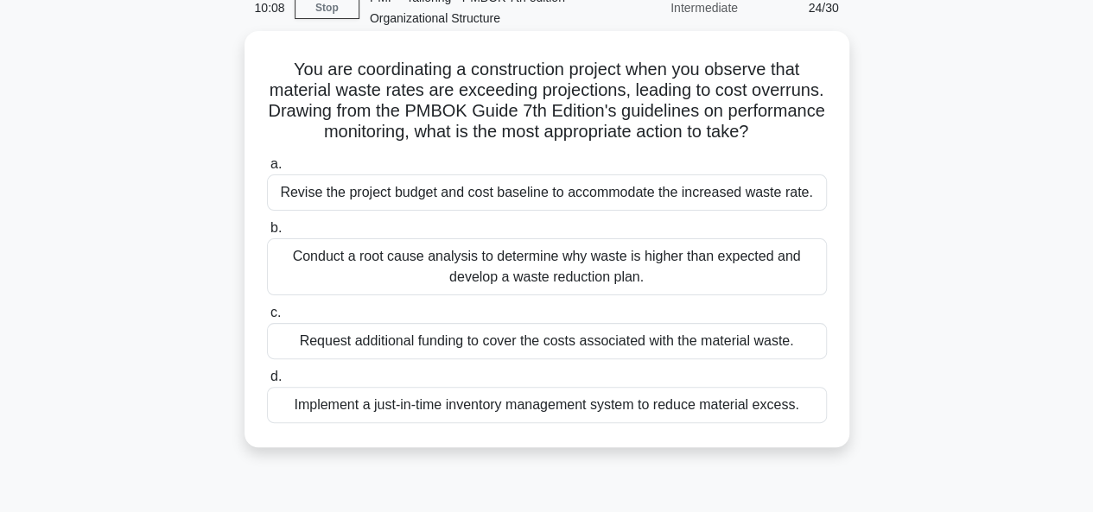
click at [520, 288] on div "Conduct a root cause analysis to determine why waste is higher than expected an…" at bounding box center [547, 266] width 560 height 57
click at [267, 234] on input "b. Conduct a root cause analysis to determine why waste is higher than expected…" at bounding box center [267, 228] width 0 height 11
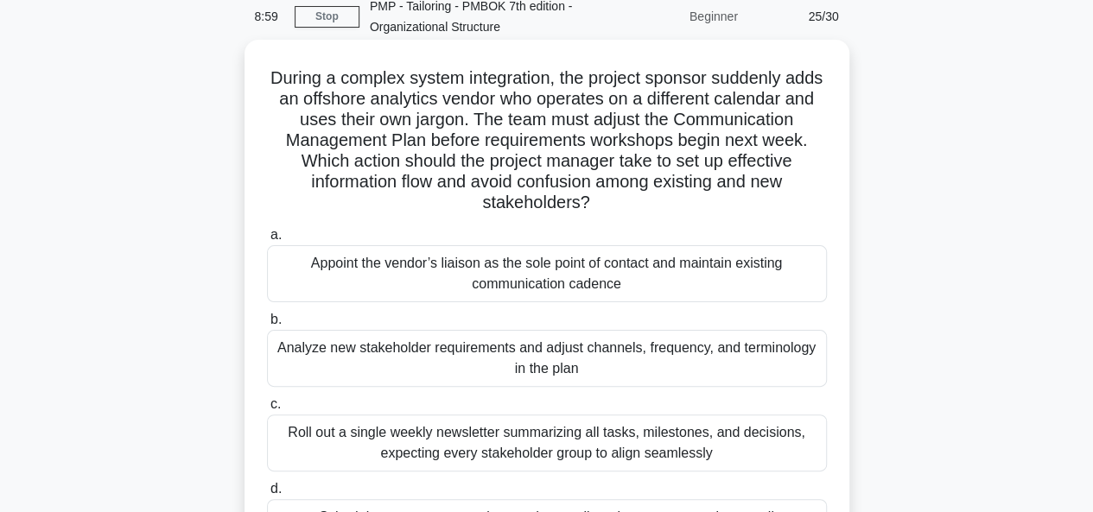
scroll to position [0, 0]
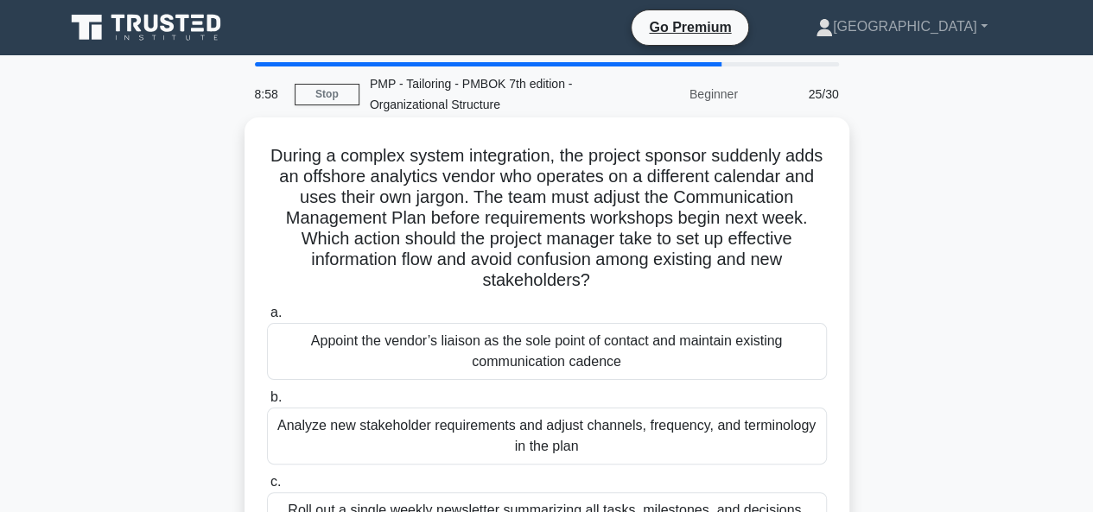
click at [548, 437] on div "Analyze new stakeholder requirements and adjust channels, frequency, and termin…" at bounding box center [547, 436] width 560 height 57
click at [267, 403] on input "b. Analyze new stakeholder requirements and adjust channels, frequency, and ter…" at bounding box center [267, 397] width 0 height 11
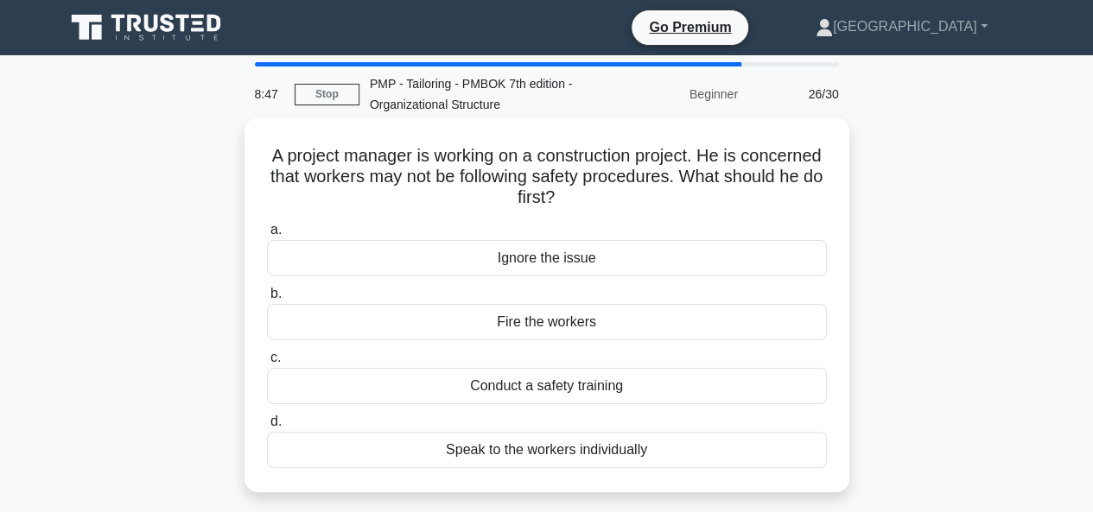
scroll to position [86, 0]
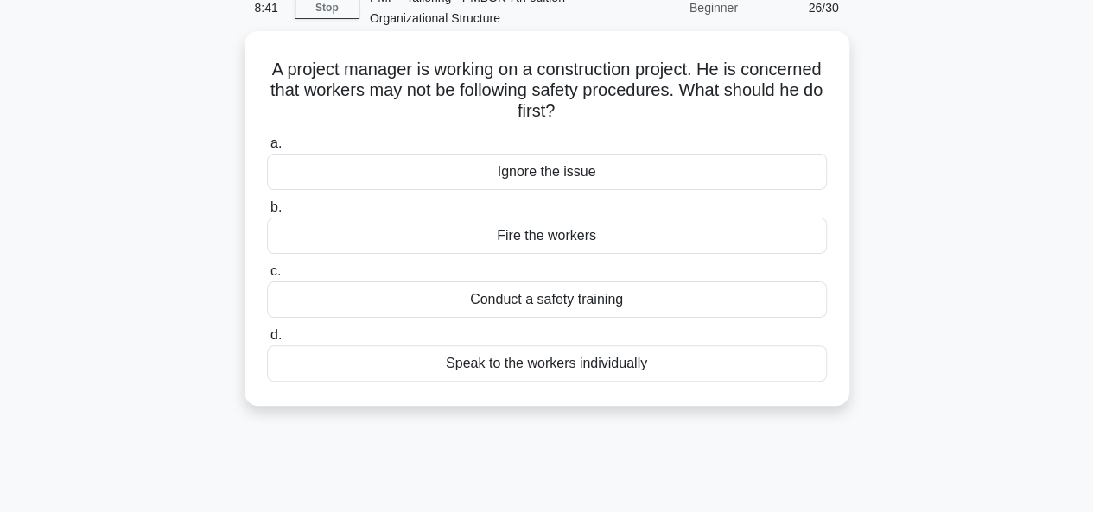
click at [535, 298] on div "Conduct a safety training" at bounding box center [547, 300] width 560 height 36
click at [267, 277] on input "c. Conduct a safety training" at bounding box center [267, 271] width 0 height 11
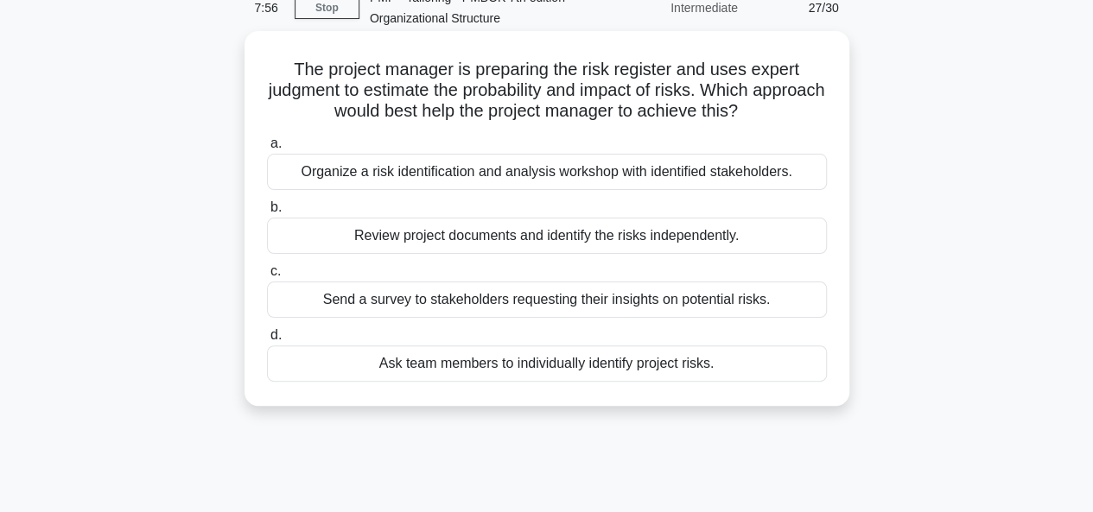
click at [517, 174] on div "Organize a risk identification and analysis workshop with identified stakeholde…" at bounding box center [547, 172] width 560 height 36
click at [267, 149] on input "a. Organize a risk identification and analysis workshop with identified stakeho…" at bounding box center [267, 143] width 0 height 11
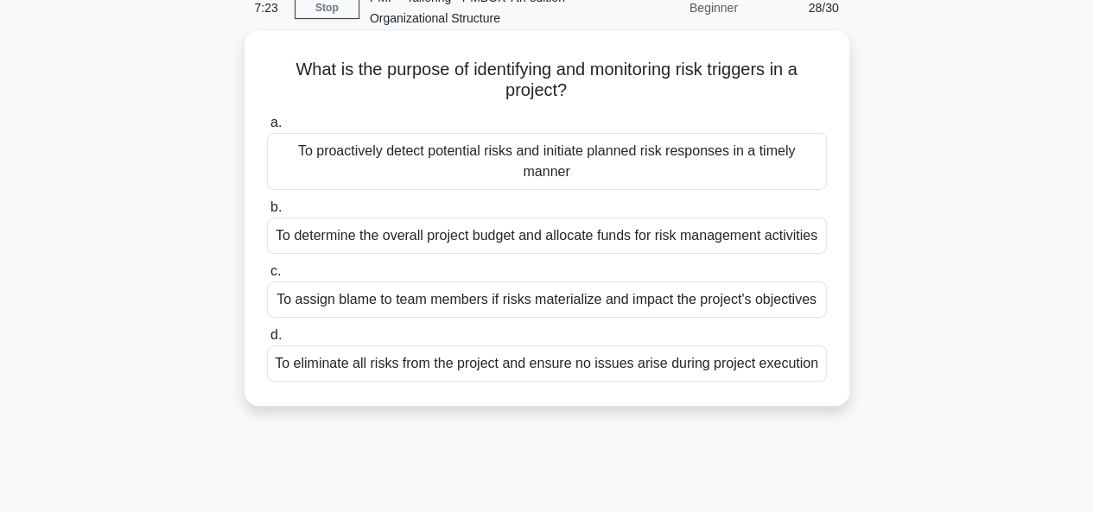
click at [468, 160] on div "To proactively detect potential risks and initiate planned risk responses in a …" at bounding box center [547, 161] width 560 height 57
click at [267, 129] on input "a. To proactively detect potential risks and initiate planned risk responses in…" at bounding box center [267, 122] width 0 height 11
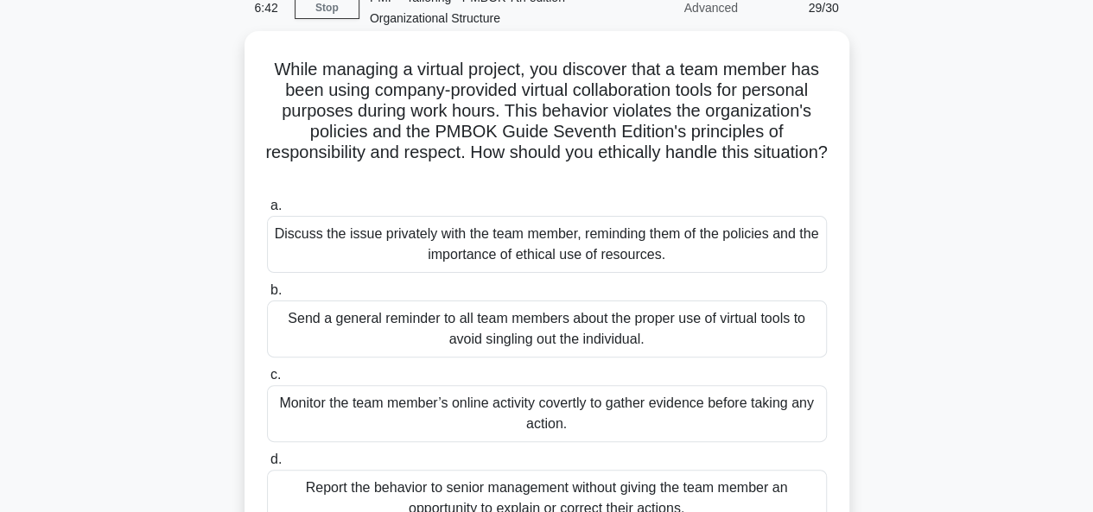
click at [499, 250] on div "Discuss the issue privately with the team member, reminding them of the policie…" at bounding box center [547, 244] width 560 height 57
click at [267, 212] on input "a. Discuss the issue privately with the team member, reminding them of the poli…" at bounding box center [267, 205] width 0 height 11
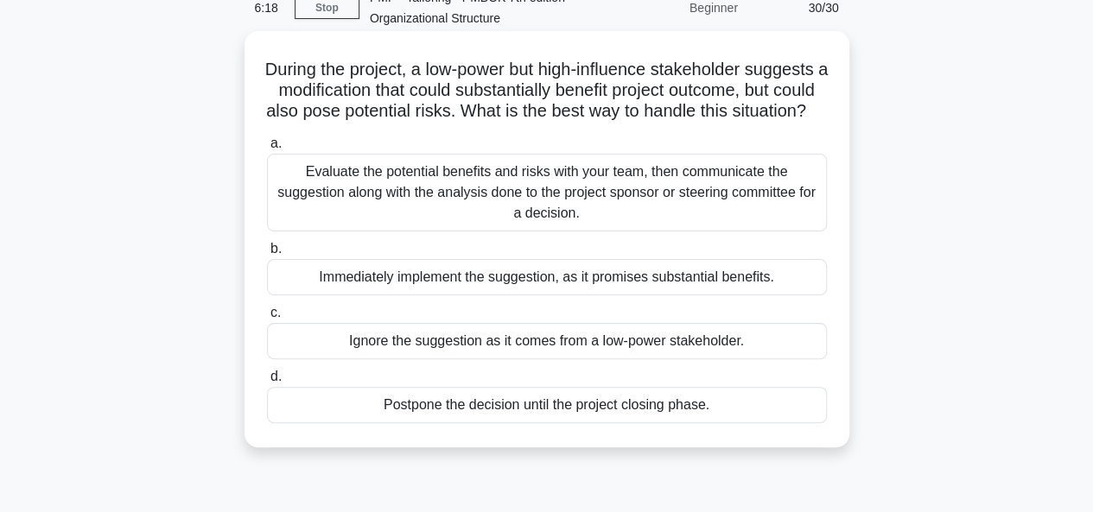
click at [541, 212] on div "Evaluate the potential benefits and risks with your team, then communicate the …" at bounding box center [547, 193] width 560 height 78
click at [267, 149] on input "a. Evaluate the potential benefits and risks with your team, then communicate t…" at bounding box center [267, 143] width 0 height 11
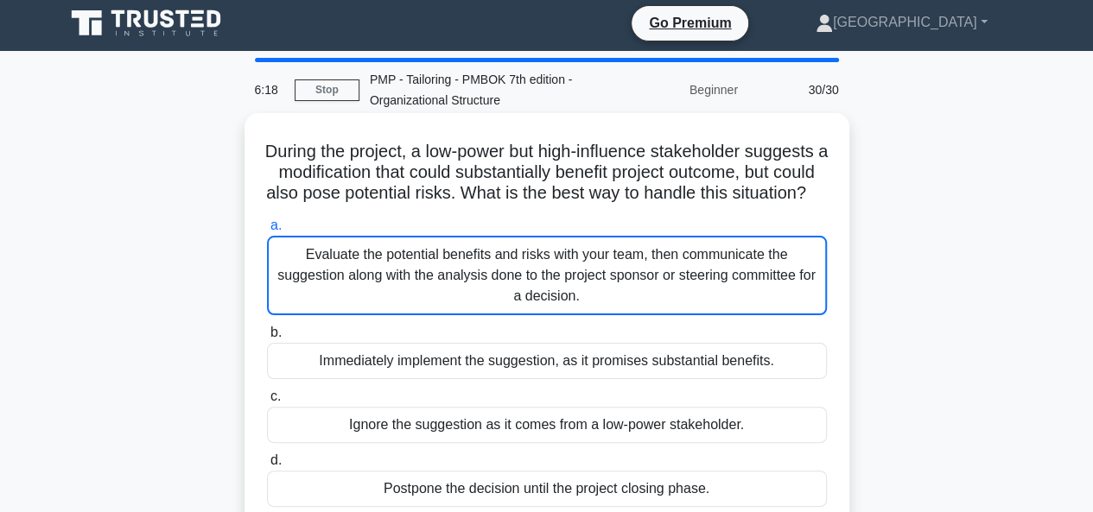
scroll to position [0, 0]
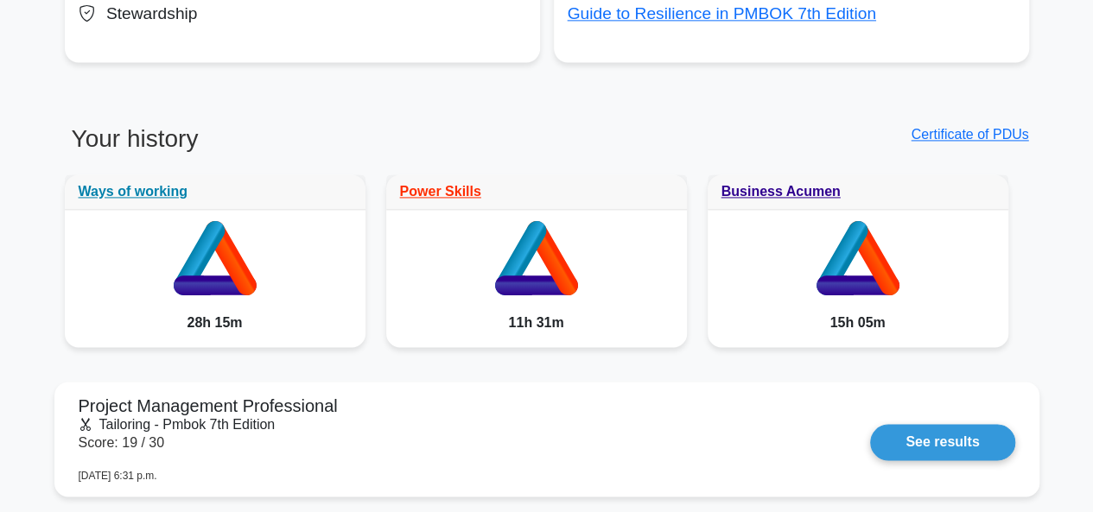
scroll to position [1296, 0]
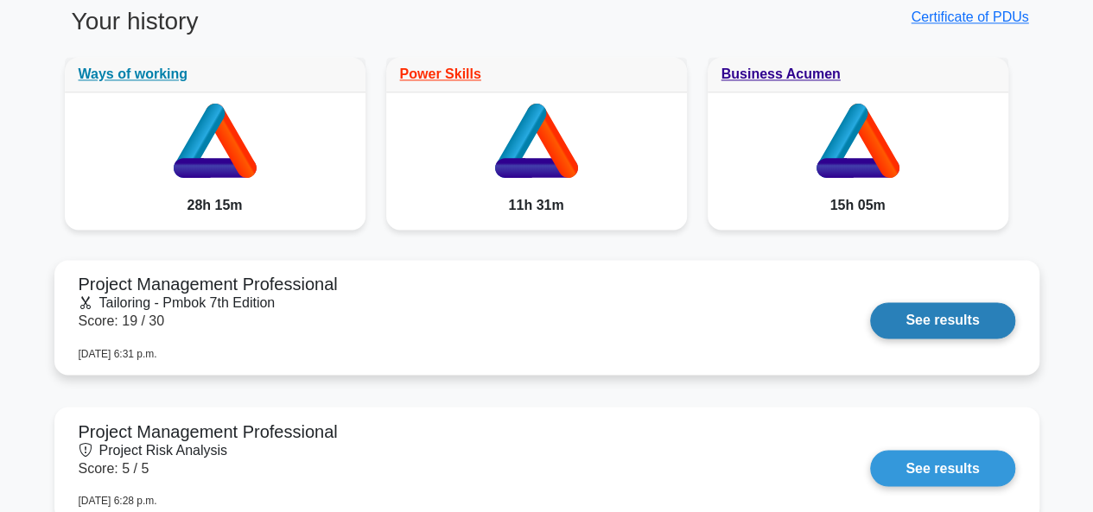
click at [978, 322] on link "See results" at bounding box center [942, 320] width 144 height 36
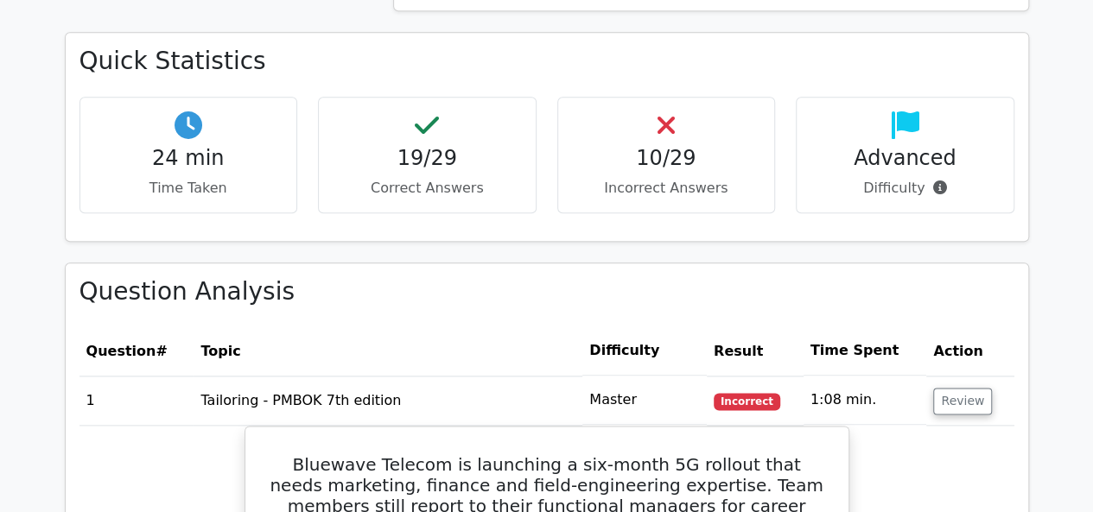
scroll to position [1209, 0]
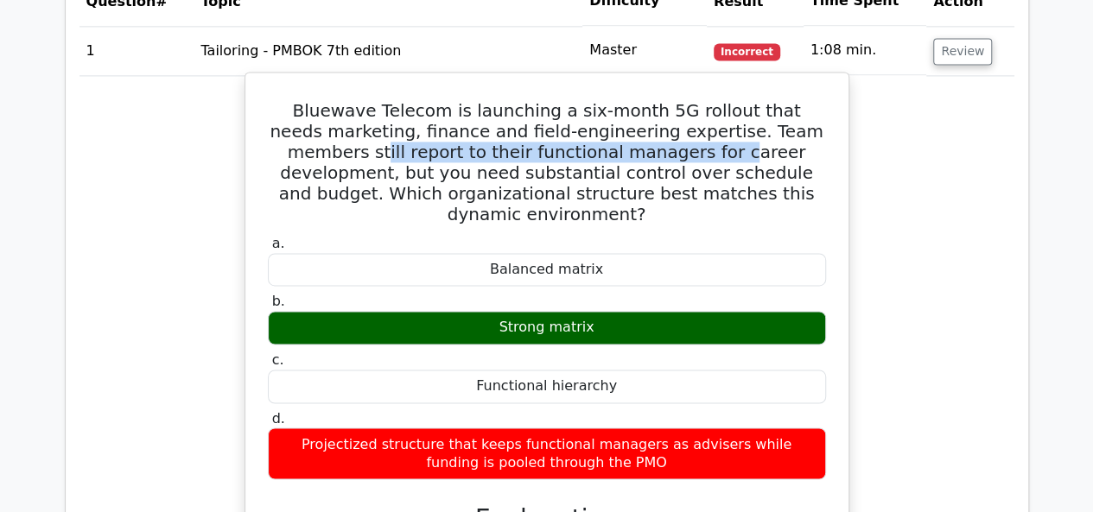
drag, startPoint x: 810, startPoint y: 130, endPoint x: 603, endPoint y: 160, distance: 209.4
click at [601, 158] on h5 "Bluewave Telecom is launching a six-month 5G rollout that needs marketing, fina…" at bounding box center [546, 162] width 561 height 124
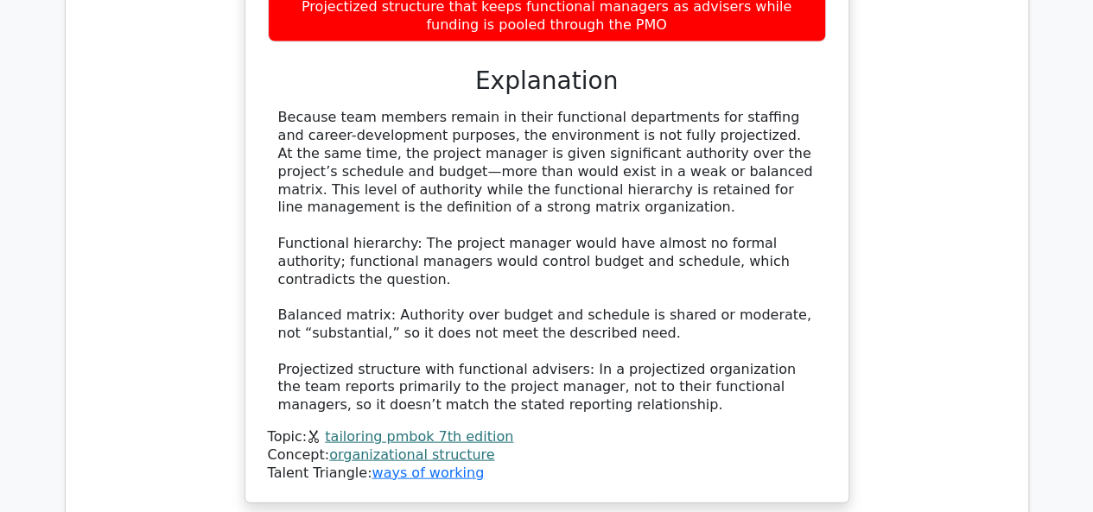
scroll to position [1900, 0]
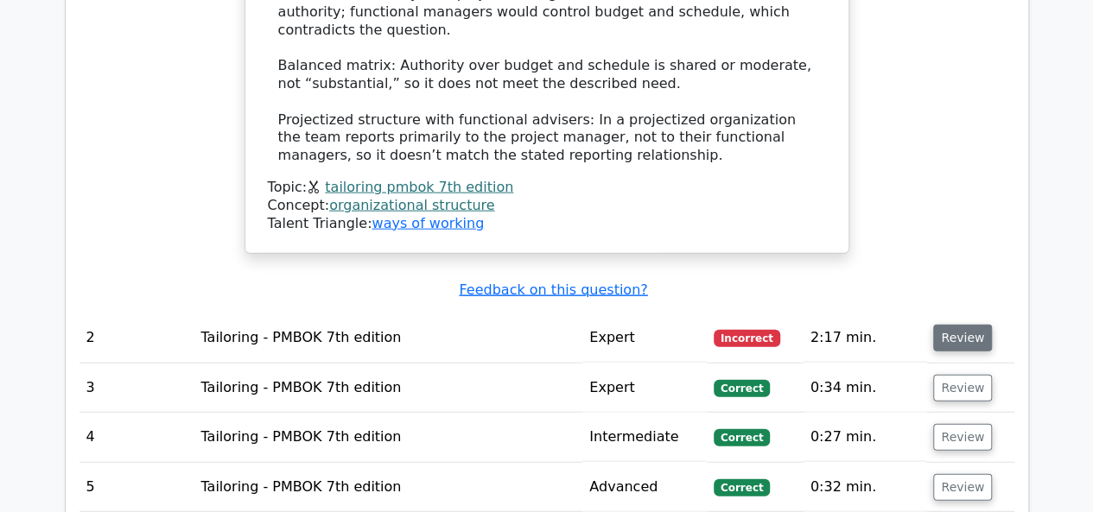
click at [953, 325] on button "Review" at bounding box center [962, 338] width 59 height 27
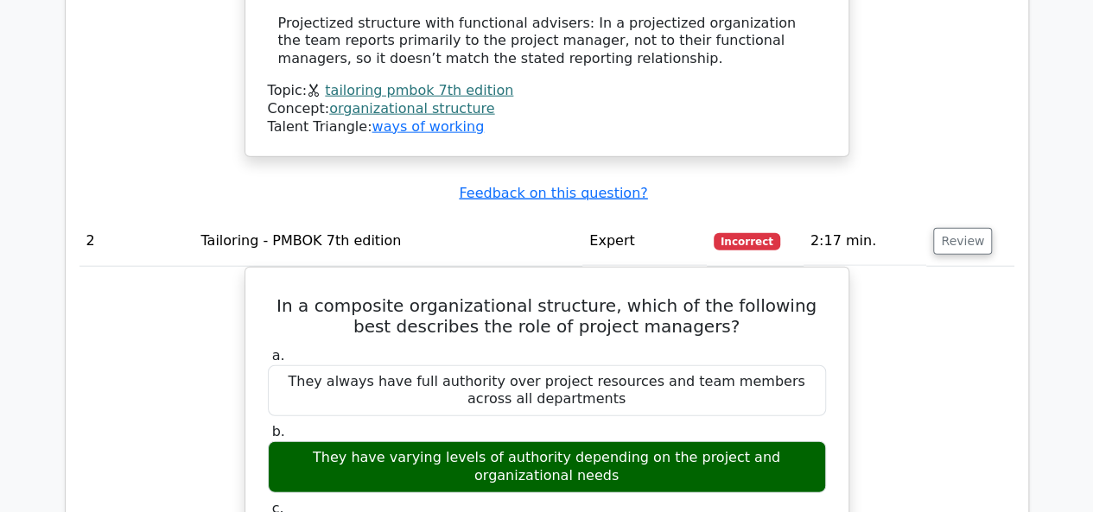
scroll to position [2159, 0]
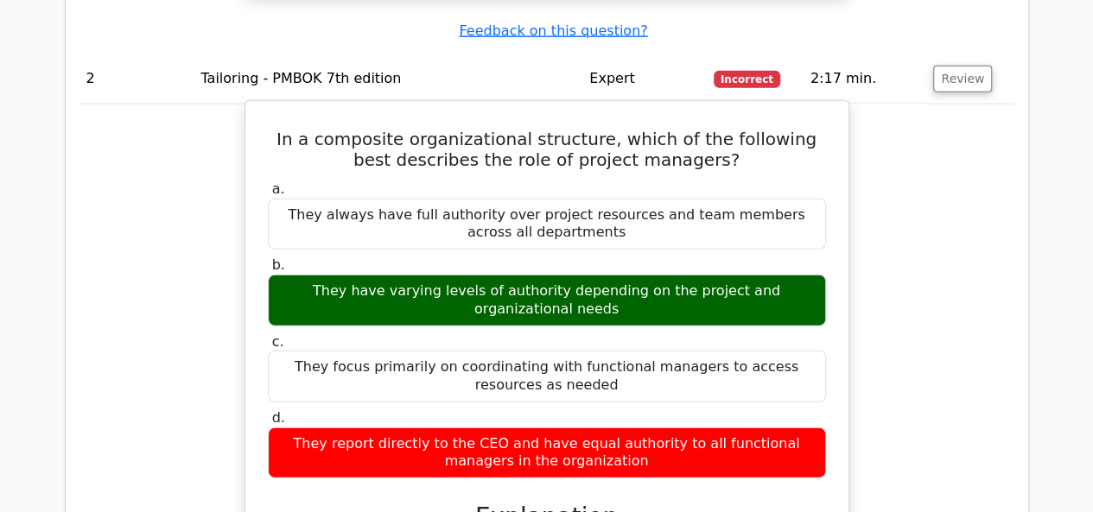
click at [480, 129] on h5 "In a composite organizational structure, which of the following best describes …" at bounding box center [546, 149] width 561 height 41
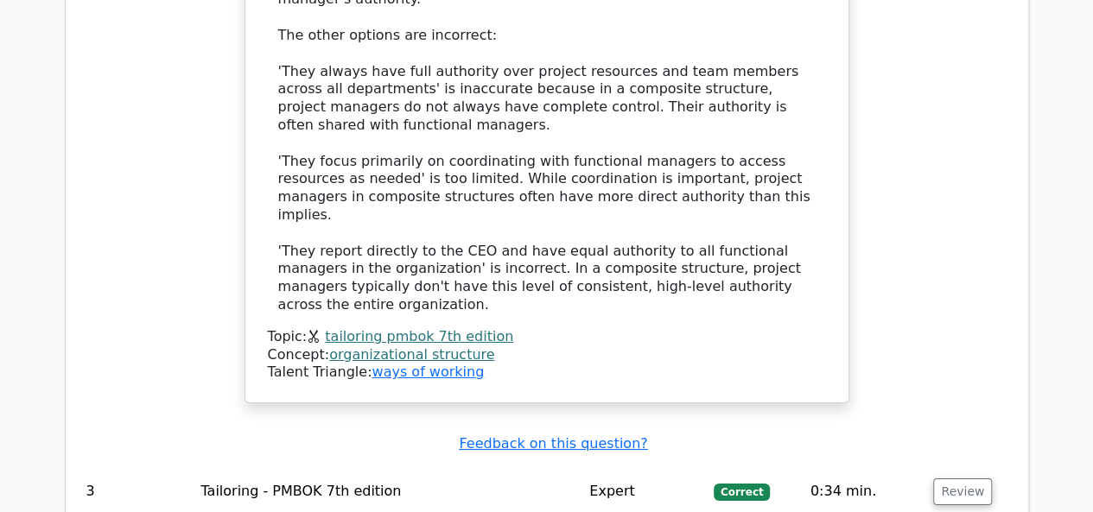
scroll to position [3196, 0]
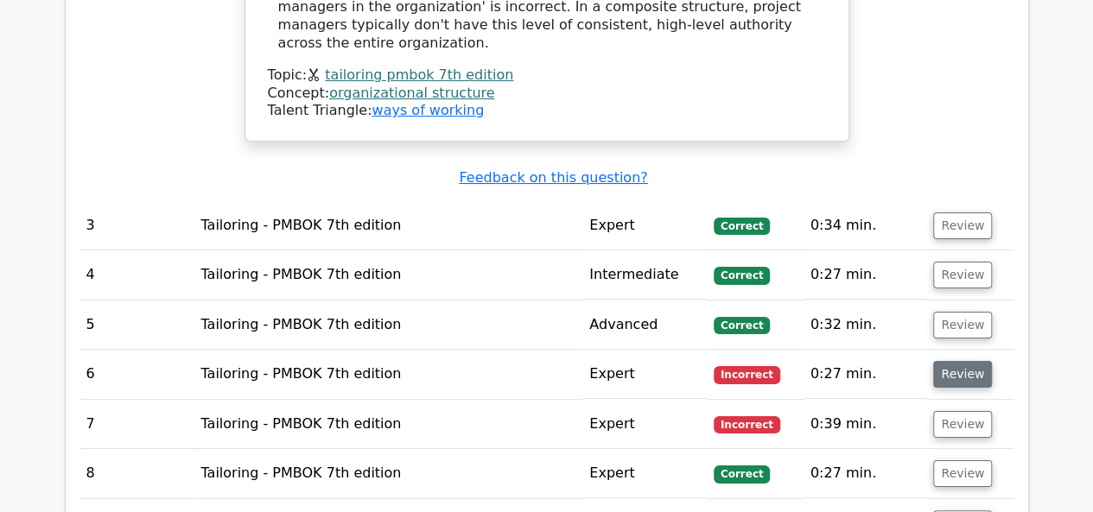
click at [978, 361] on button "Review" at bounding box center [962, 374] width 59 height 27
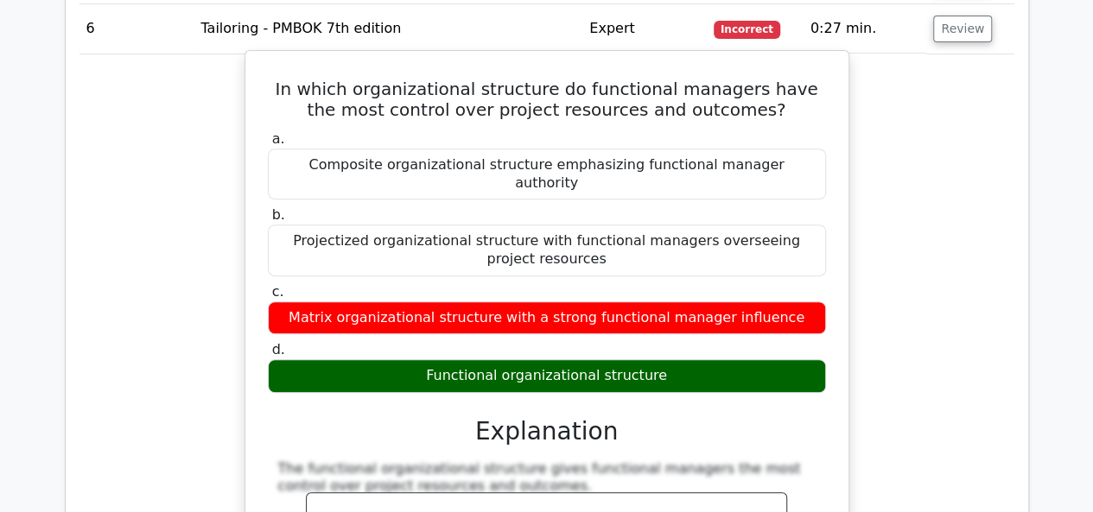
scroll to position [3368, 0]
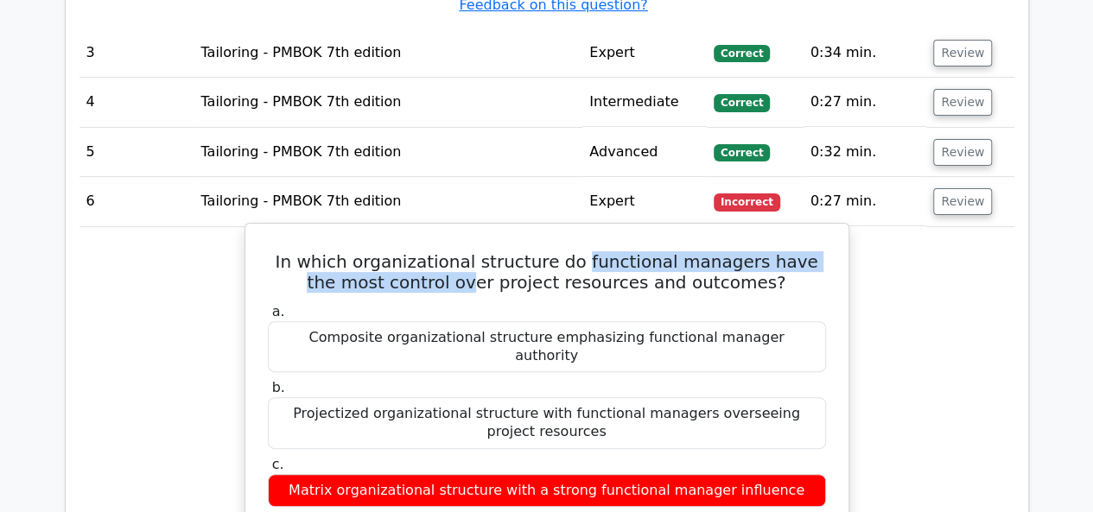
drag, startPoint x: 574, startPoint y: 170, endPoint x: 470, endPoint y: 189, distance: 106.2
click at [470, 251] on h5 "In which organizational structure do functional managers have the most control …" at bounding box center [546, 271] width 561 height 41
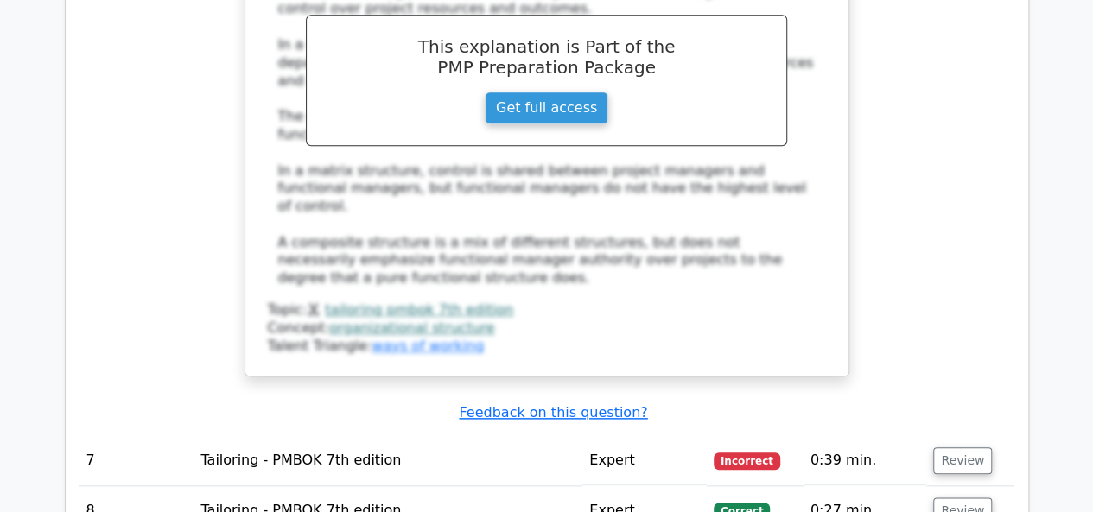
scroll to position [4059, 0]
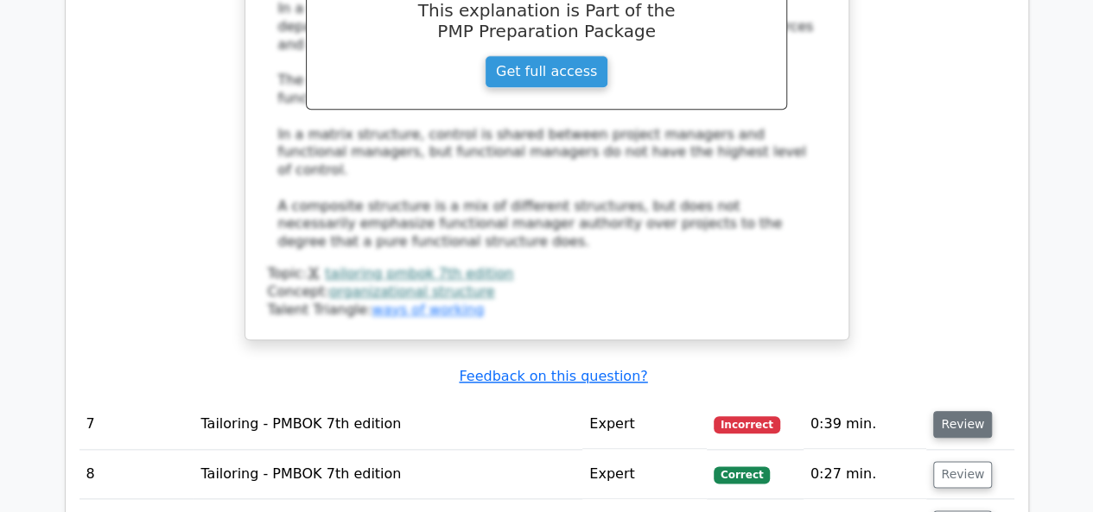
click at [963, 411] on button "Review" at bounding box center [962, 424] width 59 height 27
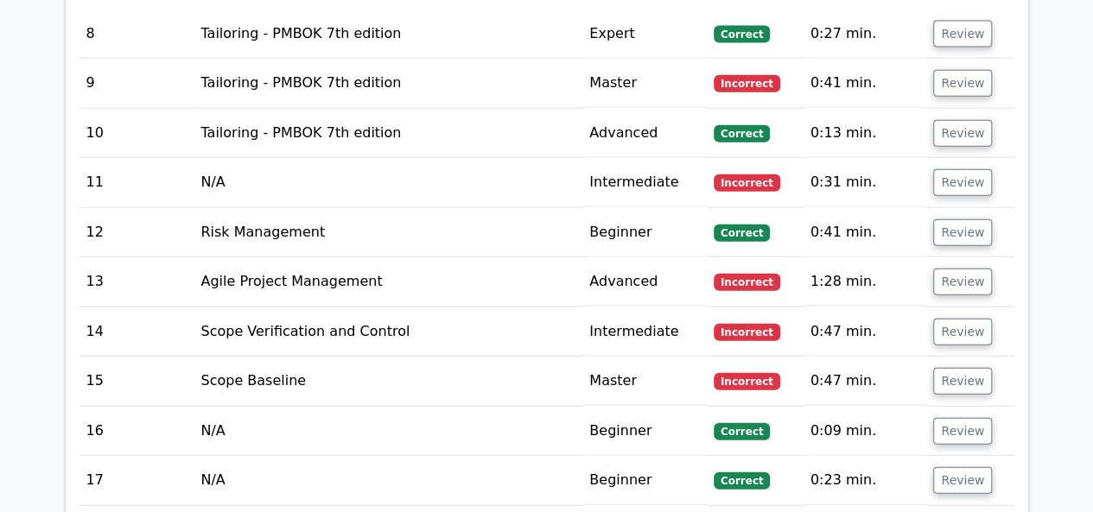
scroll to position [5096, 0]
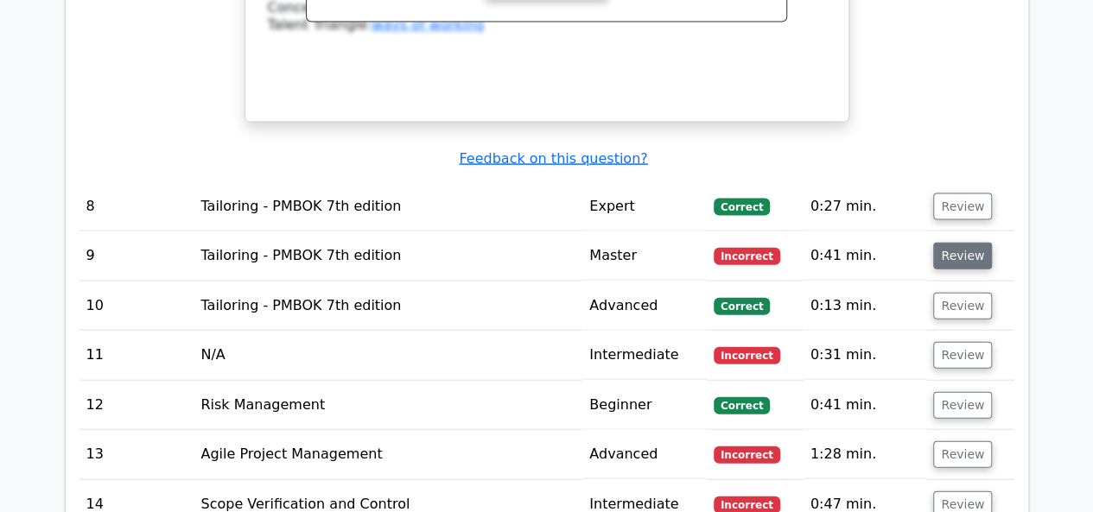
click at [948, 243] on button "Review" at bounding box center [962, 256] width 59 height 27
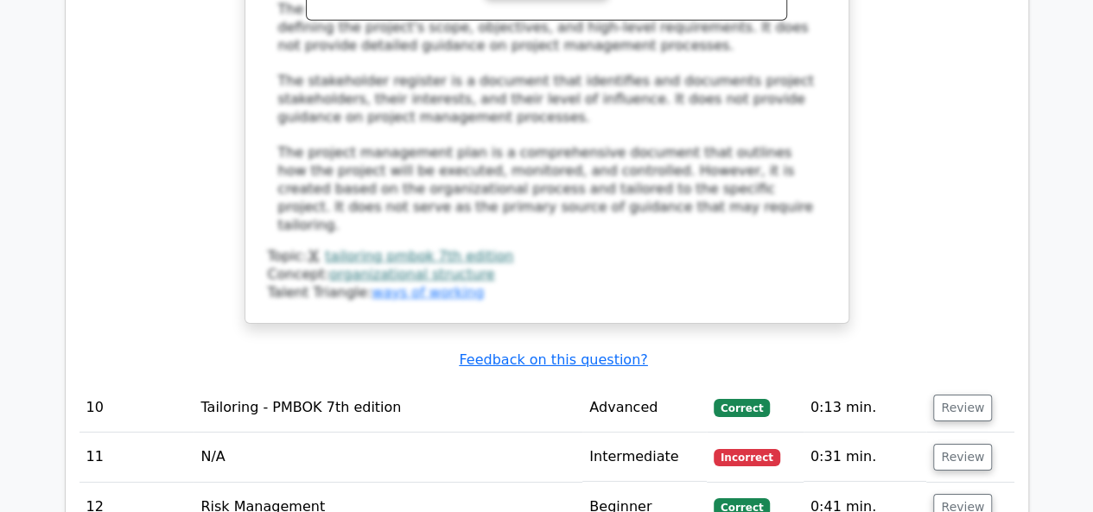
scroll to position [6046, 0]
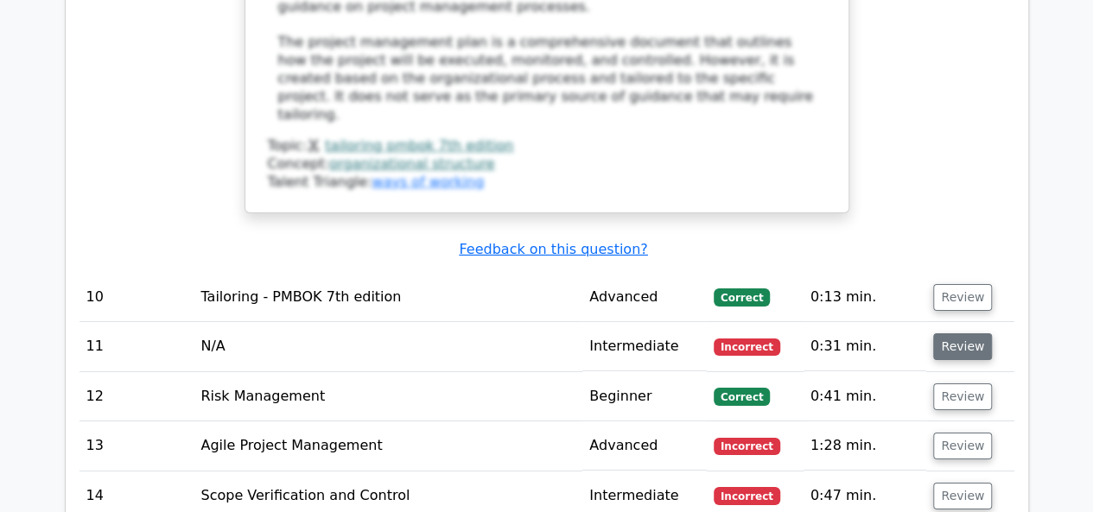
click at [945, 333] on button "Review" at bounding box center [962, 346] width 59 height 27
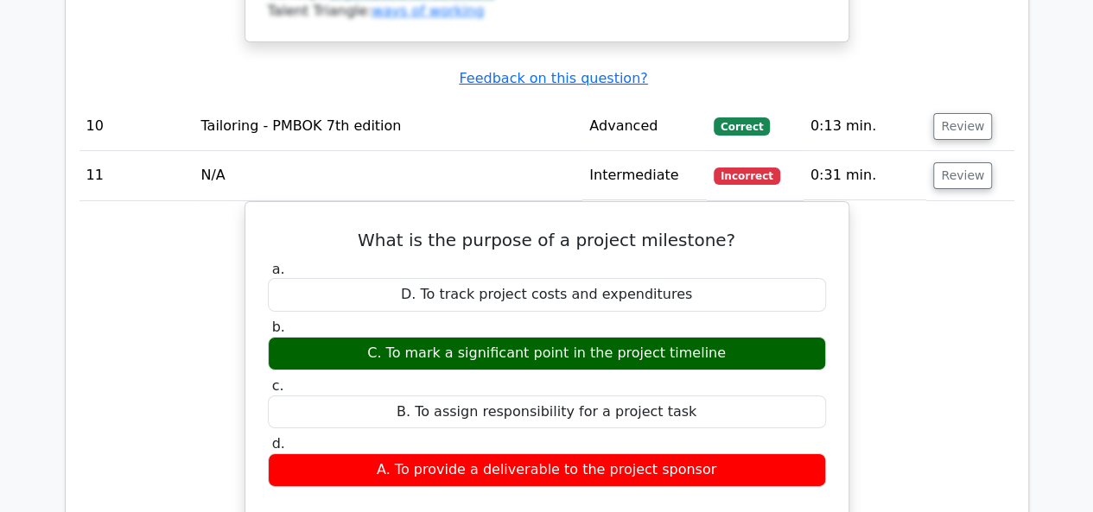
scroll to position [6219, 0]
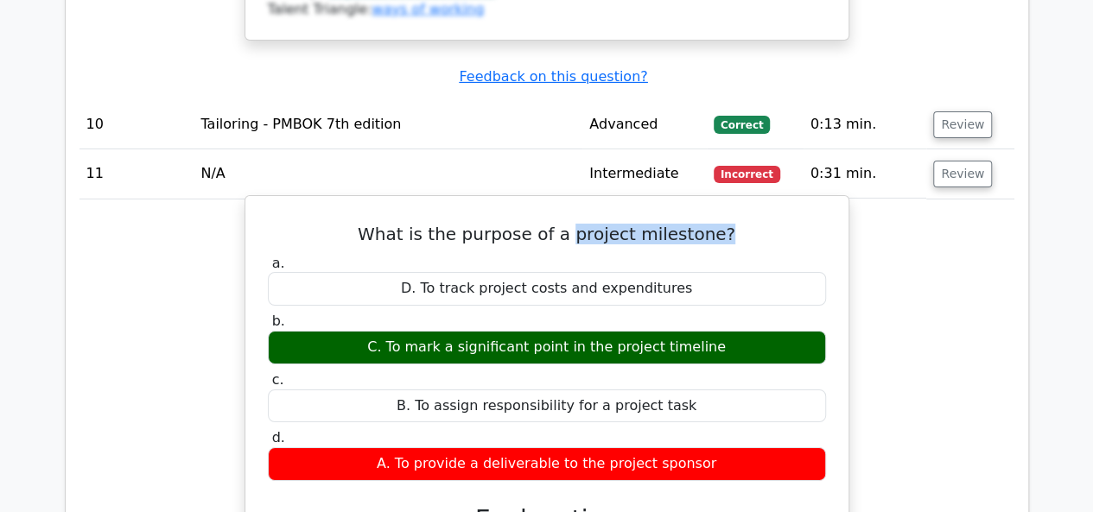
drag, startPoint x: 573, startPoint y: 51, endPoint x: 726, endPoint y: 57, distance: 153.0
click at [726, 224] on h5 "What is the purpose of a project milestone?" at bounding box center [546, 234] width 561 height 21
click at [740, 251] on div "a. D. To track project costs and expenditures b. C. To mark a significant point…" at bounding box center [546, 367] width 579 height 233
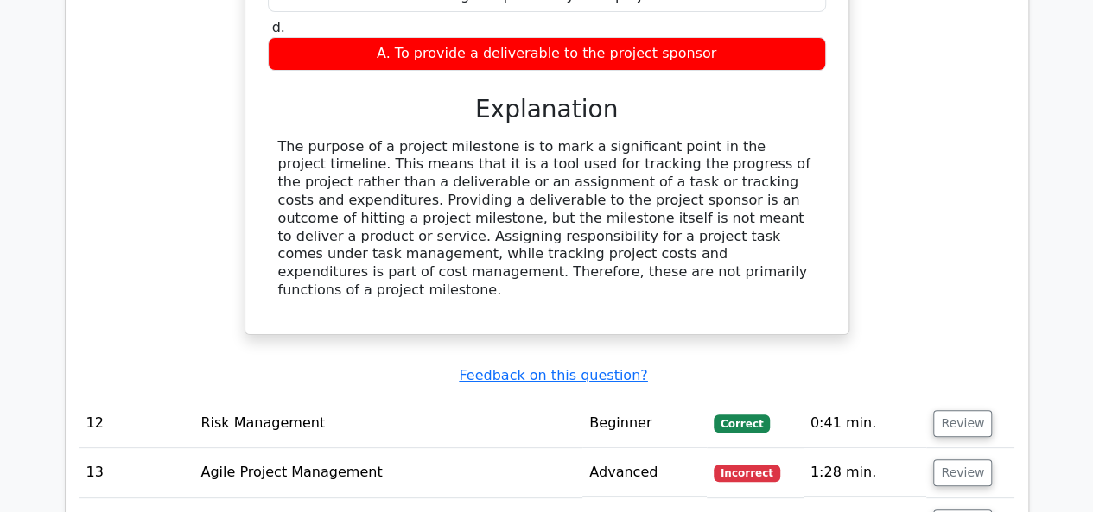
scroll to position [6737, 0]
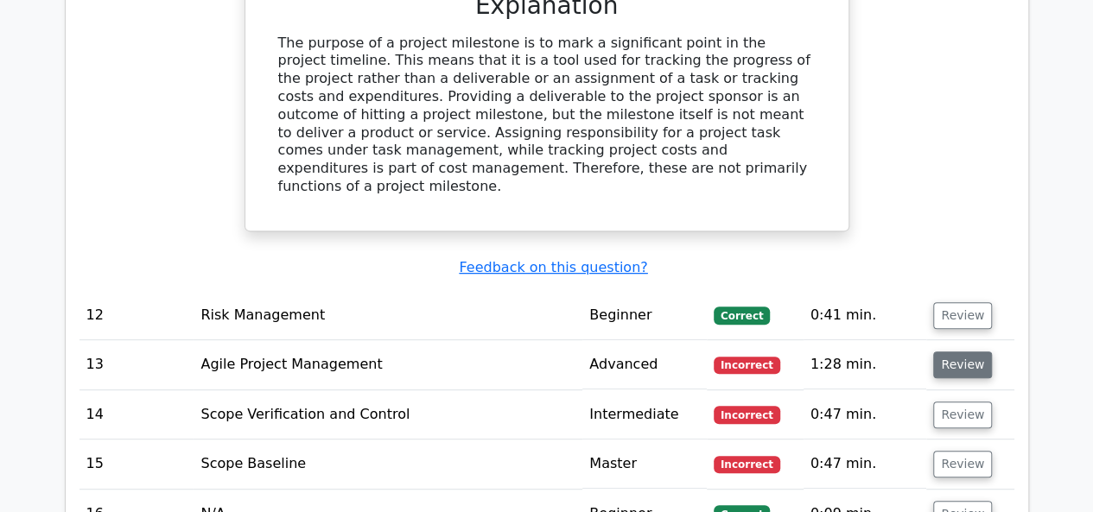
click at [945, 352] on button "Review" at bounding box center [962, 365] width 59 height 27
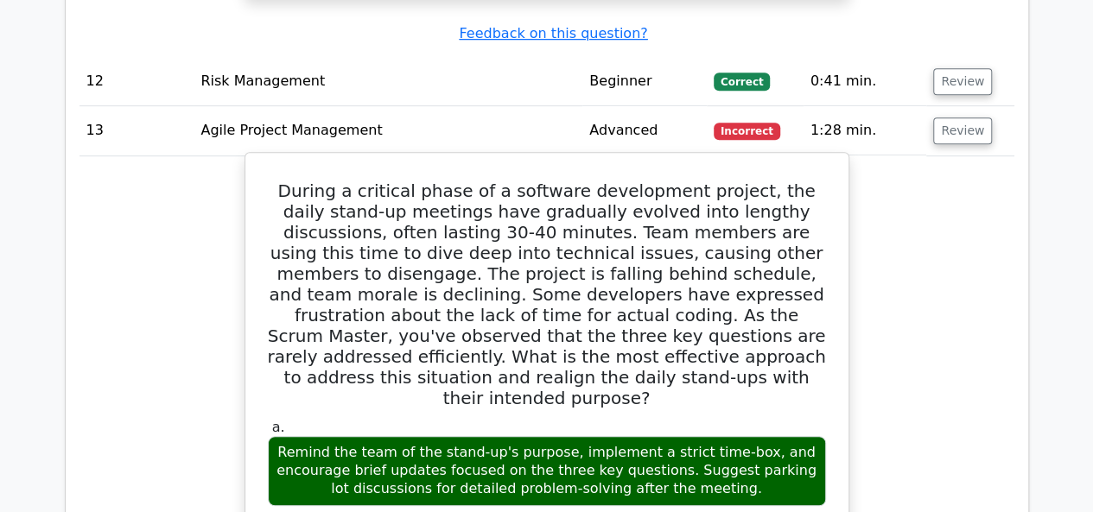
scroll to position [6996, 0]
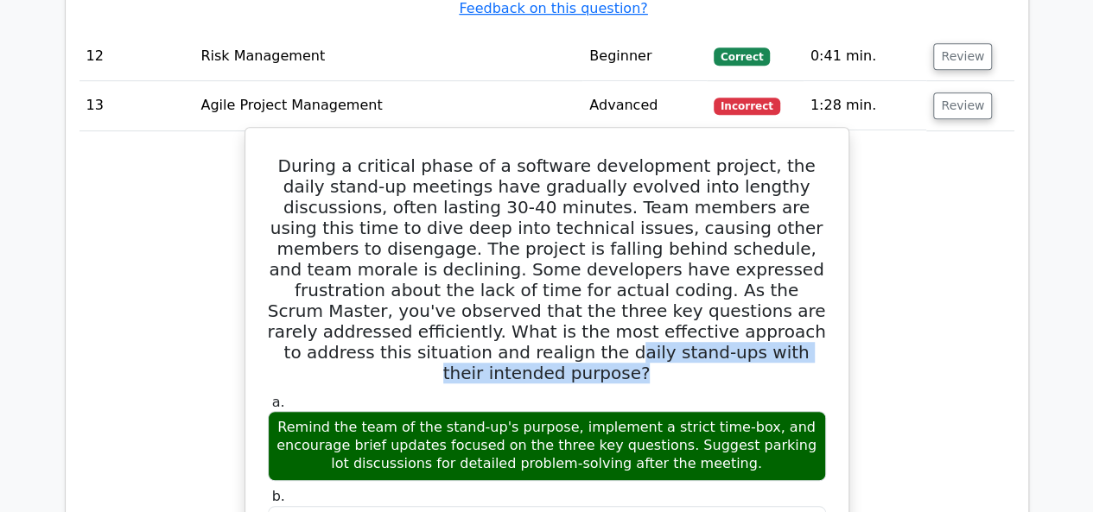
drag, startPoint x: 671, startPoint y: 122, endPoint x: 795, endPoint y: 162, distance: 129.7
click at [823, 155] on h5 "During a critical phase of a software development project, the daily stand-up m…" at bounding box center [546, 269] width 561 height 228
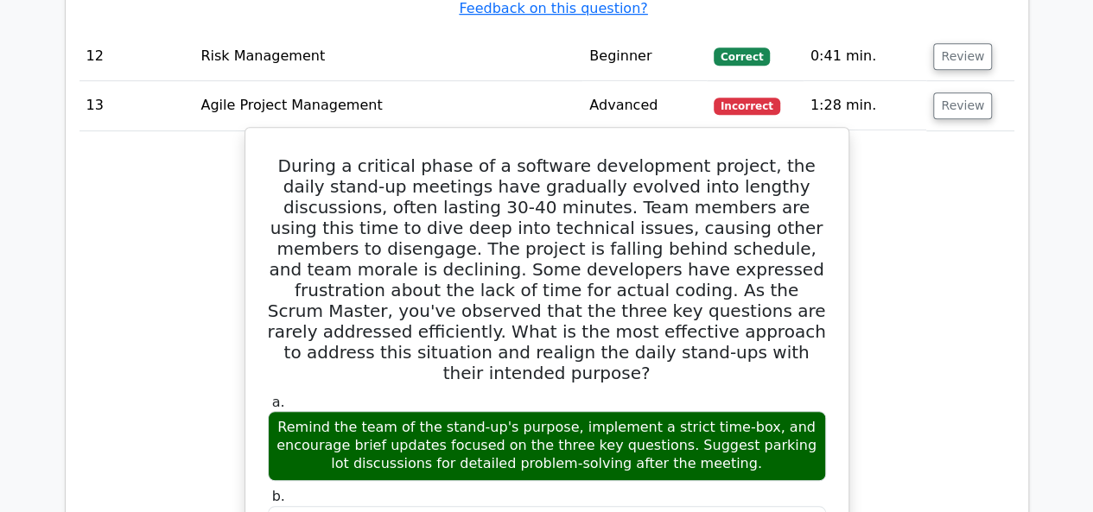
click at [332, 411] on div "Remind the team of the stand-up's purpose, implement a strict time-box, and enc…" at bounding box center [547, 445] width 558 height 69
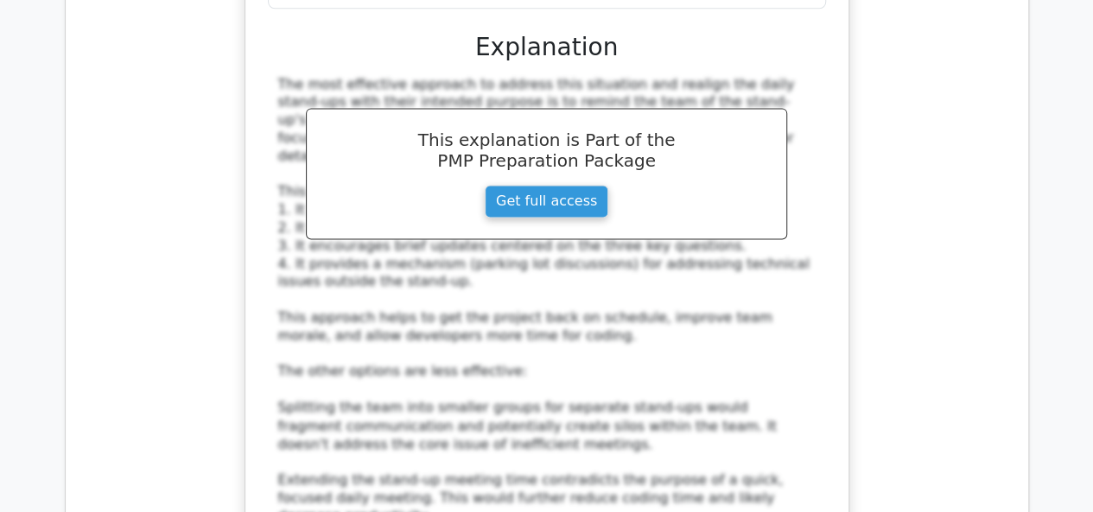
scroll to position [8205, 0]
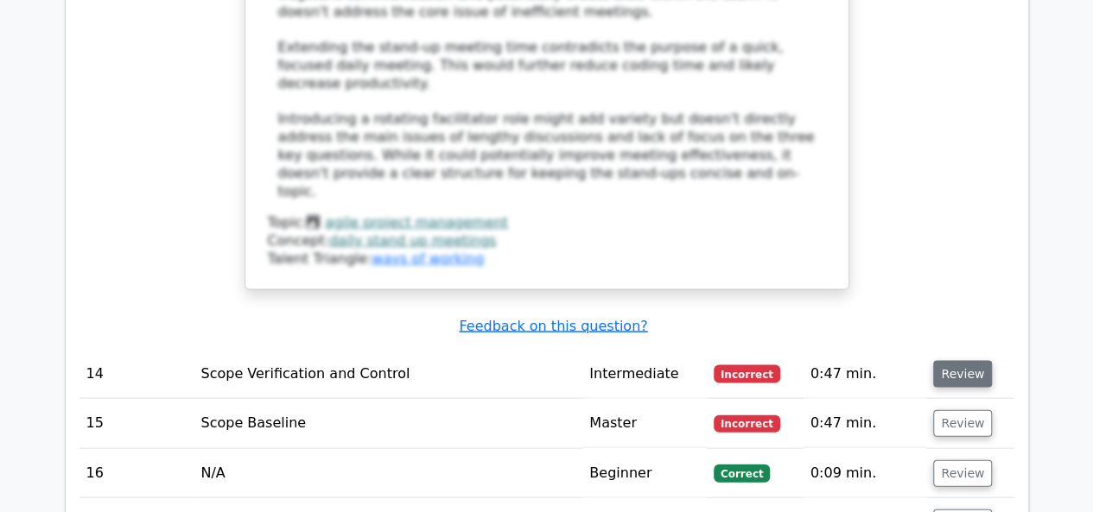
click at [959, 361] on button "Review" at bounding box center [962, 374] width 59 height 27
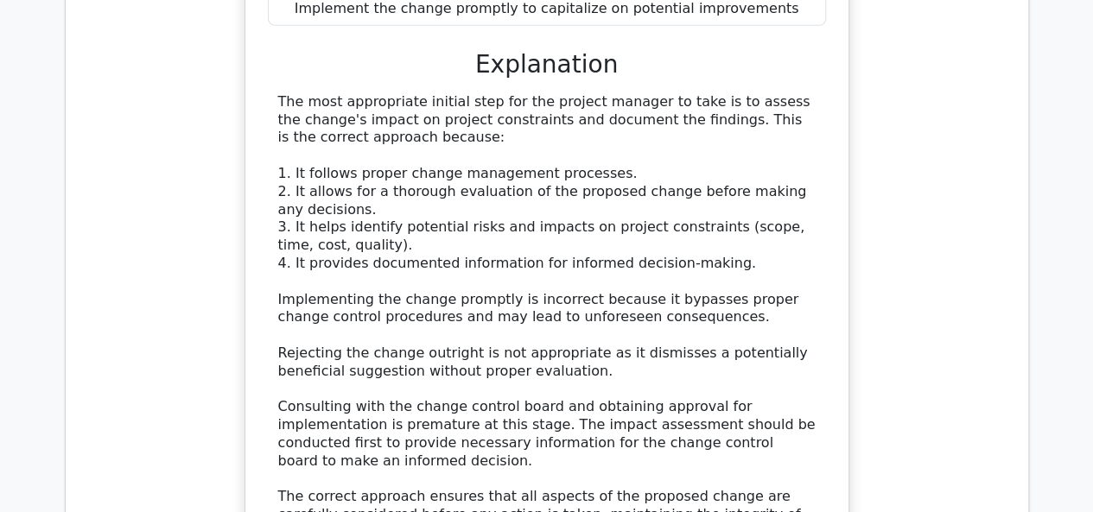
scroll to position [9155, 0]
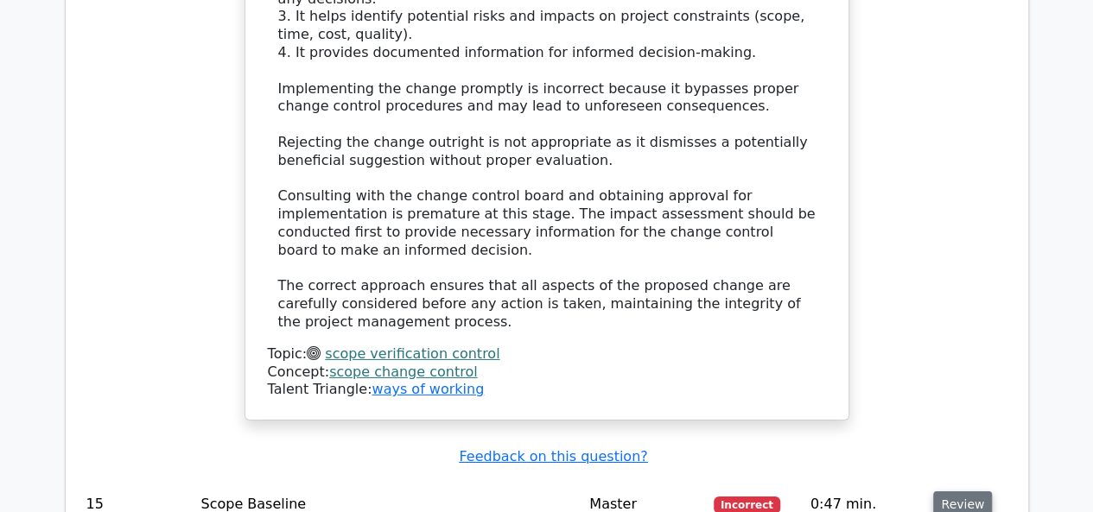
click at [954, 491] on button "Review" at bounding box center [962, 504] width 59 height 27
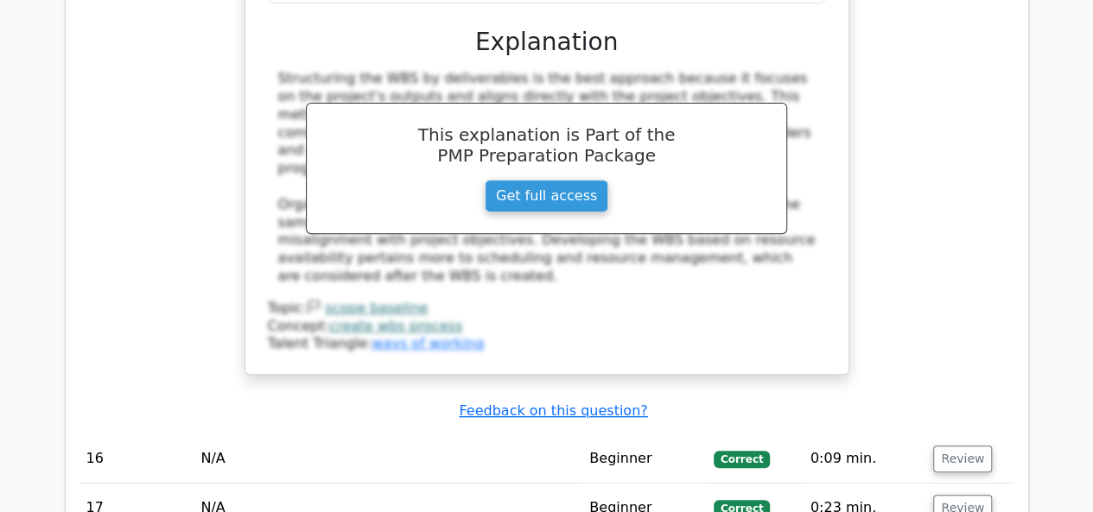
scroll to position [10192, 0]
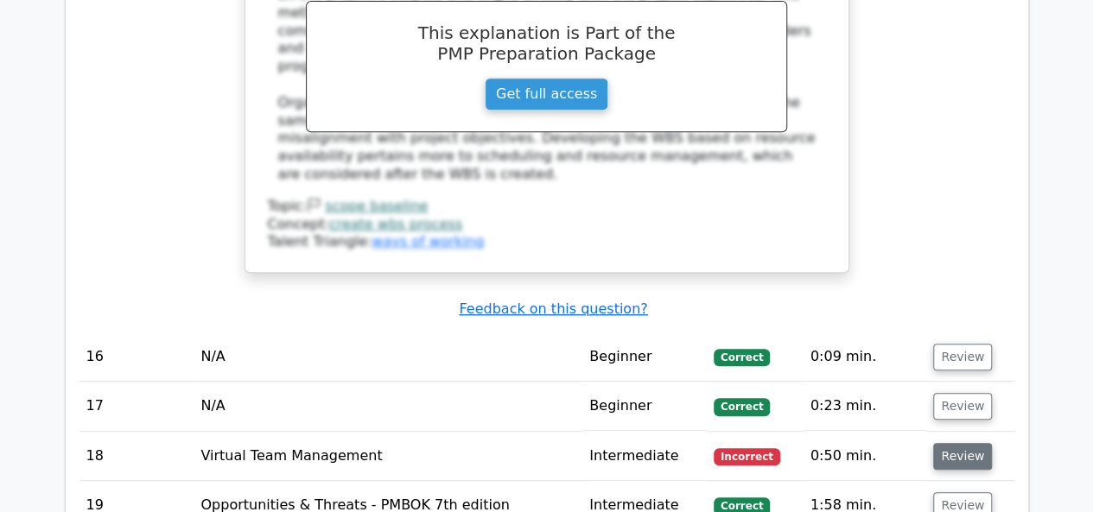
click at [955, 443] on button "Review" at bounding box center [962, 456] width 59 height 27
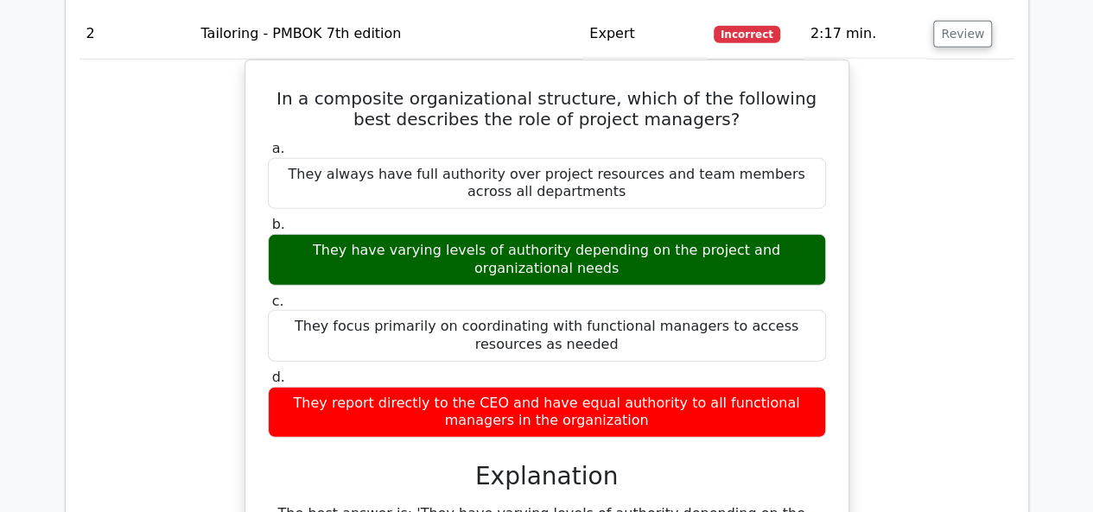
scroll to position [2159, 0]
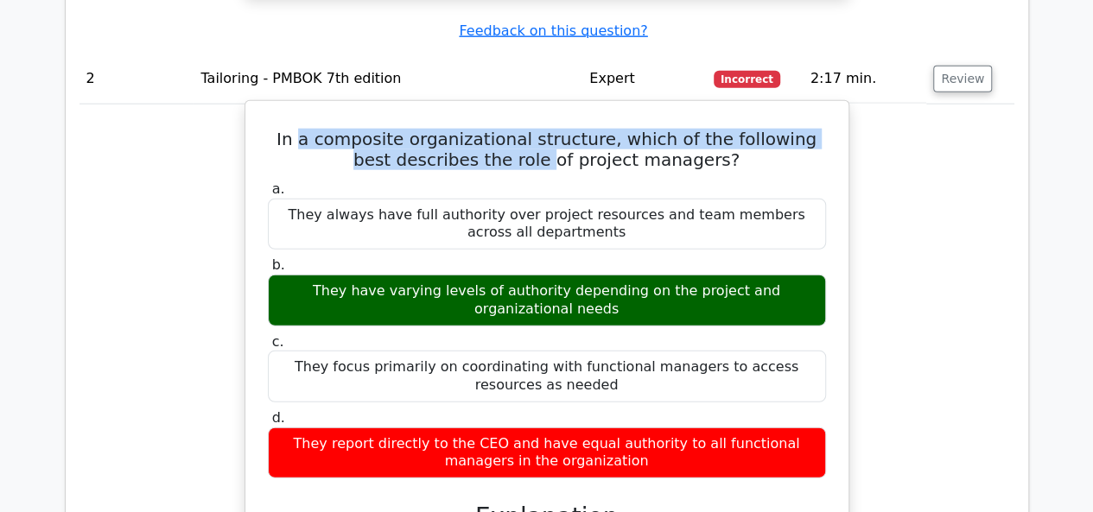
drag, startPoint x: 313, startPoint y: 111, endPoint x: 533, endPoint y: 134, distance: 221.5
click at [533, 134] on h5 "In a composite organizational structure, which of the following best describes …" at bounding box center [546, 149] width 561 height 41
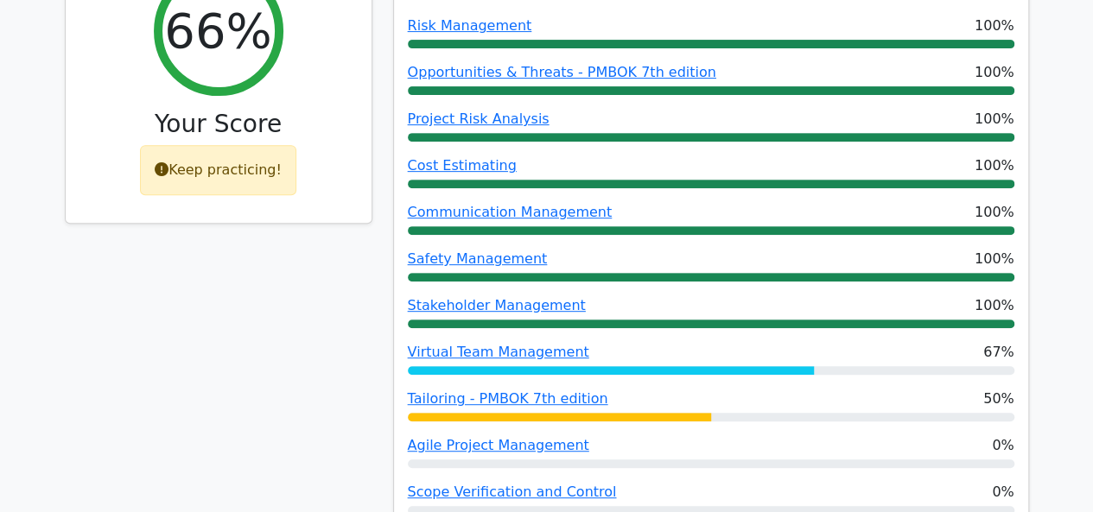
scroll to position [86, 0]
